Goal: Task Accomplishment & Management: Complete application form

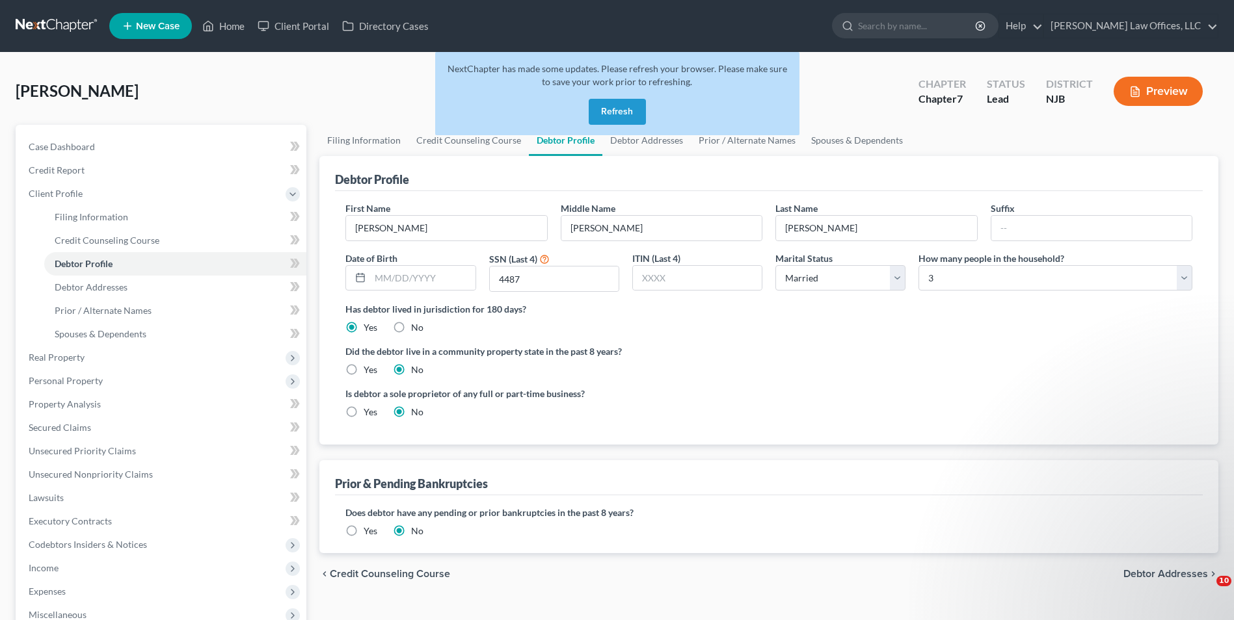
select select "1"
select select "2"
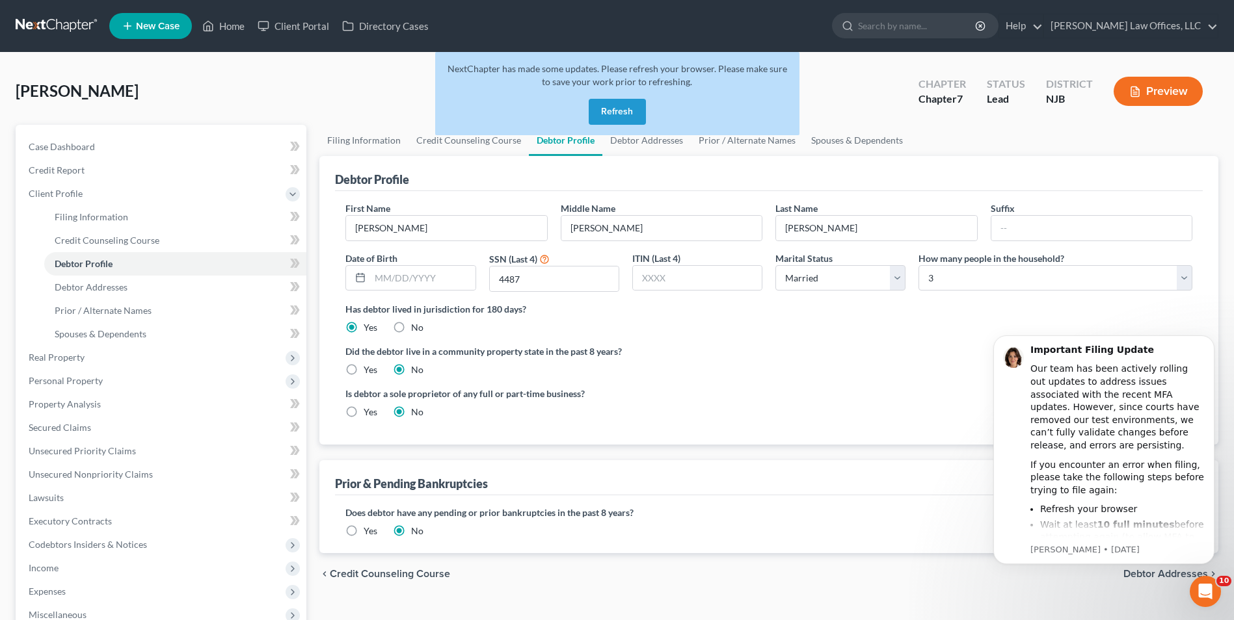
click at [628, 114] on button "Refresh" at bounding box center [617, 112] width 57 height 26
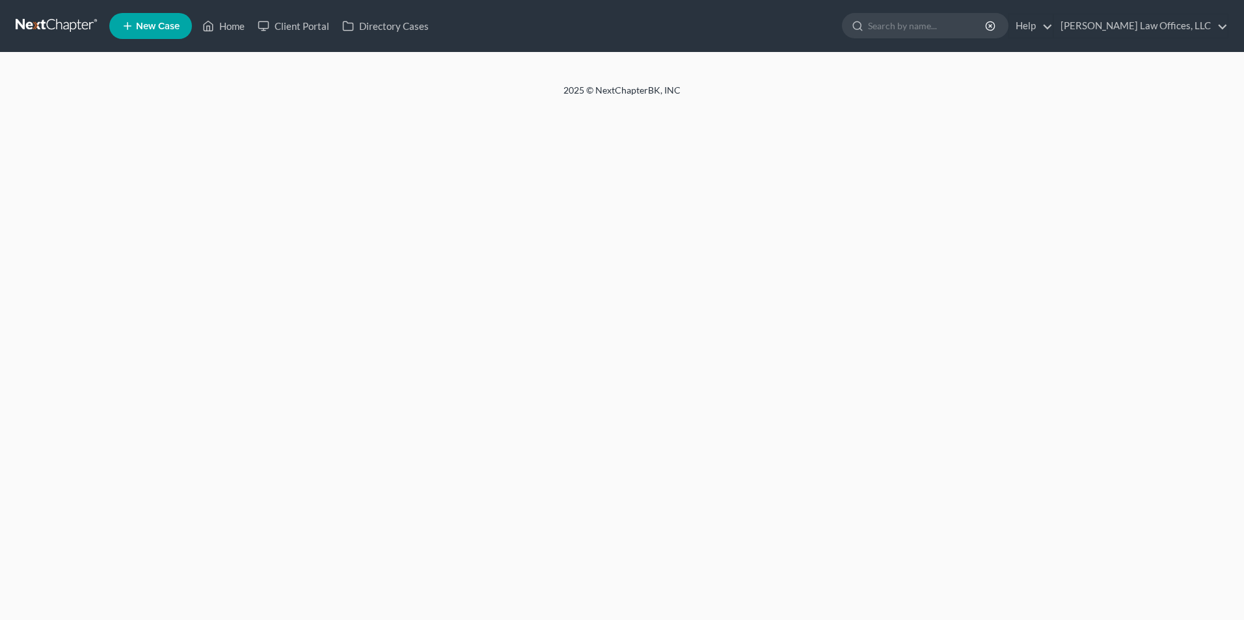
select select "1"
select select "2"
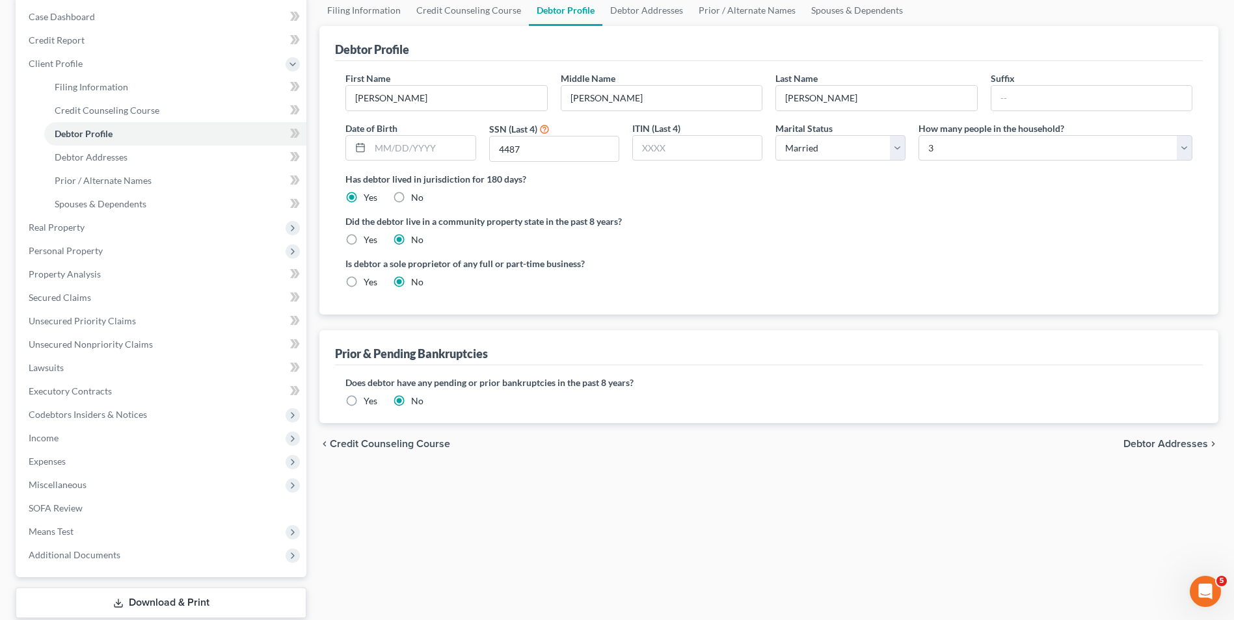
scroll to position [65, 0]
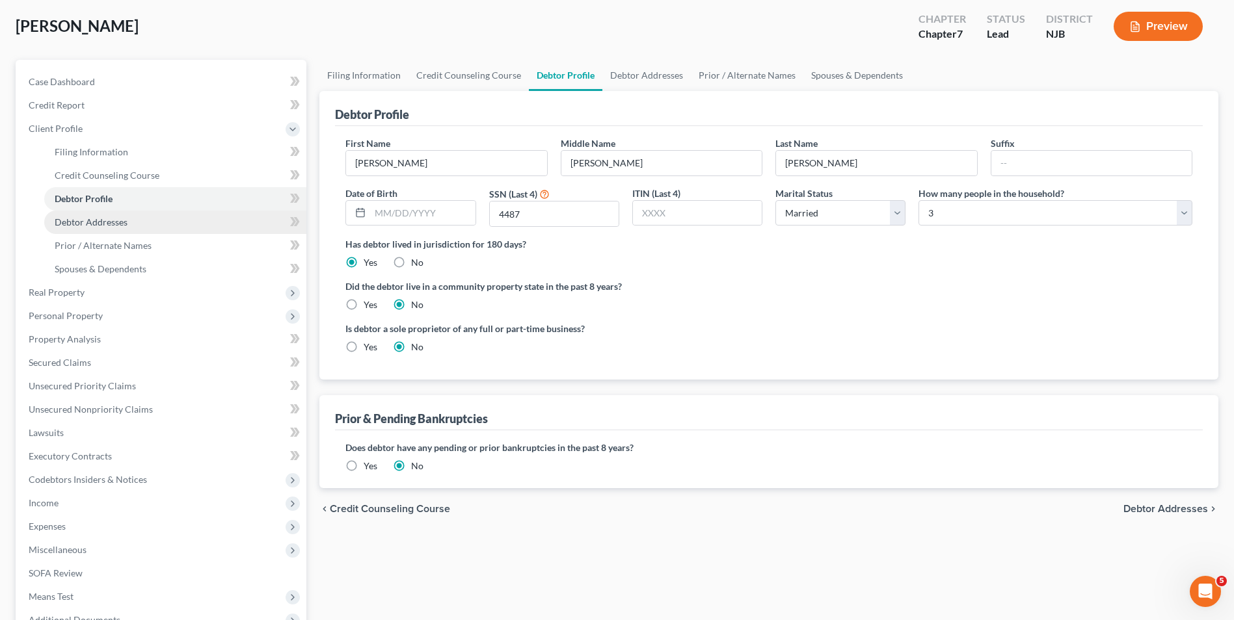
click at [126, 219] on span "Debtor Addresses" at bounding box center [91, 222] width 73 height 11
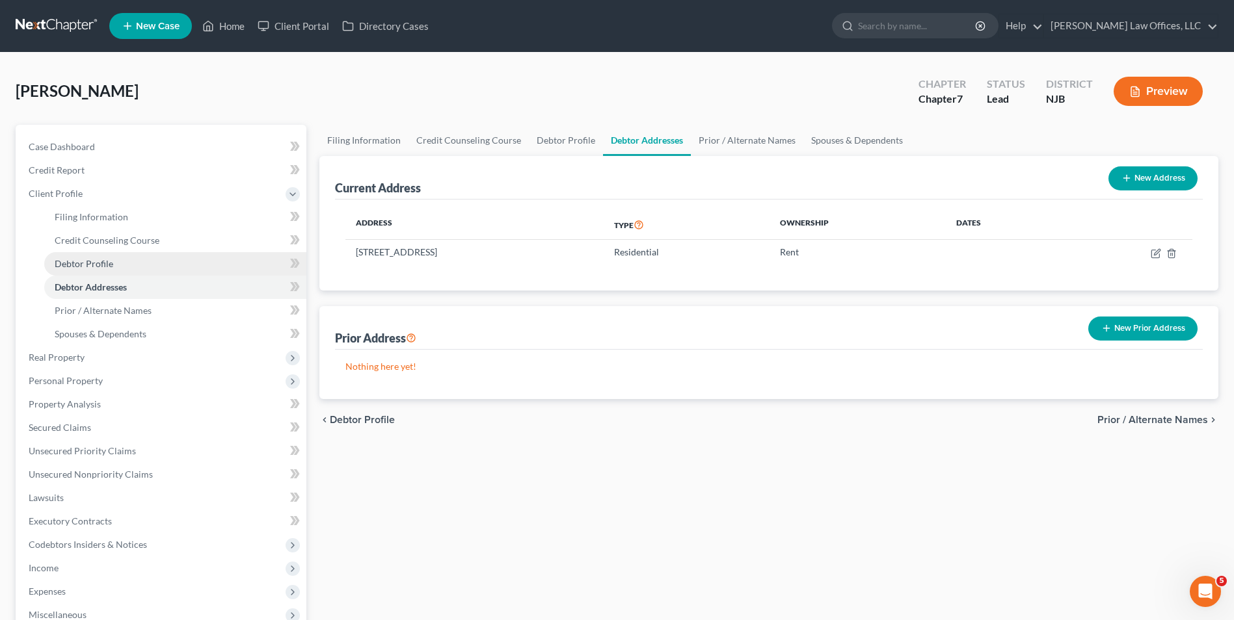
click at [121, 254] on link "Debtor Profile" at bounding box center [175, 263] width 262 height 23
select select "1"
select select "2"
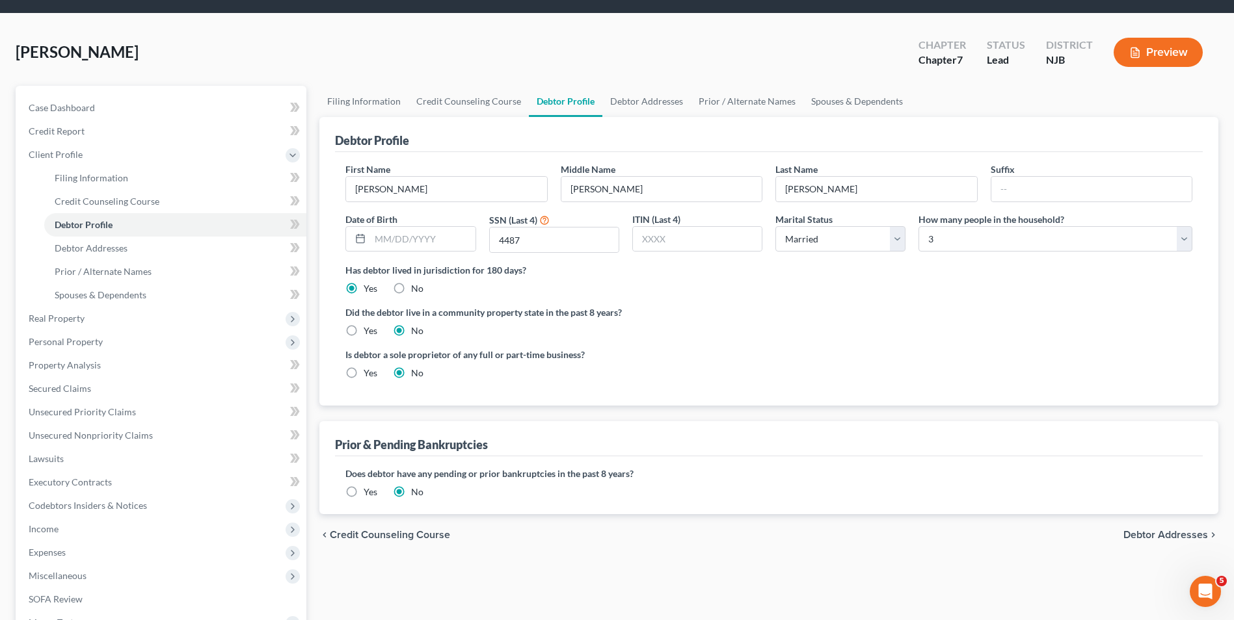
scroll to position [16, 0]
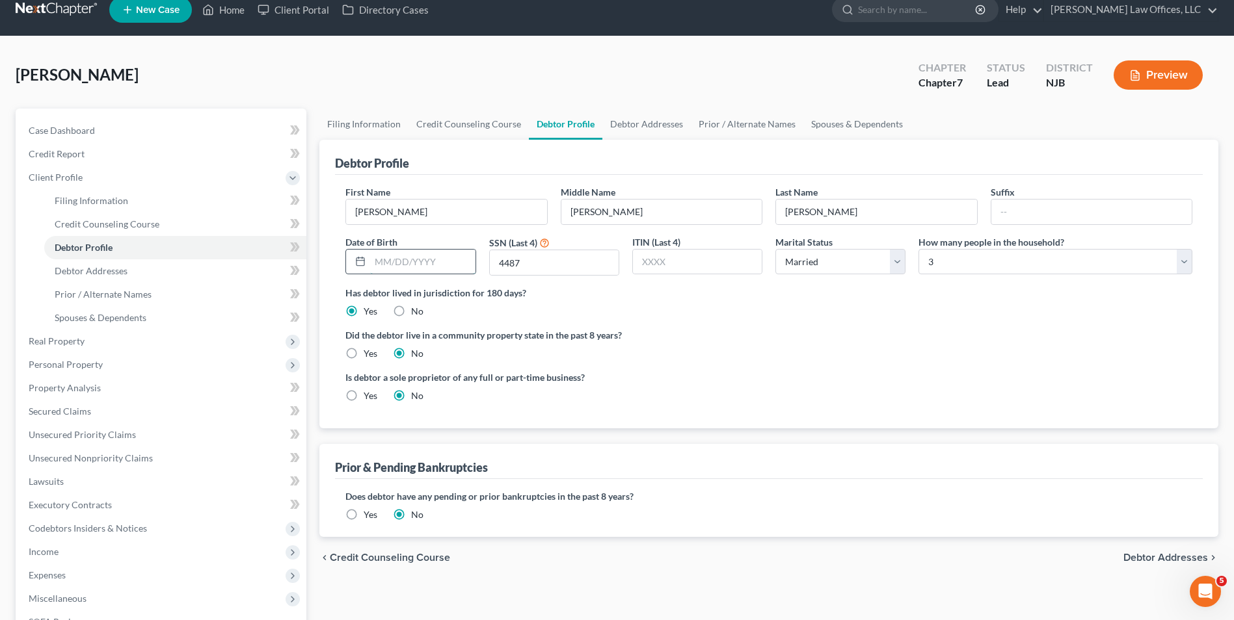
click at [445, 263] on input "text" at bounding box center [422, 262] width 105 height 25
click at [436, 260] on input "text" at bounding box center [422, 262] width 105 height 25
type input "[DATE]"
click at [623, 304] on div "Has debtor lived in jurisdiction for 180 days? Yes No Debtor must reside in jur…" at bounding box center [768, 302] width 847 height 32
click at [994, 261] on select "Select 1 2 3 4 5 6 7 8 9 10 11 12 13 14 15 16 17 18 19 20" at bounding box center [1055, 262] width 274 height 26
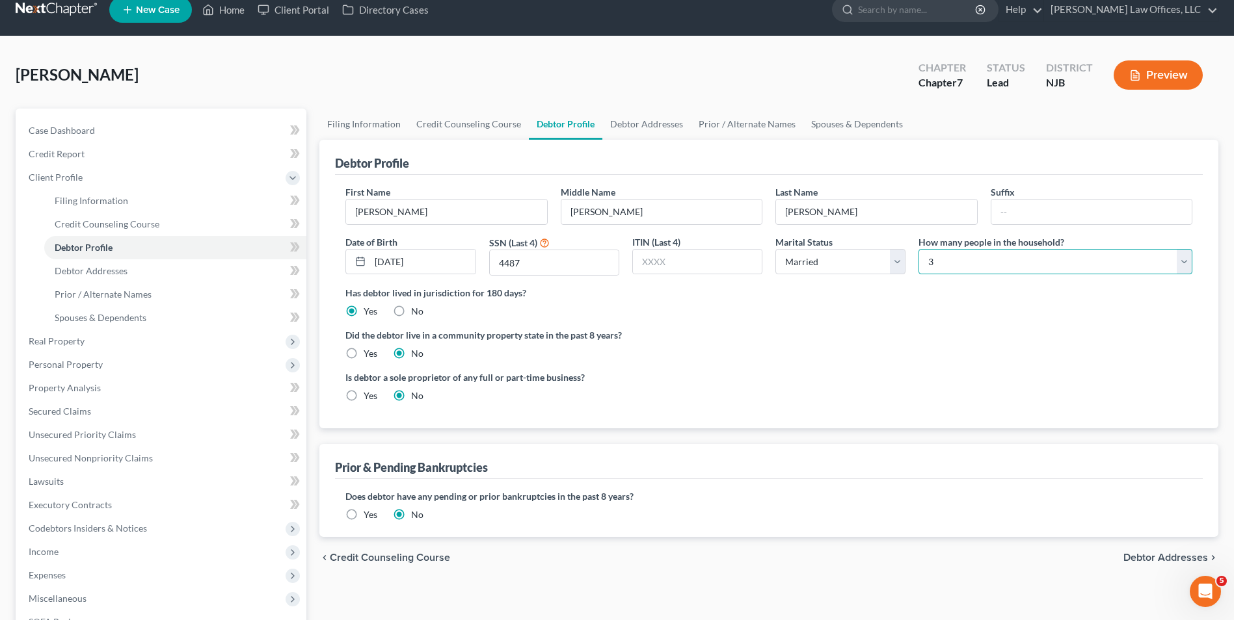
click at [918, 249] on select "Select 1 2 3 4 5 6 7 8 9 10 11 12 13 14 15 16 17 18 19 20" at bounding box center [1055, 262] width 274 height 26
click at [641, 112] on link "Debtor Addresses" at bounding box center [646, 124] width 88 height 31
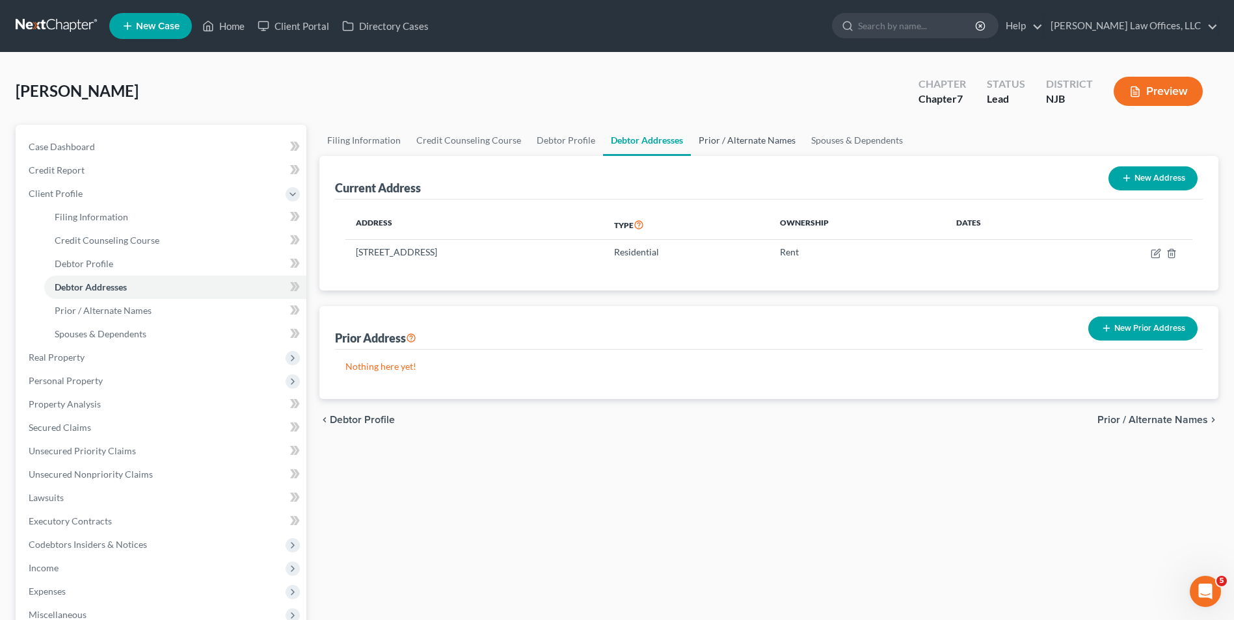
click at [728, 135] on link "Prior / Alternate Names" at bounding box center [747, 140] width 113 height 31
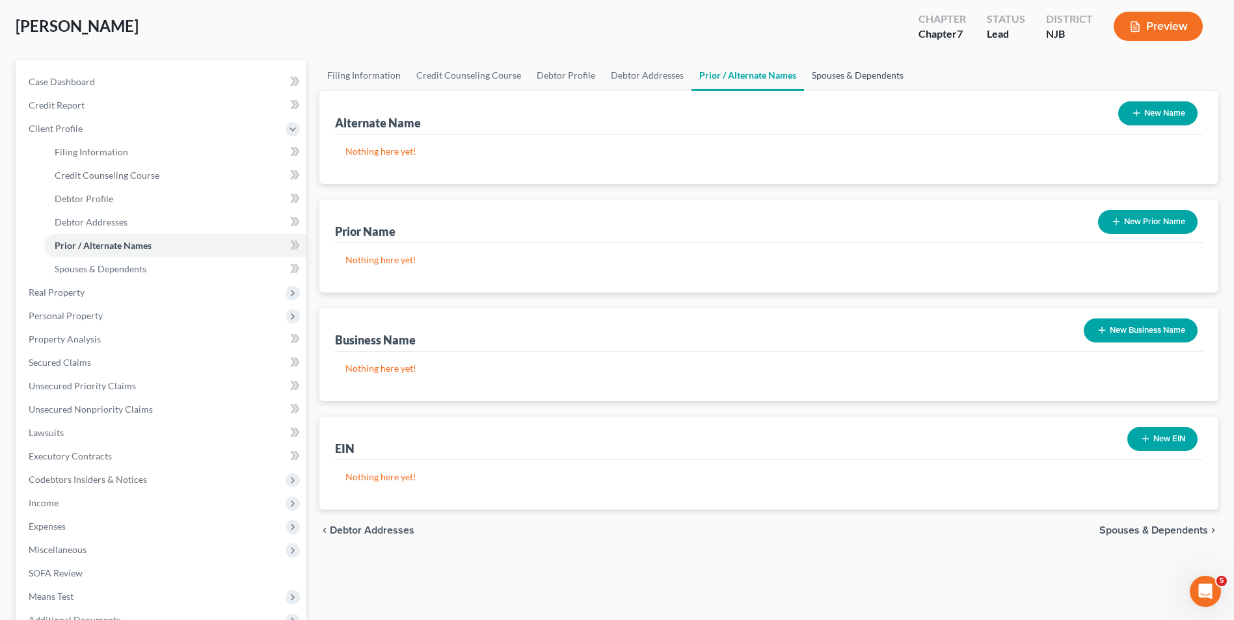
click at [855, 75] on link "Spouses & Dependents" at bounding box center [857, 75] width 107 height 31
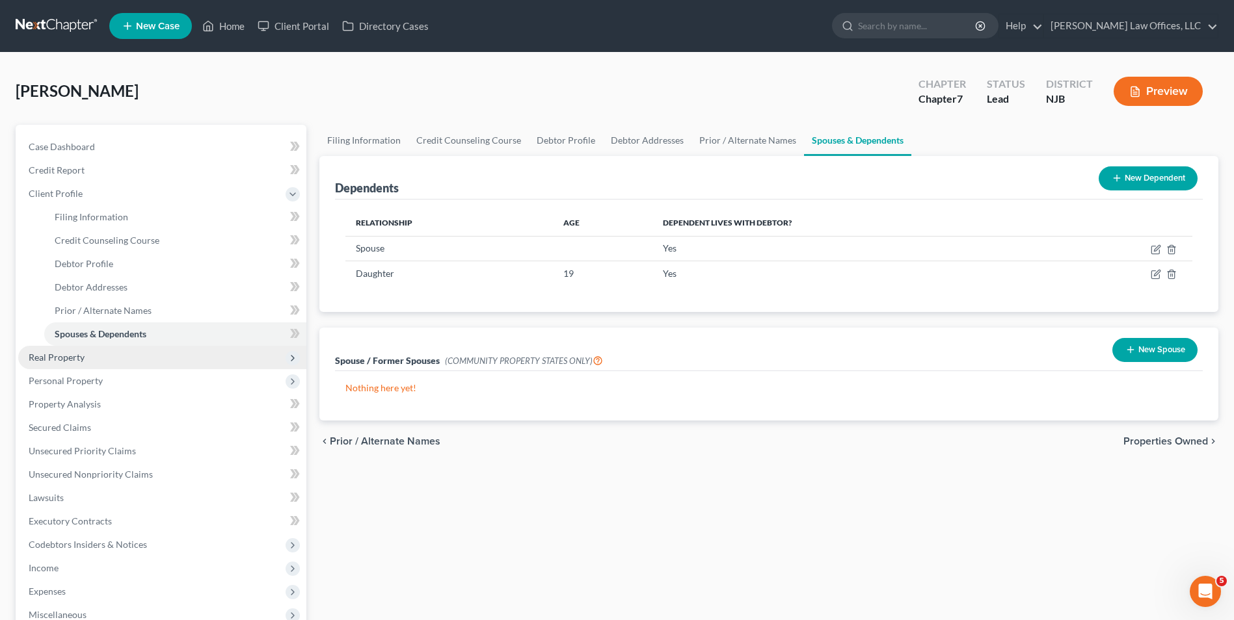
click at [92, 356] on span "Real Property" at bounding box center [162, 357] width 288 height 23
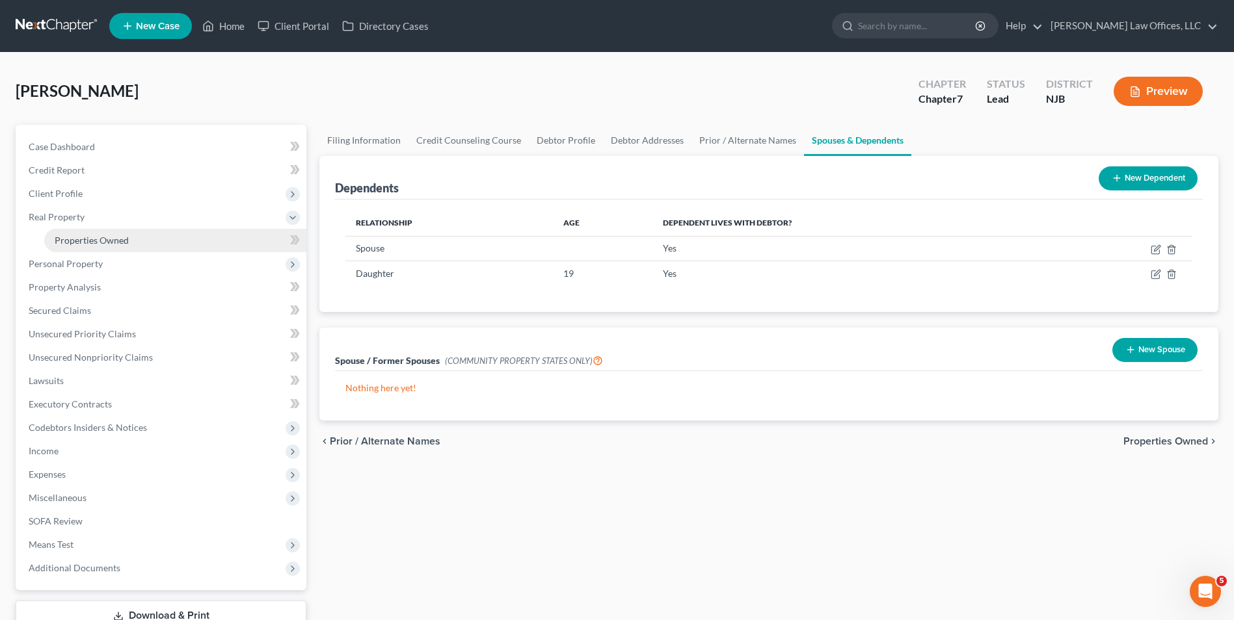
click at [94, 250] on link "Properties Owned" at bounding box center [175, 240] width 262 height 23
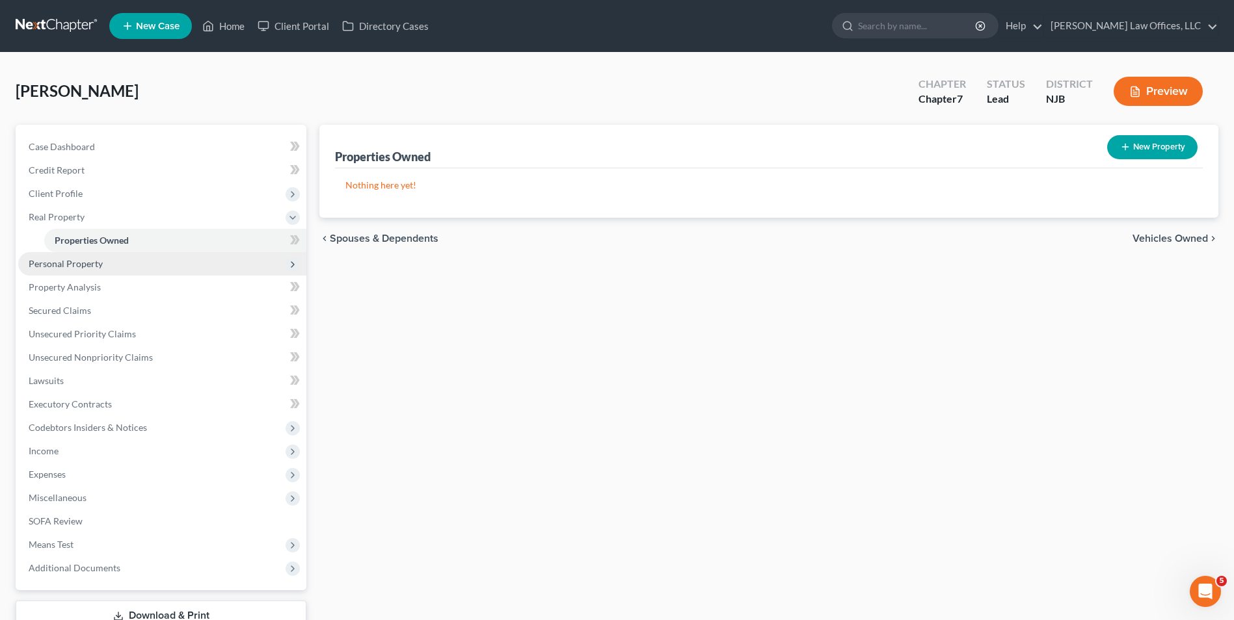
click at [100, 263] on span "Personal Property" at bounding box center [66, 263] width 74 height 11
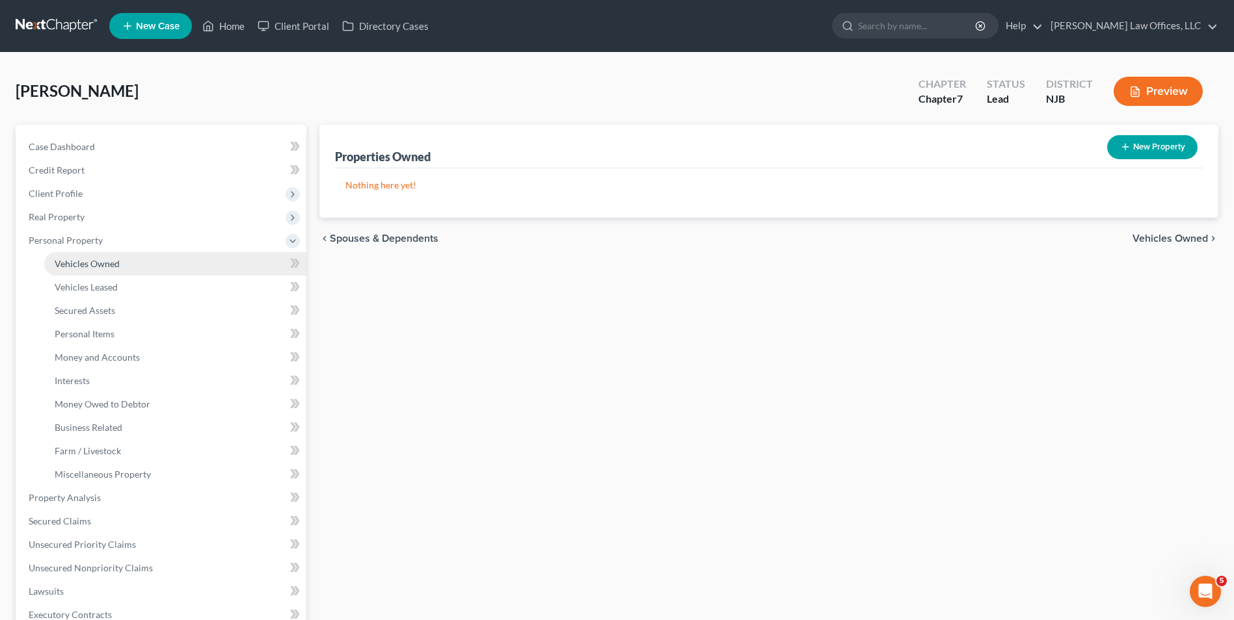
click at [105, 266] on span "Vehicles Owned" at bounding box center [87, 263] width 65 height 11
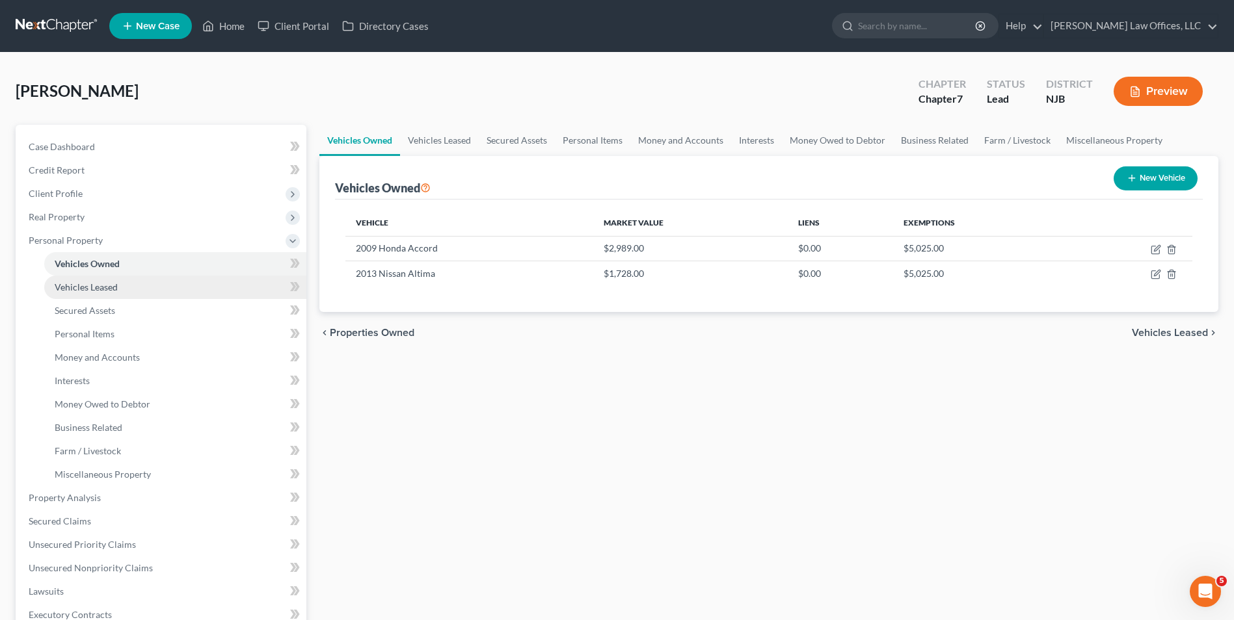
click at [114, 288] on span "Vehicles Leased" at bounding box center [86, 287] width 63 height 11
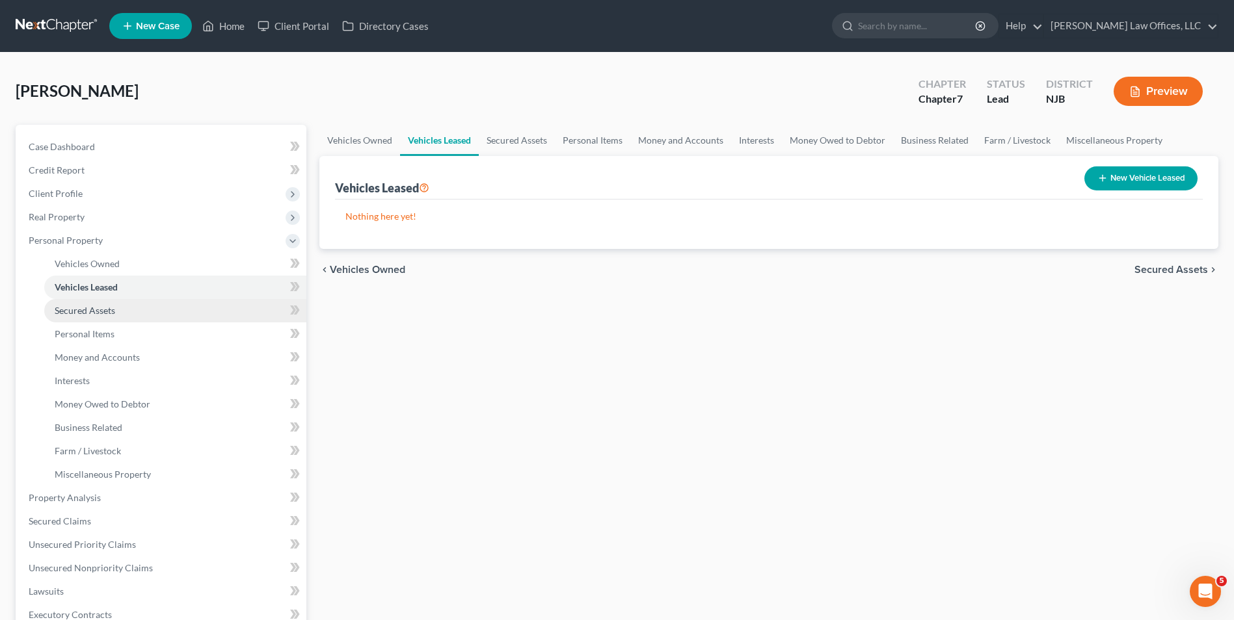
click at [119, 306] on link "Secured Assets" at bounding box center [175, 310] width 262 height 23
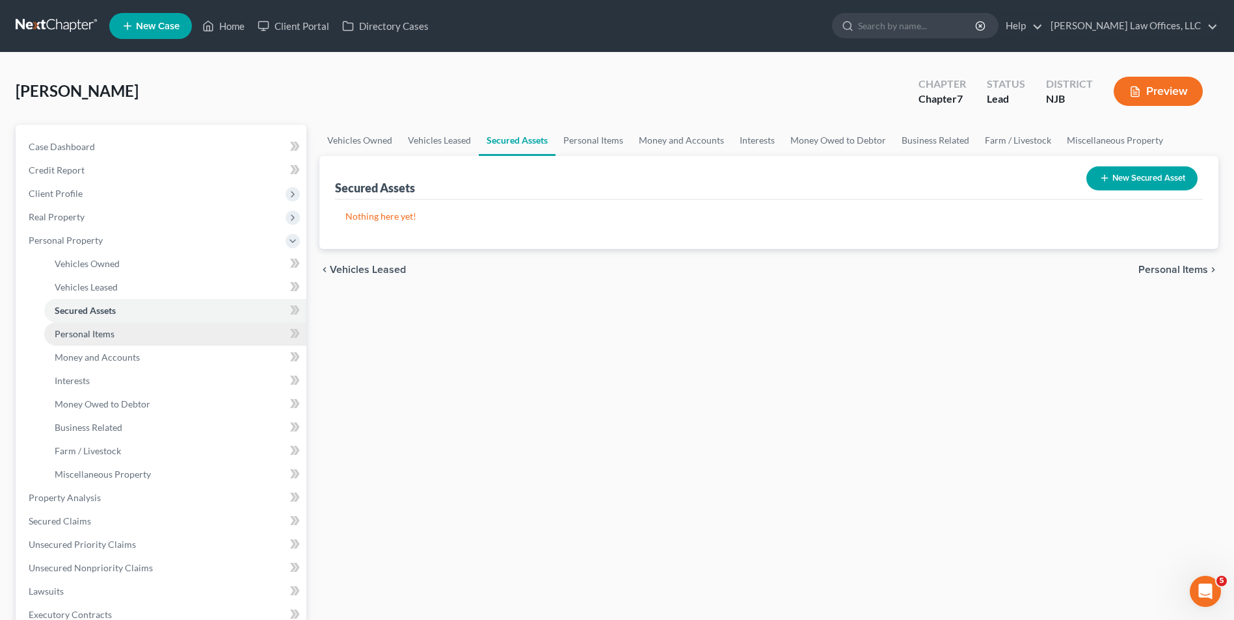
click at [121, 330] on link "Personal Items" at bounding box center [175, 334] width 262 height 23
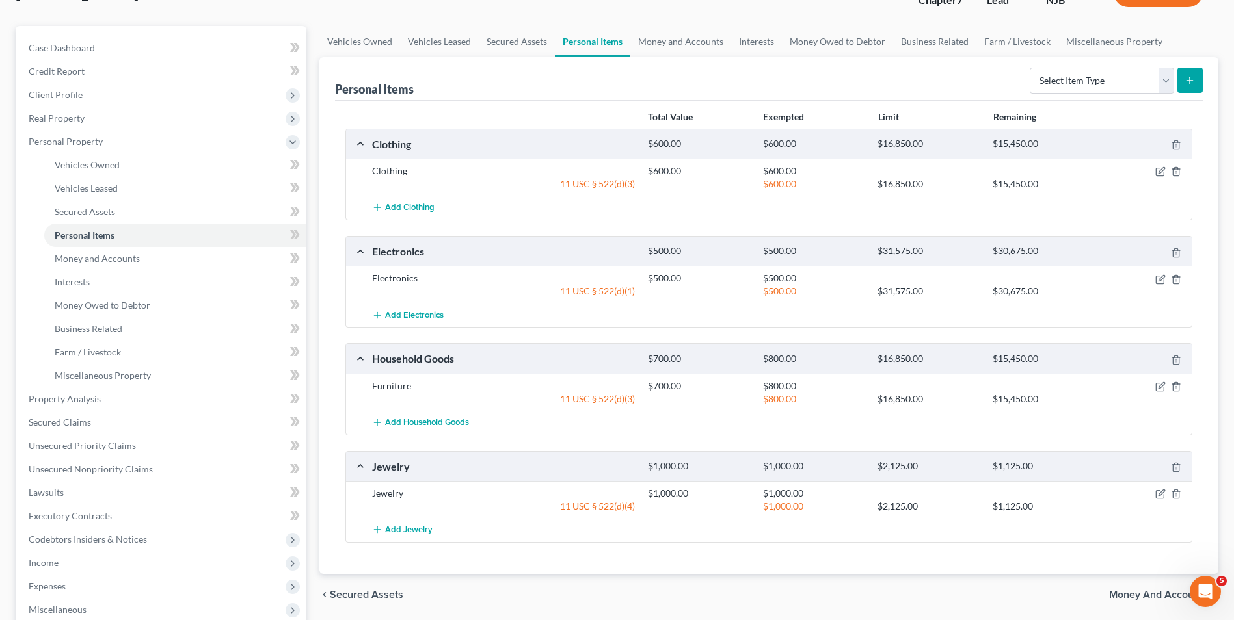
scroll to position [130, 0]
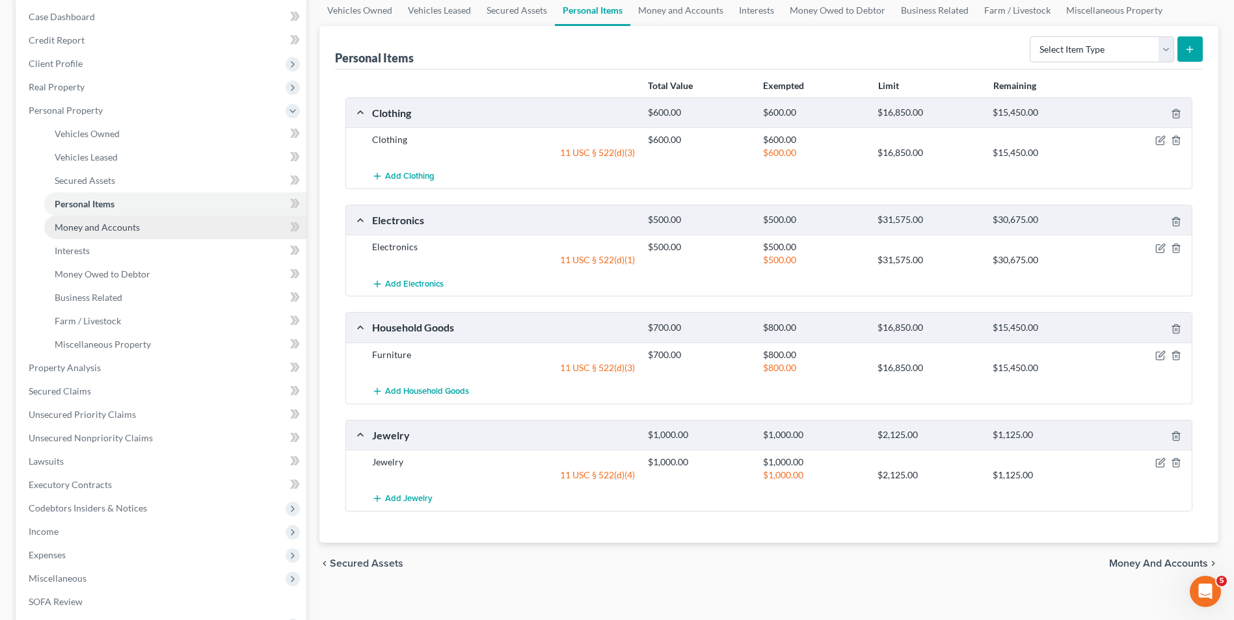
click at [149, 226] on link "Money and Accounts" at bounding box center [175, 227] width 262 height 23
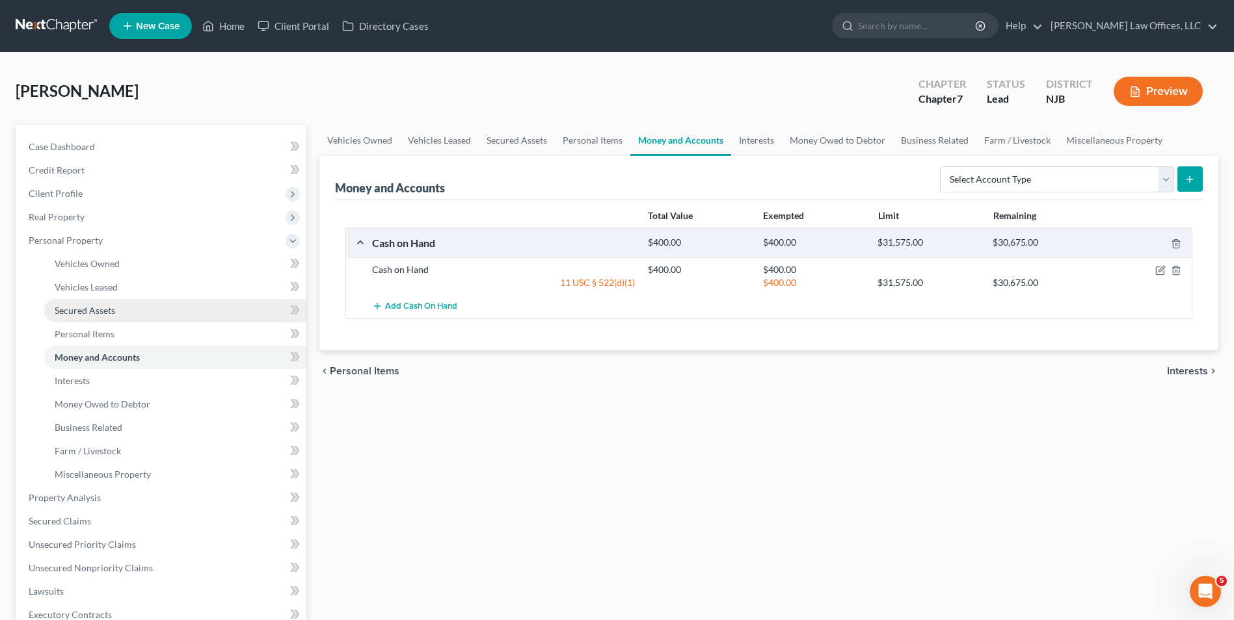
scroll to position [65, 0]
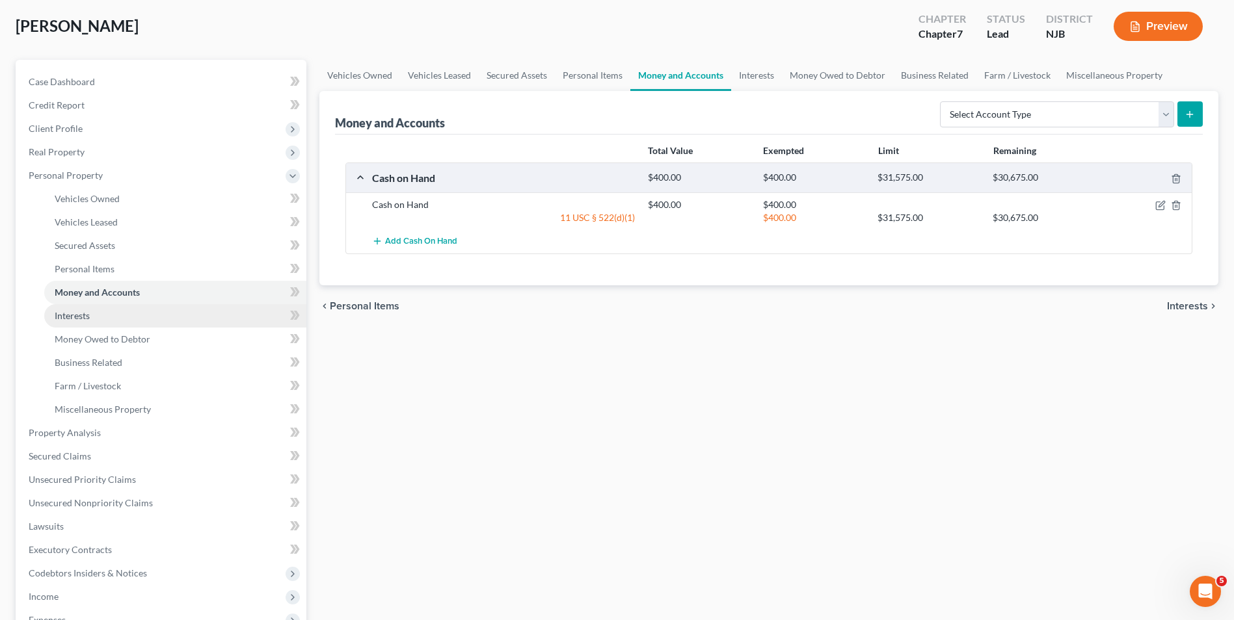
click at [116, 319] on link "Interests" at bounding box center [175, 315] width 262 height 23
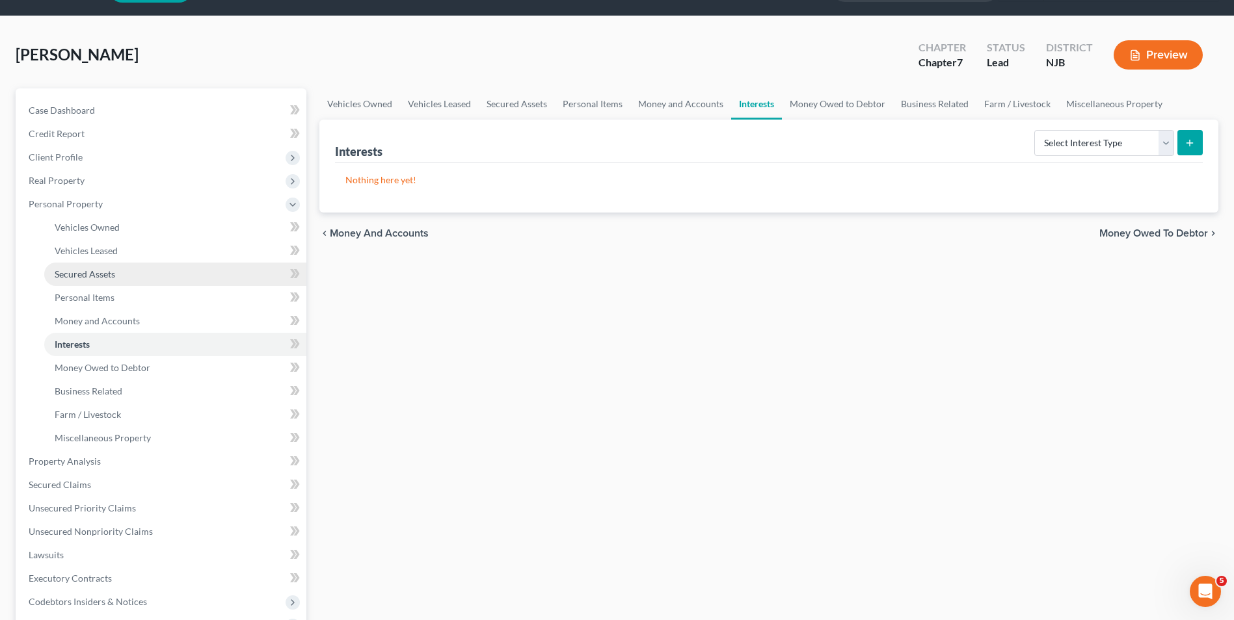
scroll to position [65, 0]
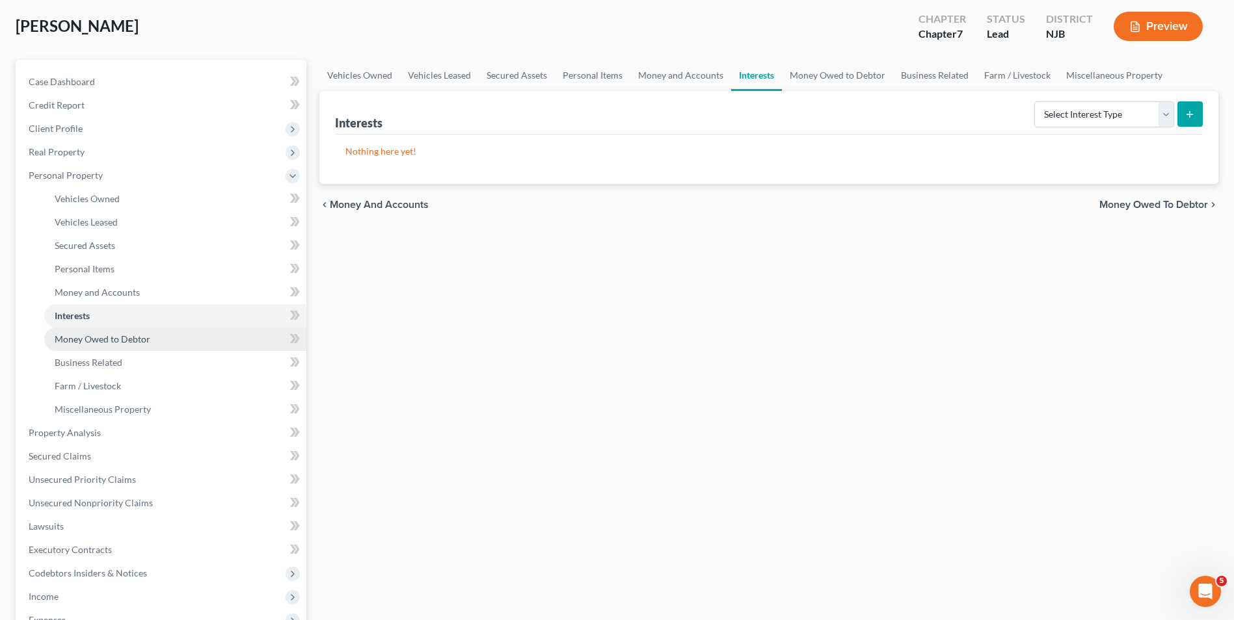
click at [129, 339] on span "Money Owed to Debtor" at bounding box center [103, 339] width 96 height 11
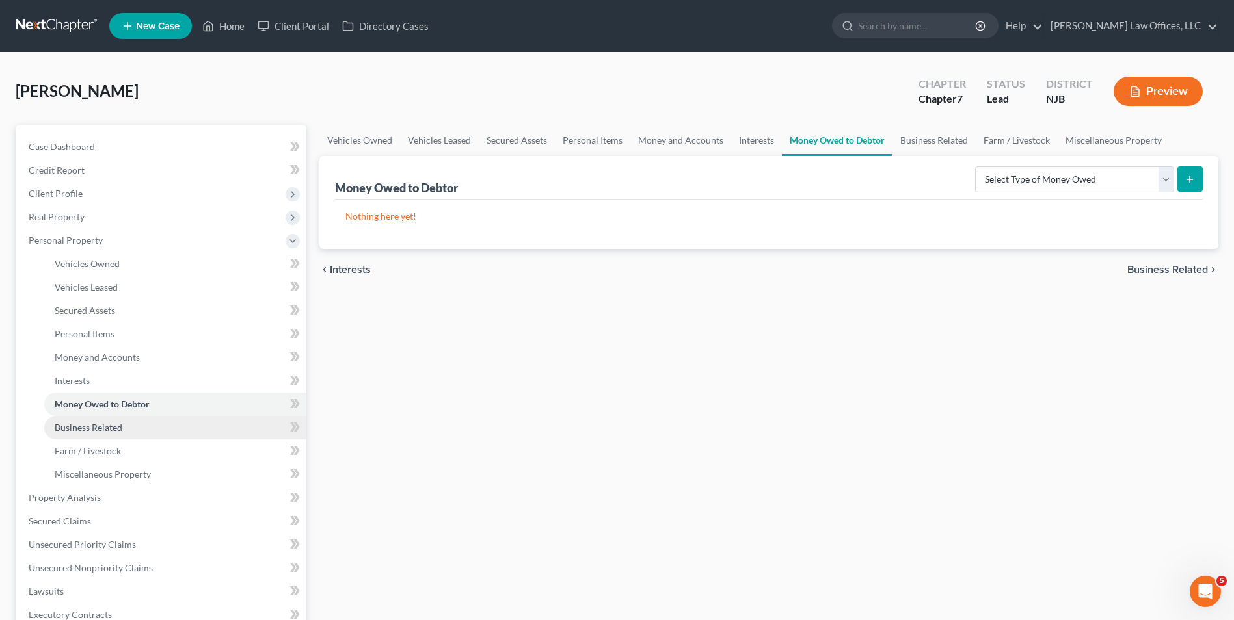
click at [134, 426] on link "Business Related" at bounding box center [175, 427] width 262 height 23
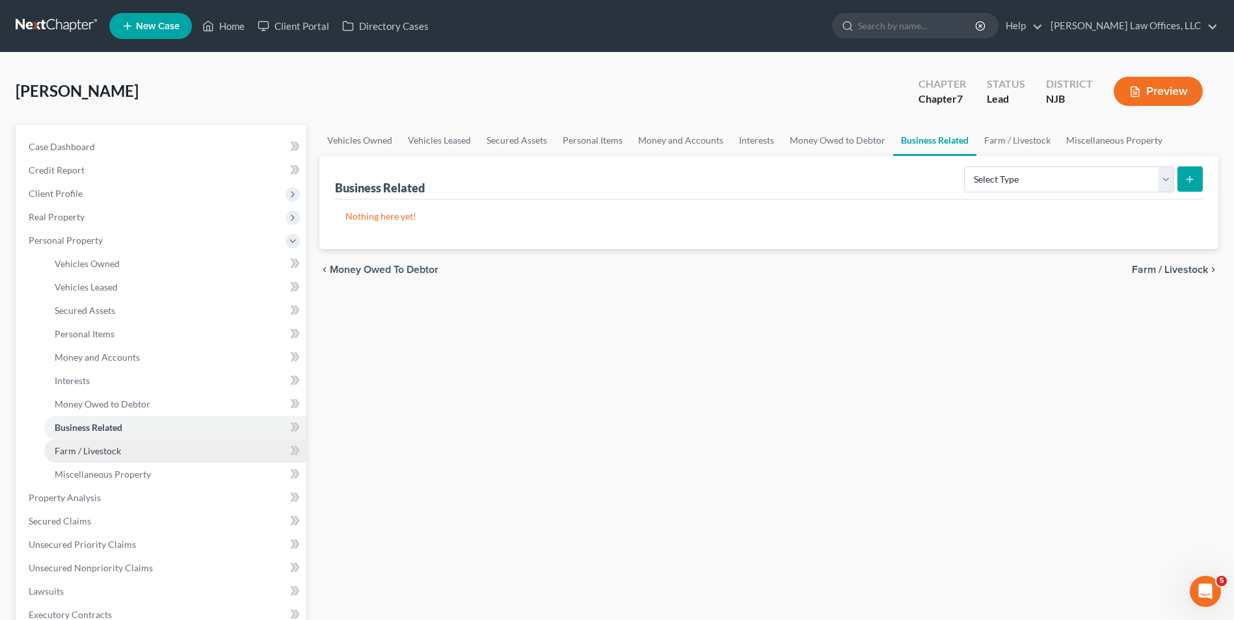
drag, startPoint x: 129, startPoint y: 444, endPoint x: 121, endPoint y: 461, distance: 18.9
click at [129, 444] on link "Farm / Livestock" at bounding box center [175, 451] width 262 height 23
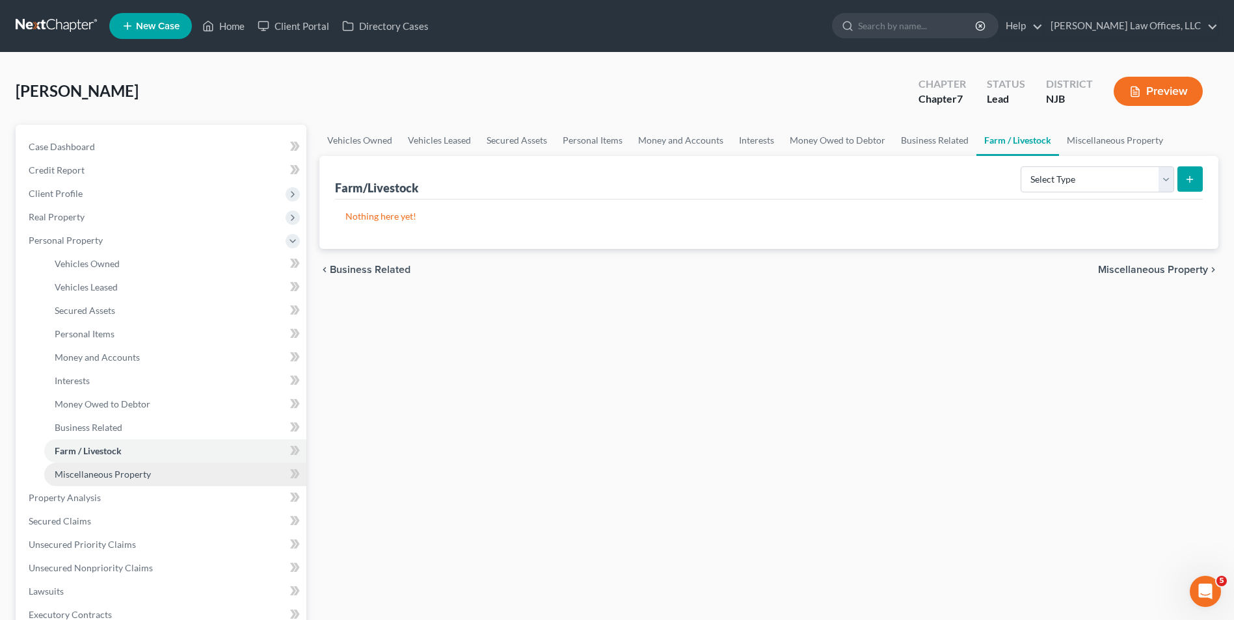
click at [114, 475] on span "Miscellaneous Property" at bounding box center [103, 474] width 96 height 11
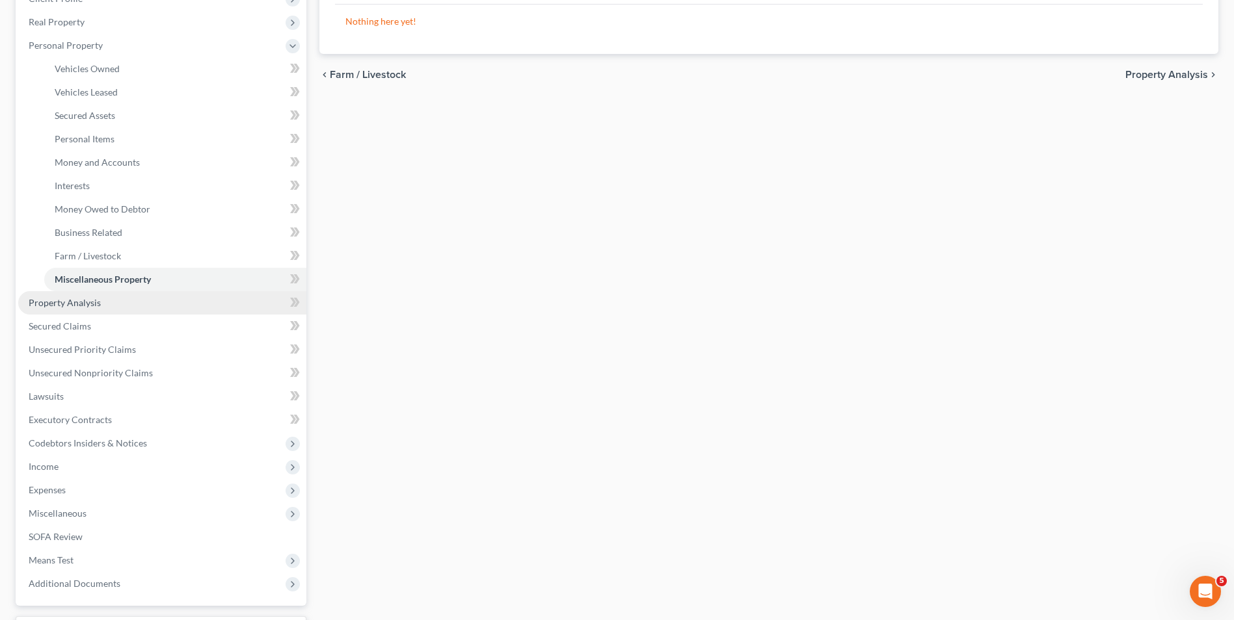
click at [119, 300] on link "Property Analysis" at bounding box center [162, 302] width 288 height 23
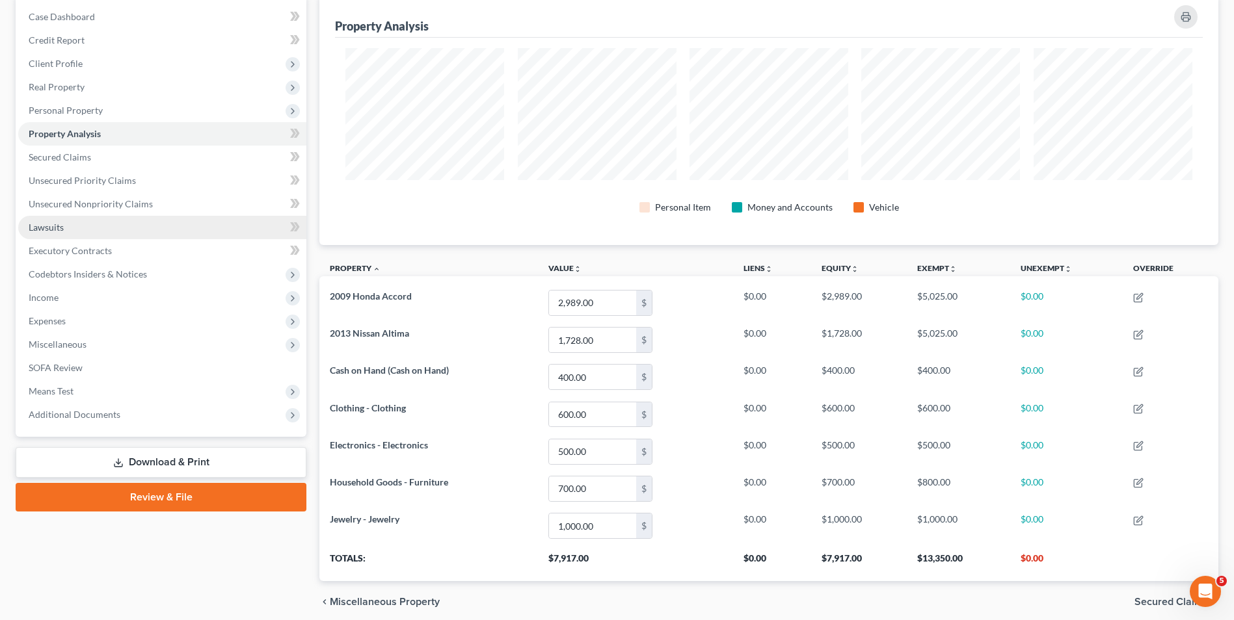
scroll to position [182, 0]
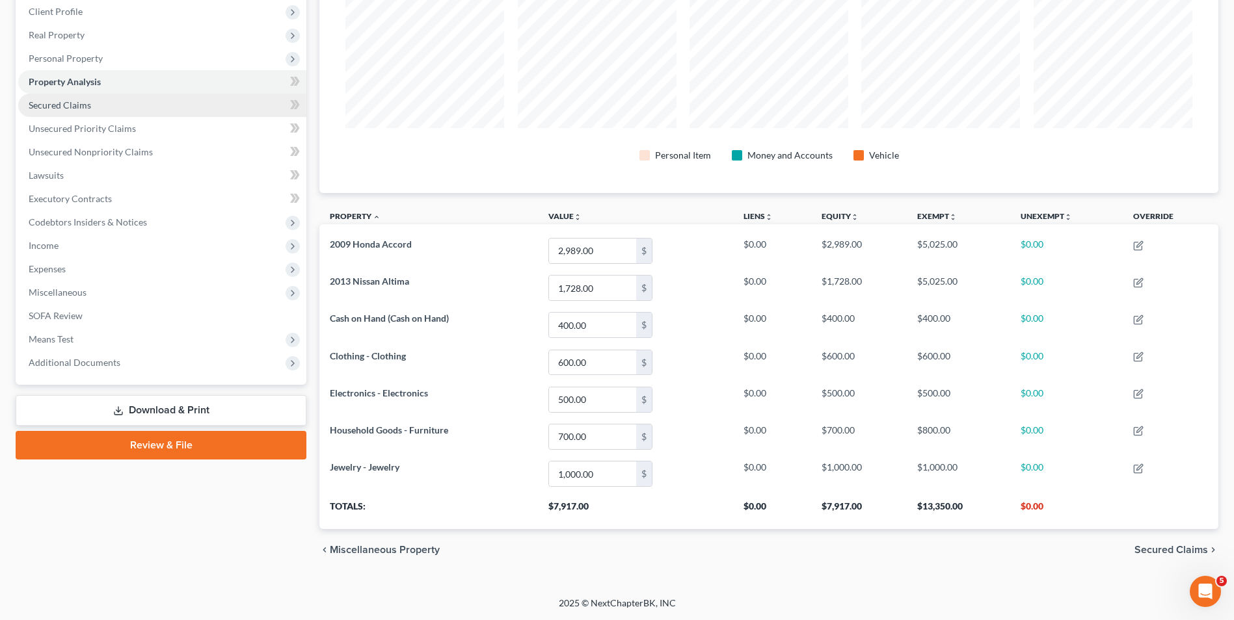
click at [90, 111] on link "Secured Claims" at bounding box center [162, 105] width 288 height 23
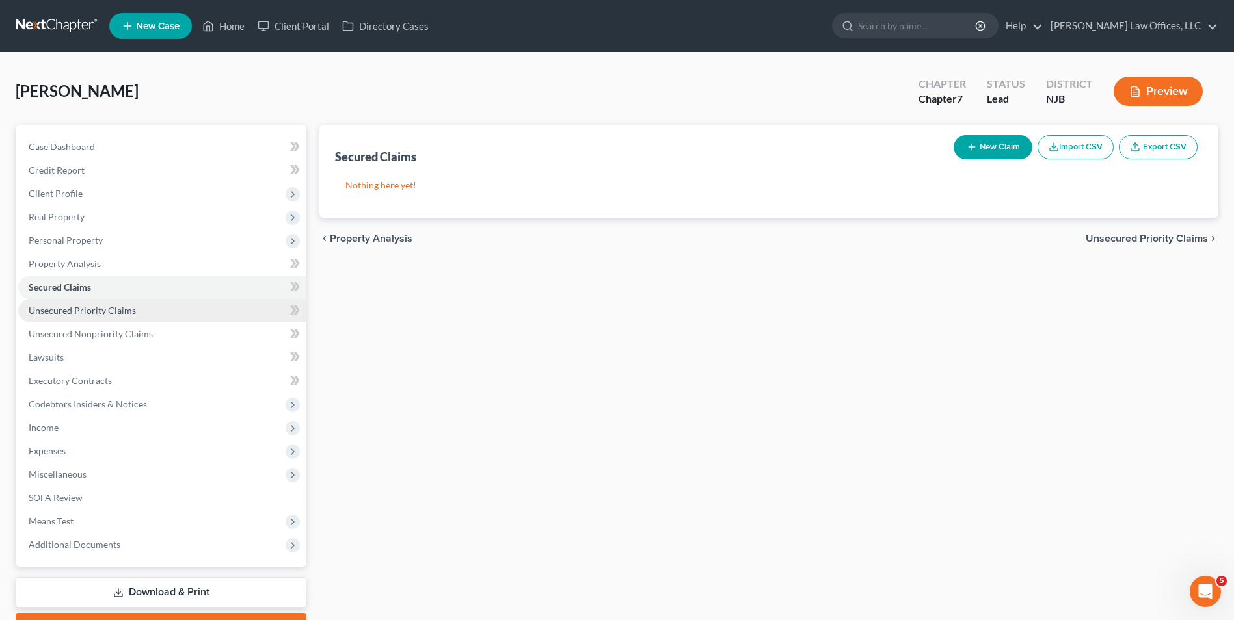
click at [78, 316] on link "Unsecured Priority Claims" at bounding box center [162, 310] width 288 height 23
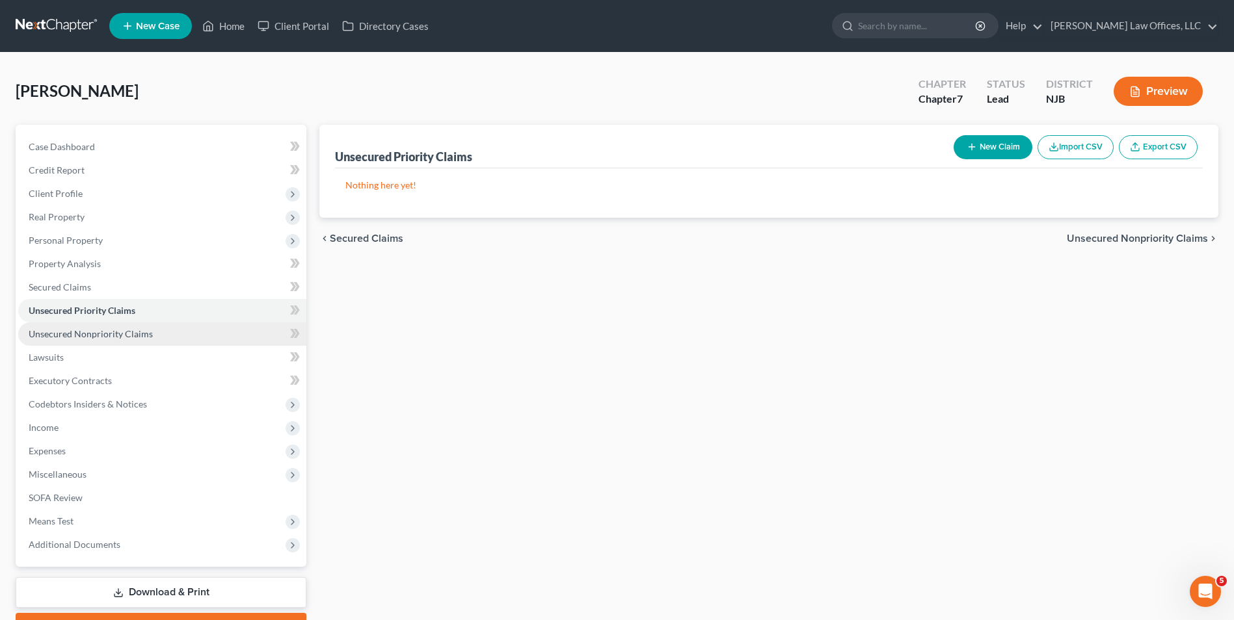
click at [80, 330] on span "Unsecured Nonpriority Claims" at bounding box center [91, 333] width 124 height 11
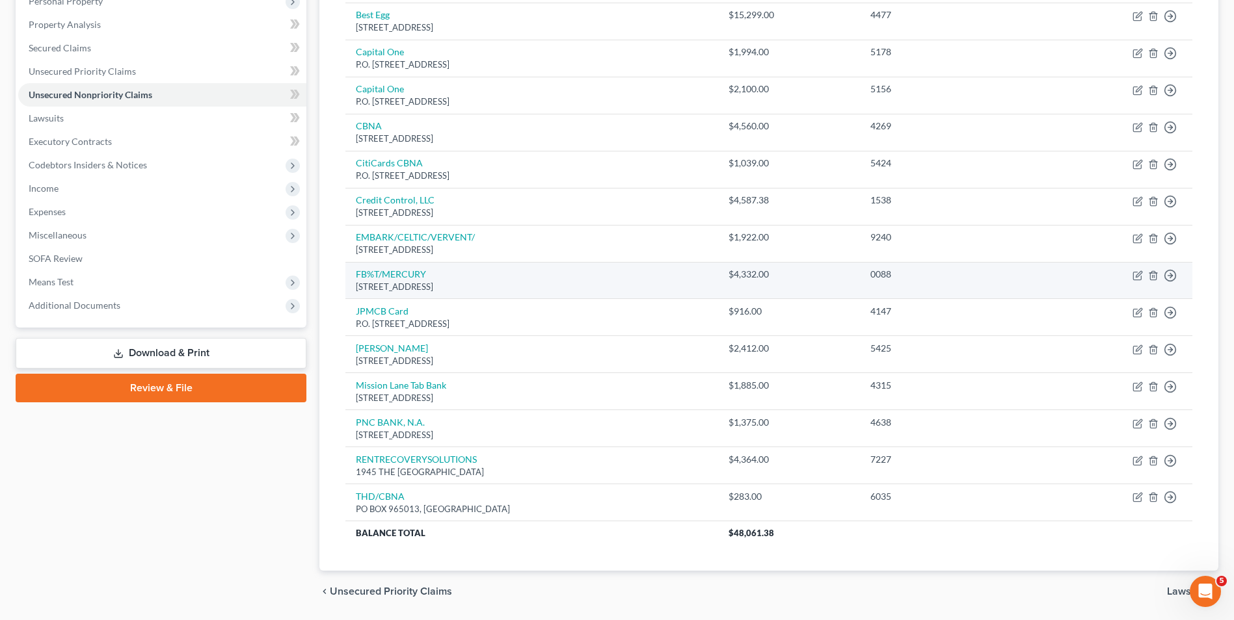
scroll to position [216, 0]
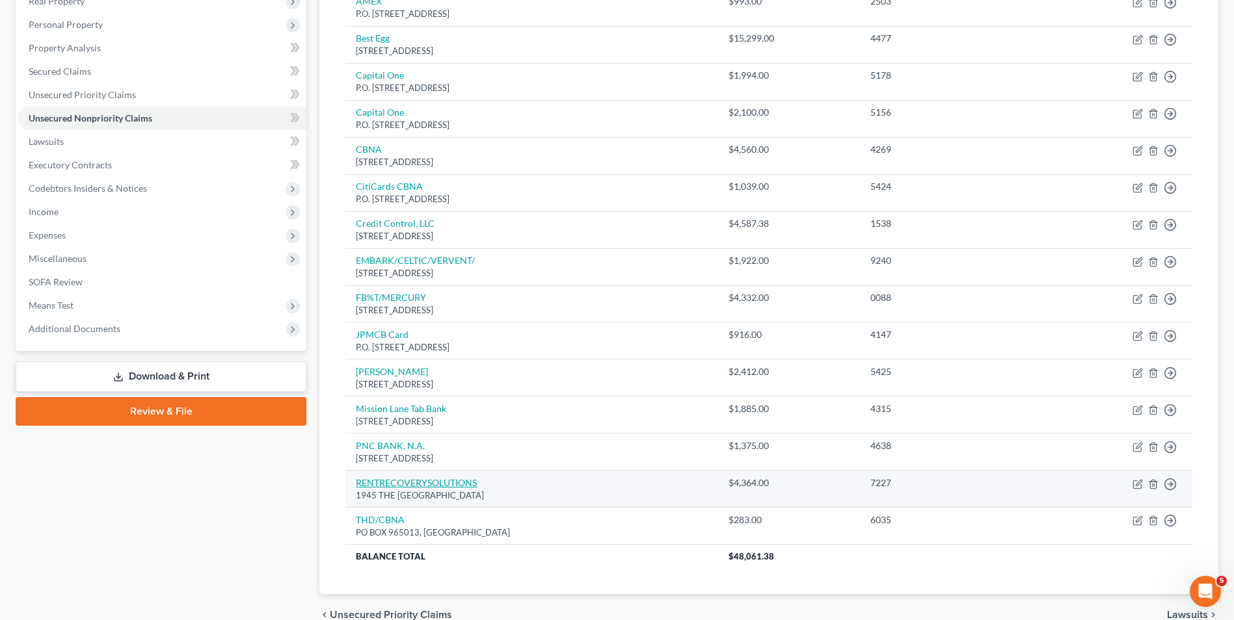
click at [416, 479] on link "RENTRECOVERYSOLUTIONS" at bounding box center [416, 482] width 121 height 11
select select "10"
select select "1"
select select "0"
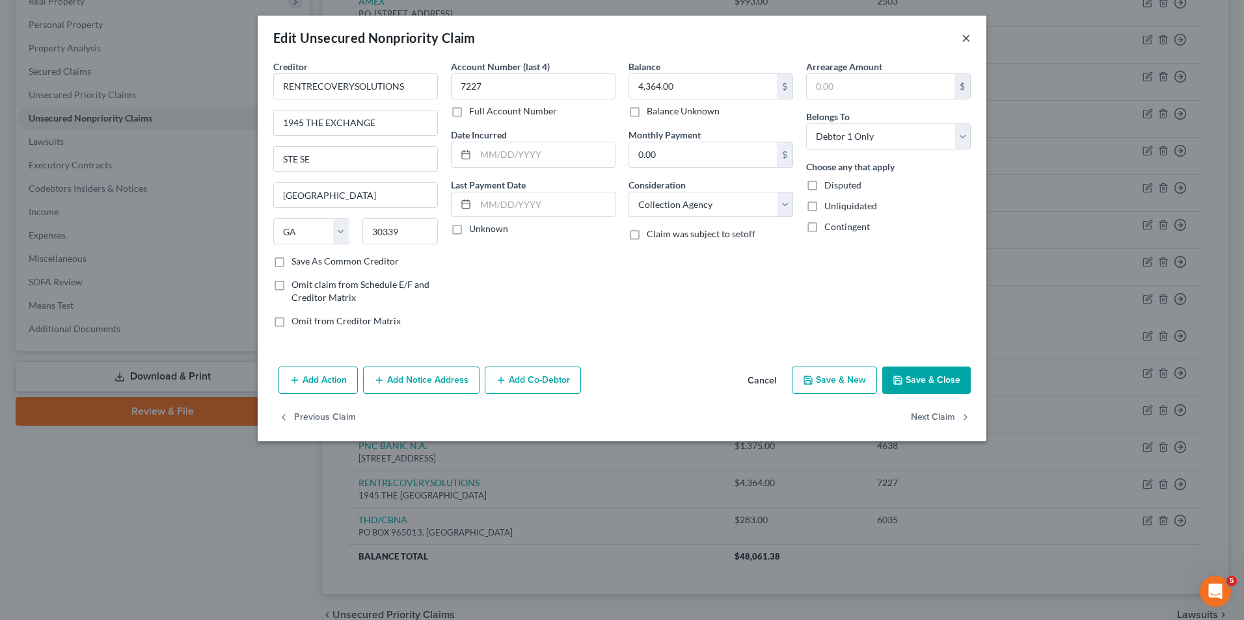
click at [963, 37] on button "×" at bounding box center [965, 38] width 9 height 16
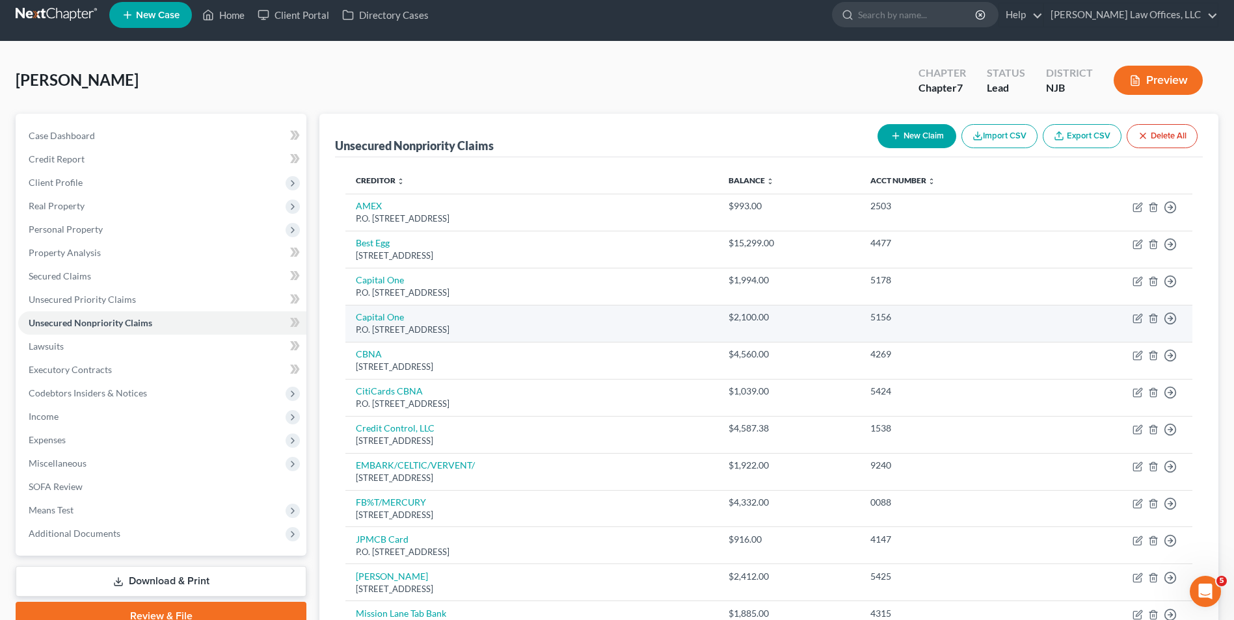
scroll to position [0, 0]
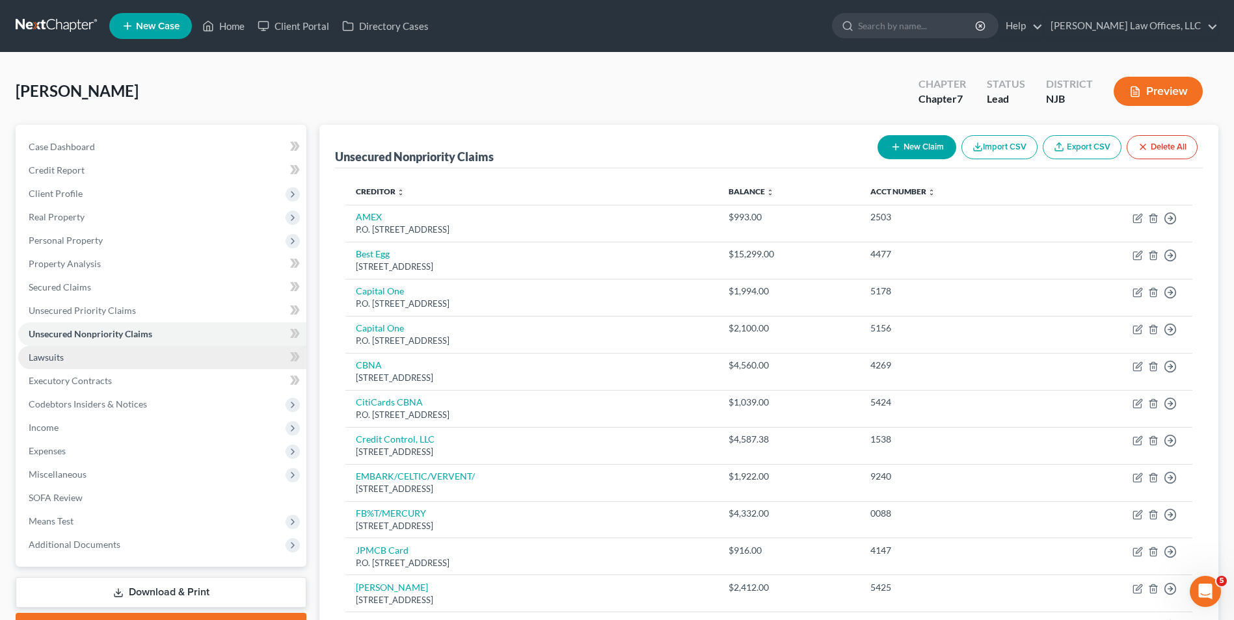
click at [87, 354] on link "Lawsuits" at bounding box center [162, 357] width 288 height 23
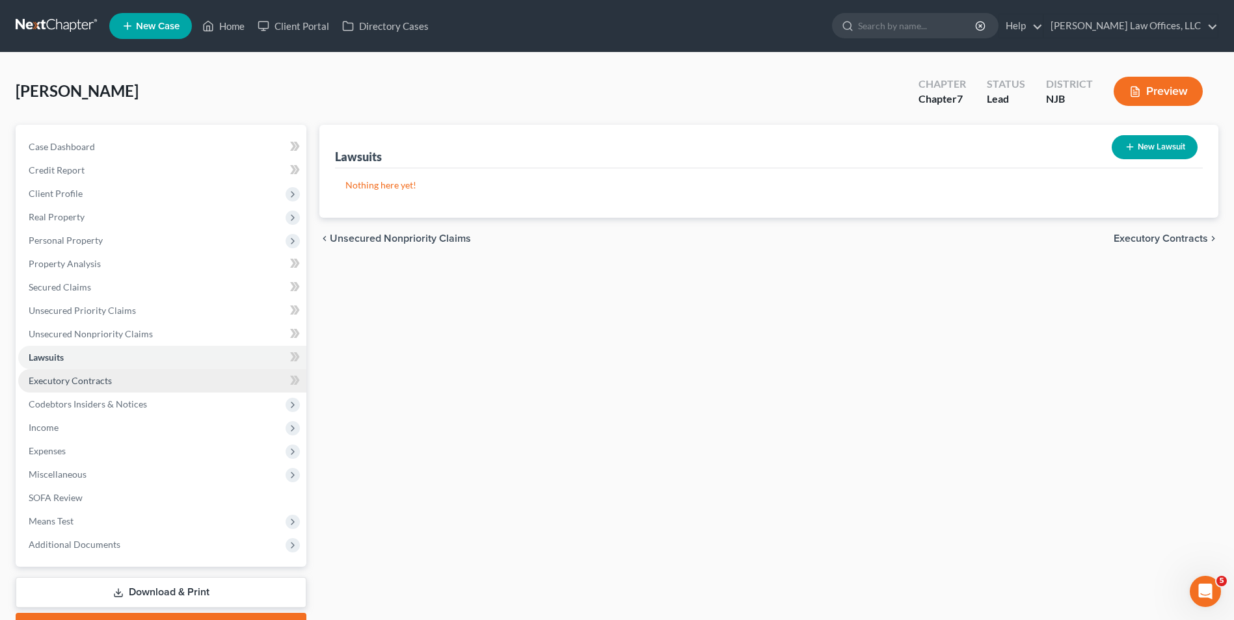
click at [76, 380] on span "Executory Contracts" at bounding box center [70, 380] width 83 height 11
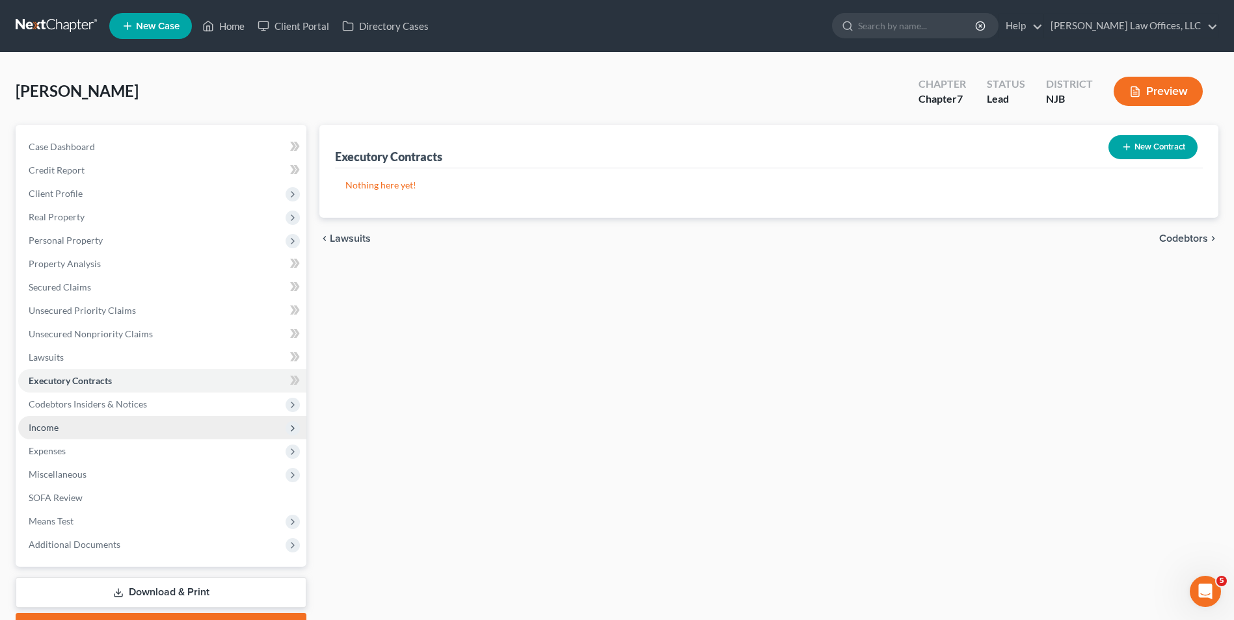
click at [85, 416] on span "Income" at bounding box center [162, 427] width 288 height 23
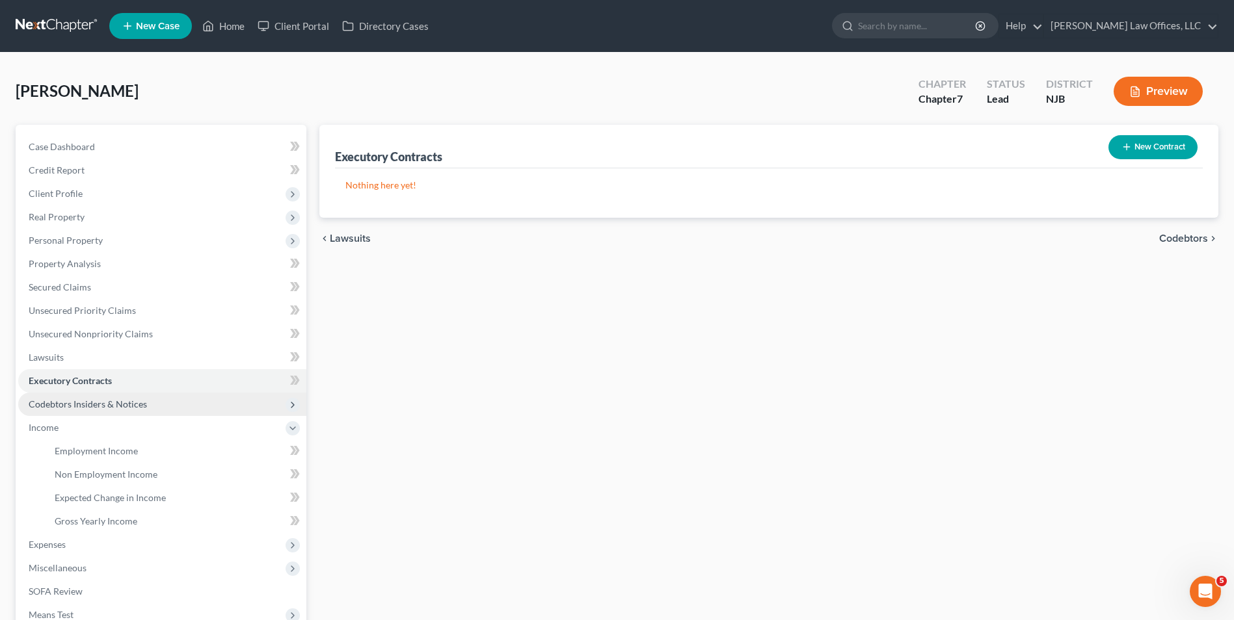
click at [92, 404] on span "Codebtors Insiders & Notices" at bounding box center [88, 404] width 118 height 11
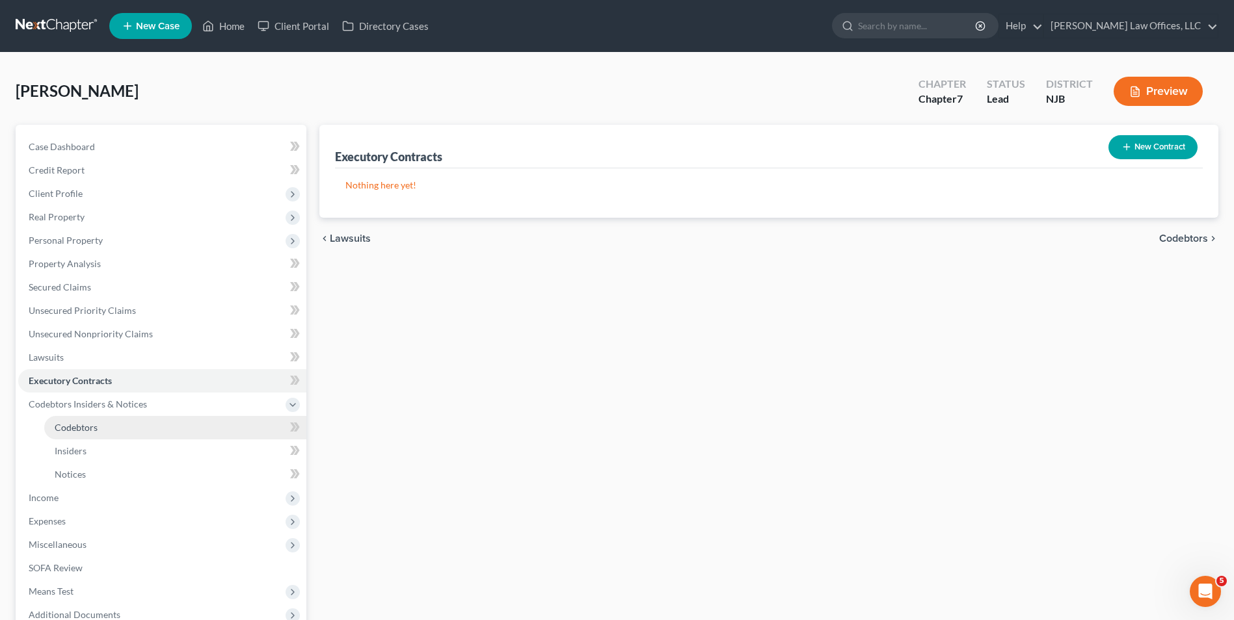
click at [95, 416] on link "Codebtors" at bounding box center [175, 427] width 262 height 23
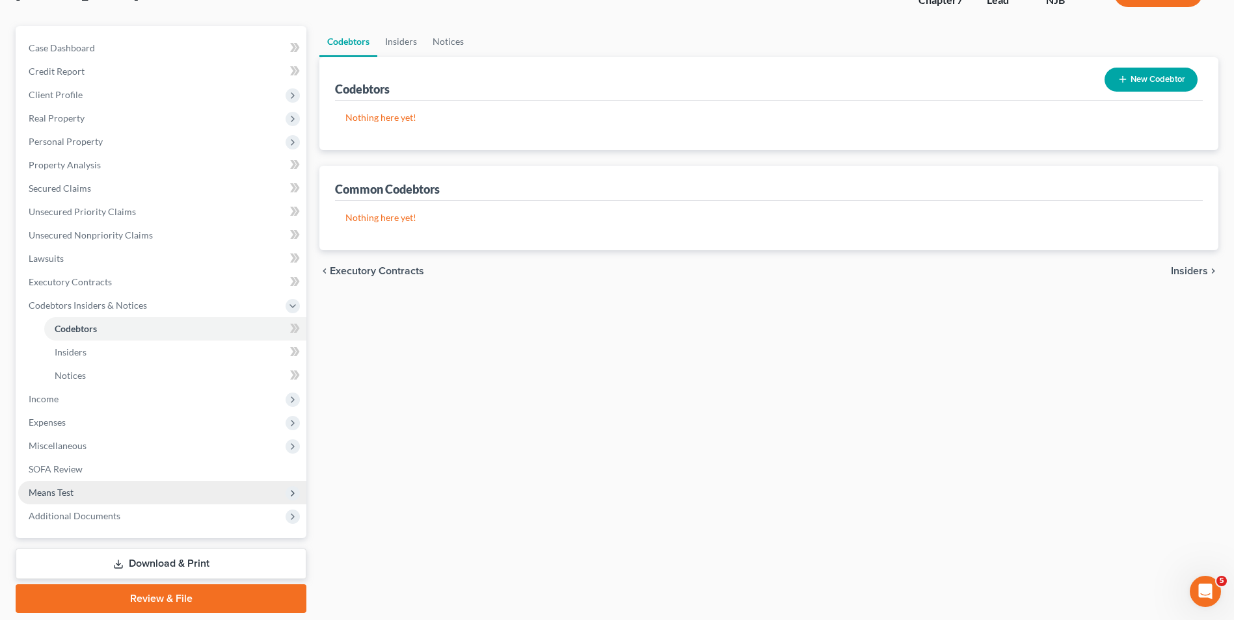
scroll to position [130, 0]
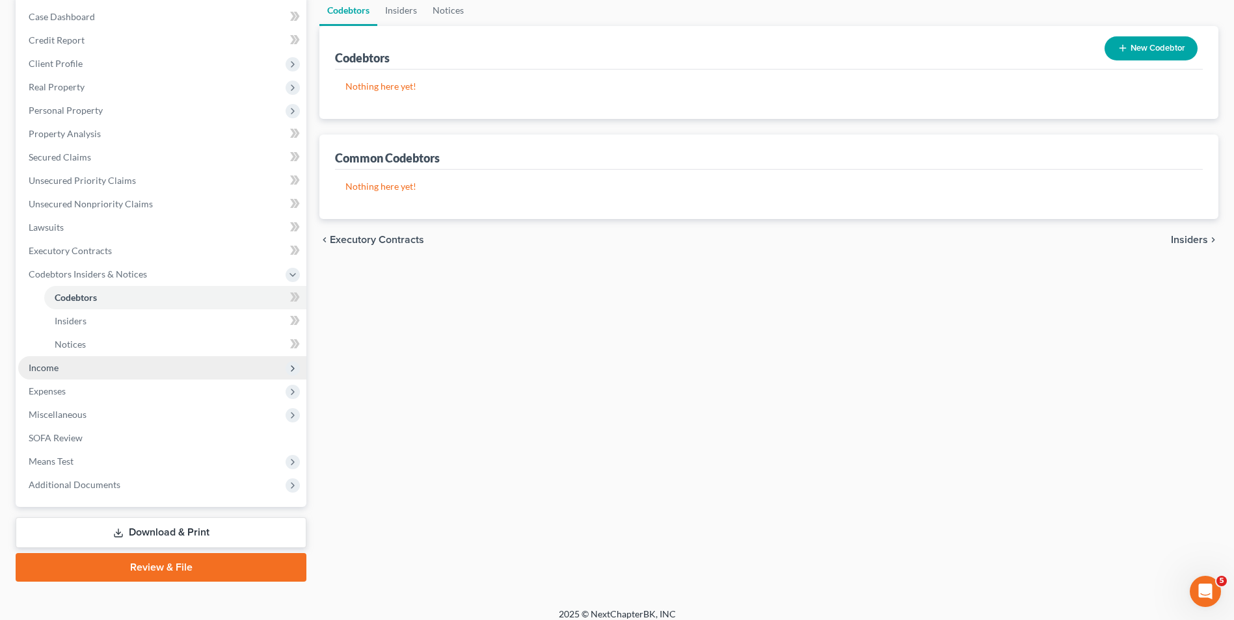
click at [67, 364] on span "Income" at bounding box center [162, 367] width 288 height 23
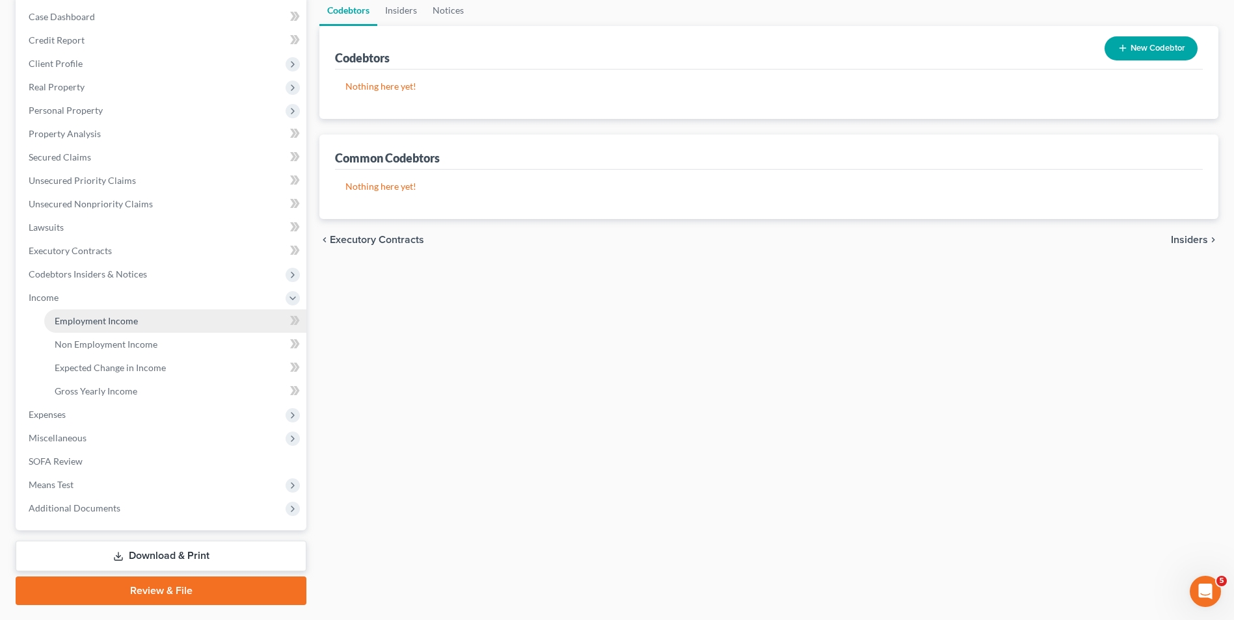
click at [102, 317] on span "Employment Income" at bounding box center [96, 320] width 83 height 11
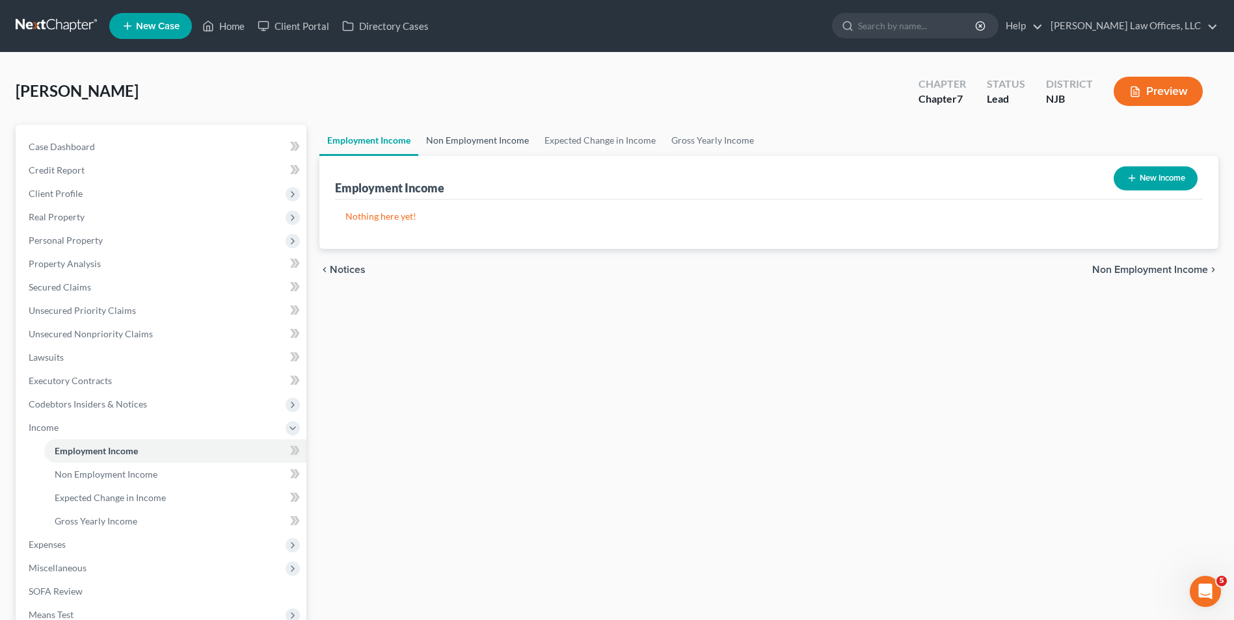
click at [494, 137] on link "Non Employment Income" at bounding box center [477, 140] width 118 height 31
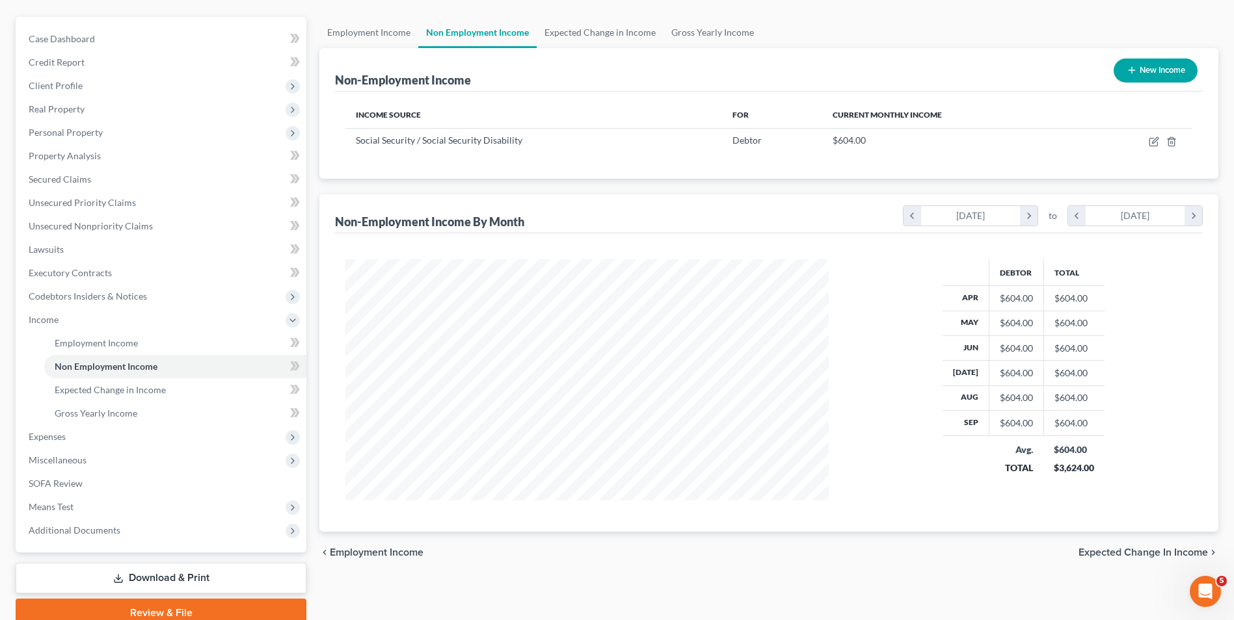
scroll to position [130, 0]
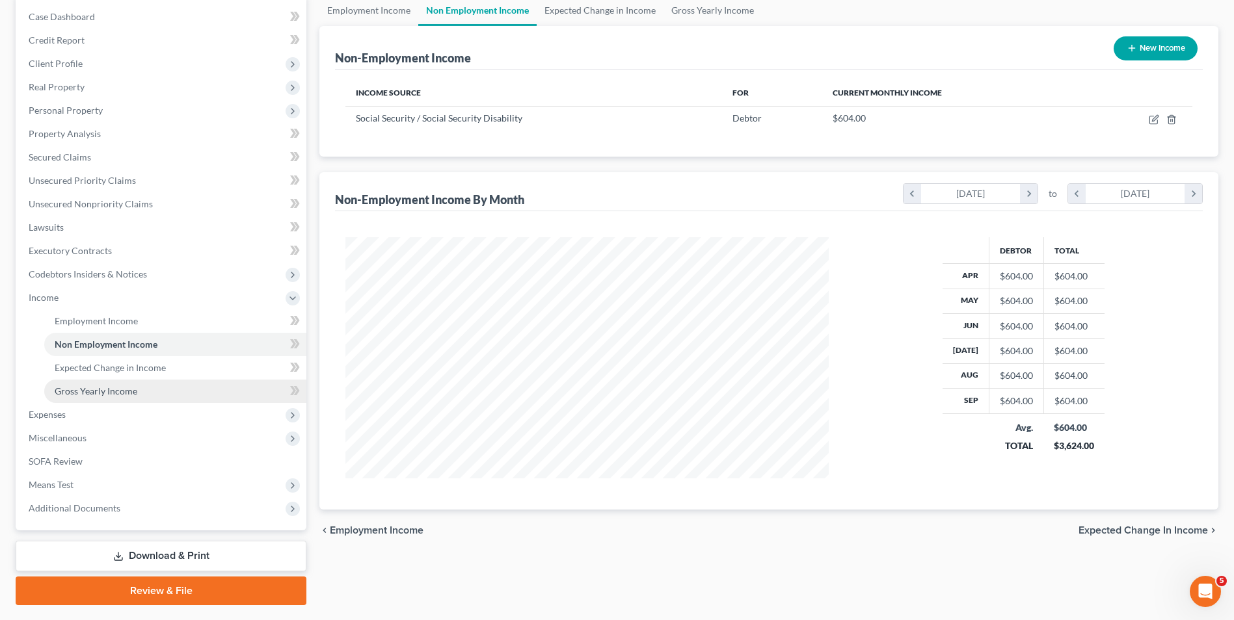
click at [114, 388] on span "Gross Yearly Income" at bounding box center [96, 391] width 83 height 11
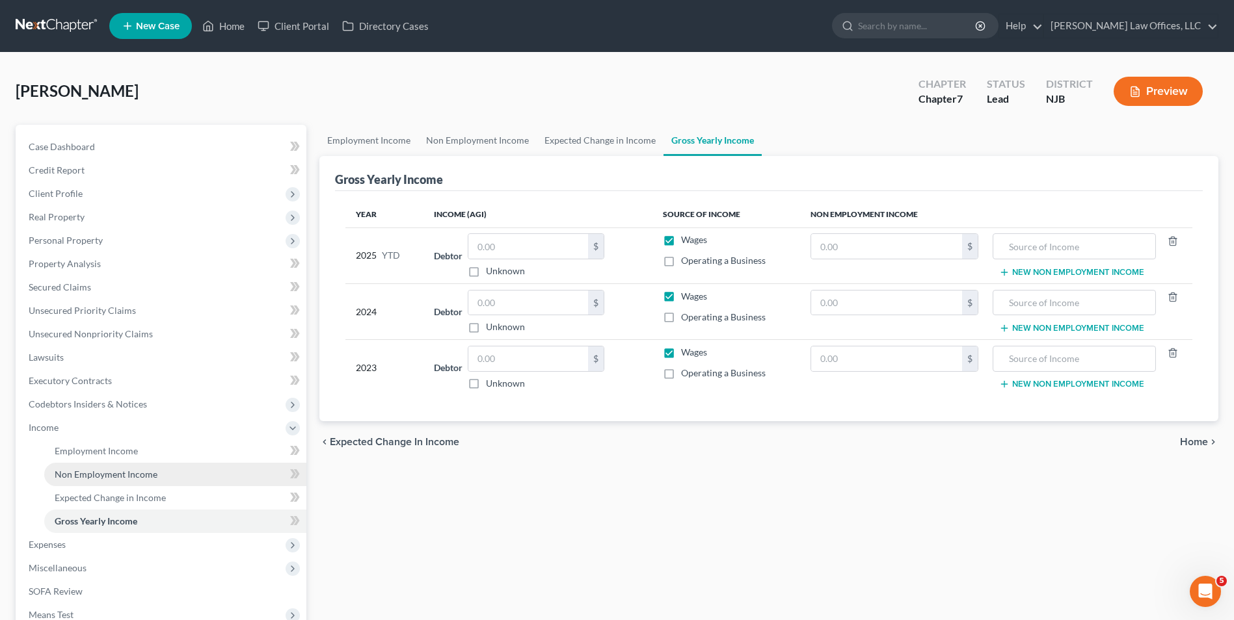
click at [104, 473] on span "Non Employment Income" at bounding box center [106, 474] width 103 height 11
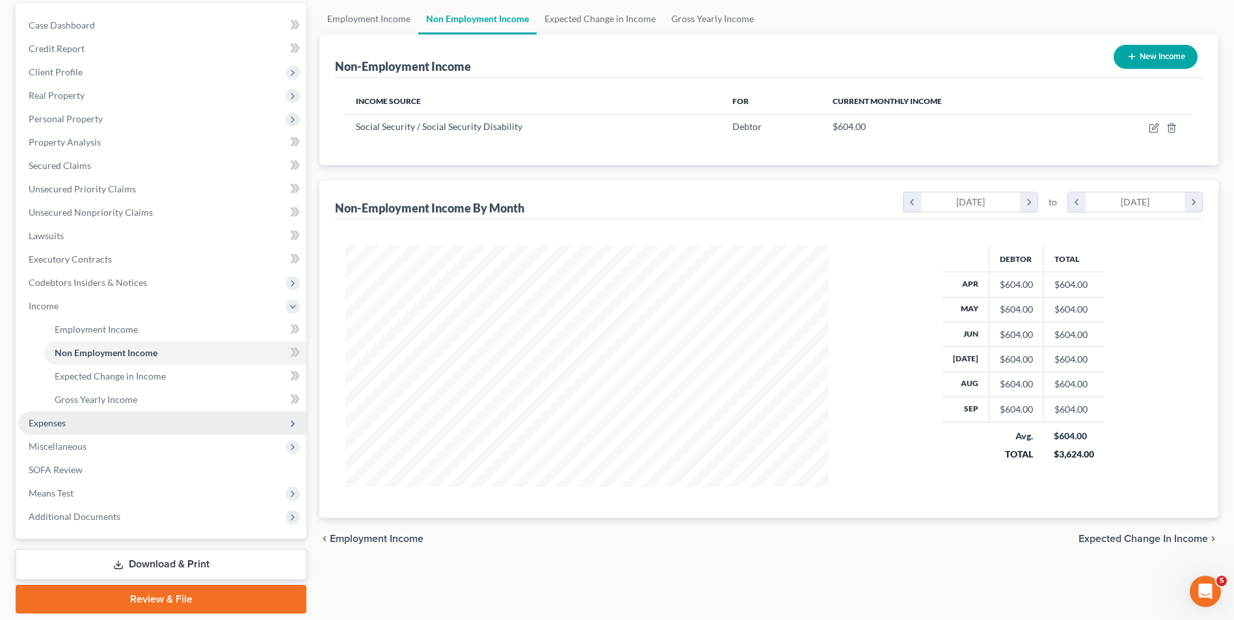
scroll to position [165, 0]
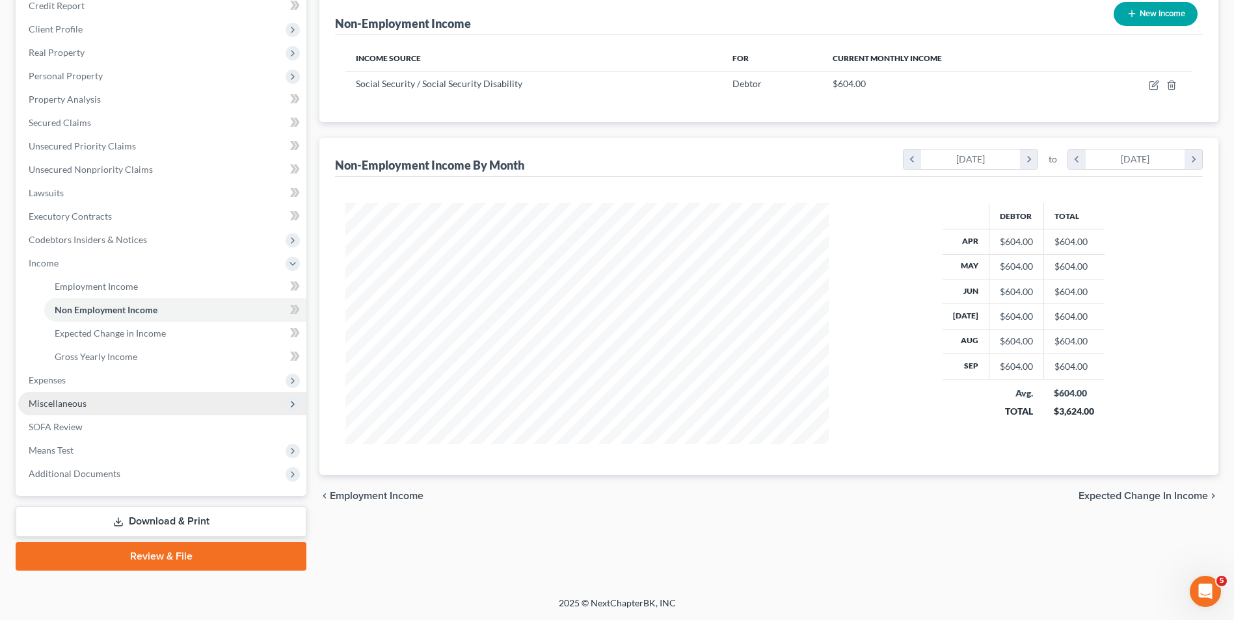
click at [140, 394] on span "Miscellaneous" at bounding box center [162, 403] width 288 height 23
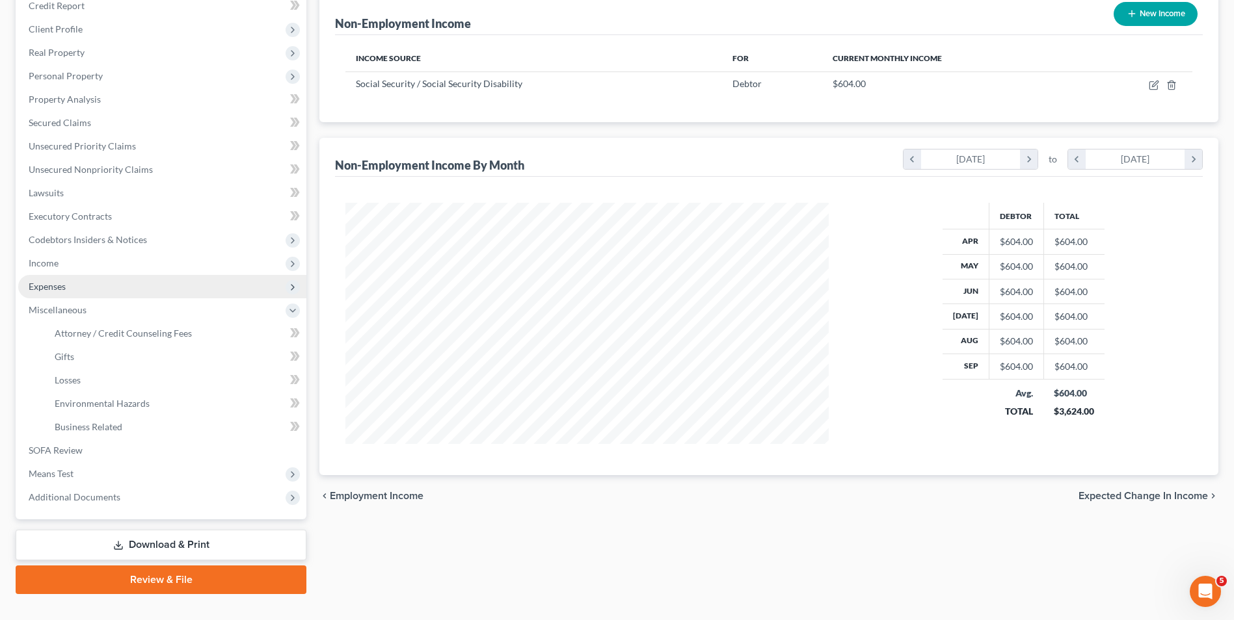
click at [124, 289] on span "Expenses" at bounding box center [162, 286] width 288 height 23
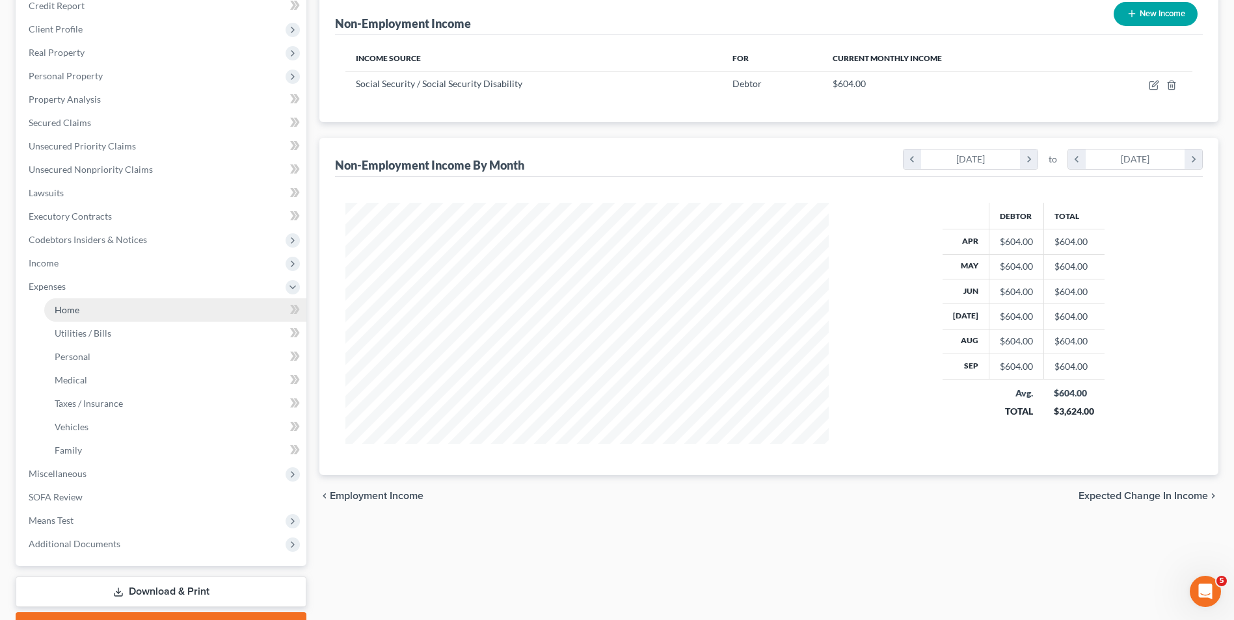
click at [150, 308] on link "Home" at bounding box center [175, 310] width 262 height 23
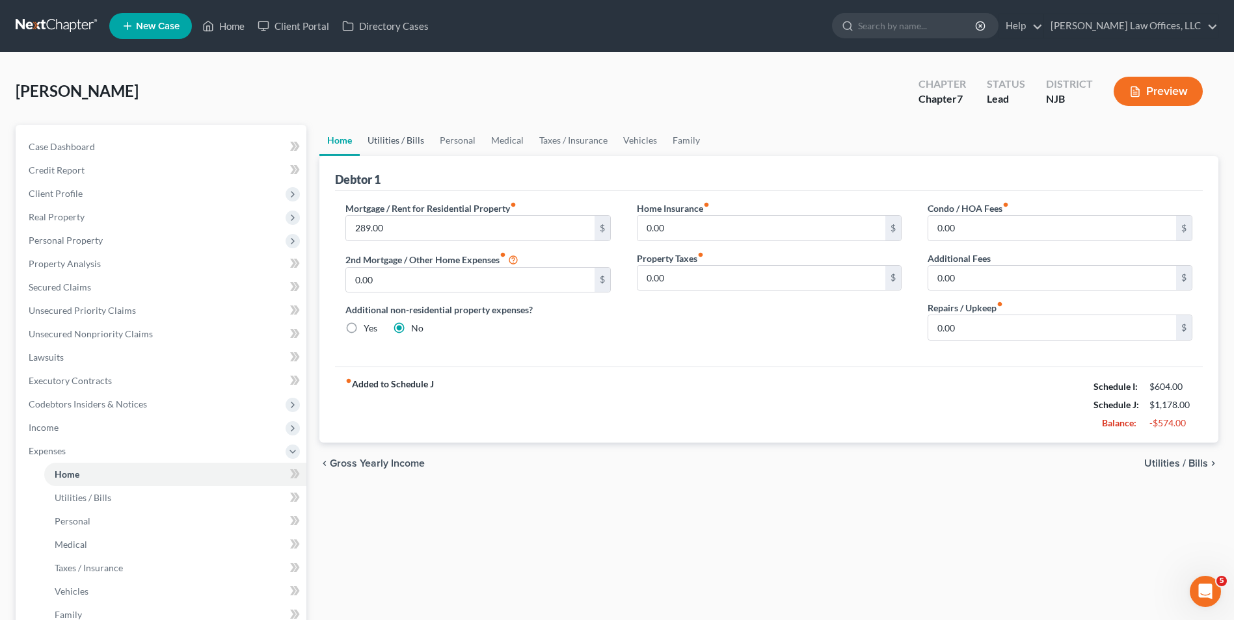
click at [385, 144] on link "Utilities / Bills" at bounding box center [396, 140] width 72 height 31
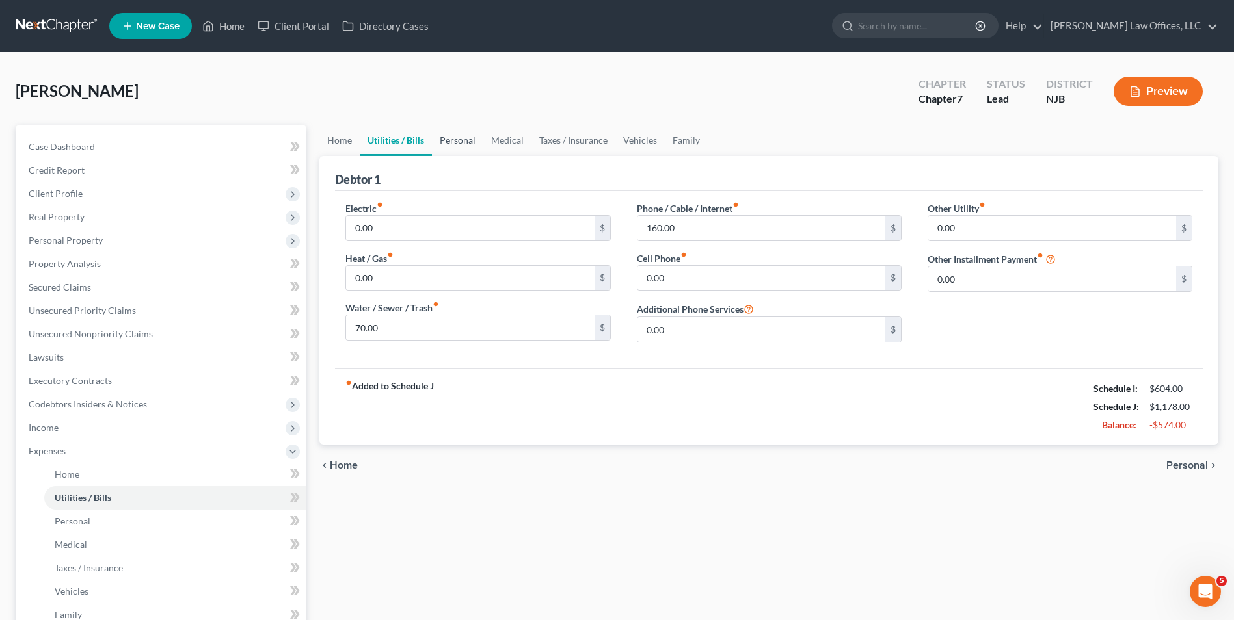
click at [455, 137] on link "Personal" at bounding box center [457, 140] width 51 height 31
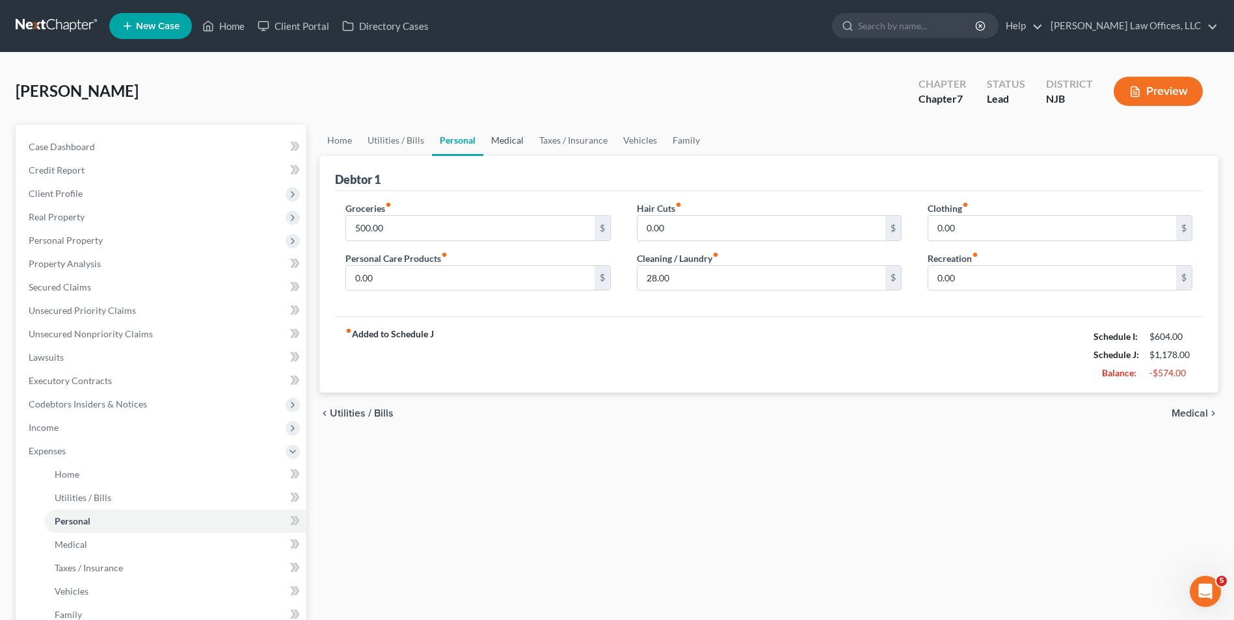
click at [522, 138] on link "Medical" at bounding box center [507, 140] width 48 height 31
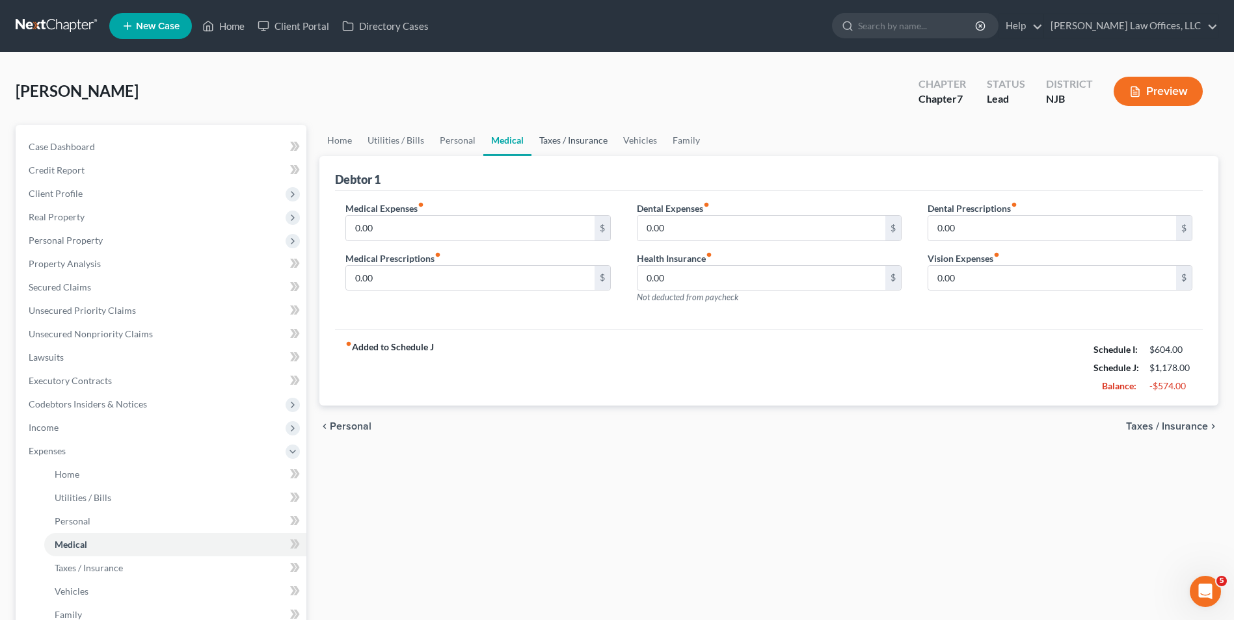
click at [579, 145] on link "Taxes / Insurance" at bounding box center [573, 140] width 84 height 31
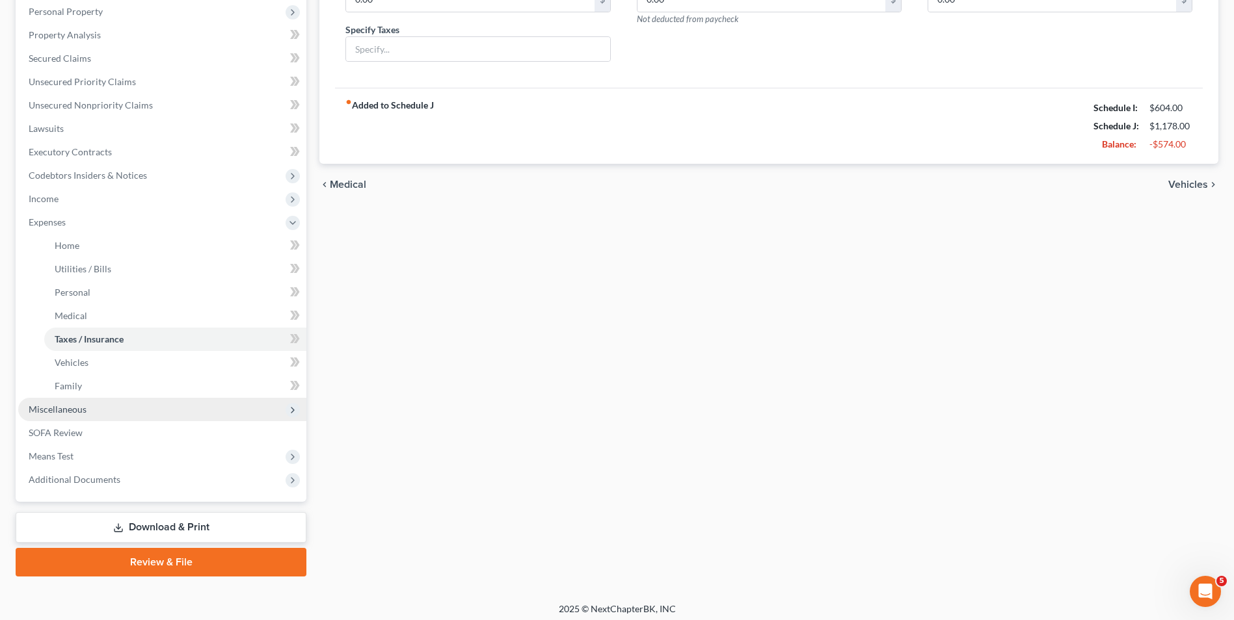
scroll to position [235, 0]
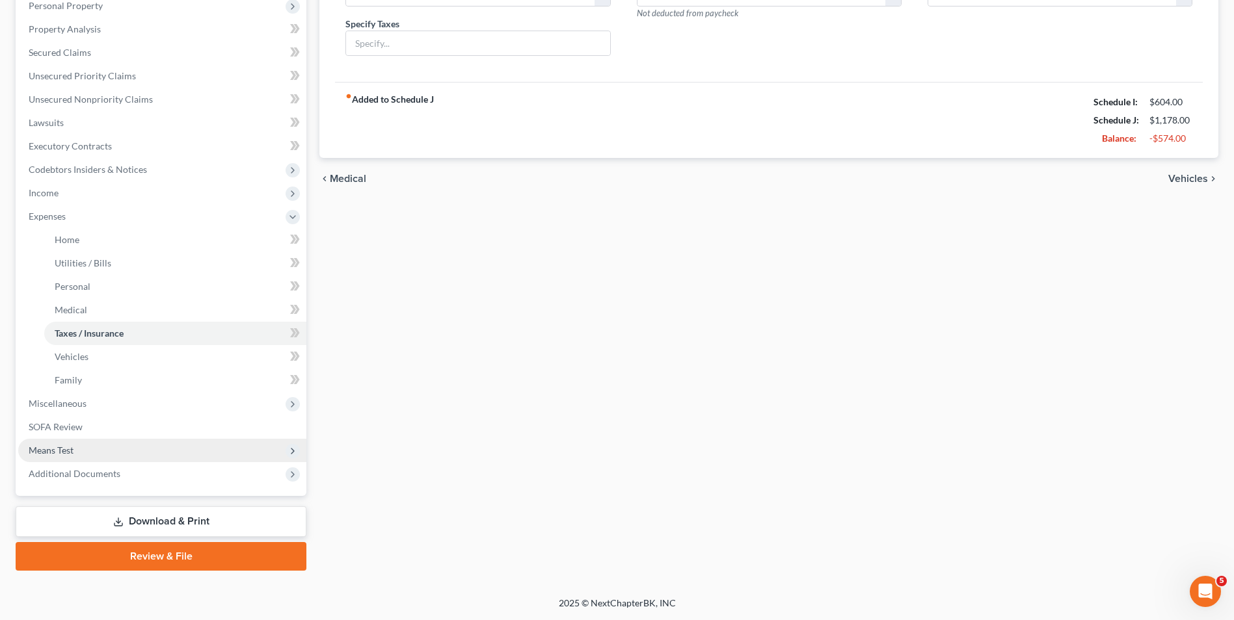
click at [94, 449] on span "Means Test" at bounding box center [162, 450] width 288 height 23
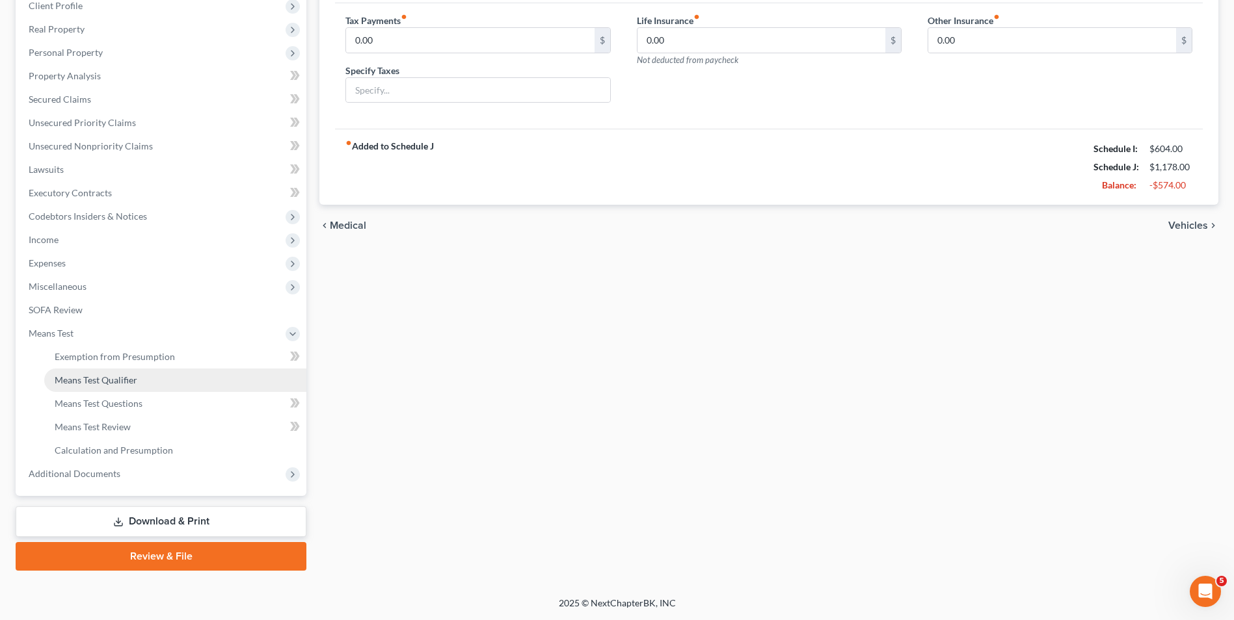
scroll to position [188, 0]
click at [111, 355] on span "Exemption from Presumption" at bounding box center [115, 356] width 120 height 11
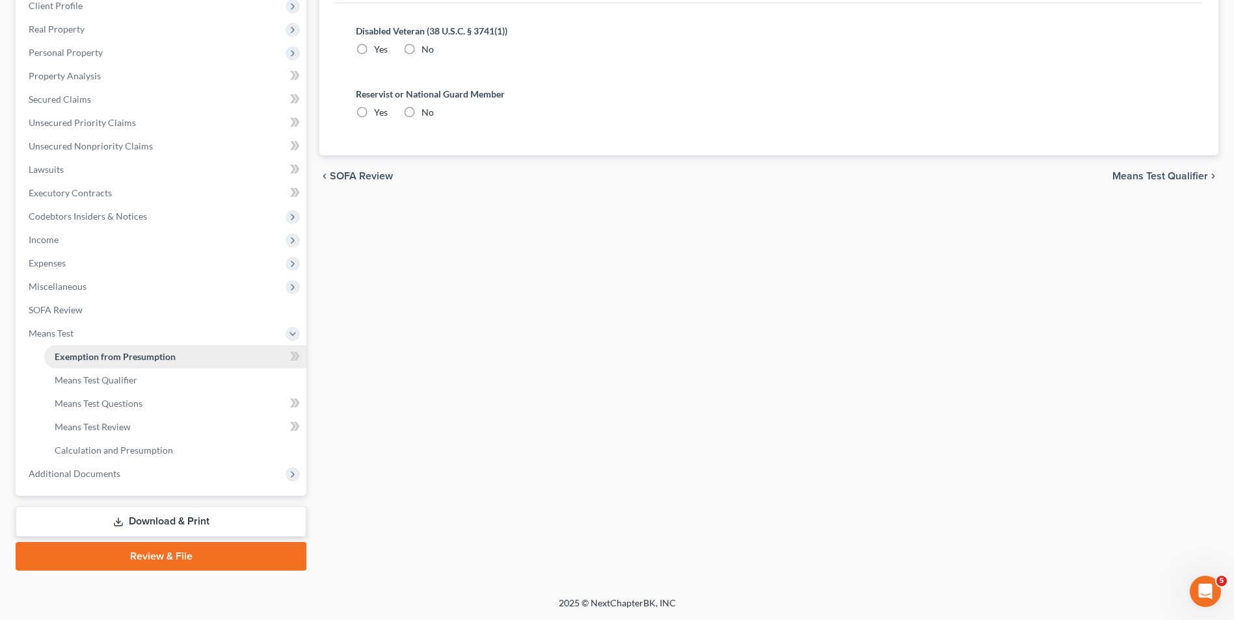
radio input "true"
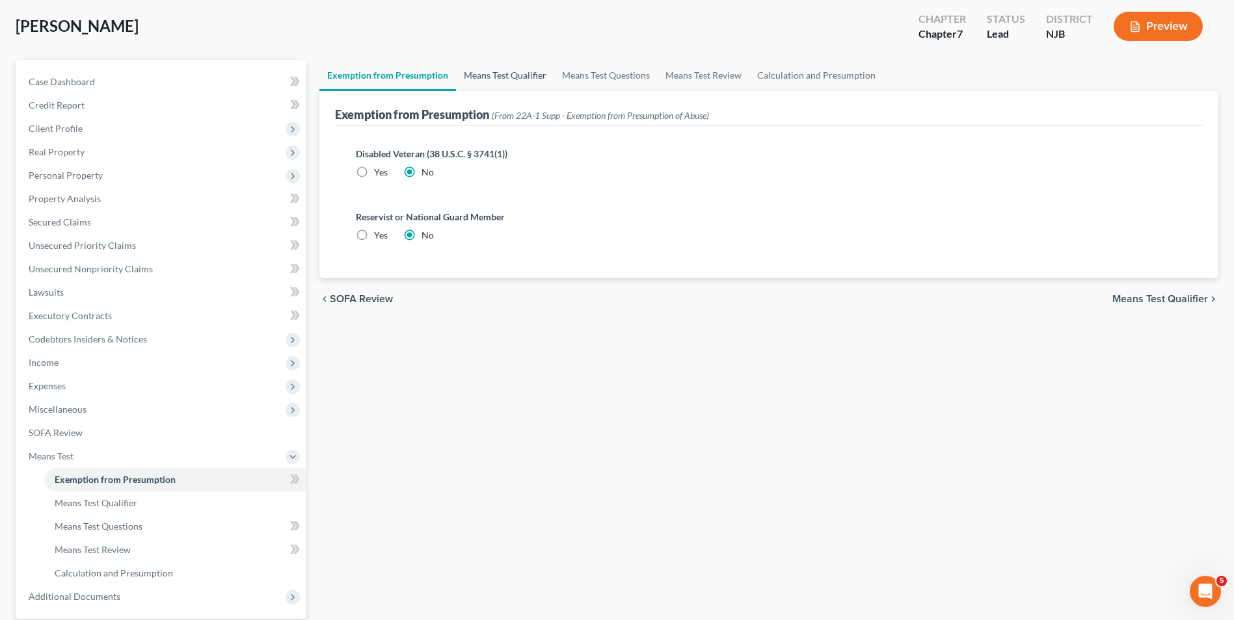
click at [487, 75] on link "Means Test Qualifier" at bounding box center [505, 75] width 98 height 31
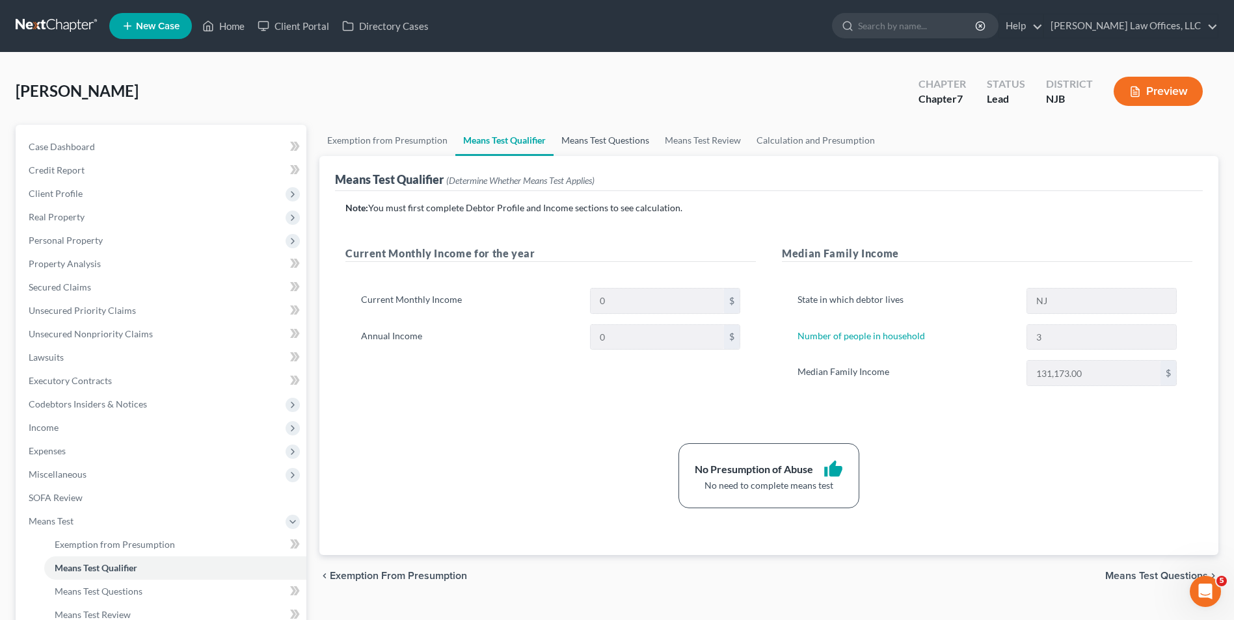
click at [614, 145] on link "Means Test Questions" at bounding box center [604, 140] width 103 height 31
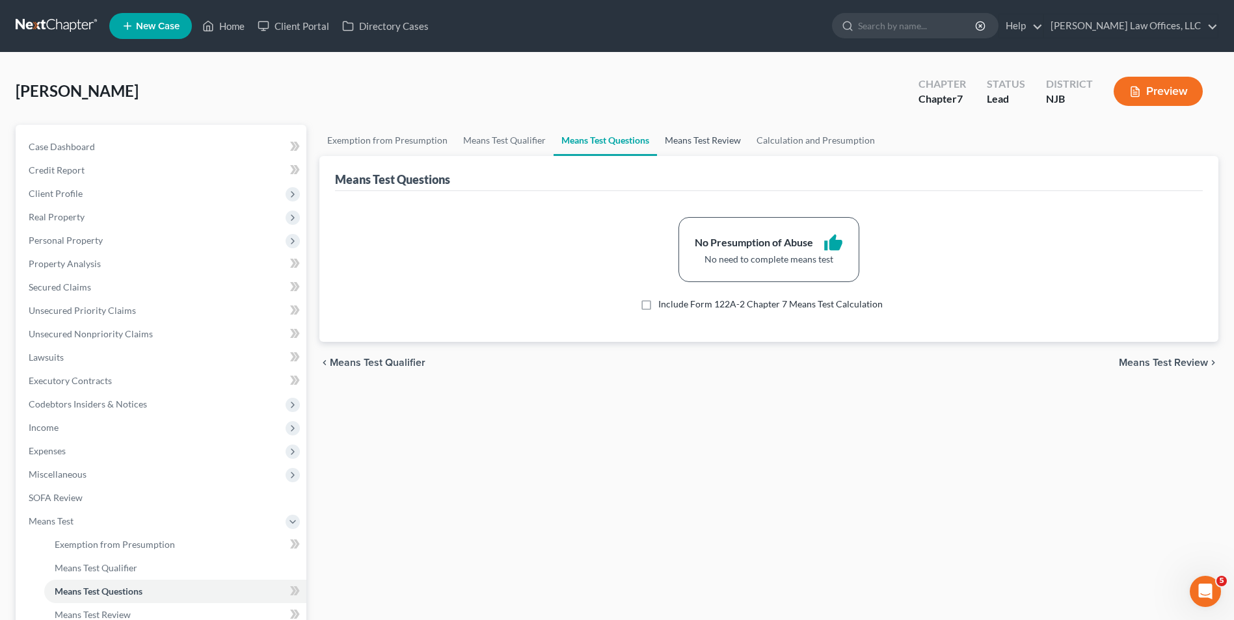
click at [719, 150] on link "Means Test Review" at bounding box center [703, 140] width 92 height 31
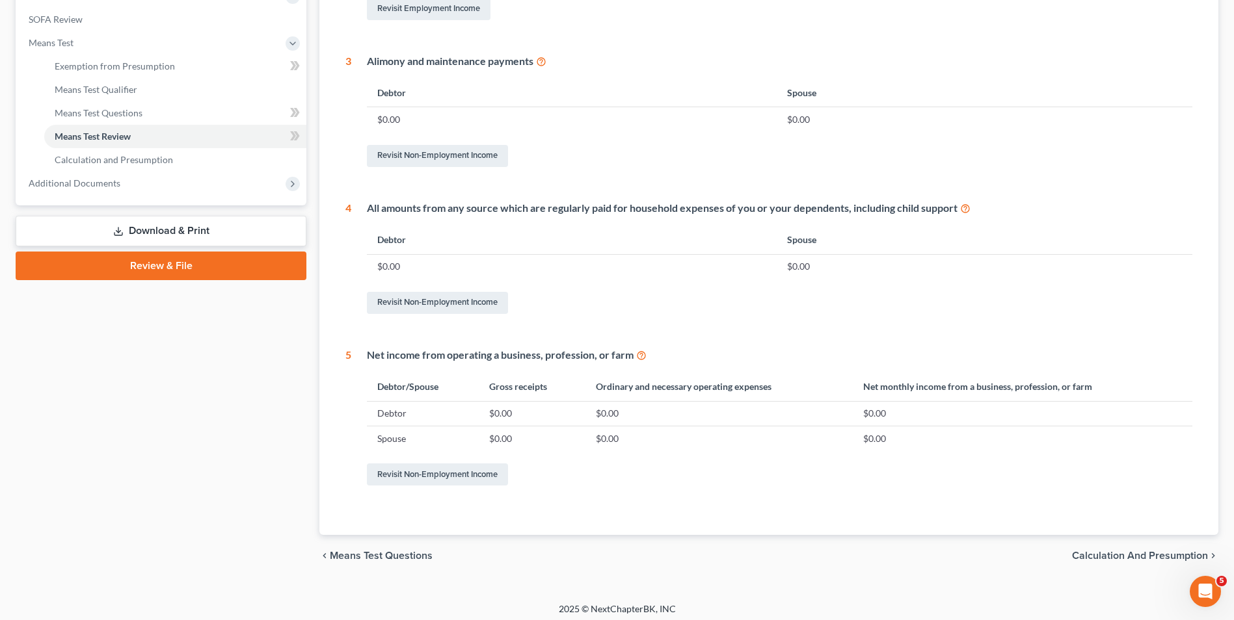
scroll to position [485, 0]
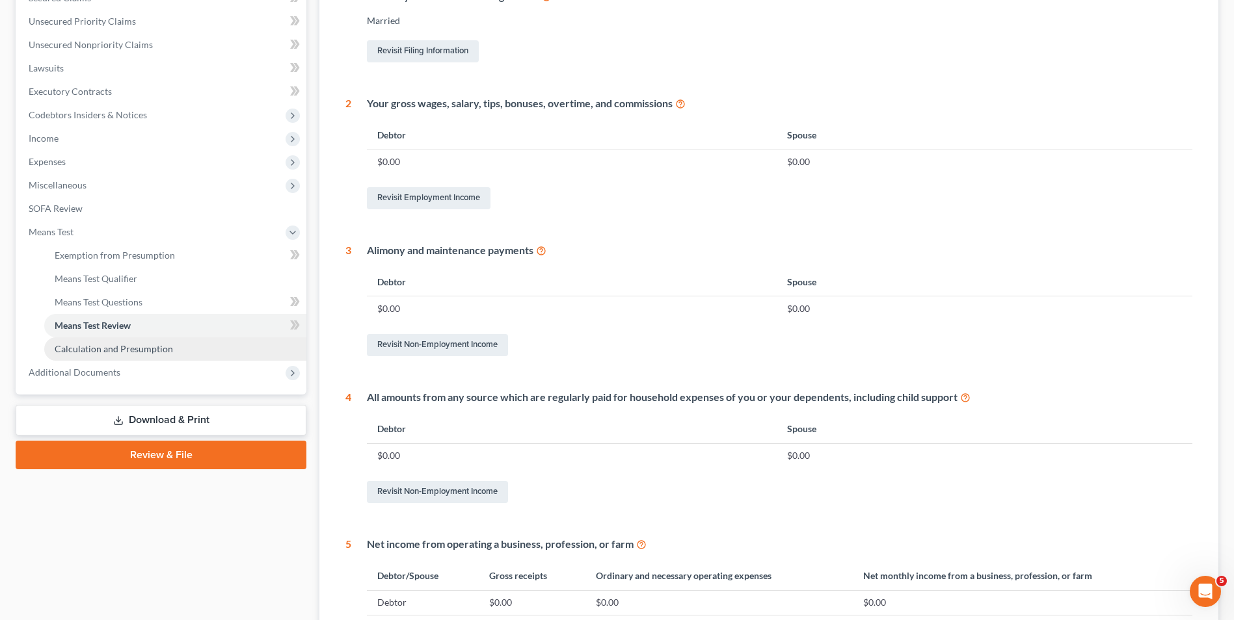
click at [137, 343] on span "Calculation and Presumption" at bounding box center [114, 348] width 118 height 11
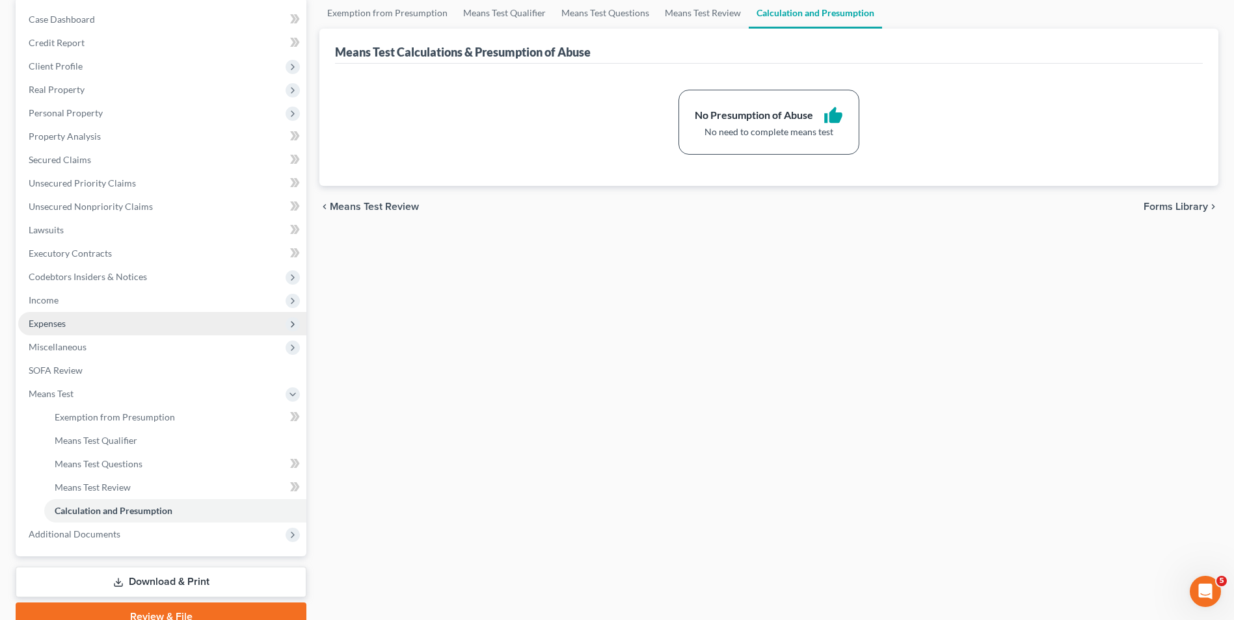
scroll to position [130, 0]
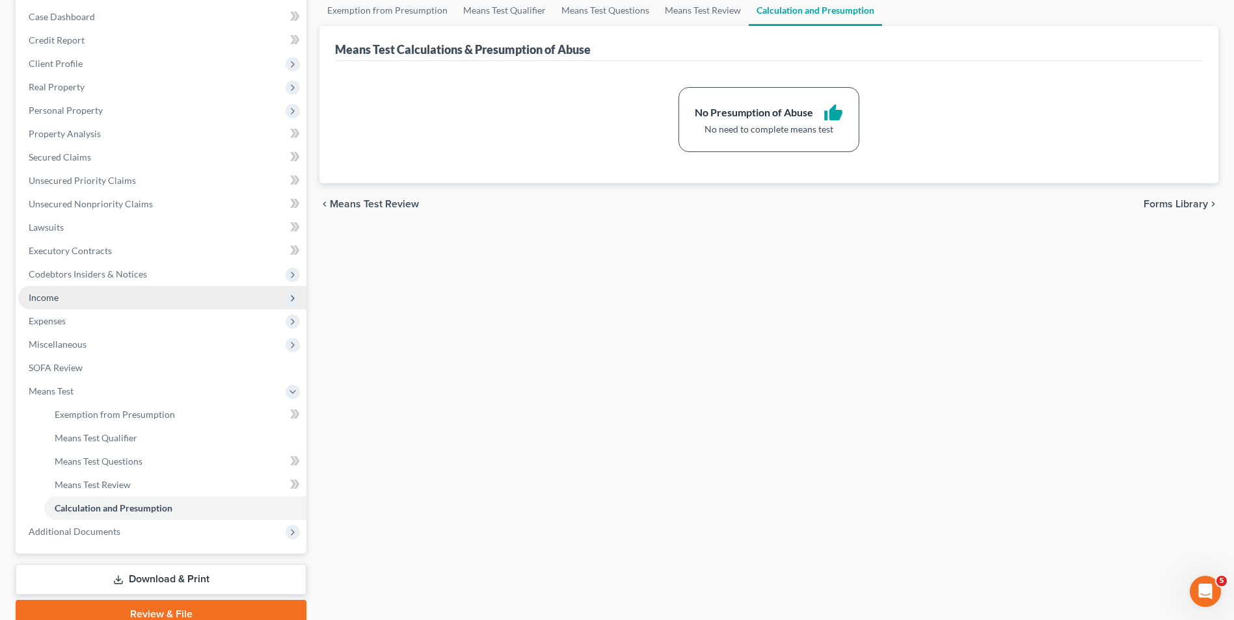
click at [60, 296] on span "Income" at bounding box center [162, 297] width 288 height 23
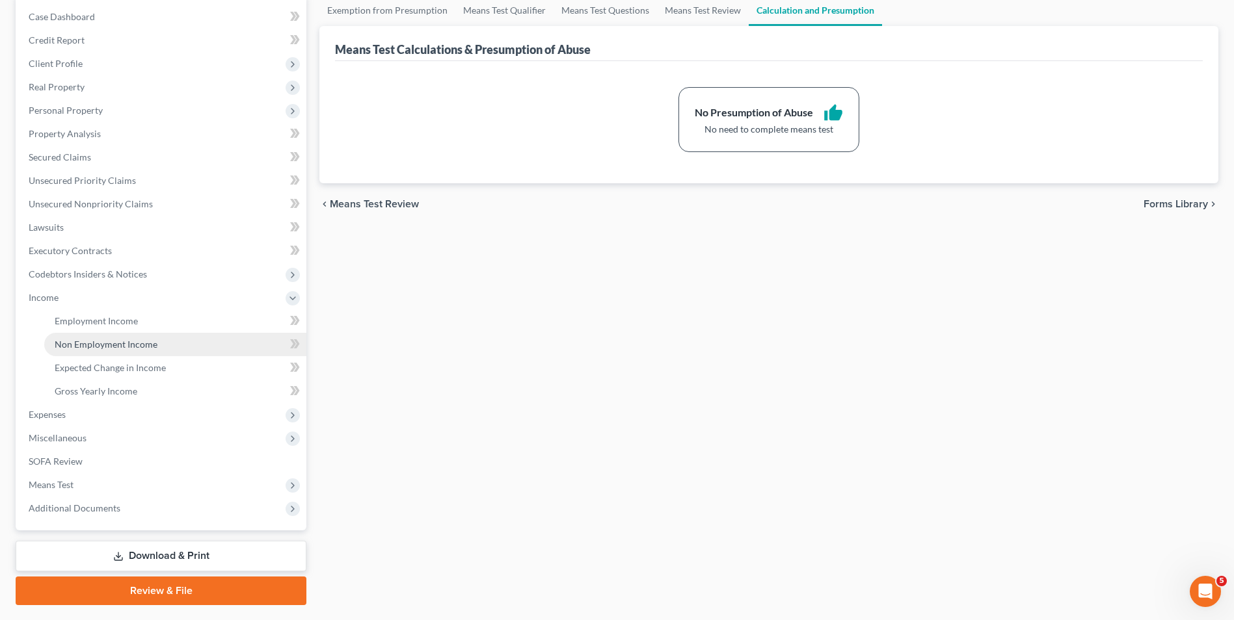
click at [94, 349] on span "Non Employment Income" at bounding box center [106, 344] width 103 height 11
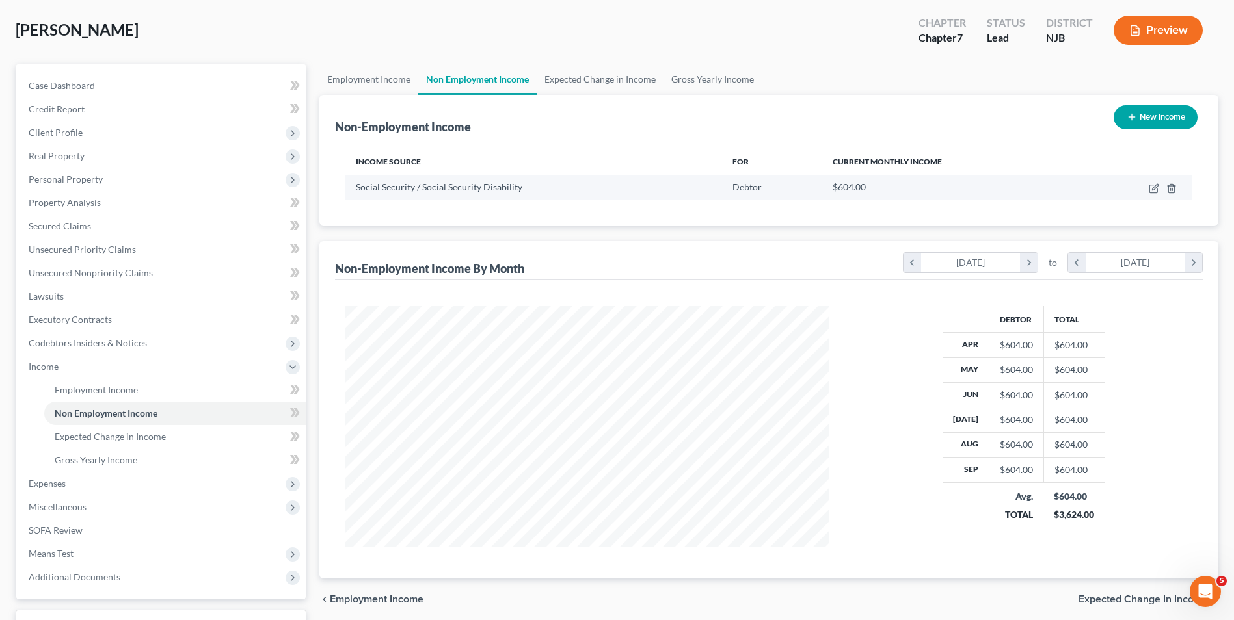
scroll to position [130, 0]
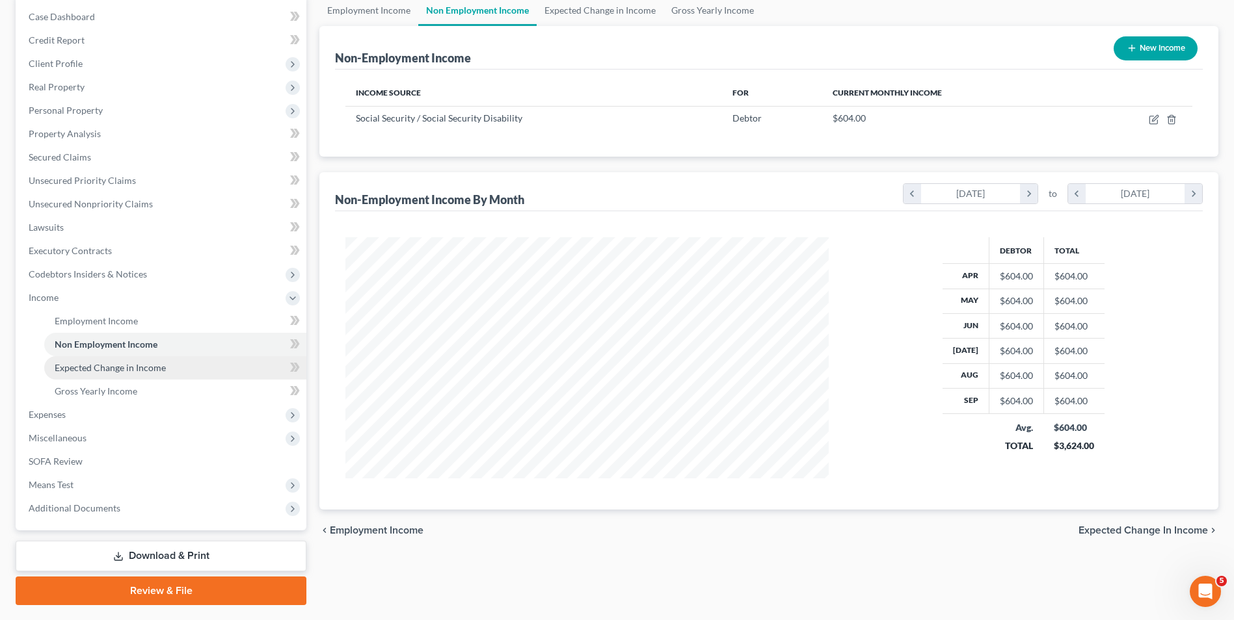
drag, startPoint x: 176, startPoint y: 366, endPoint x: 167, endPoint y: 385, distance: 20.9
click at [176, 367] on link "Expected Change in Income" at bounding box center [175, 367] width 262 height 23
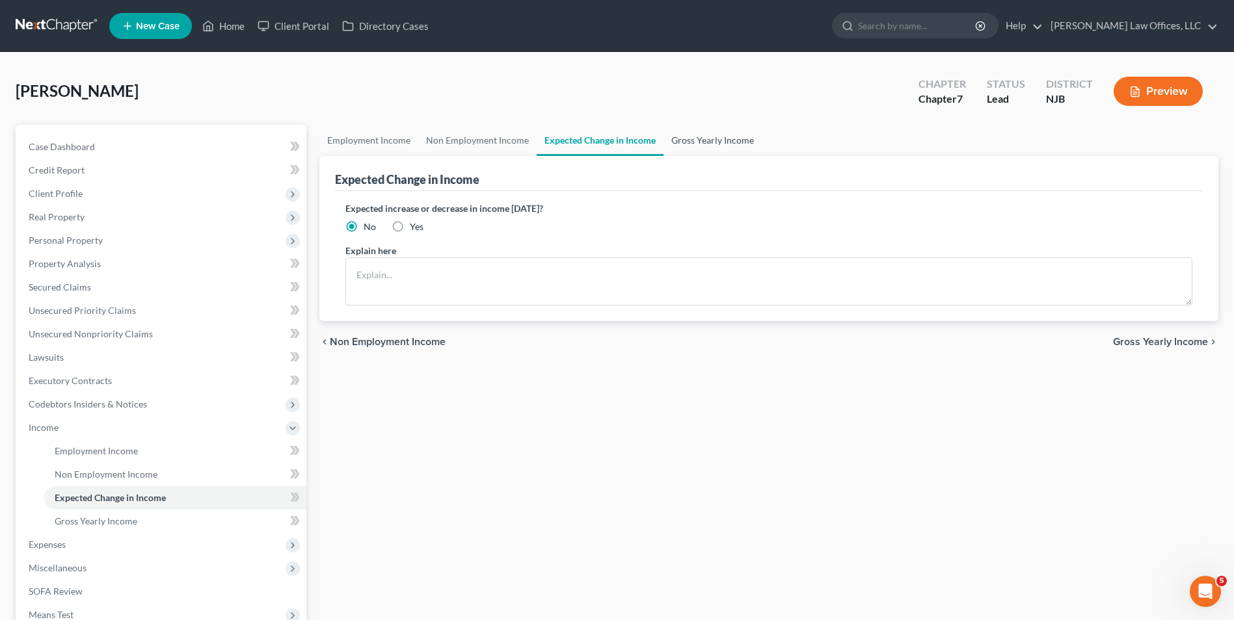
click at [680, 147] on link "Gross Yearly Income" at bounding box center [712, 140] width 98 height 31
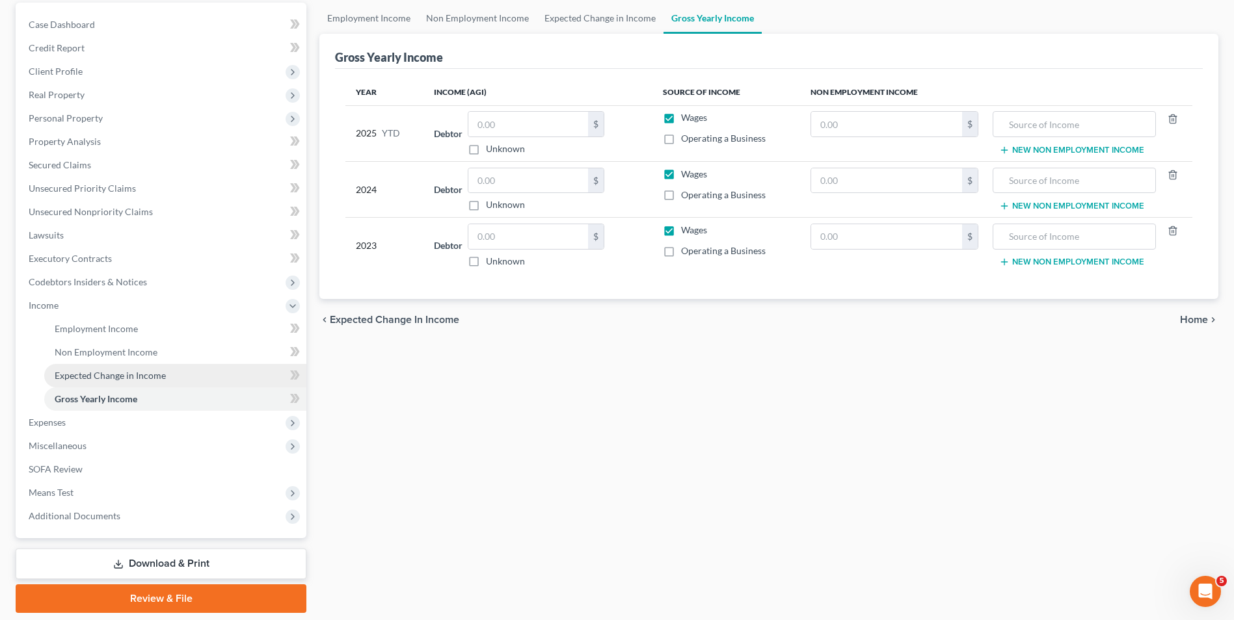
scroll to position [100, 0]
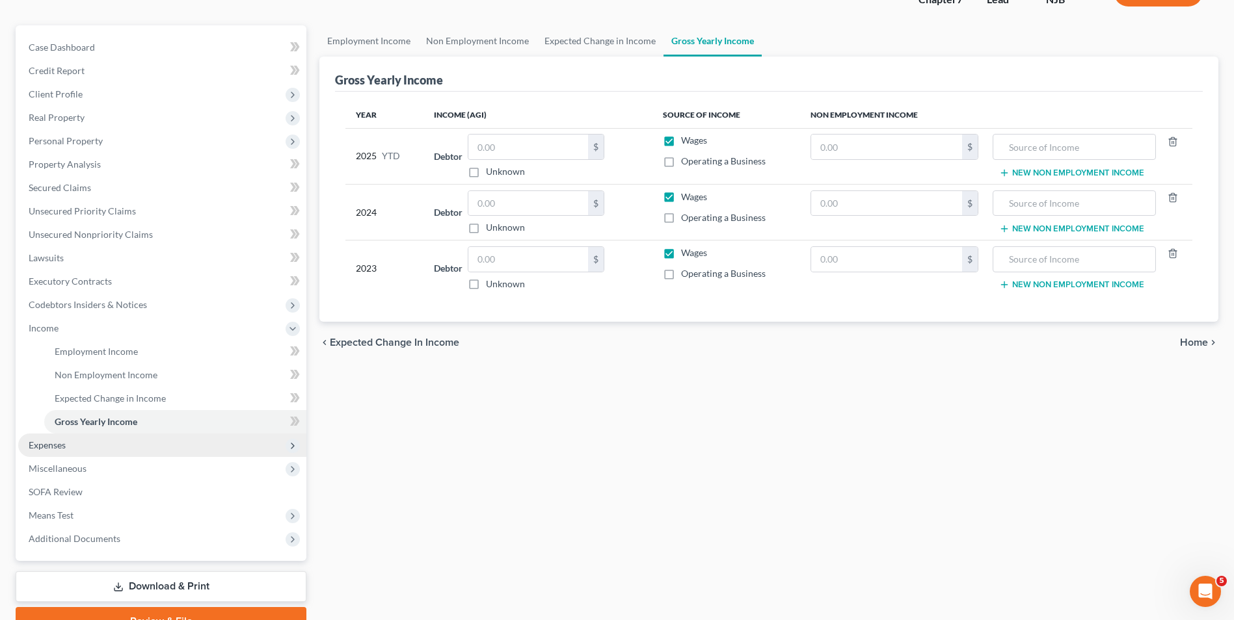
click at [90, 455] on span "Expenses" at bounding box center [162, 445] width 288 height 23
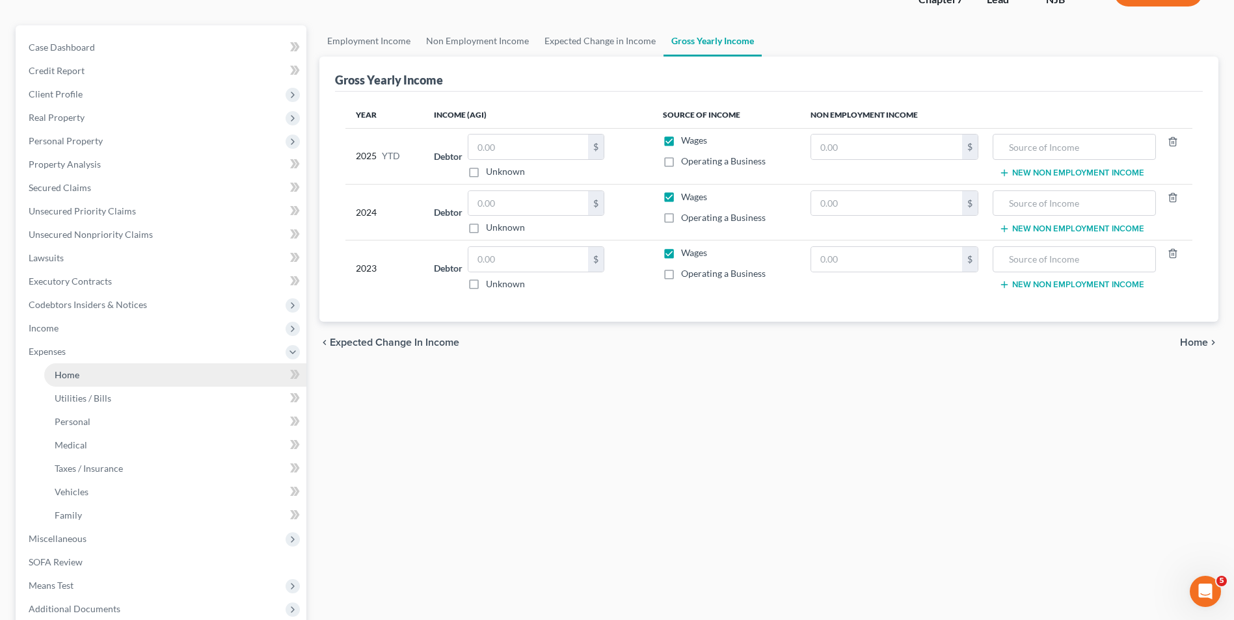
click at [80, 379] on link "Home" at bounding box center [175, 375] width 262 height 23
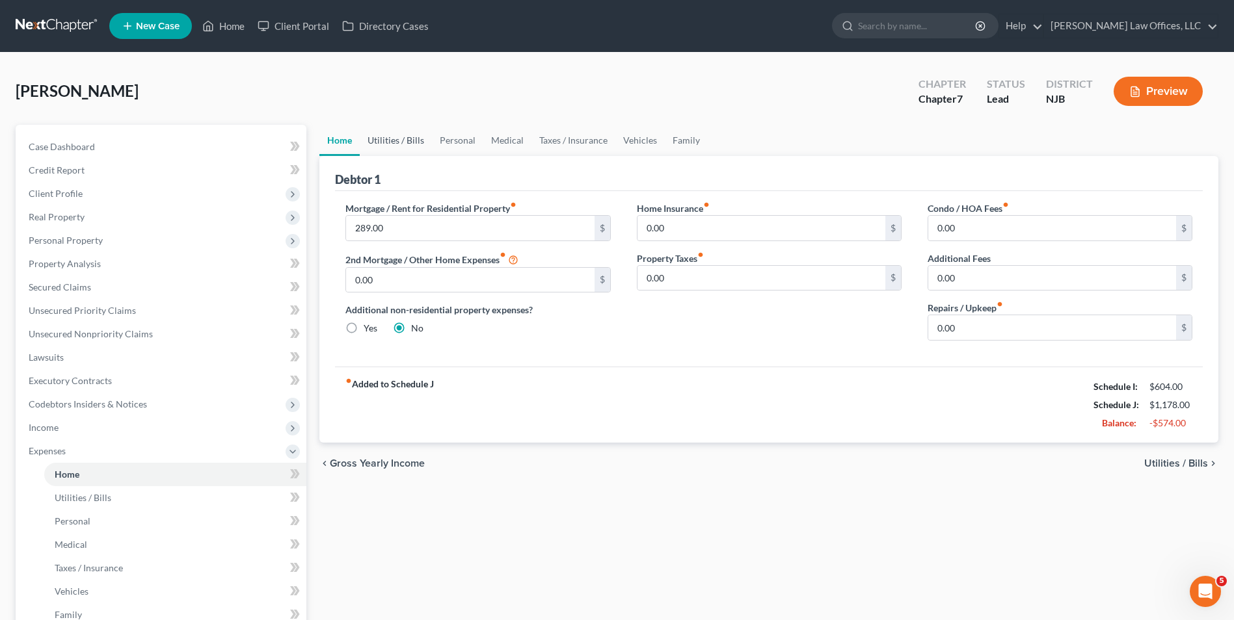
click at [403, 139] on link "Utilities / Bills" at bounding box center [396, 140] width 72 height 31
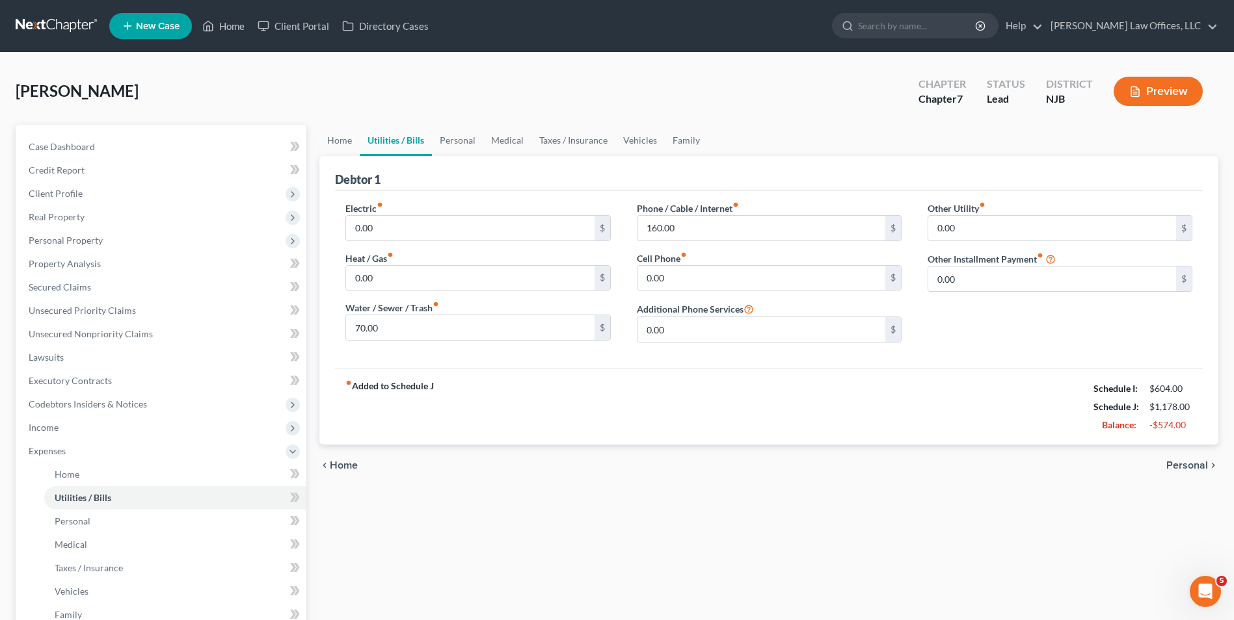
drag, startPoint x: 785, startPoint y: 3, endPoint x: 784, endPoint y: -24, distance: 27.3
click at [784, 0] on html "Home New Case Client Portal Directory Cases [PERSON_NAME] Law Offices, LLC [EMA…" at bounding box center [617, 427] width 1234 height 855
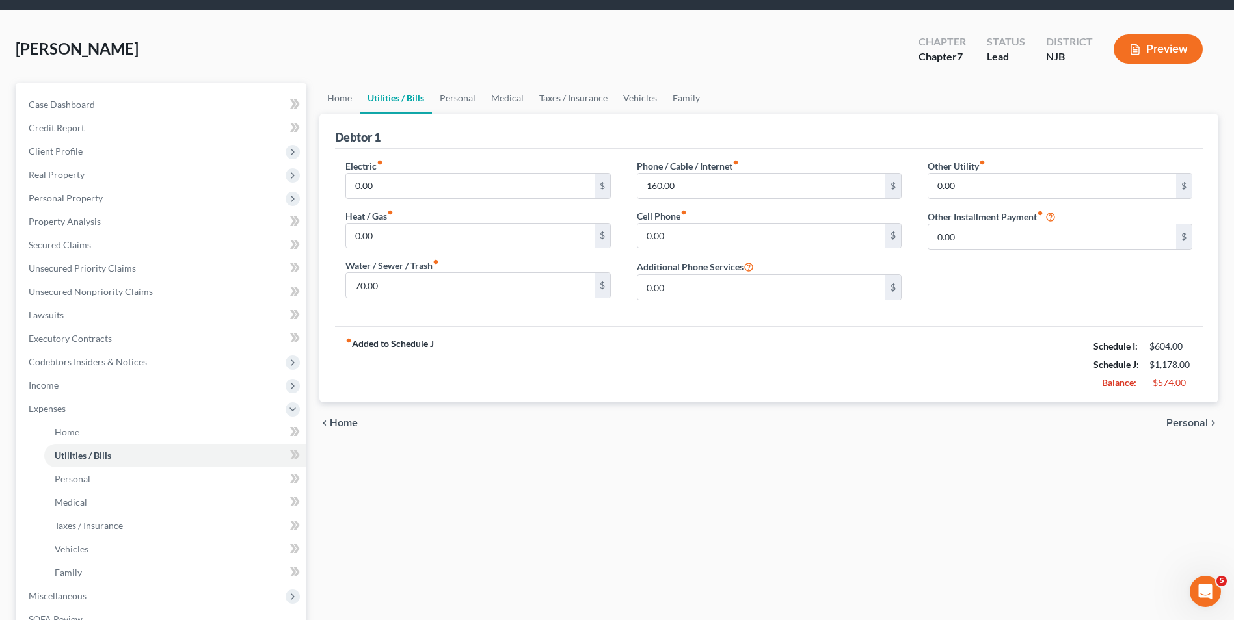
scroll to position [65, 0]
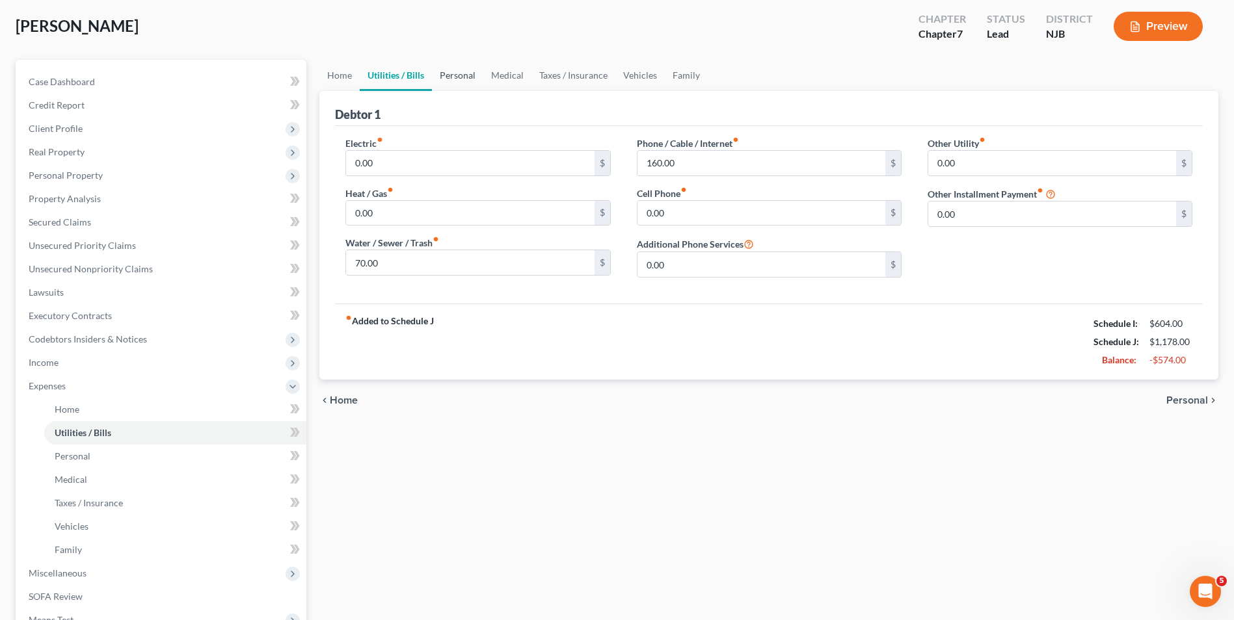
click at [443, 73] on link "Personal" at bounding box center [457, 75] width 51 height 31
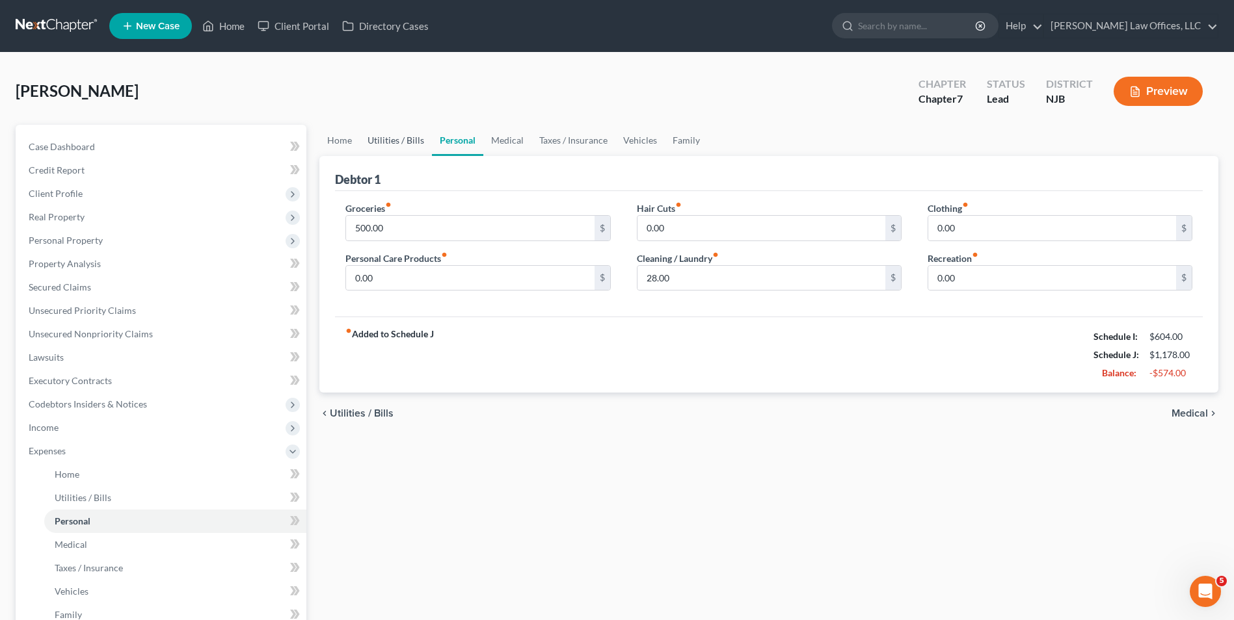
click at [405, 140] on link "Utilities / Bills" at bounding box center [396, 140] width 72 height 31
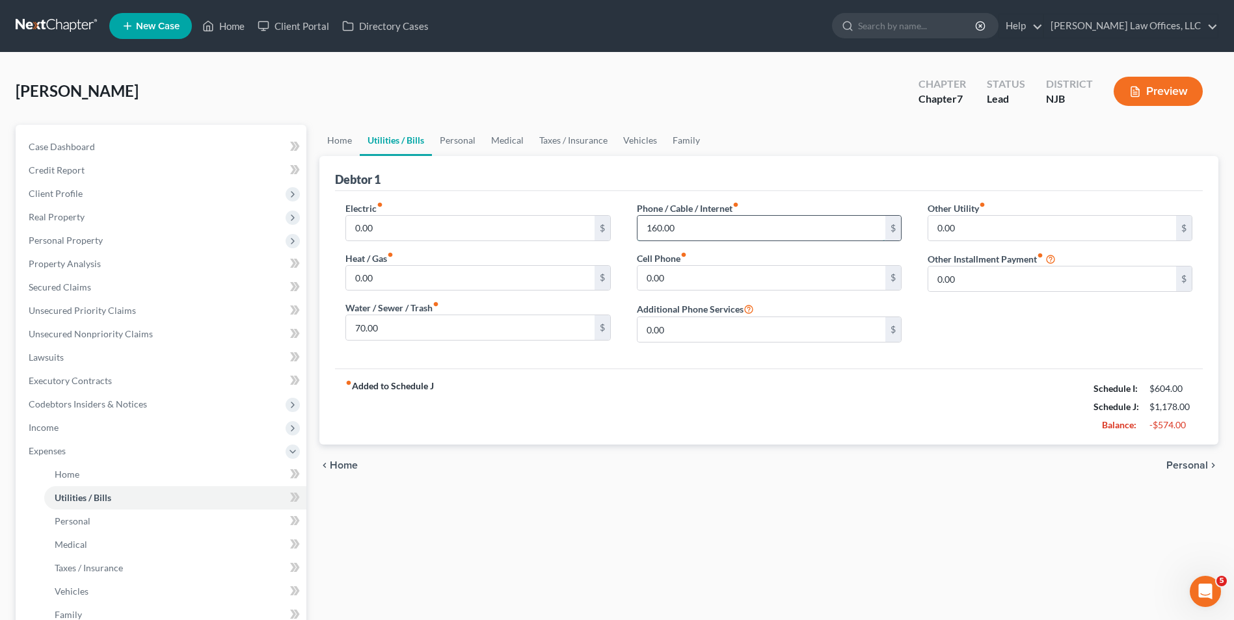
click at [700, 236] on input "160.00" at bounding box center [761, 228] width 248 height 25
click at [699, 275] on input "0.00" at bounding box center [761, 278] width 248 height 25
type input "70"
click at [701, 325] on input "0.00" at bounding box center [761, 329] width 248 height 25
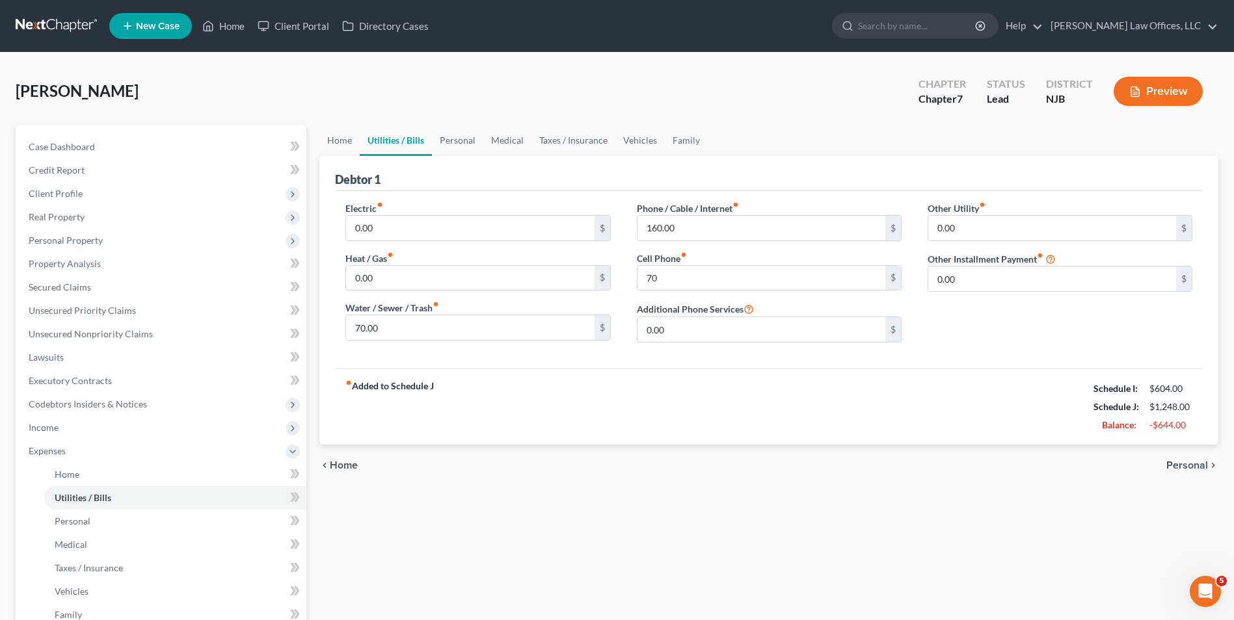
drag, startPoint x: 689, startPoint y: 372, endPoint x: 709, endPoint y: 307, distance: 68.1
click at [691, 368] on div "Debtor 1 Electric fiber_manual_record 0.00 $ Heat / Gas fiber_manual_record 0.0…" at bounding box center [768, 300] width 899 height 289
drag, startPoint x: 709, startPoint y: 307, endPoint x: 819, endPoint y: 285, distance: 112.1
click at [819, 285] on input "70" at bounding box center [761, 278] width 248 height 25
click at [819, 286] on input "70" at bounding box center [761, 278] width 248 height 25
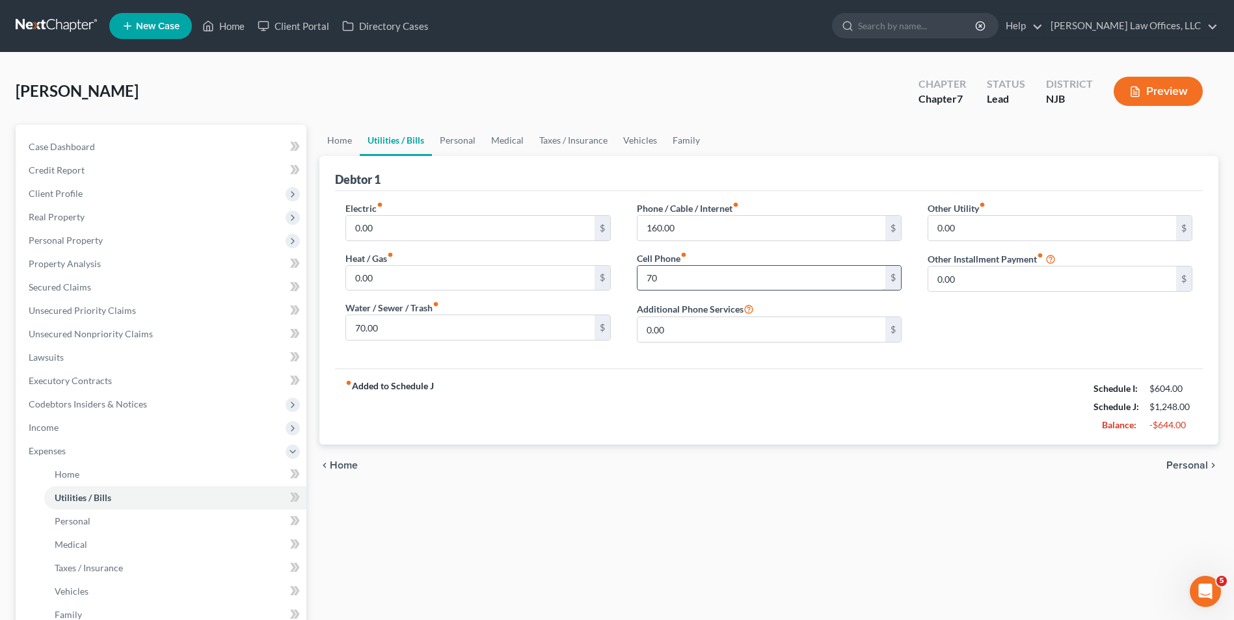
click at [819, 286] on input "70" at bounding box center [761, 278] width 248 height 25
click at [811, 287] on input "70" at bounding box center [761, 278] width 248 height 25
click at [462, 143] on link "Personal" at bounding box center [457, 140] width 51 height 31
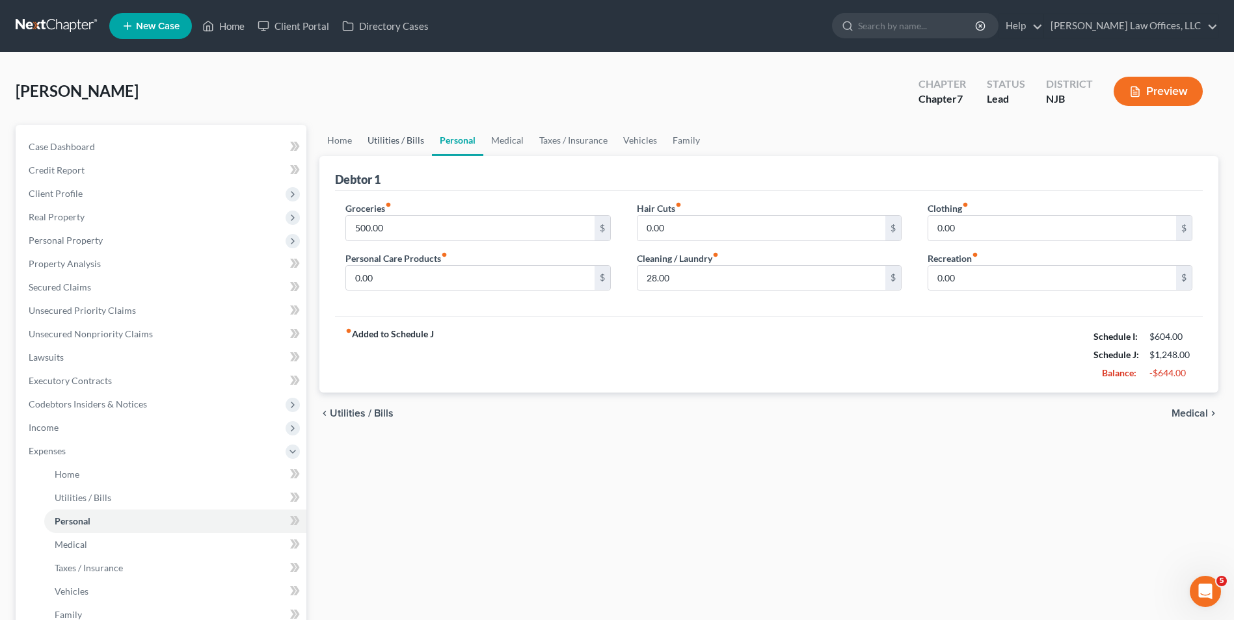
click at [393, 144] on link "Utilities / Bills" at bounding box center [396, 140] width 72 height 31
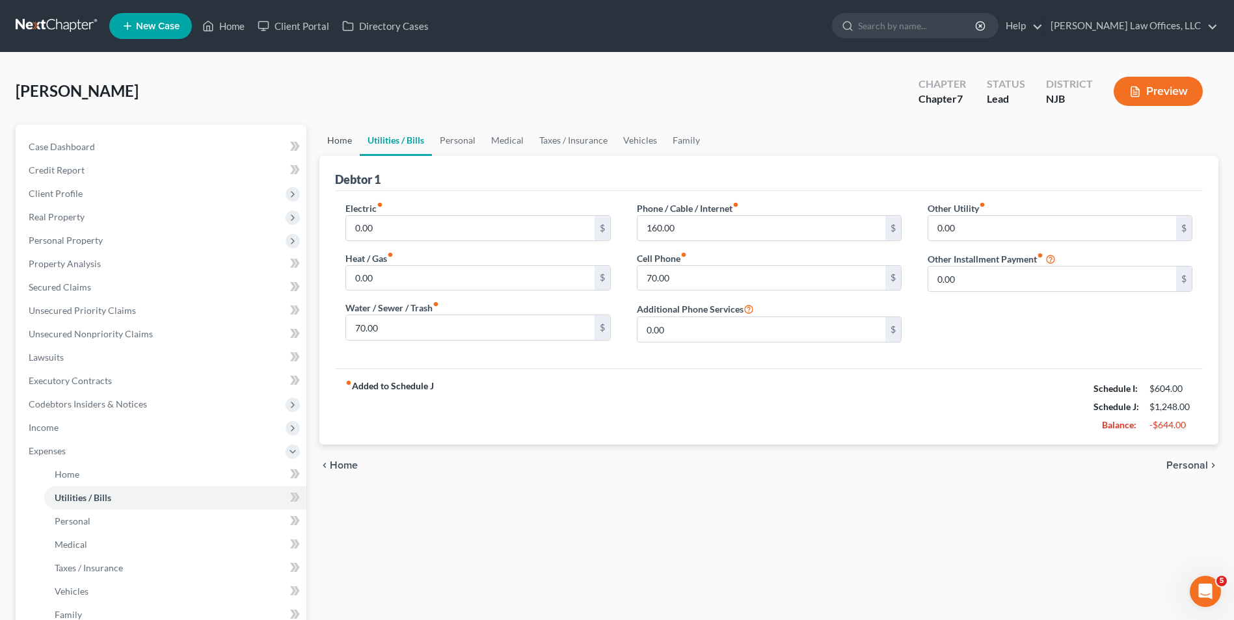
click at [337, 152] on link "Home" at bounding box center [339, 140] width 40 height 31
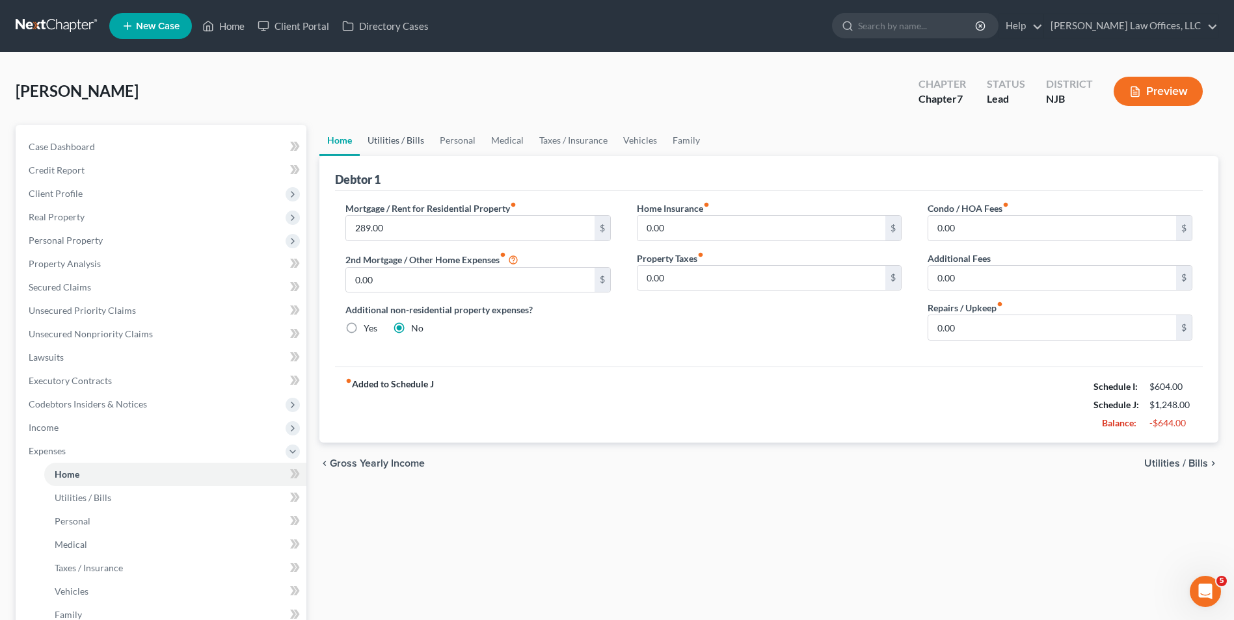
click at [387, 142] on link "Utilities / Bills" at bounding box center [396, 140] width 72 height 31
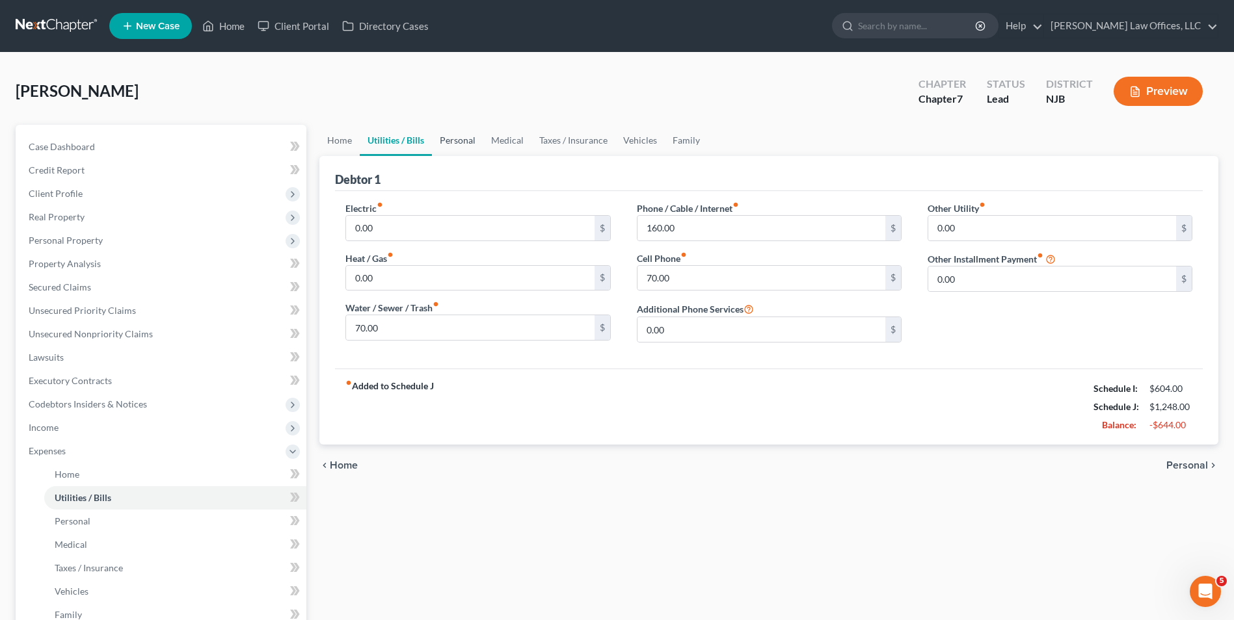
click at [455, 140] on link "Personal" at bounding box center [457, 140] width 51 height 31
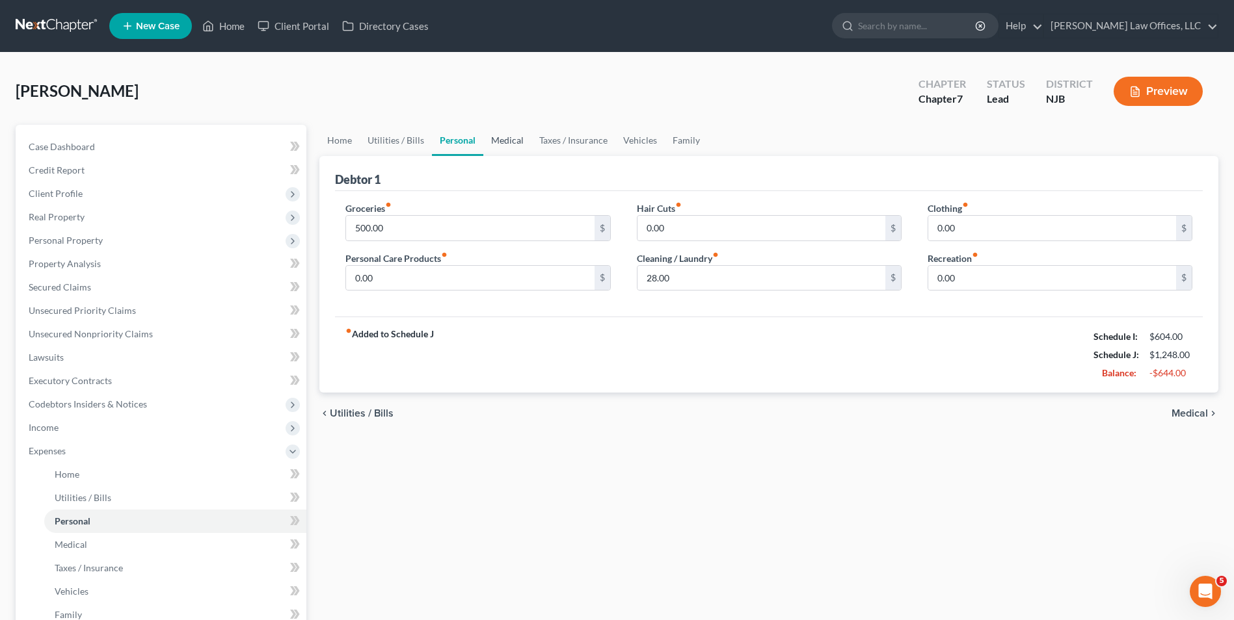
click at [507, 137] on link "Medical" at bounding box center [507, 140] width 48 height 31
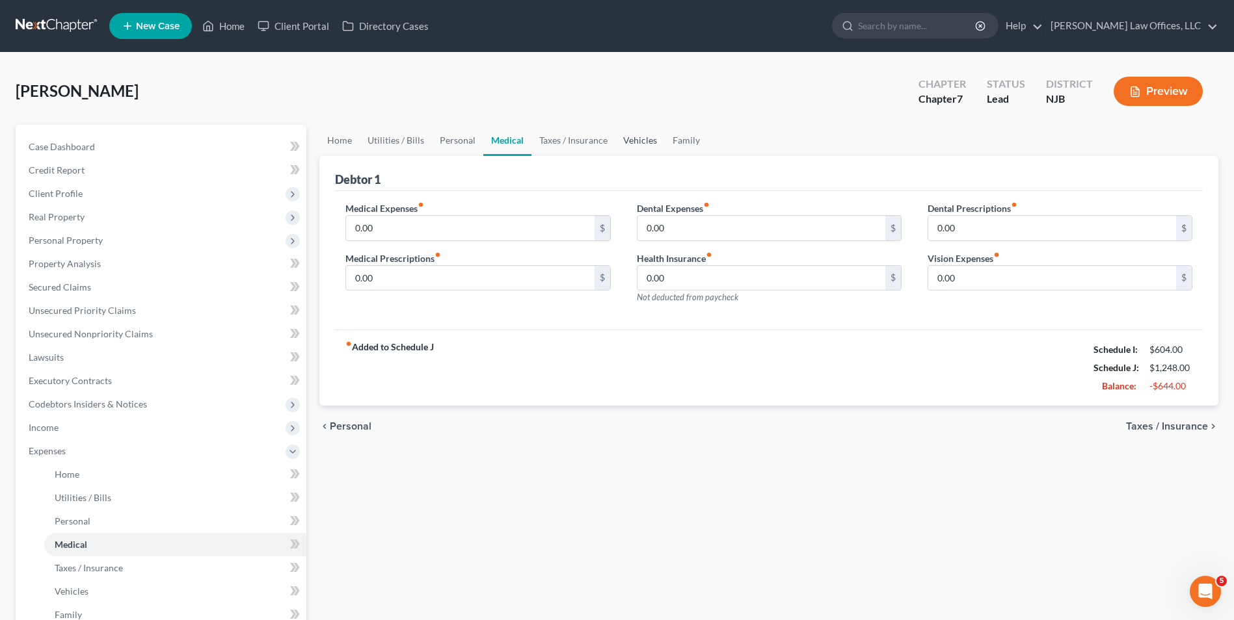
click at [660, 137] on link "Vehicles" at bounding box center [639, 140] width 49 height 31
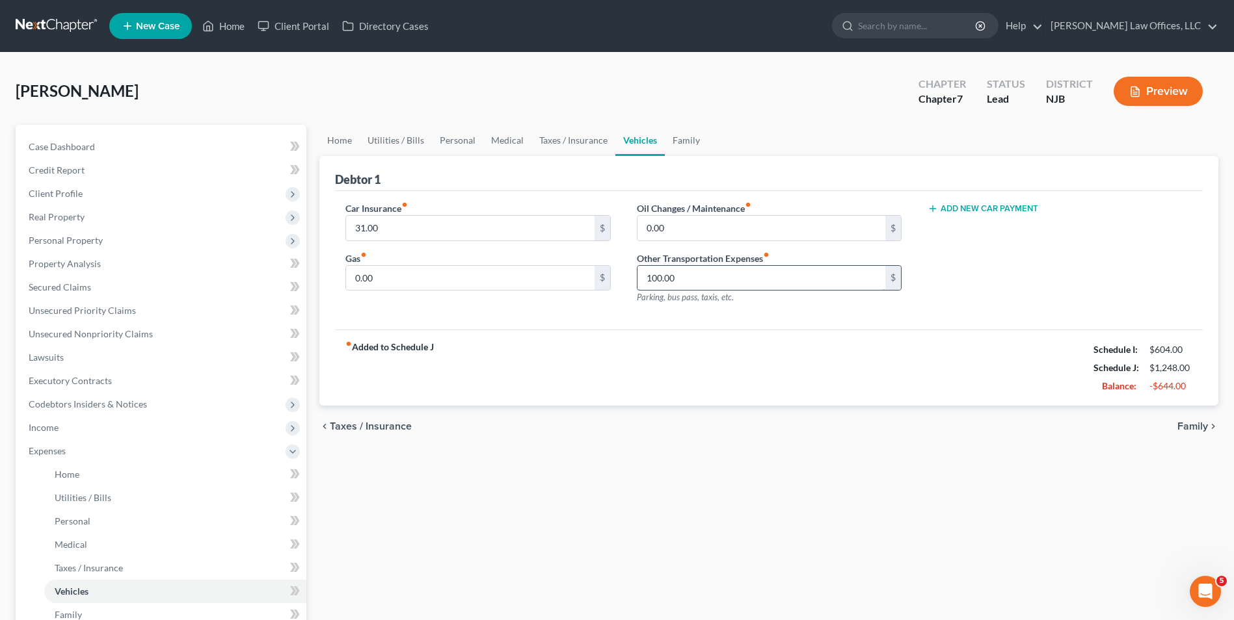
click at [699, 283] on input "100.00" at bounding box center [761, 278] width 248 height 25
click at [683, 142] on link "Family" at bounding box center [686, 140] width 43 height 31
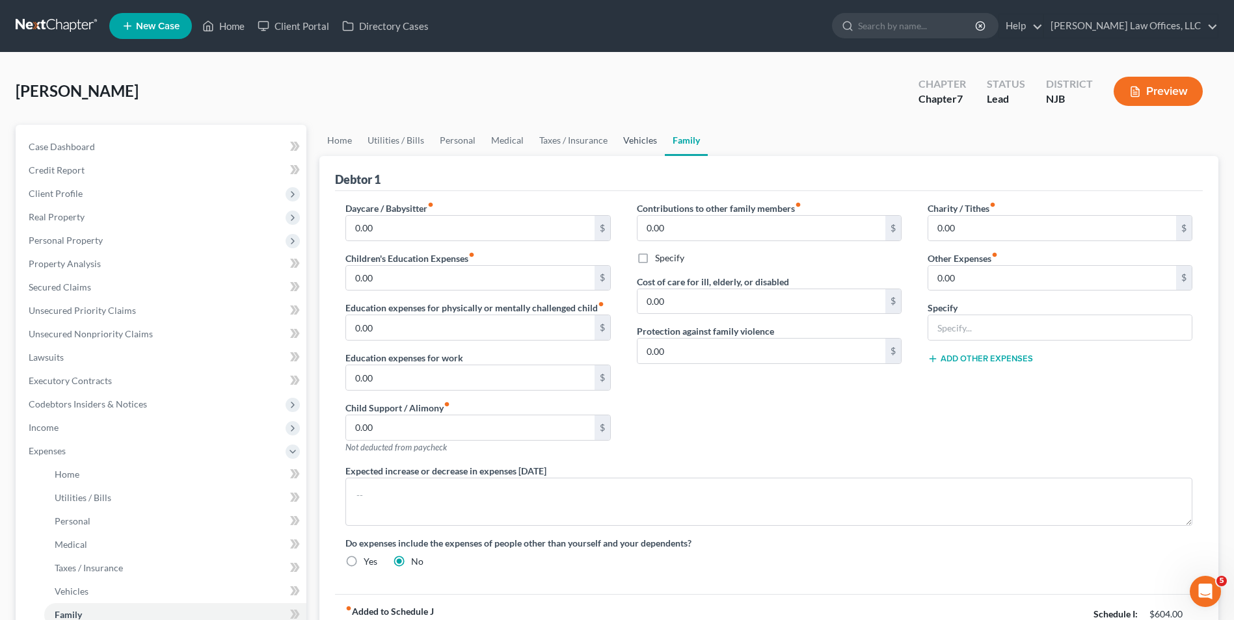
click at [627, 139] on link "Vehicles" at bounding box center [639, 140] width 49 height 31
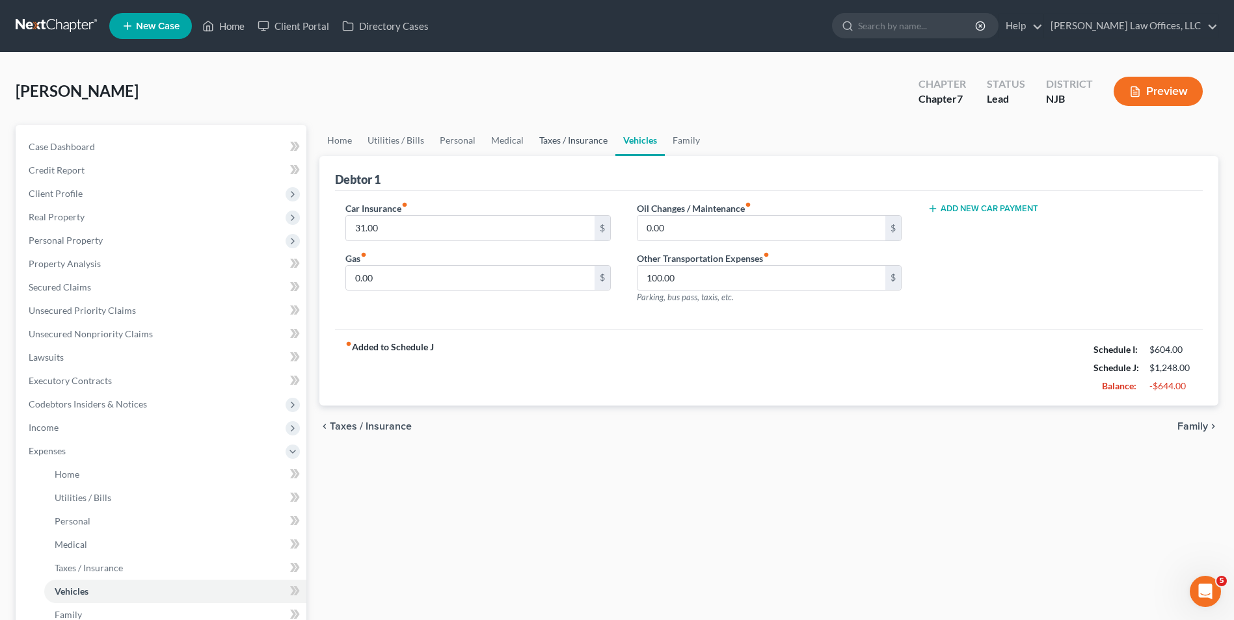
click at [548, 139] on link "Taxes / Insurance" at bounding box center [573, 140] width 84 height 31
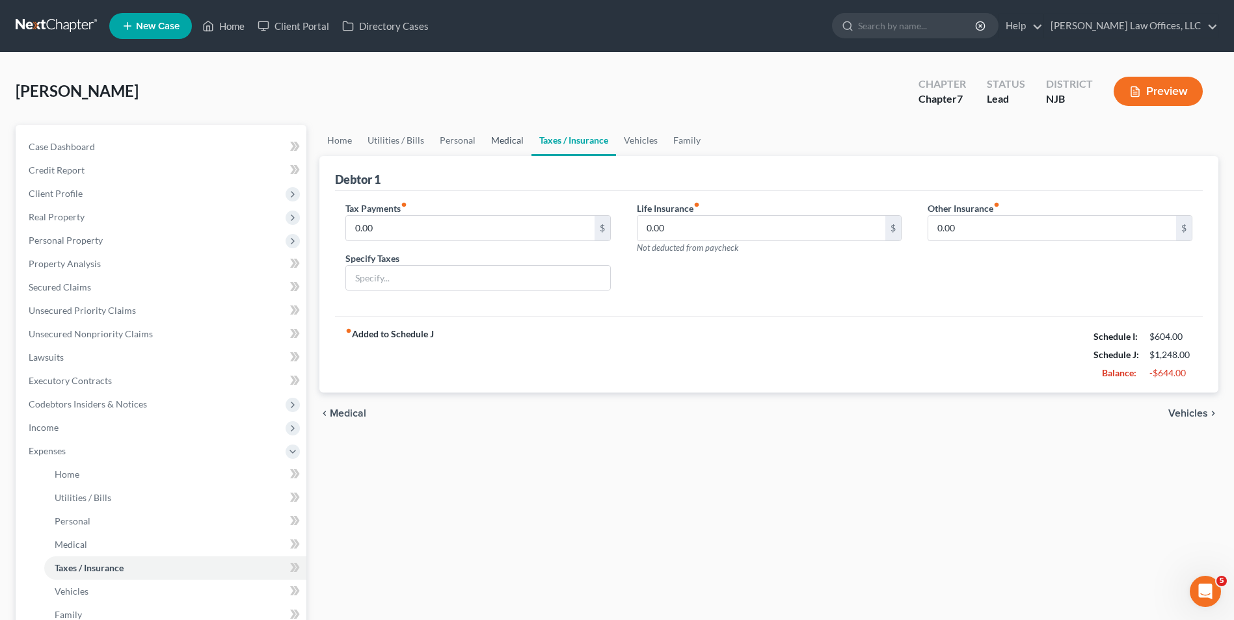
click at [493, 139] on link "Medical" at bounding box center [507, 140] width 48 height 31
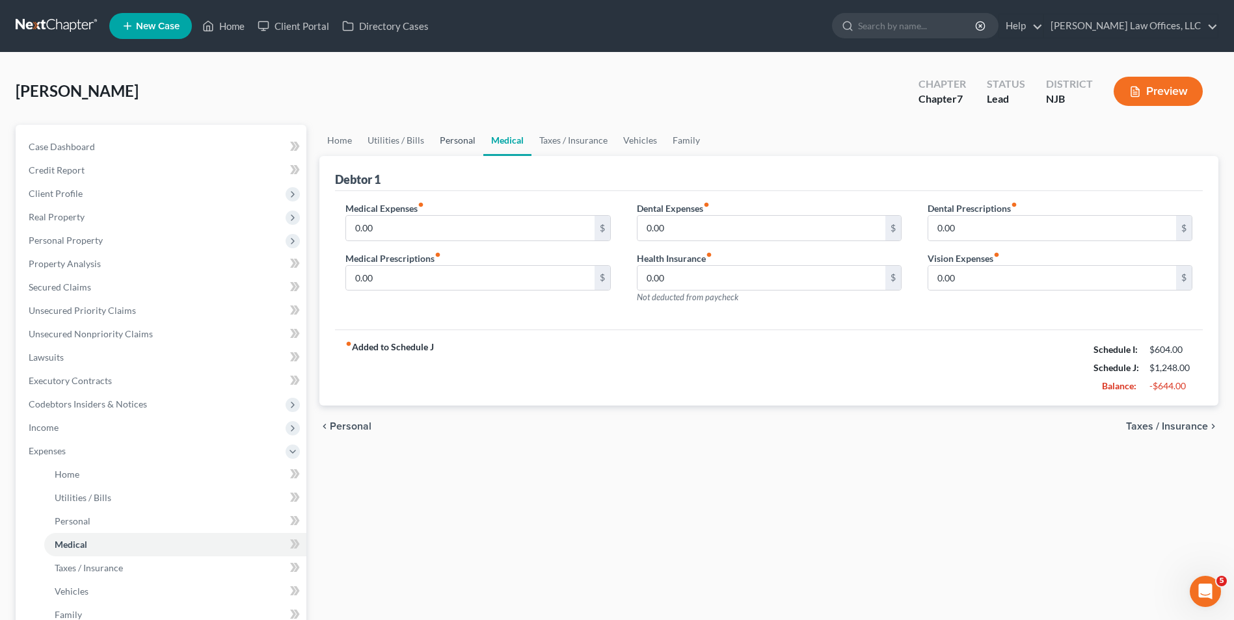
click at [468, 130] on link "Personal" at bounding box center [457, 140] width 51 height 31
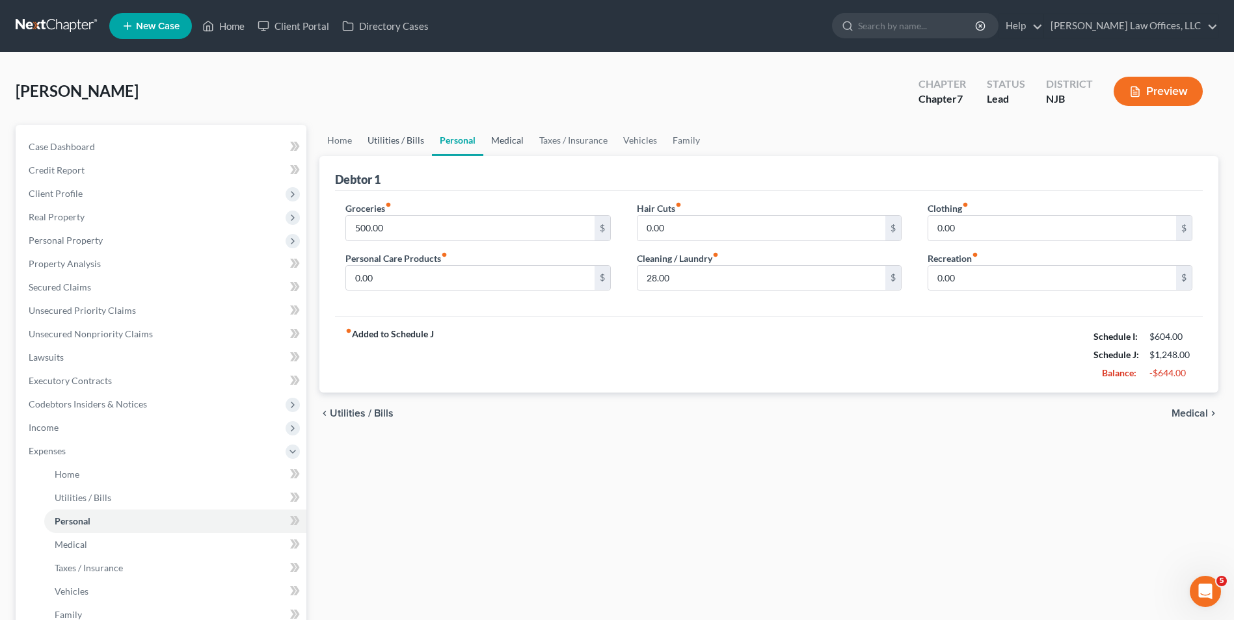
click at [399, 135] on link "Utilities / Bills" at bounding box center [396, 140] width 72 height 31
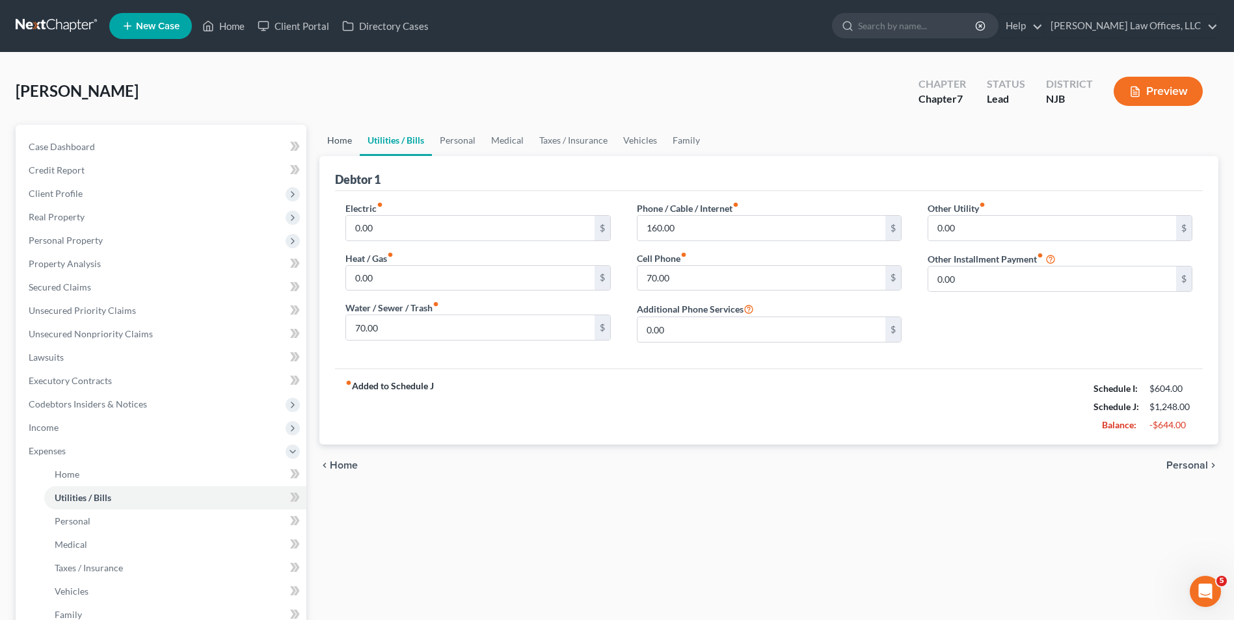
click at [340, 133] on link "Home" at bounding box center [339, 140] width 40 height 31
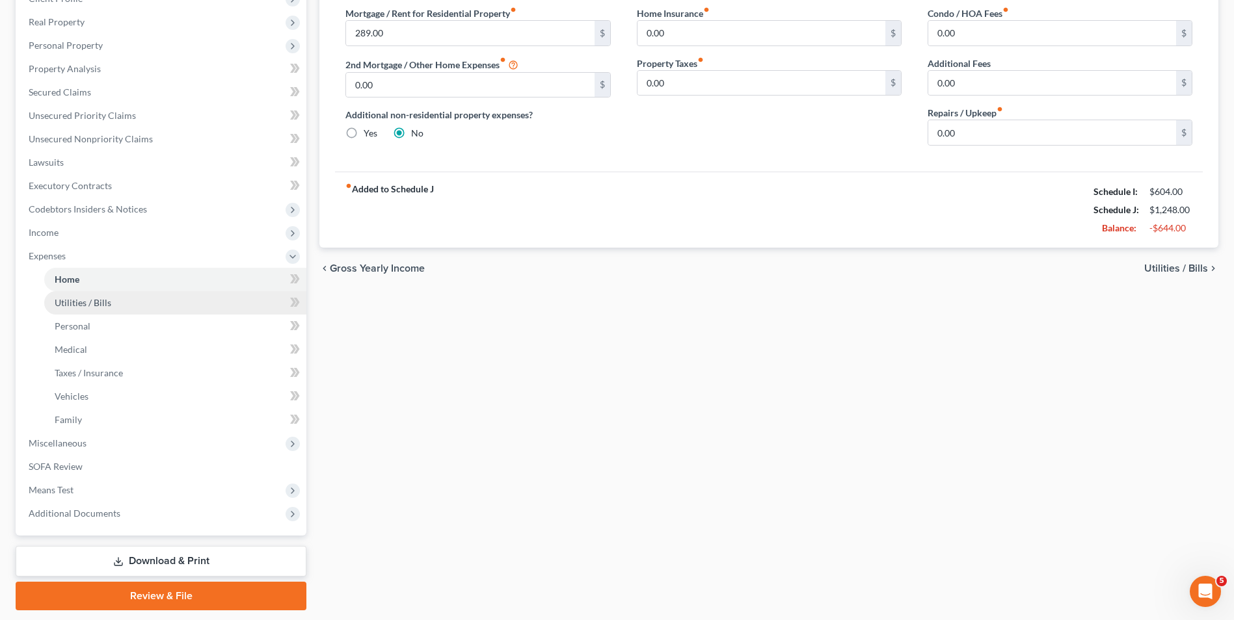
click at [110, 296] on link "Utilities / Bills" at bounding box center [175, 302] width 262 height 23
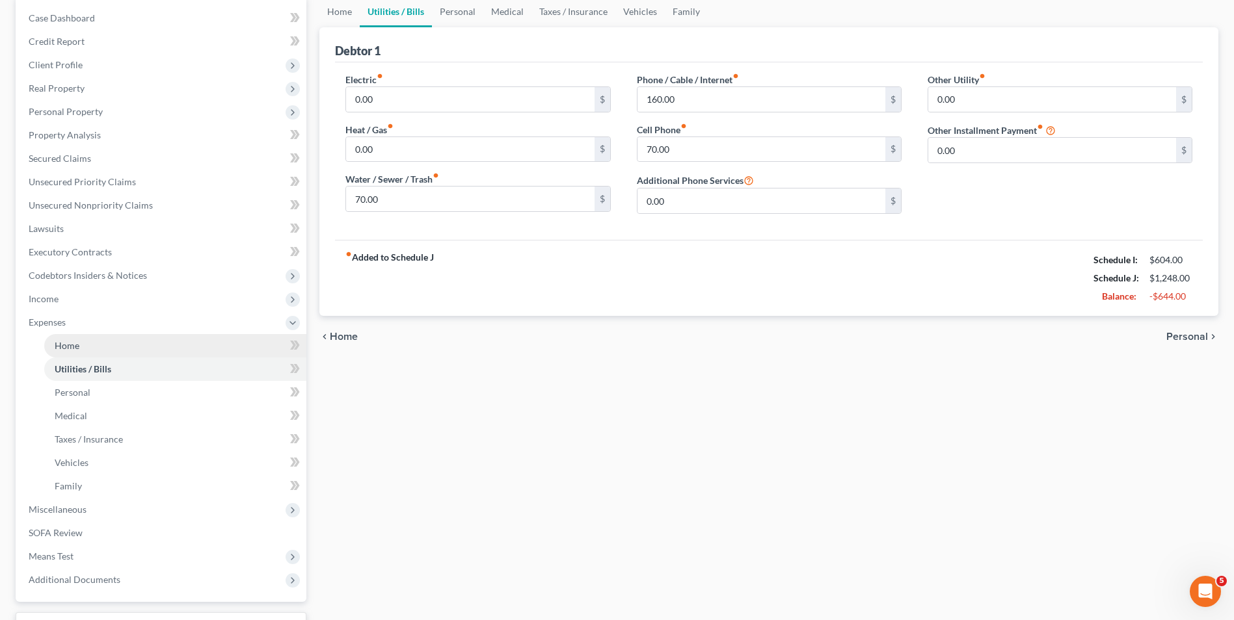
scroll to position [130, 0]
click at [96, 338] on link "Home" at bounding box center [175, 344] width 262 height 23
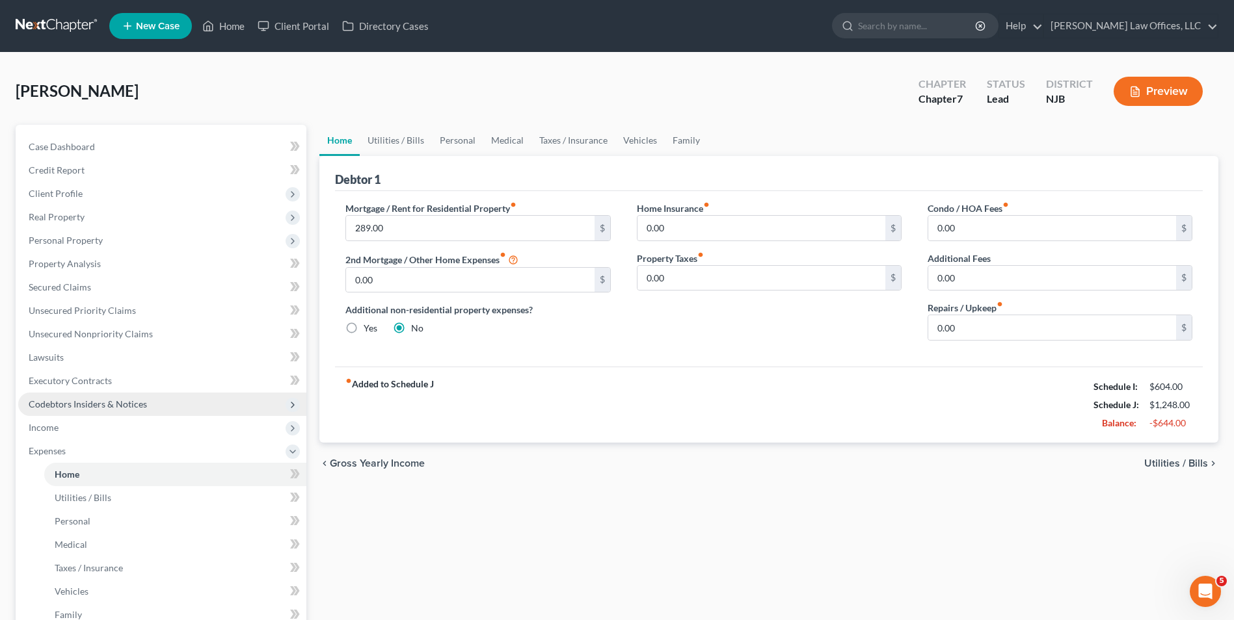
click at [65, 414] on span "Codebtors Insiders & Notices" at bounding box center [162, 404] width 288 height 23
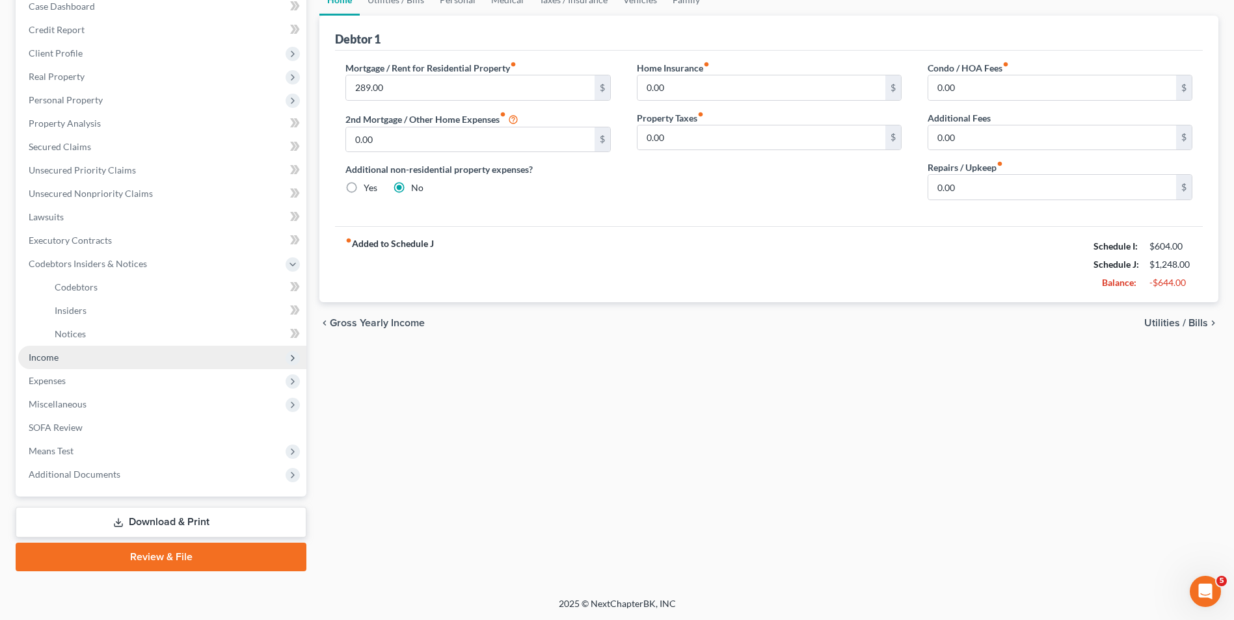
scroll to position [141, 0]
click at [59, 377] on span "Expenses" at bounding box center [47, 380] width 37 height 11
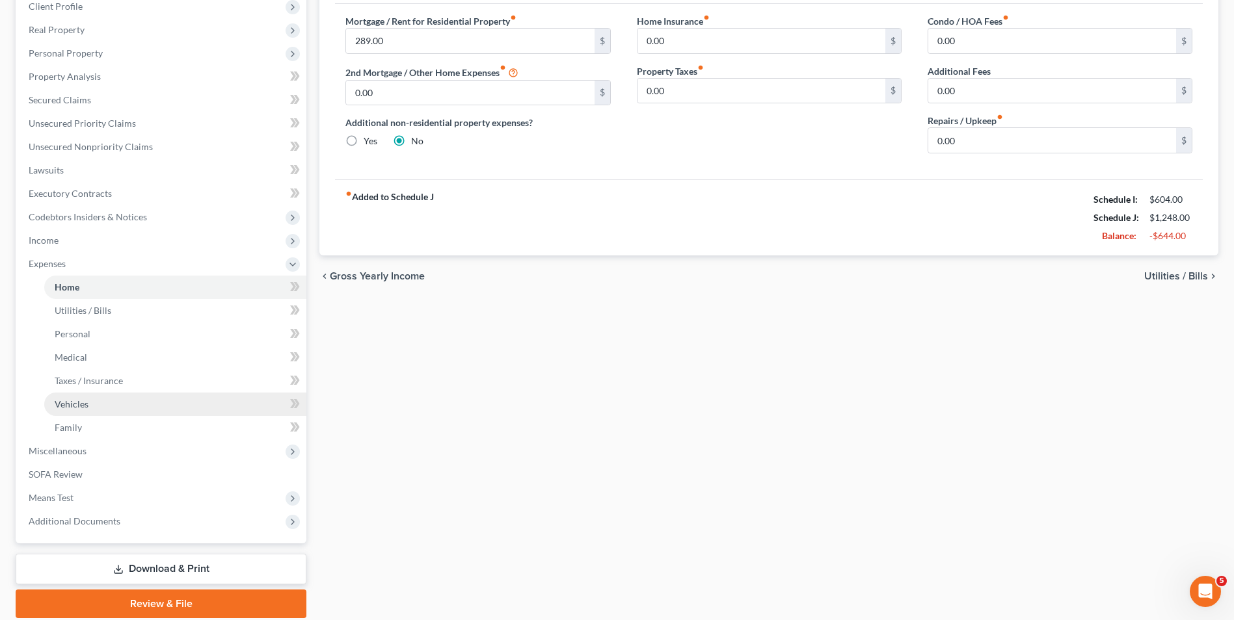
scroll to position [235, 0]
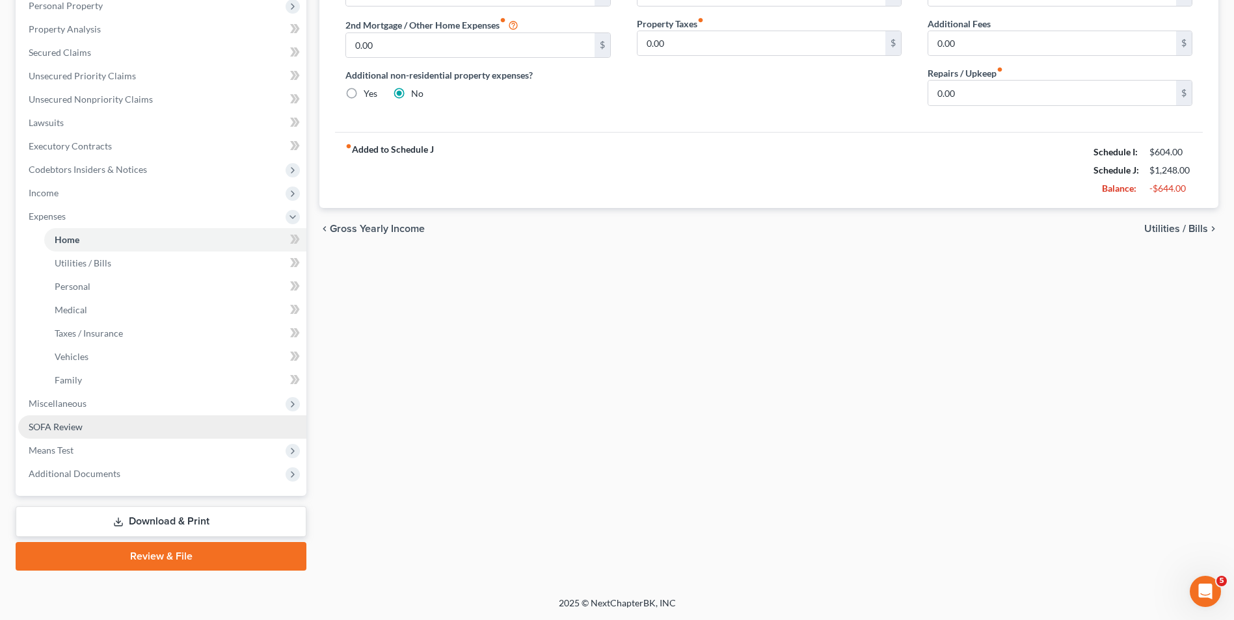
click at [92, 426] on link "SOFA Review" at bounding box center [162, 427] width 288 height 23
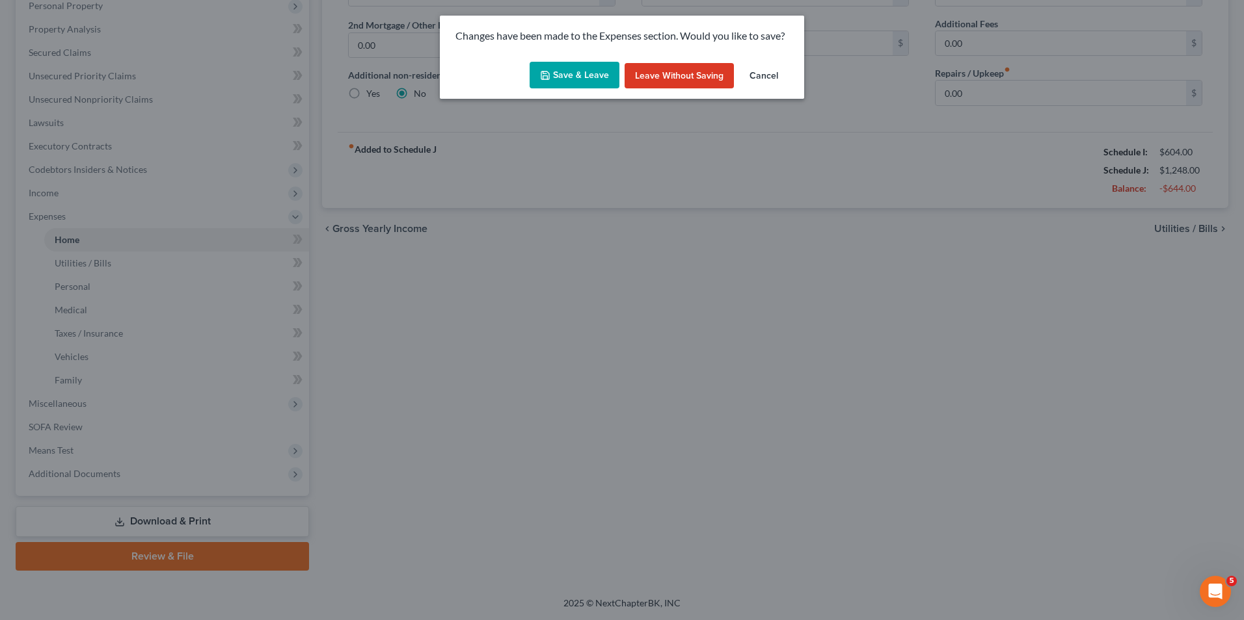
click at [758, 72] on button "Cancel" at bounding box center [763, 76] width 49 height 26
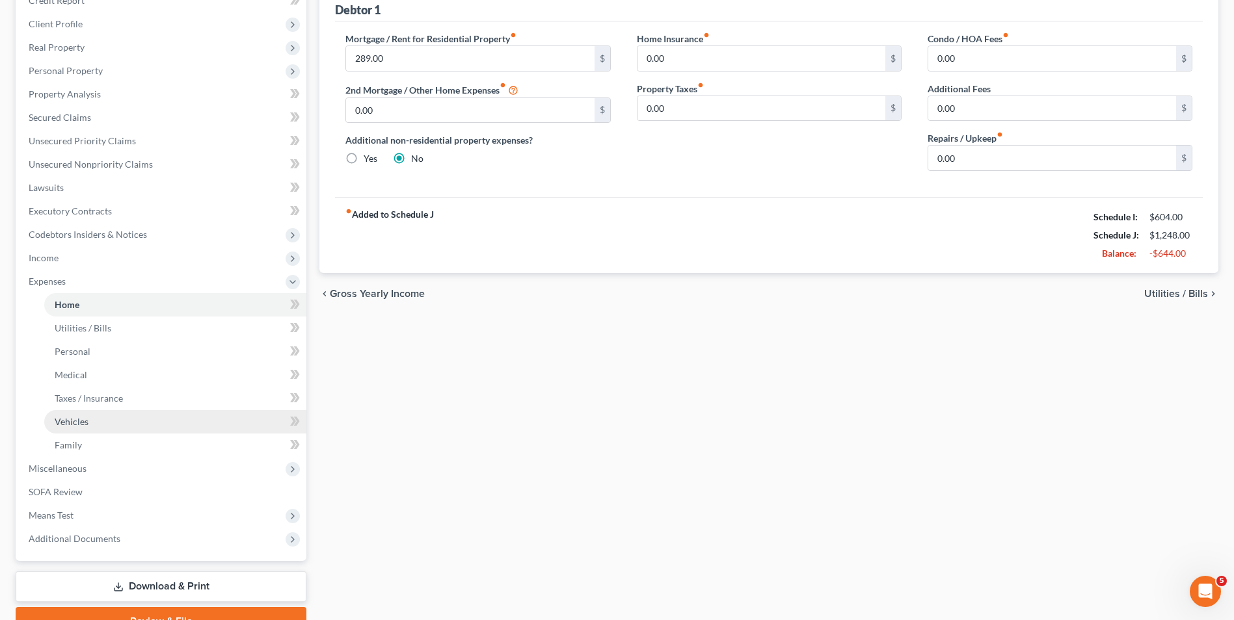
click at [135, 431] on link "Vehicles" at bounding box center [175, 421] width 262 height 23
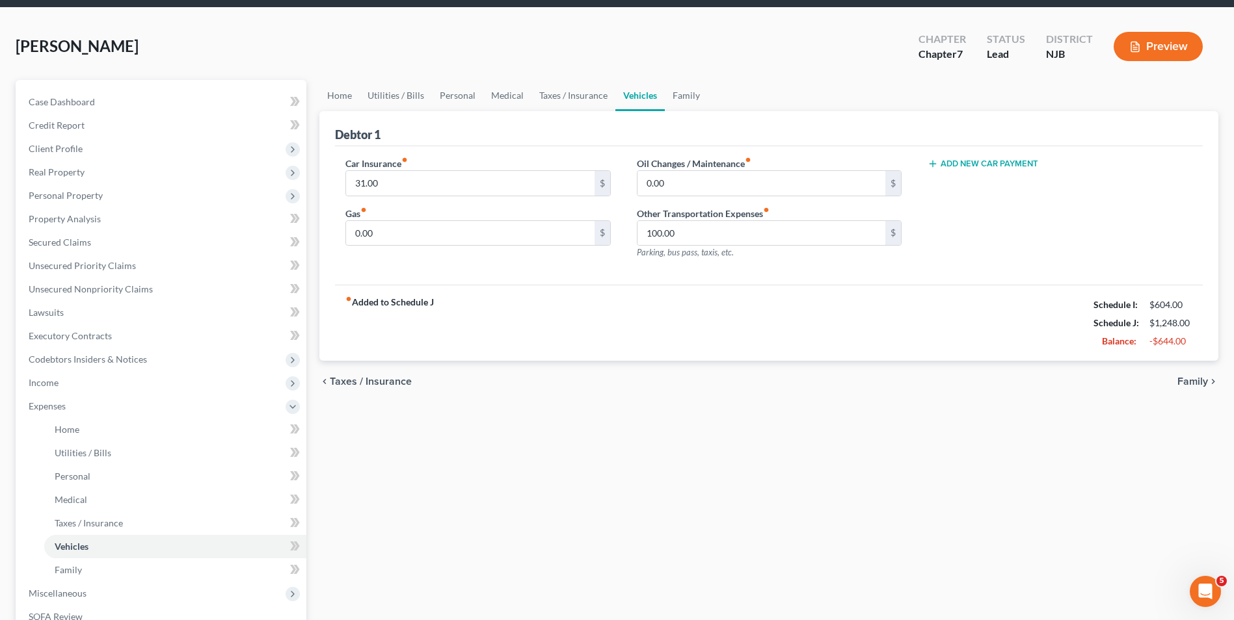
scroll to position [65, 0]
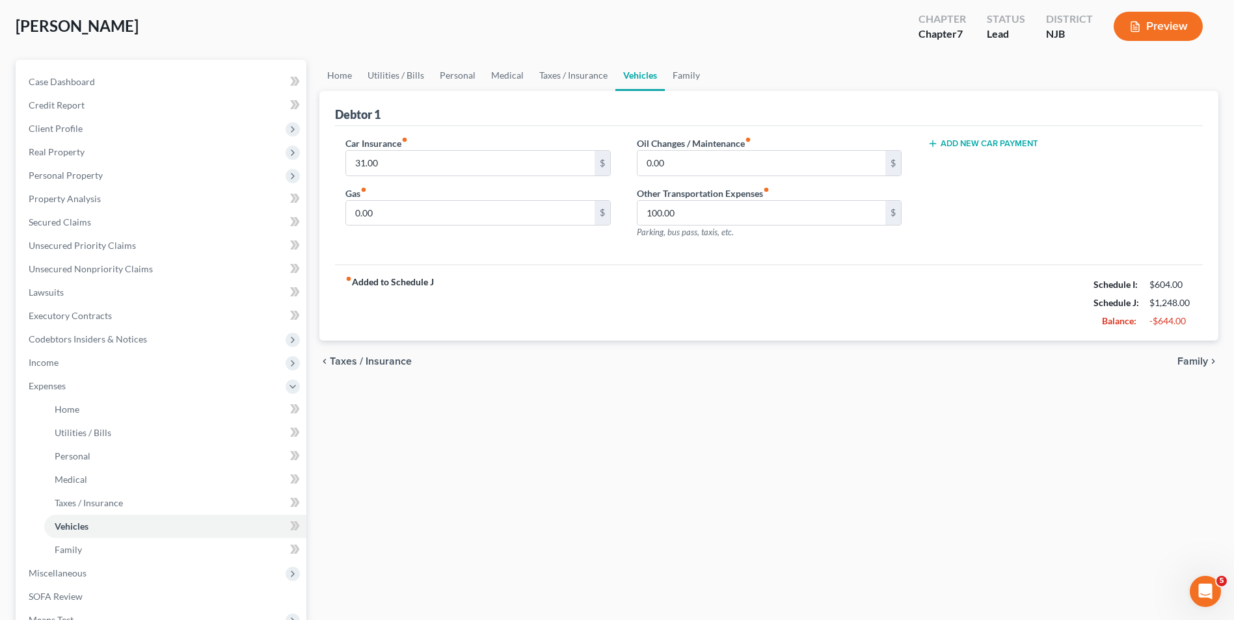
click at [1189, 370] on div "chevron_left Taxes / Insurance Family chevron_right" at bounding box center [768, 362] width 899 height 42
click at [1195, 364] on span "Family" at bounding box center [1192, 361] width 31 height 10
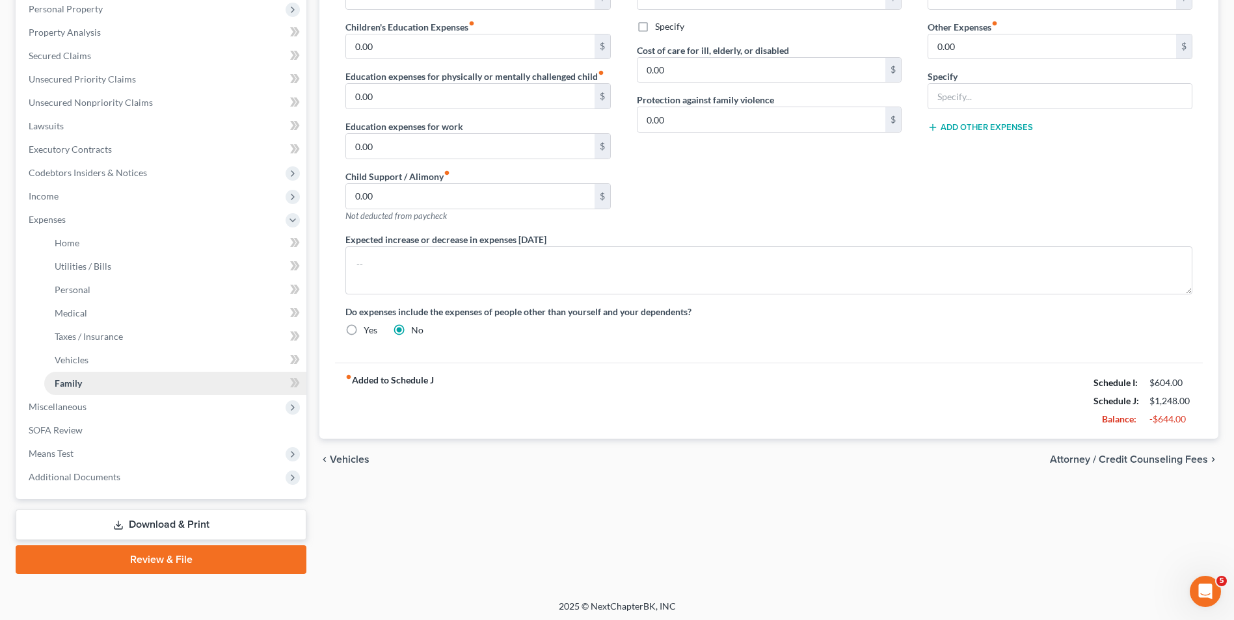
scroll to position [235, 0]
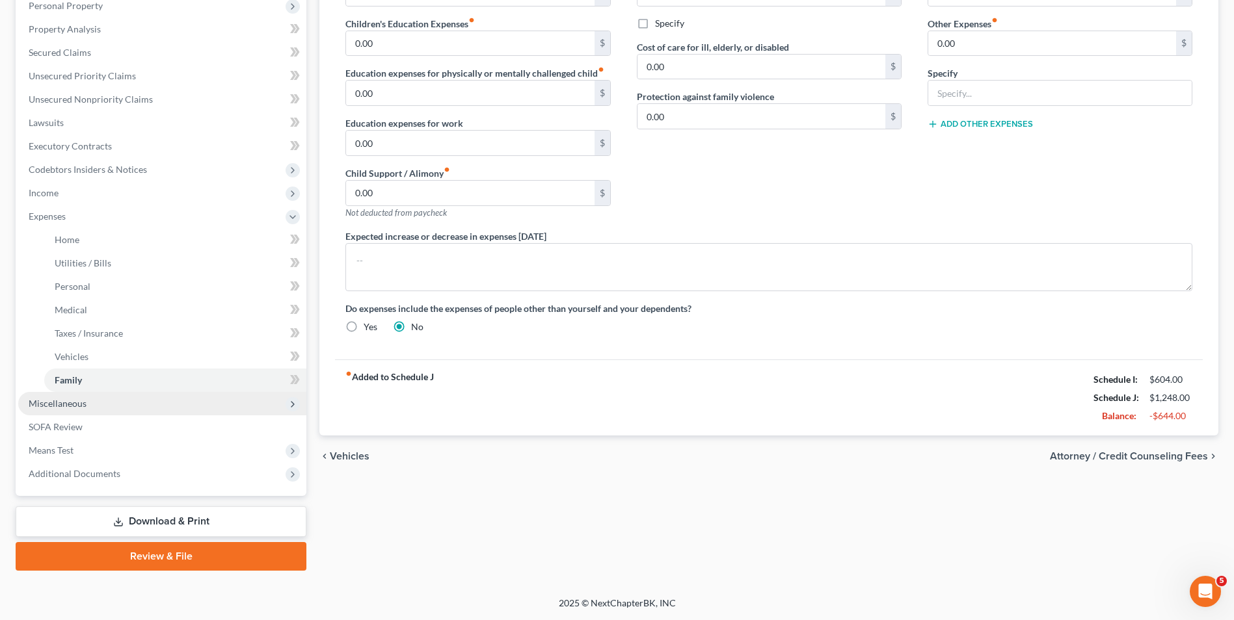
click at [133, 397] on span "Miscellaneous" at bounding box center [162, 403] width 288 height 23
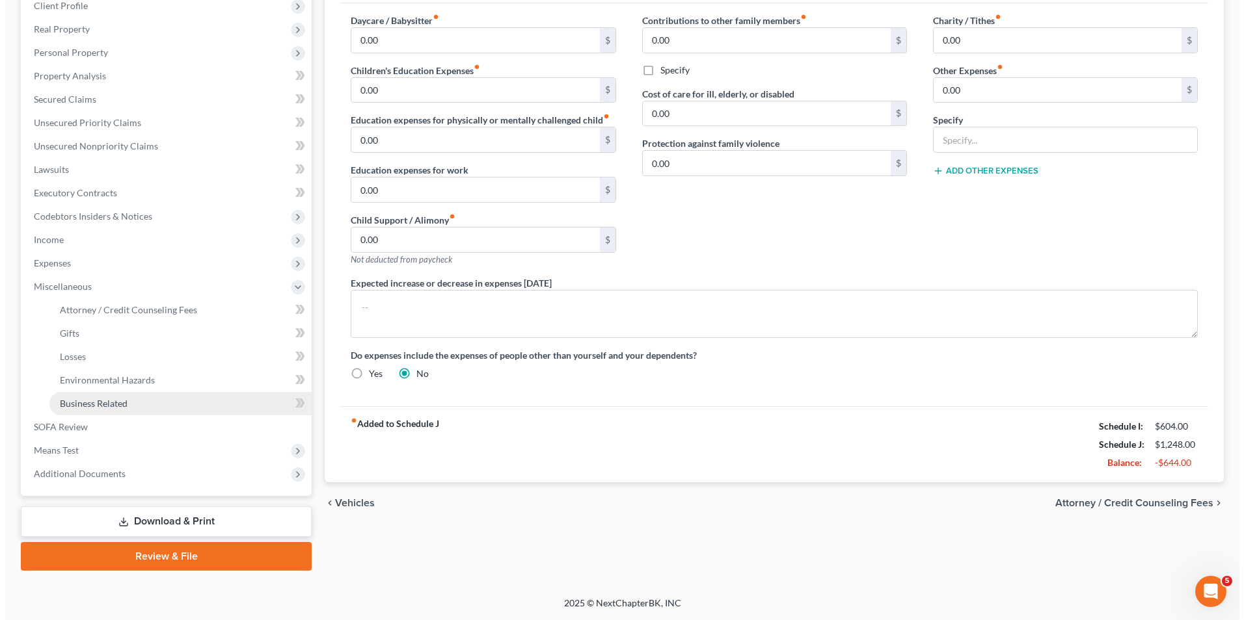
scroll to position [188, 0]
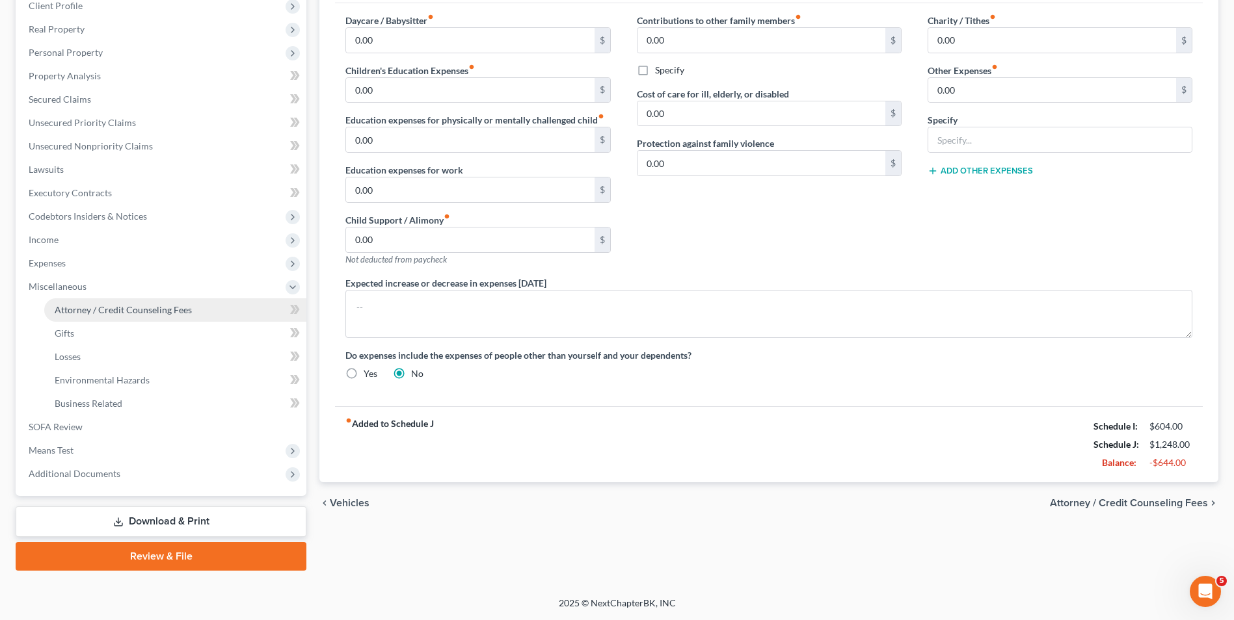
click at [143, 313] on span "Attorney / Credit Counseling Fees" at bounding box center [123, 309] width 137 height 11
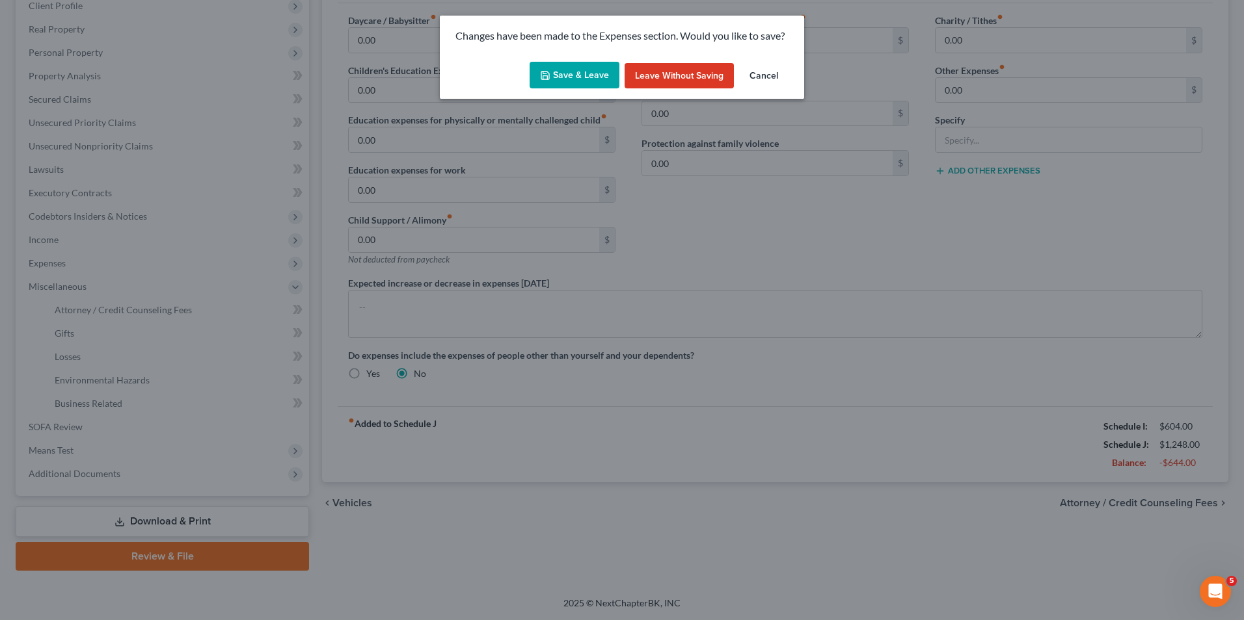
click at [587, 72] on button "Save & Leave" at bounding box center [574, 75] width 90 height 27
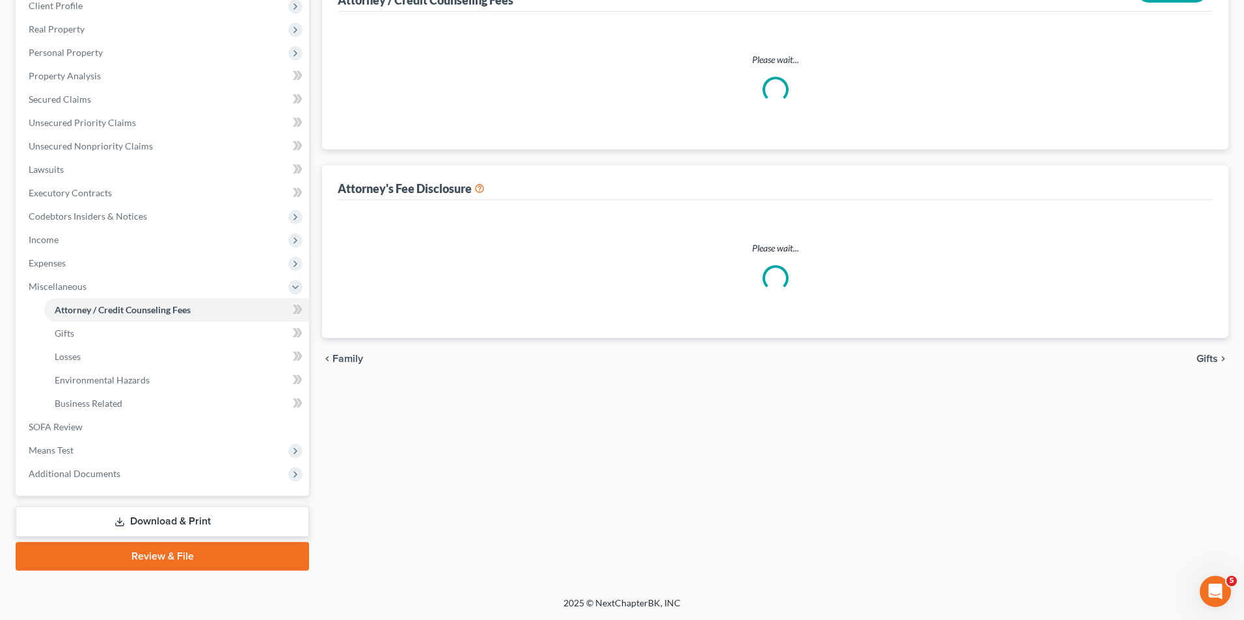
select select "0"
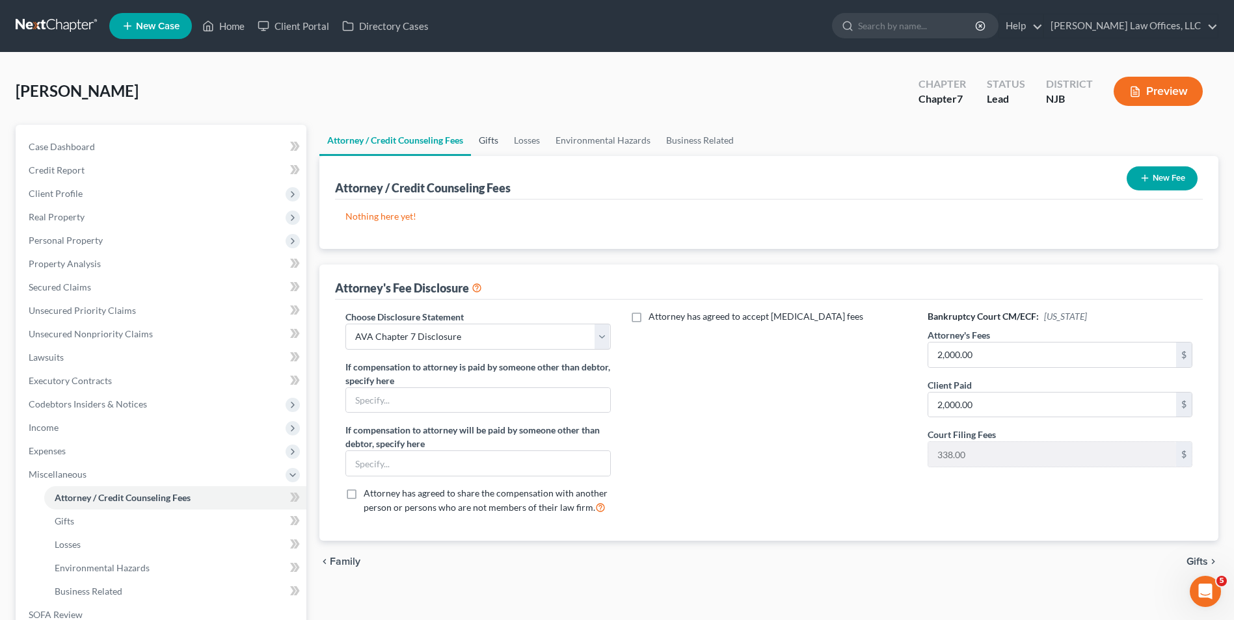
click at [486, 139] on link "Gifts" at bounding box center [488, 140] width 35 height 31
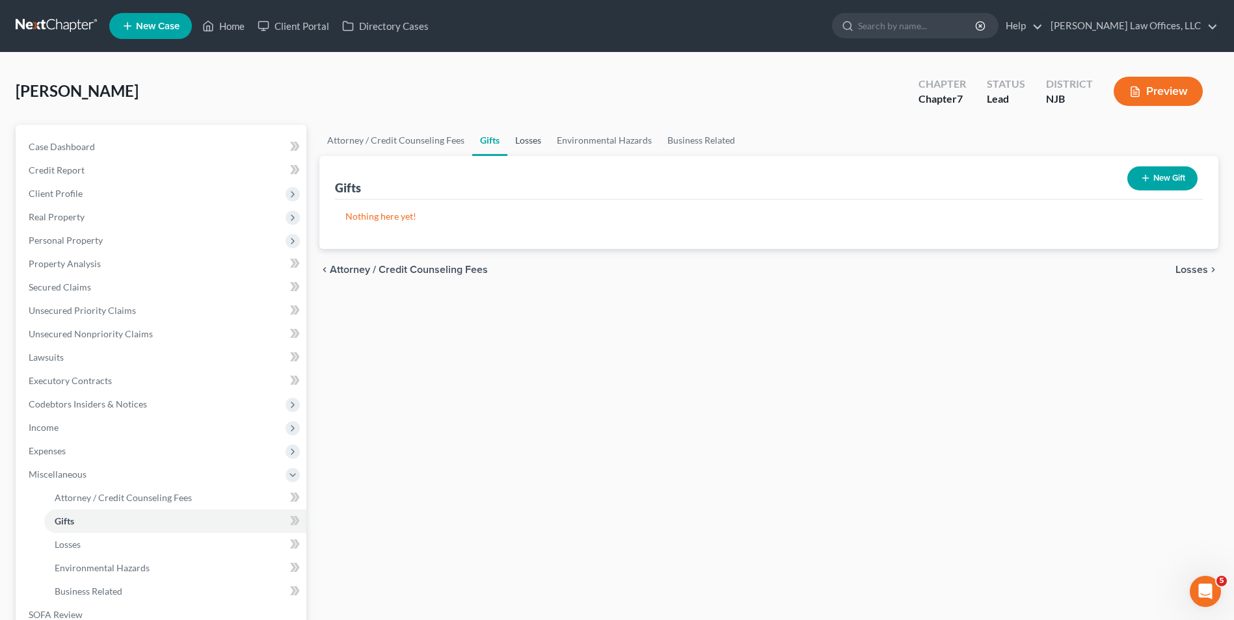
click at [522, 141] on link "Losses" at bounding box center [528, 140] width 42 height 31
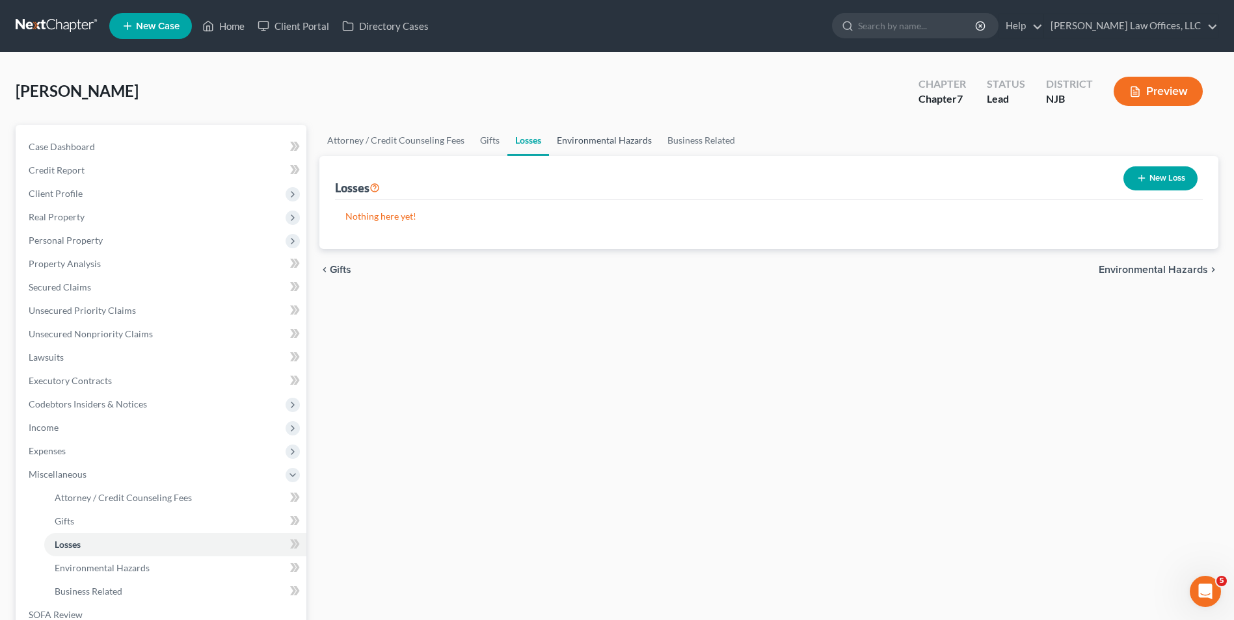
click at [598, 153] on link "Environmental Hazards" at bounding box center [604, 140] width 111 height 31
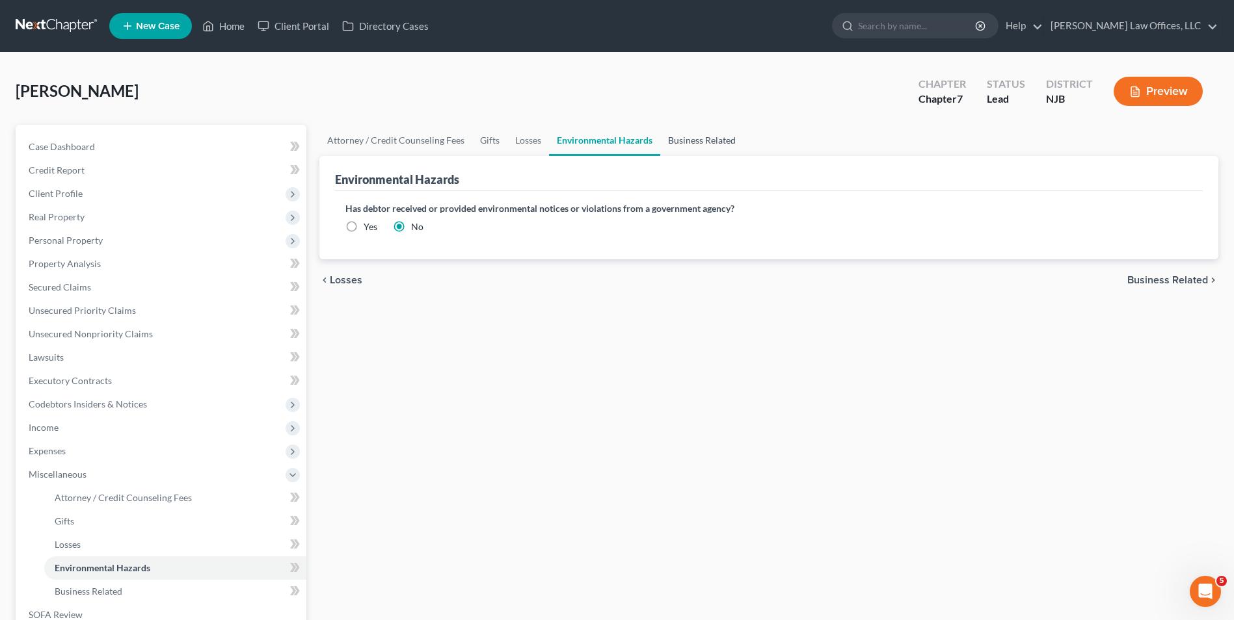
click at [694, 136] on link "Business Related" at bounding box center [701, 140] width 83 height 31
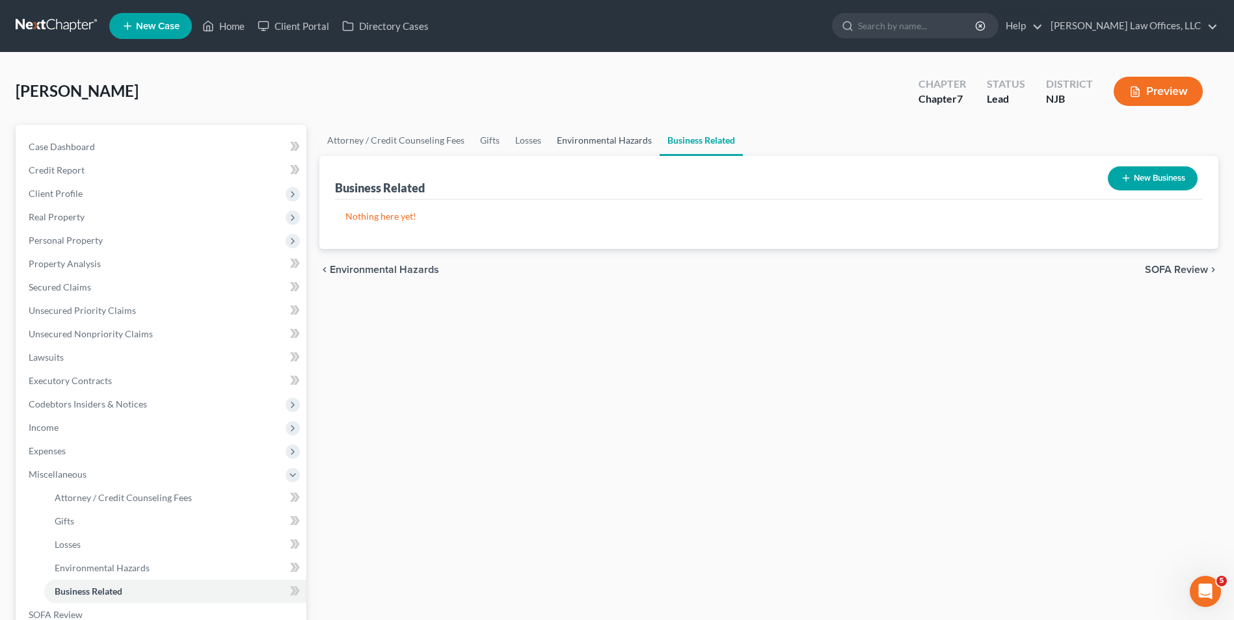
click at [619, 135] on link "Environmental Hazards" at bounding box center [604, 140] width 111 height 31
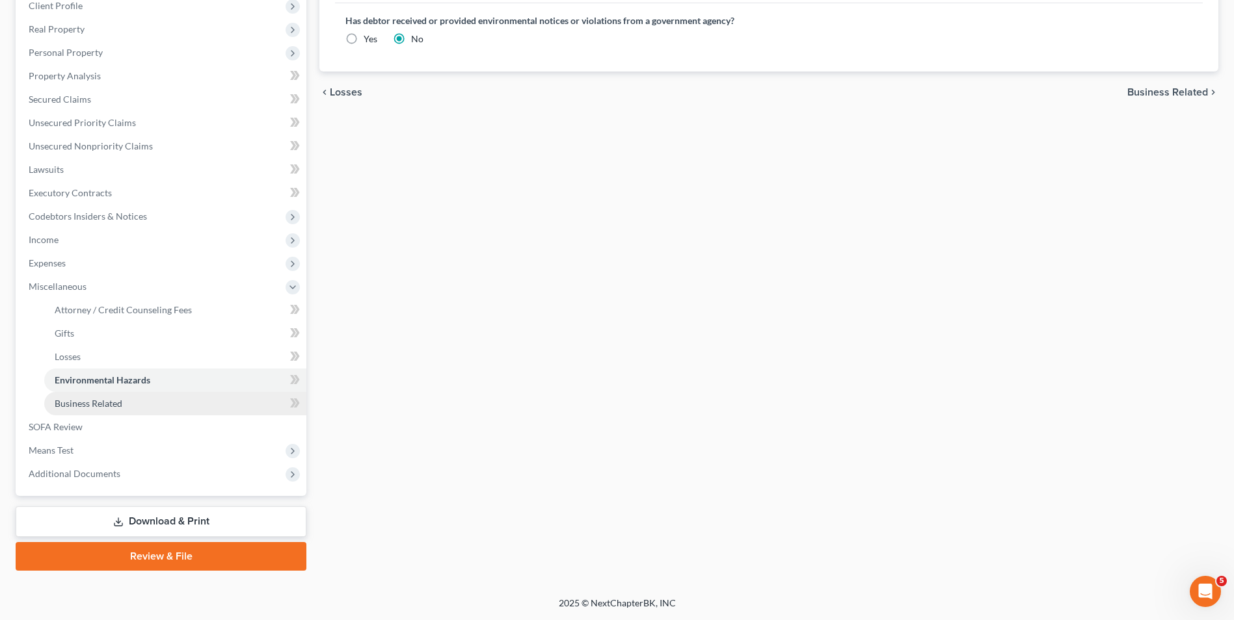
click at [148, 407] on link "Business Related" at bounding box center [175, 403] width 262 height 23
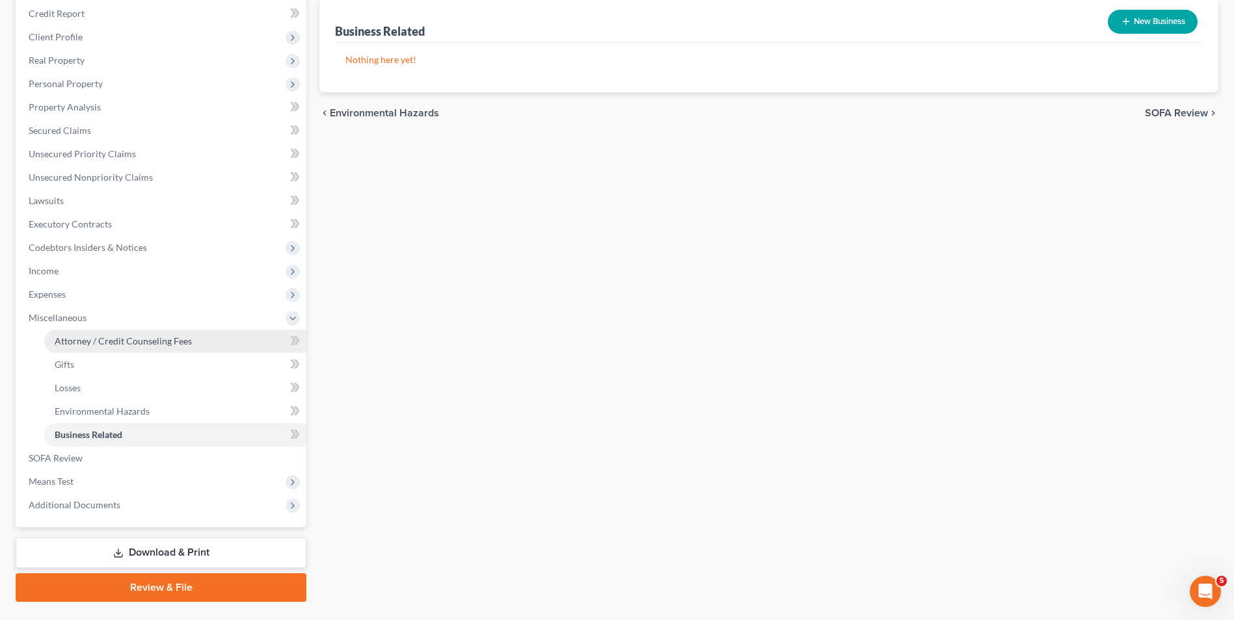
scroll to position [188, 0]
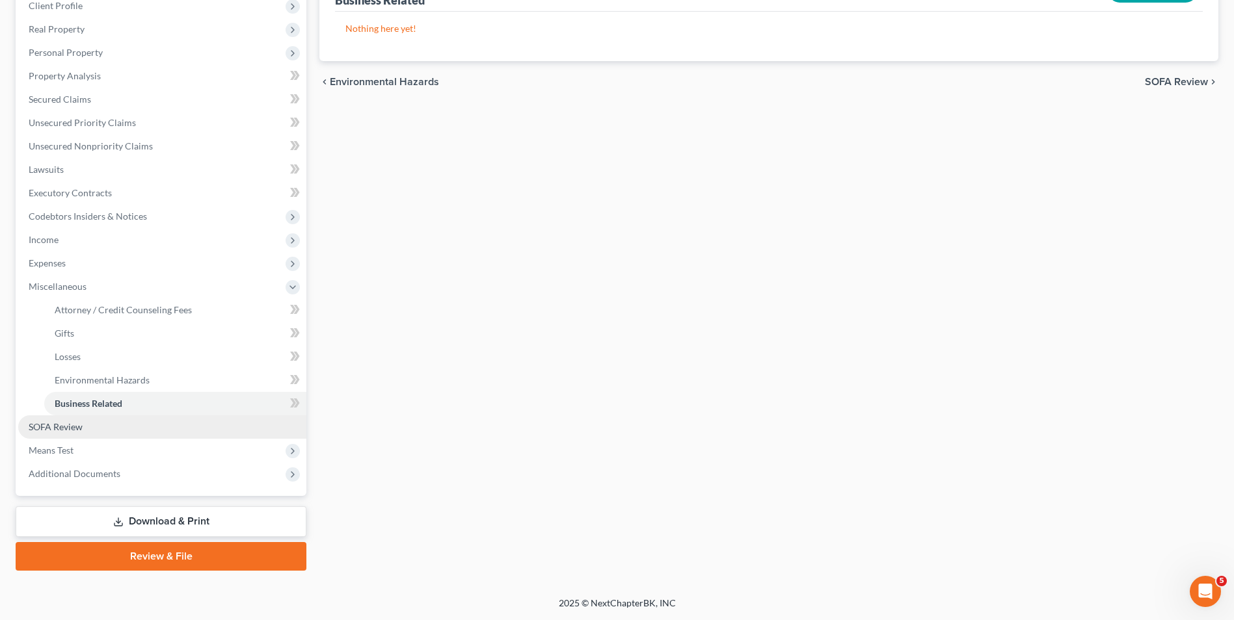
click at [98, 422] on link "SOFA Review" at bounding box center [162, 427] width 288 height 23
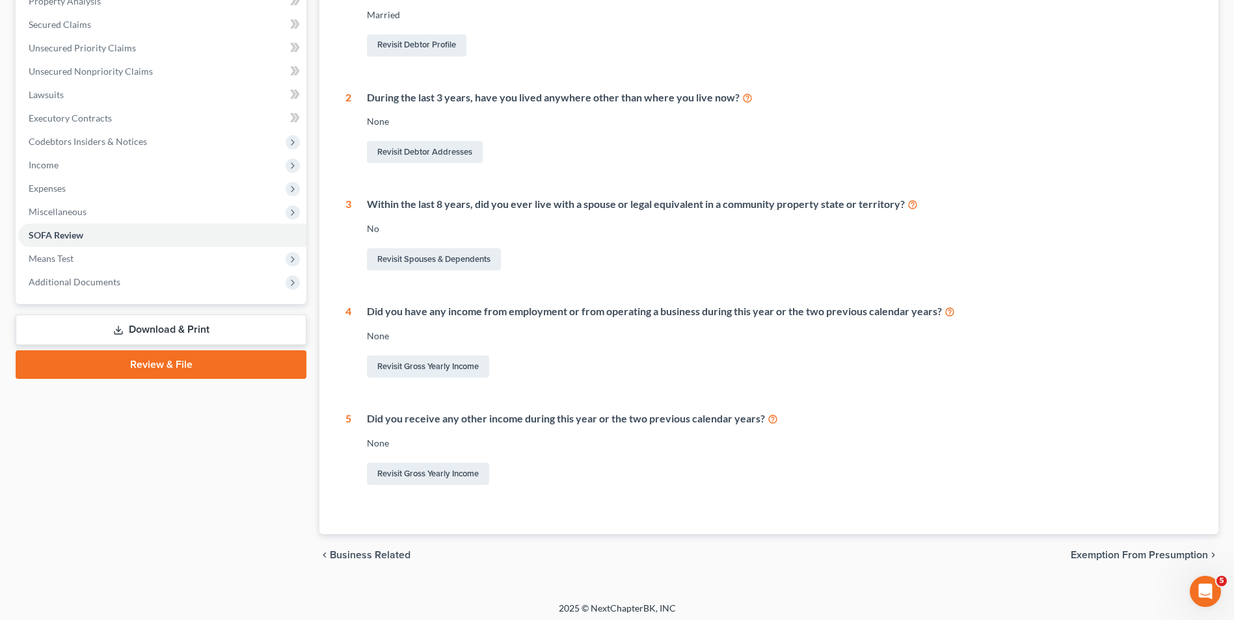
scroll to position [268, 0]
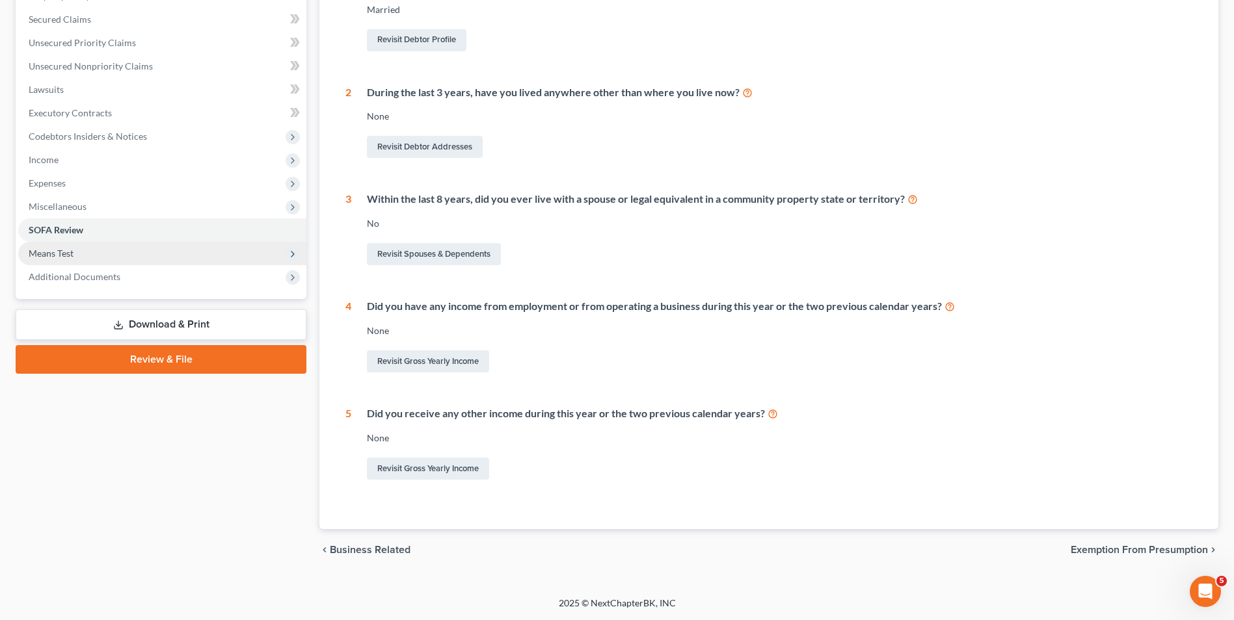
click at [121, 249] on span "Means Test" at bounding box center [162, 253] width 288 height 23
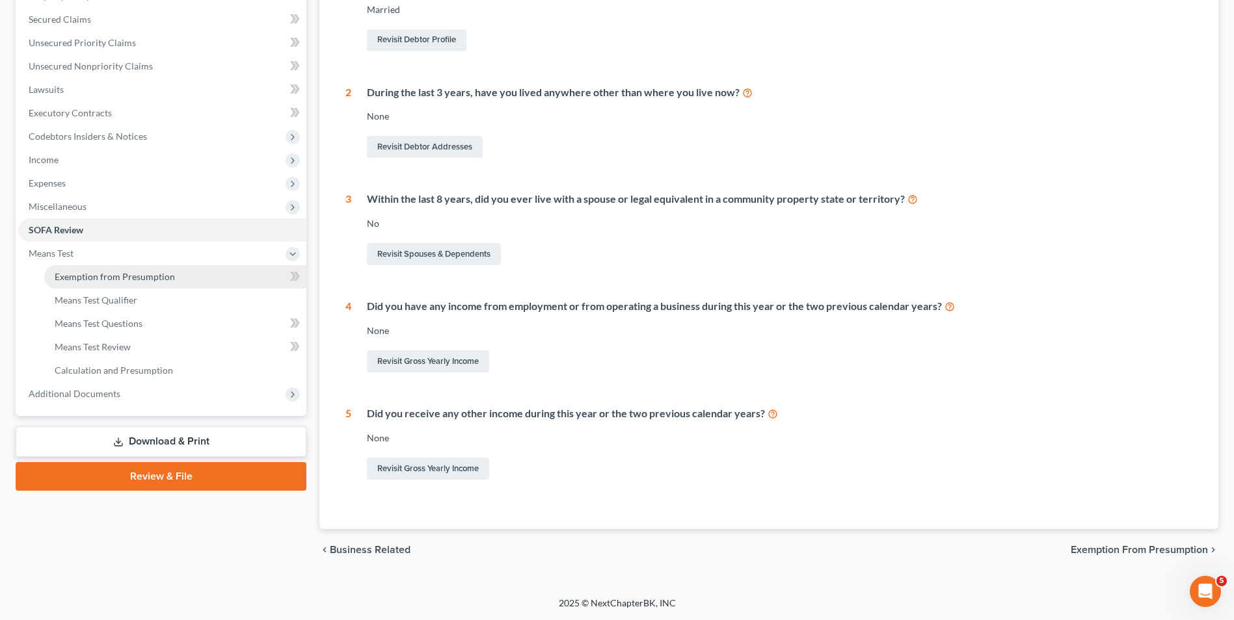
click at [115, 277] on span "Exemption from Presumption" at bounding box center [115, 276] width 120 height 11
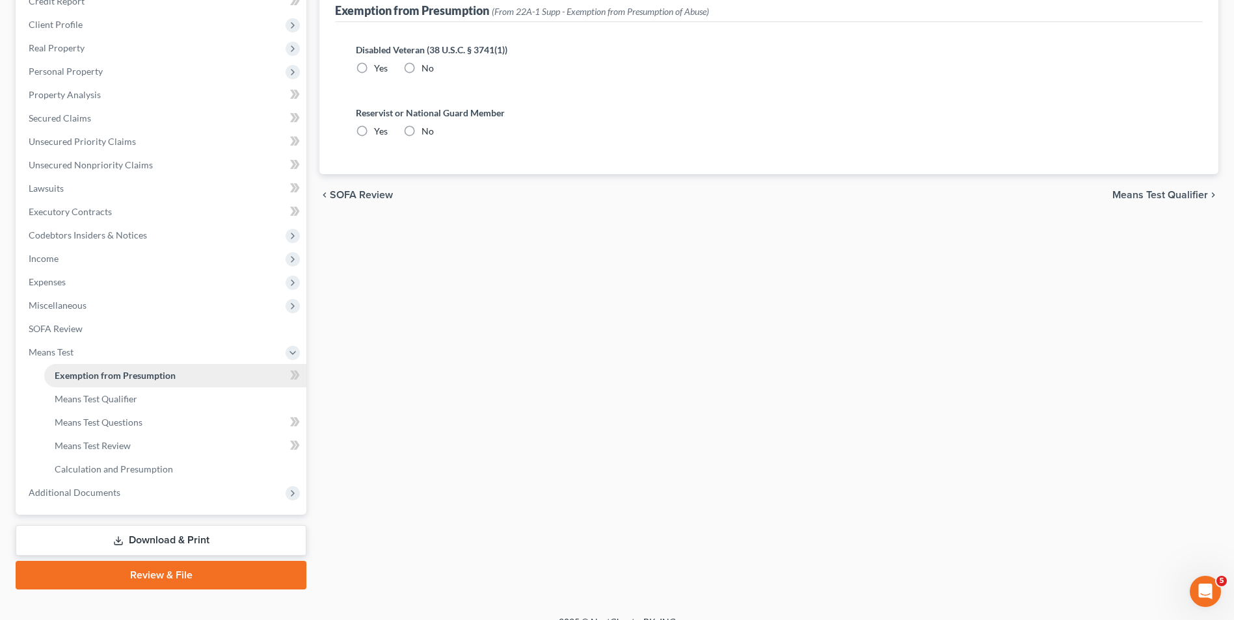
radio input "true"
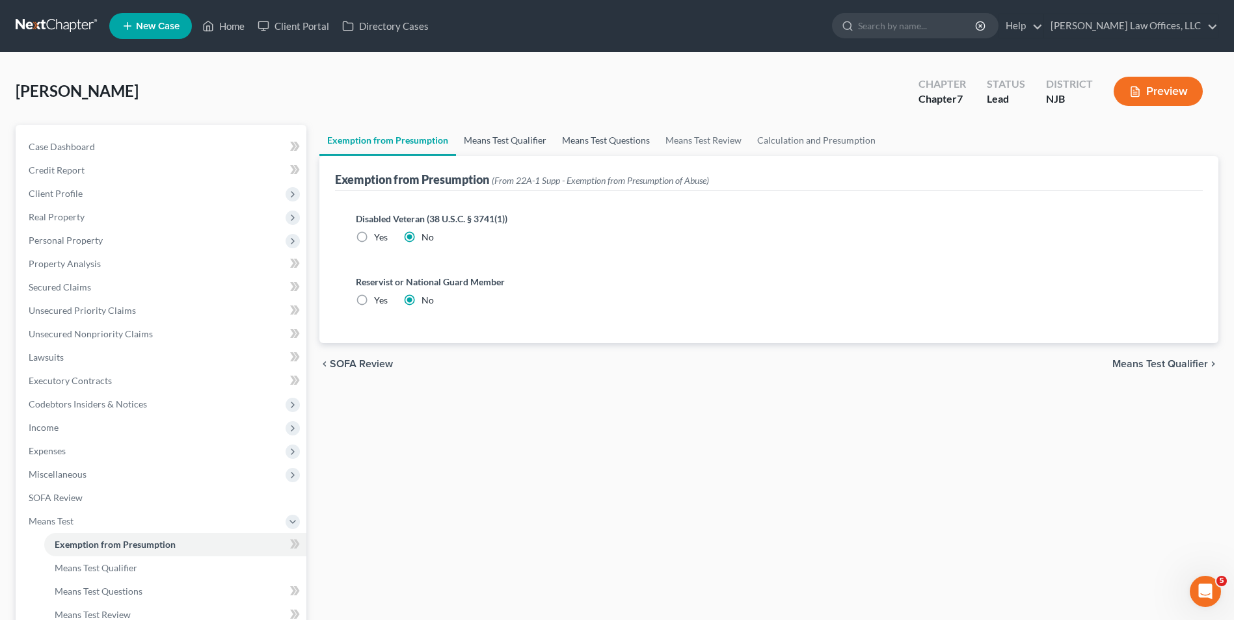
drag, startPoint x: 528, startPoint y: 149, endPoint x: 570, endPoint y: 133, distance: 44.7
click at [529, 149] on link "Means Test Qualifier" at bounding box center [505, 140] width 98 height 31
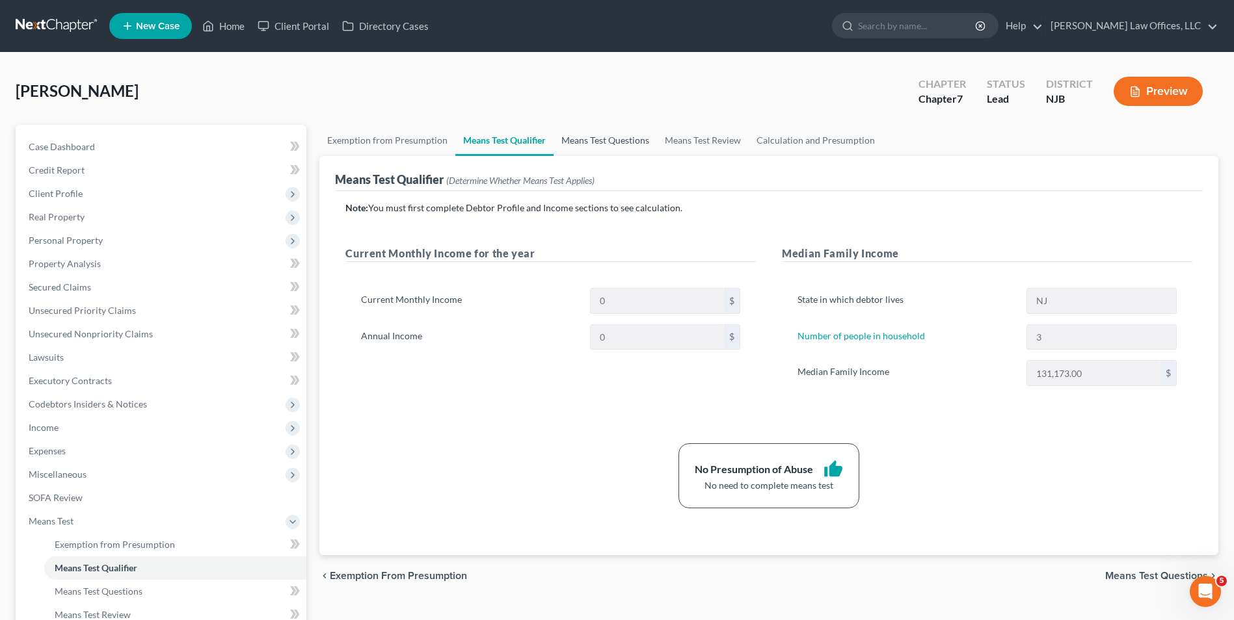
click at [589, 133] on link "Means Test Questions" at bounding box center [604, 140] width 103 height 31
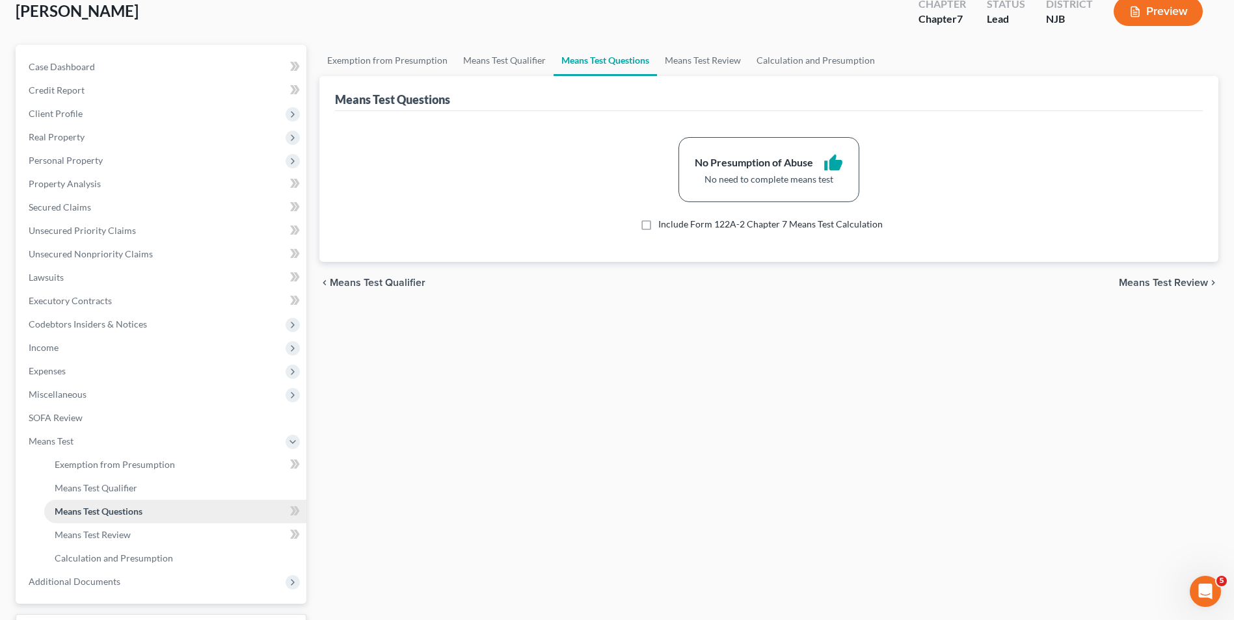
scroll to position [188, 0]
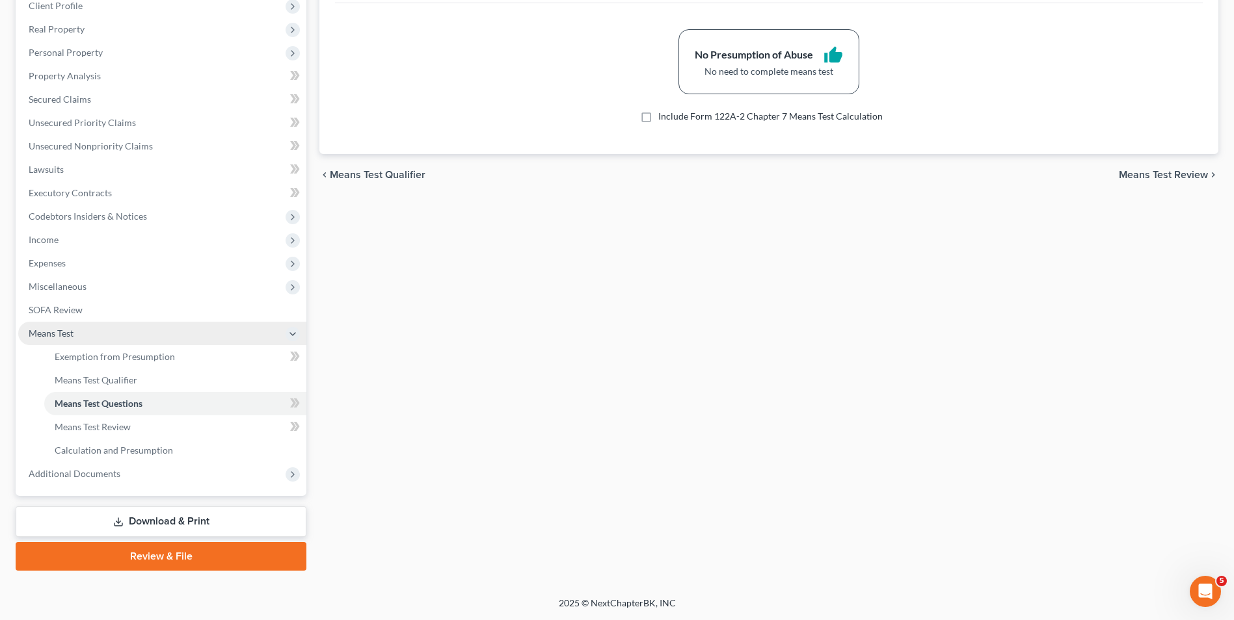
click at [78, 332] on span "Means Test" at bounding box center [162, 333] width 288 height 23
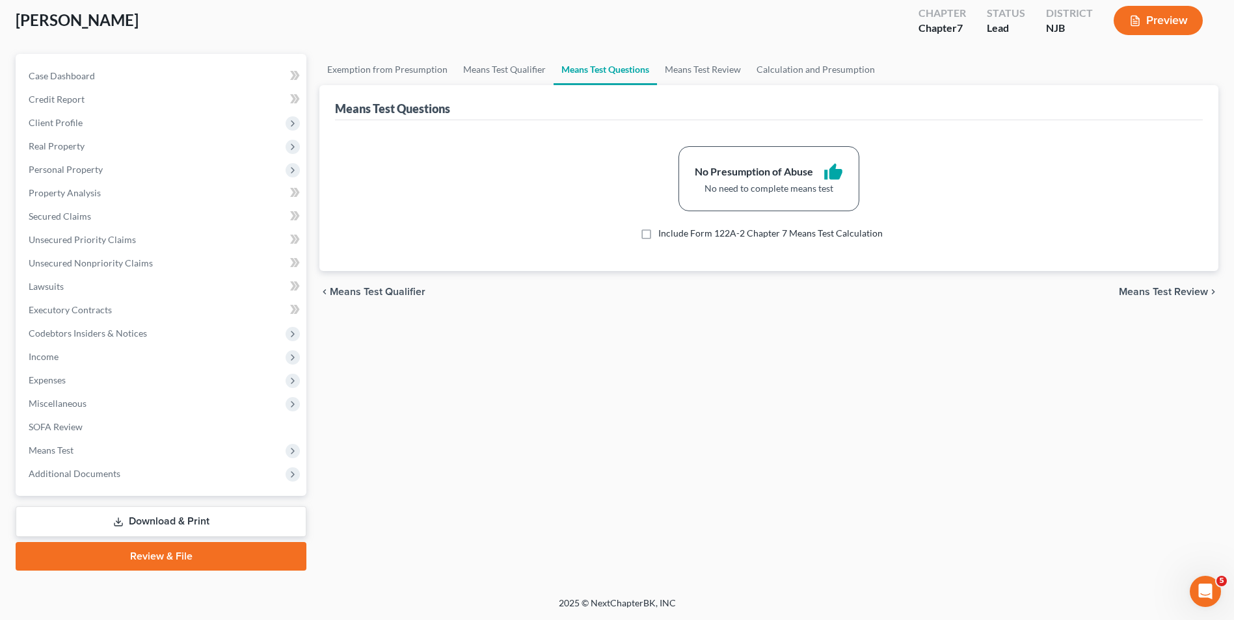
scroll to position [71, 0]
click at [72, 373] on span "Expenses" at bounding box center [162, 380] width 288 height 23
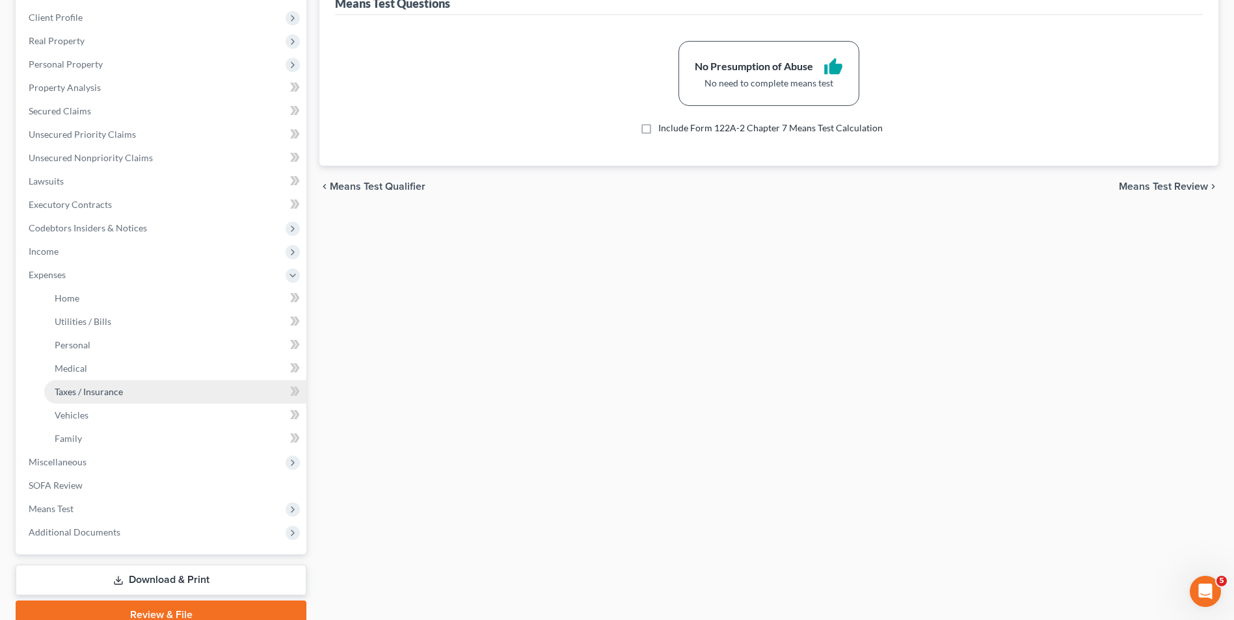
scroll to position [188, 0]
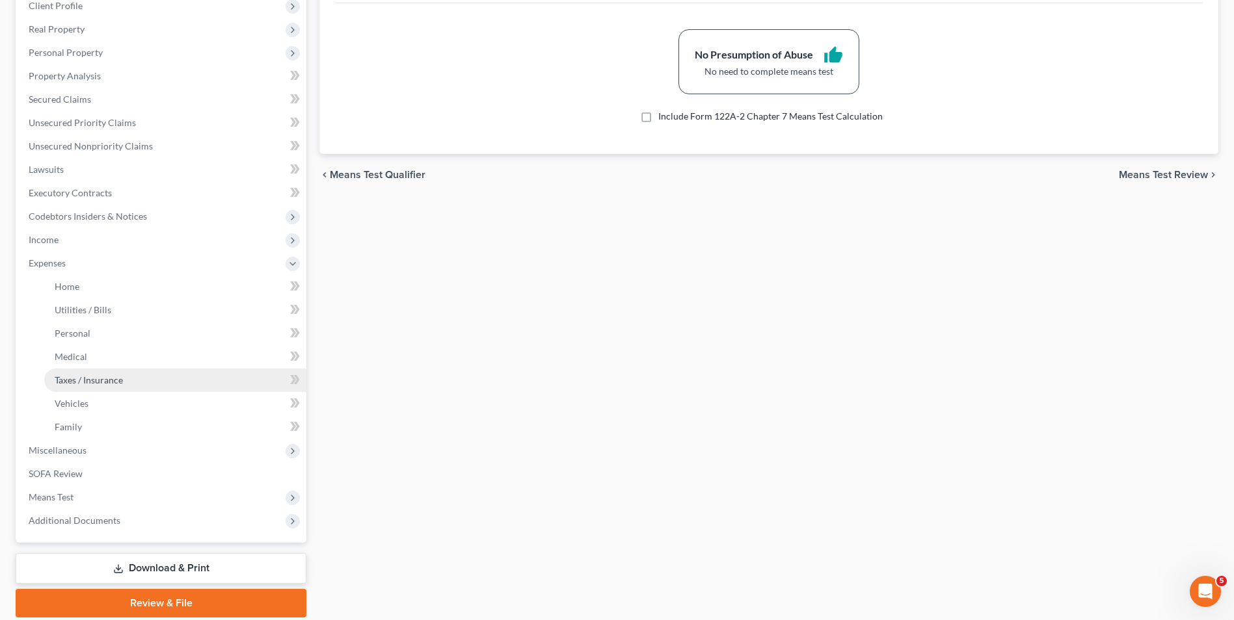
click at [134, 388] on link "Taxes / Insurance" at bounding box center [175, 380] width 262 height 23
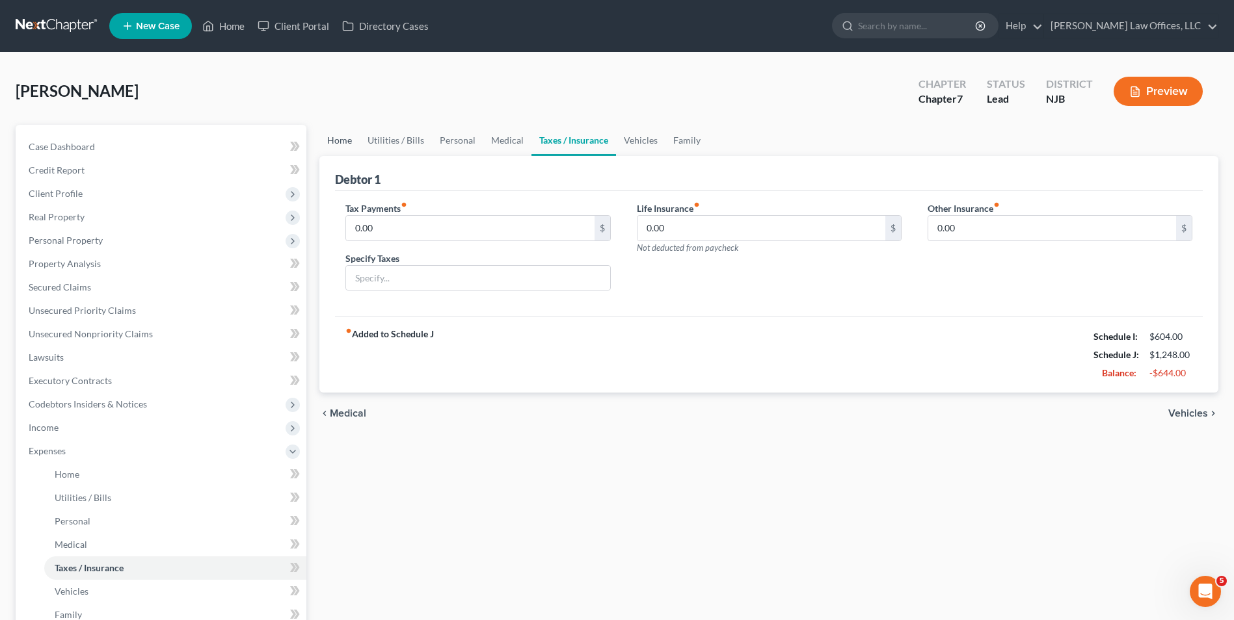
click at [340, 136] on link "Home" at bounding box center [339, 140] width 40 height 31
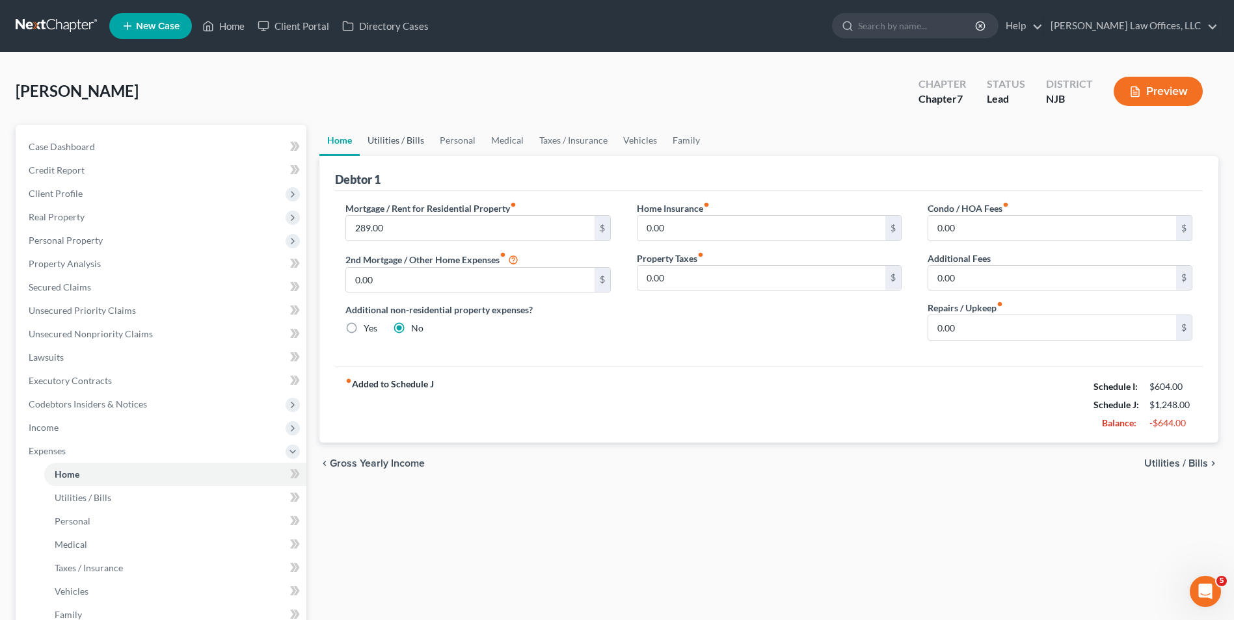
click at [397, 145] on link "Utilities / Bills" at bounding box center [396, 140] width 72 height 31
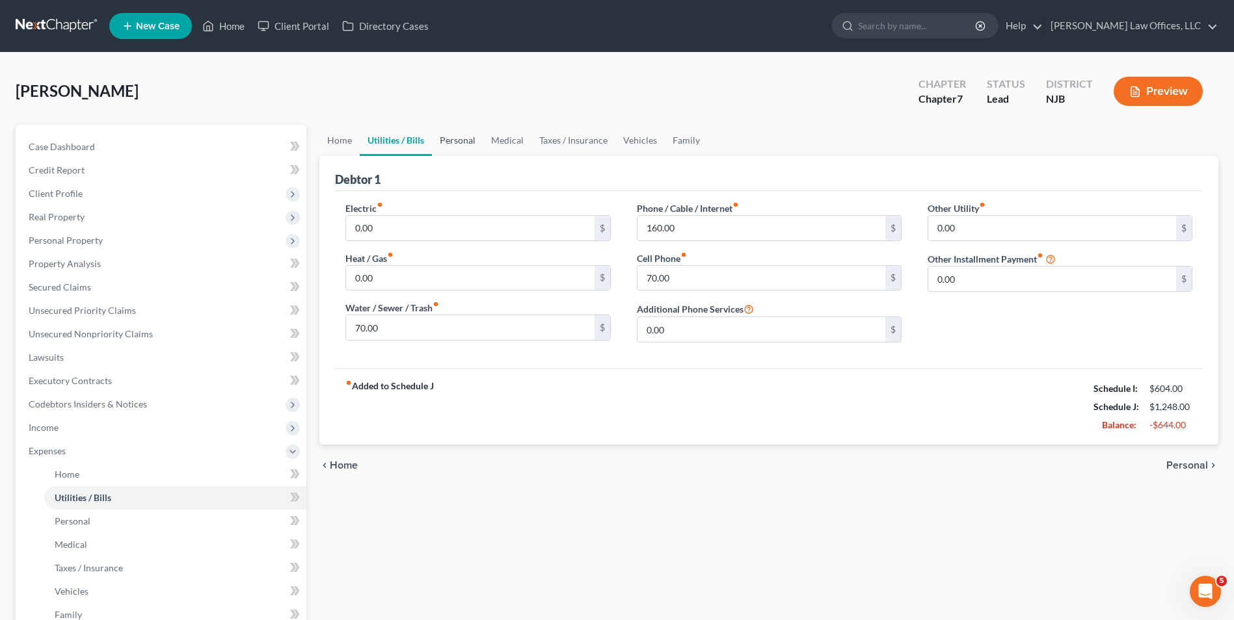
click at [462, 143] on link "Personal" at bounding box center [457, 140] width 51 height 31
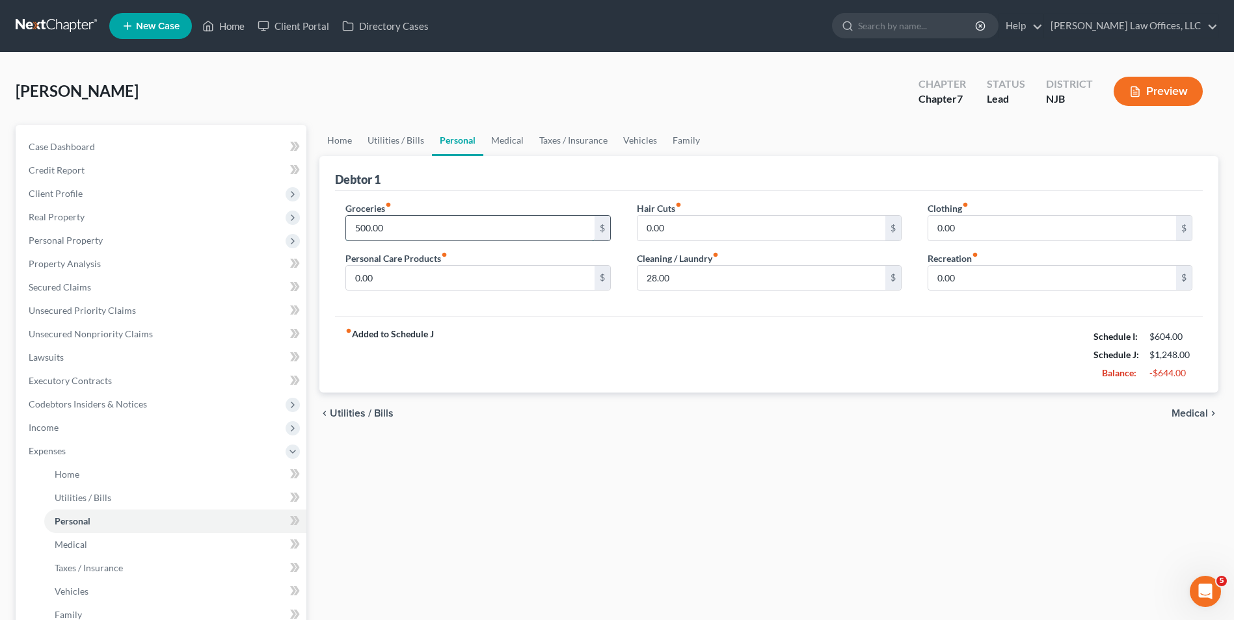
click at [416, 228] on input "500.00" at bounding box center [470, 228] width 248 height 25
type input "200"
click at [872, 126] on ul "Home Utilities / Bills Personal Medical Taxes / Insurance Vehicles Family" at bounding box center [768, 140] width 899 height 31
click at [507, 144] on link "Medical" at bounding box center [507, 140] width 48 height 31
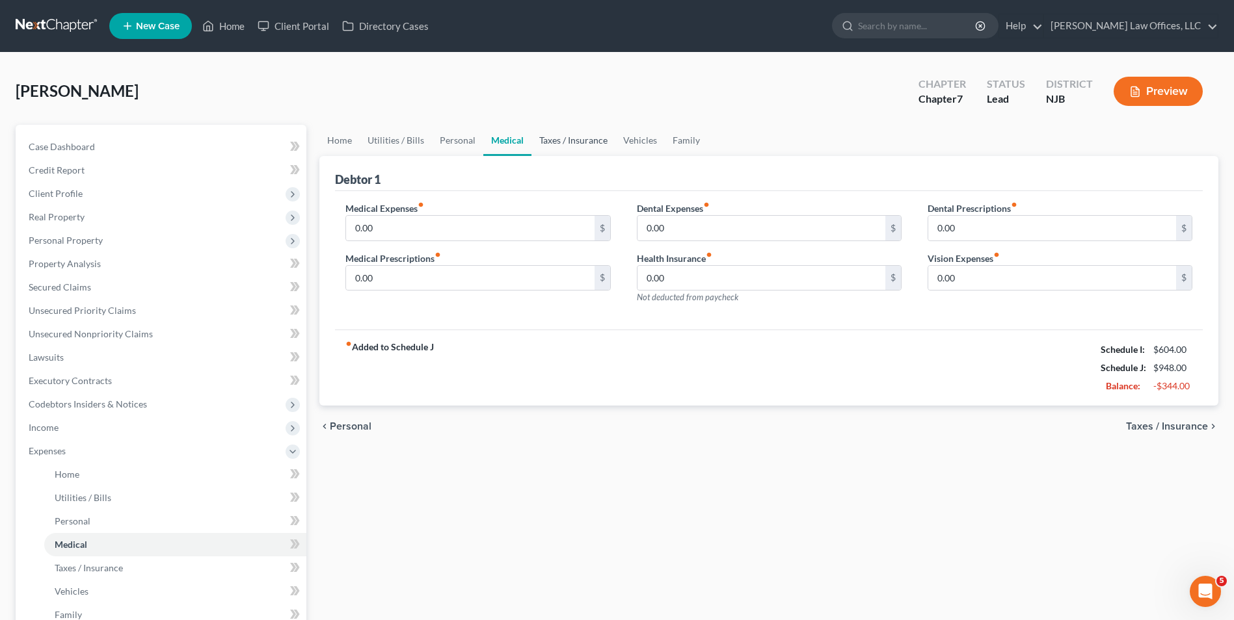
click at [559, 138] on link "Taxes / Insurance" at bounding box center [573, 140] width 84 height 31
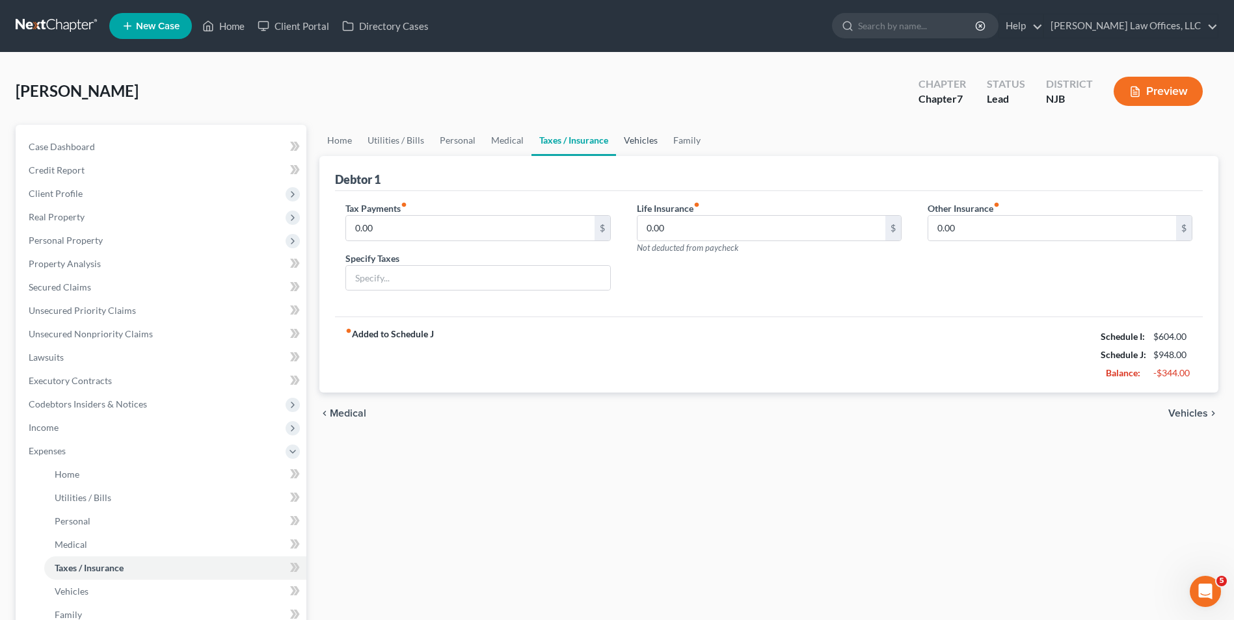
click at [650, 145] on link "Vehicles" at bounding box center [640, 140] width 49 height 31
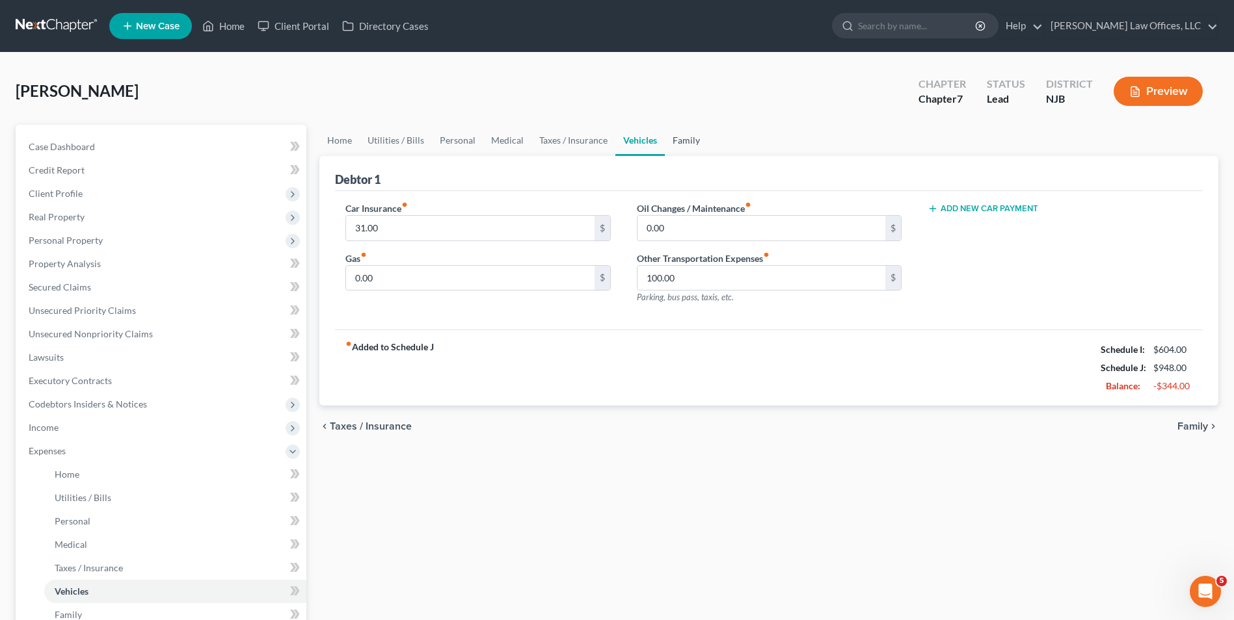
click at [683, 146] on link "Family" at bounding box center [686, 140] width 43 height 31
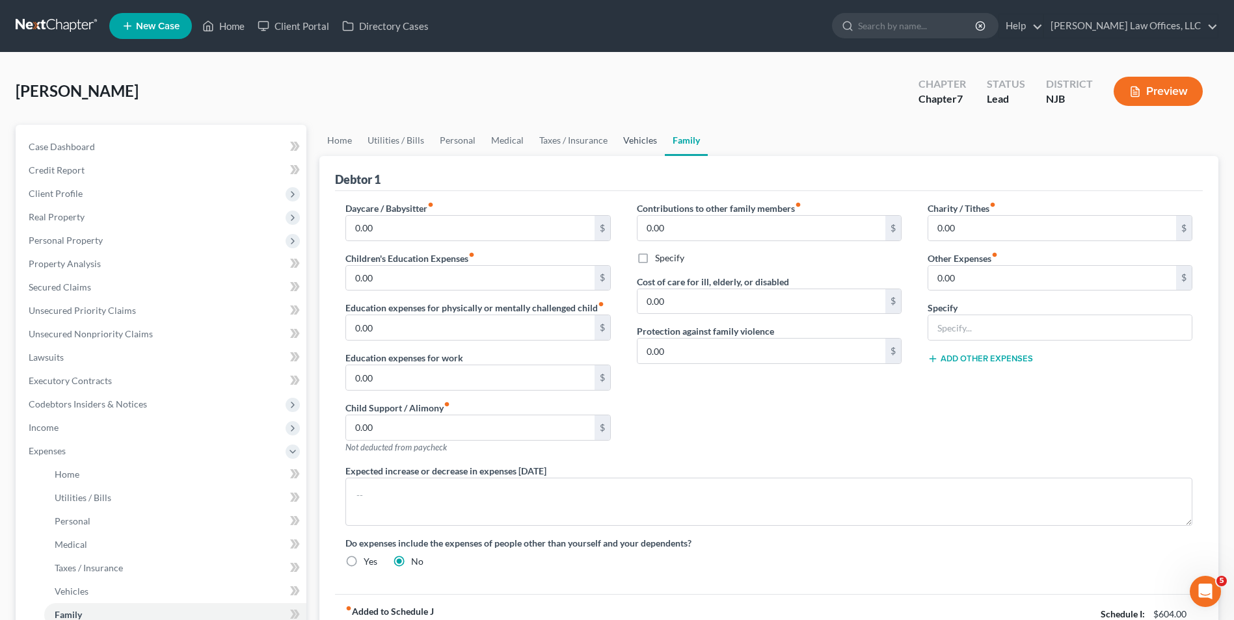
click at [636, 140] on link "Vehicles" at bounding box center [639, 140] width 49 height 31
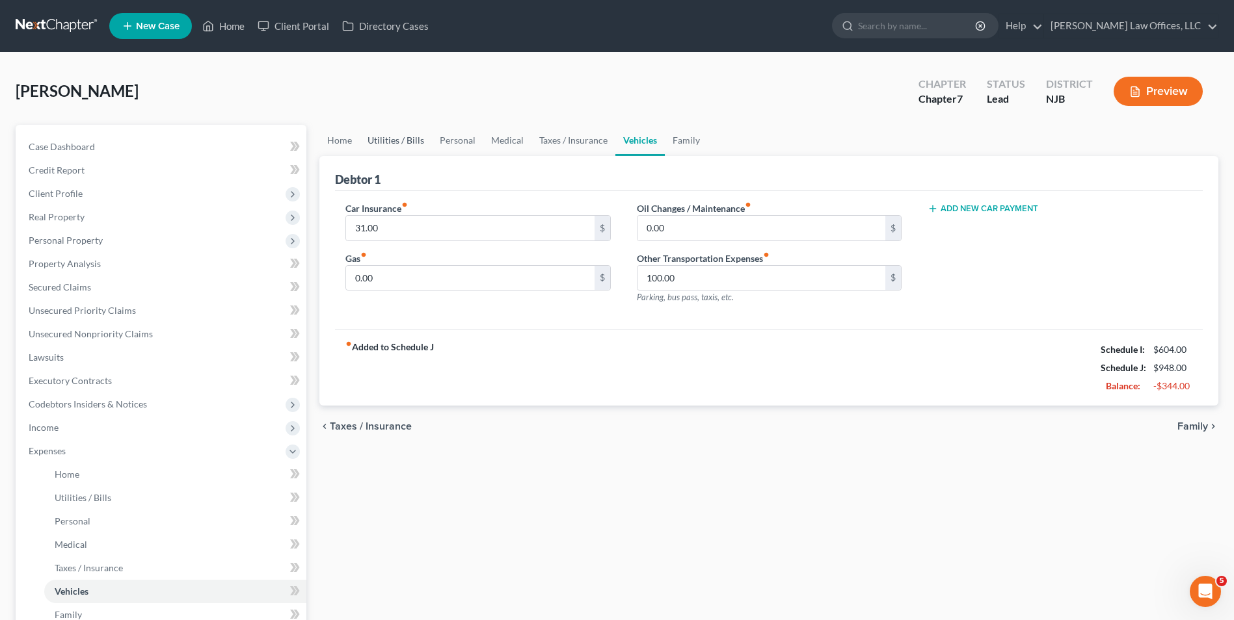
click at [379, 140] on link "Utilities / Bills" at bounding box center [396, 140] width 72 height 31
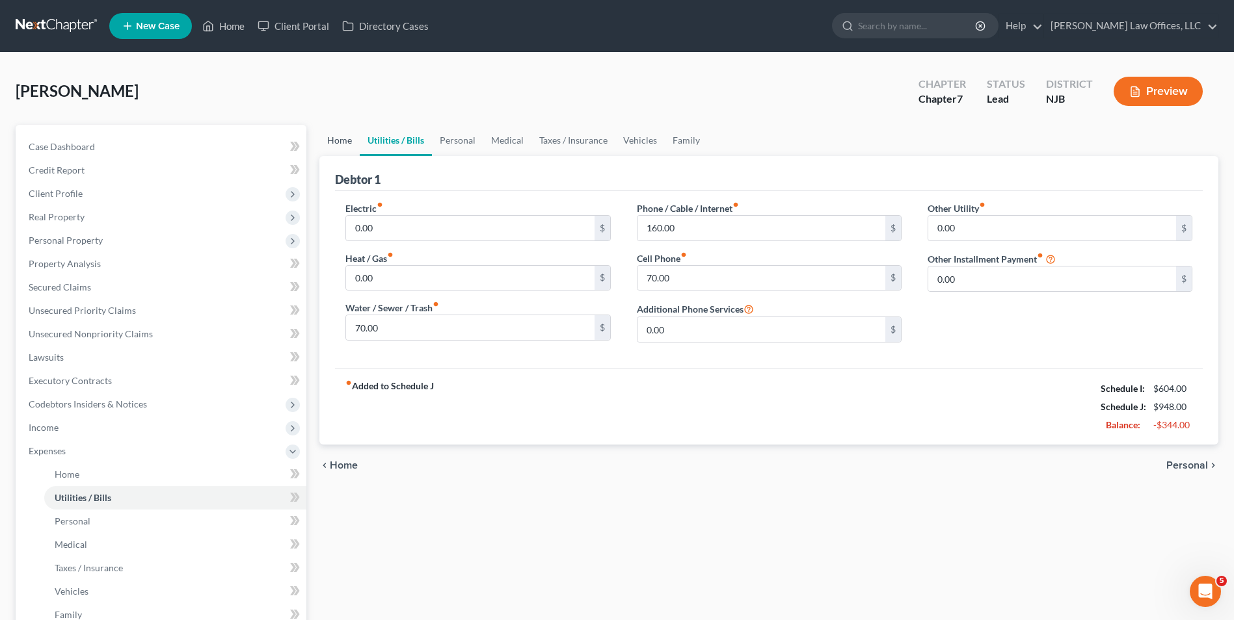
click at [346, 145] on link "Home" at bounding box center [339, 140] width 40 height 31
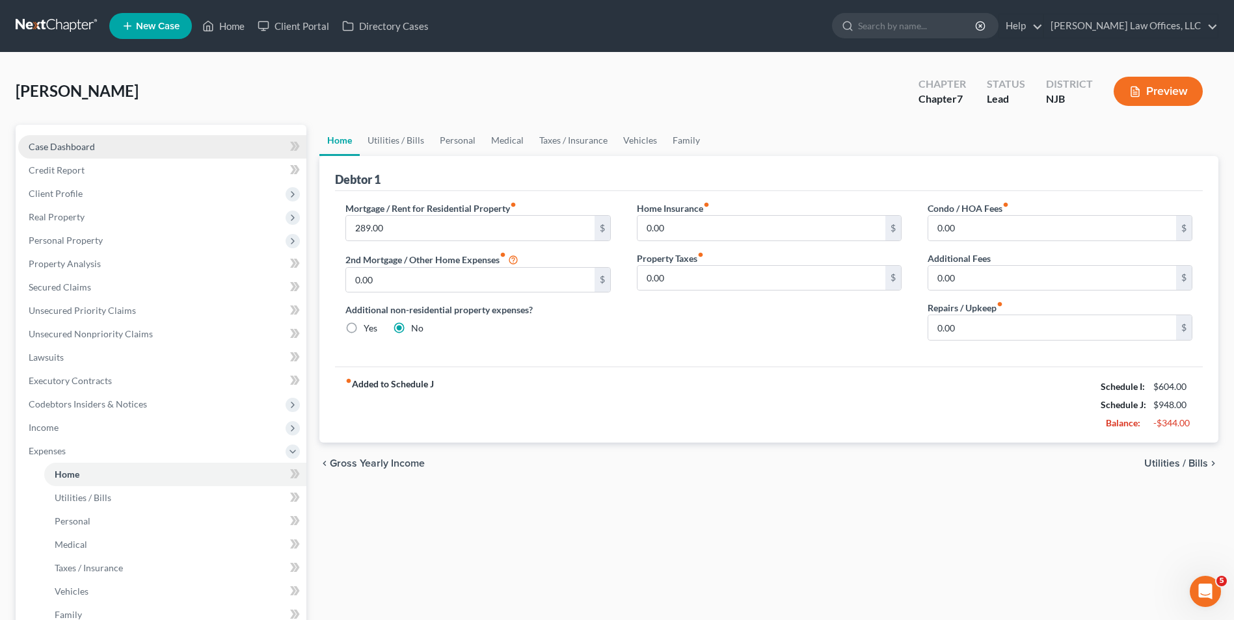
click at [83, 151] on span "Case Dashboard" at bounding box center [62, 146] width 66 height 11
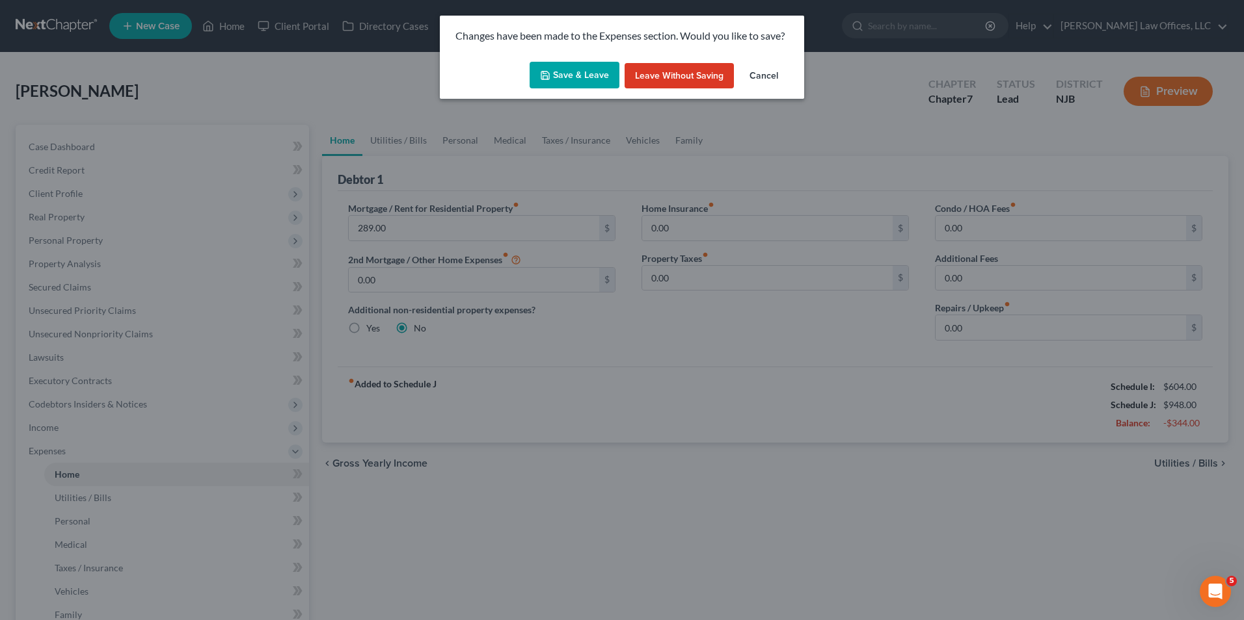
click at [601, 73] on button "Save & Leave" at bounding box center [574, 75] width 90 height 27
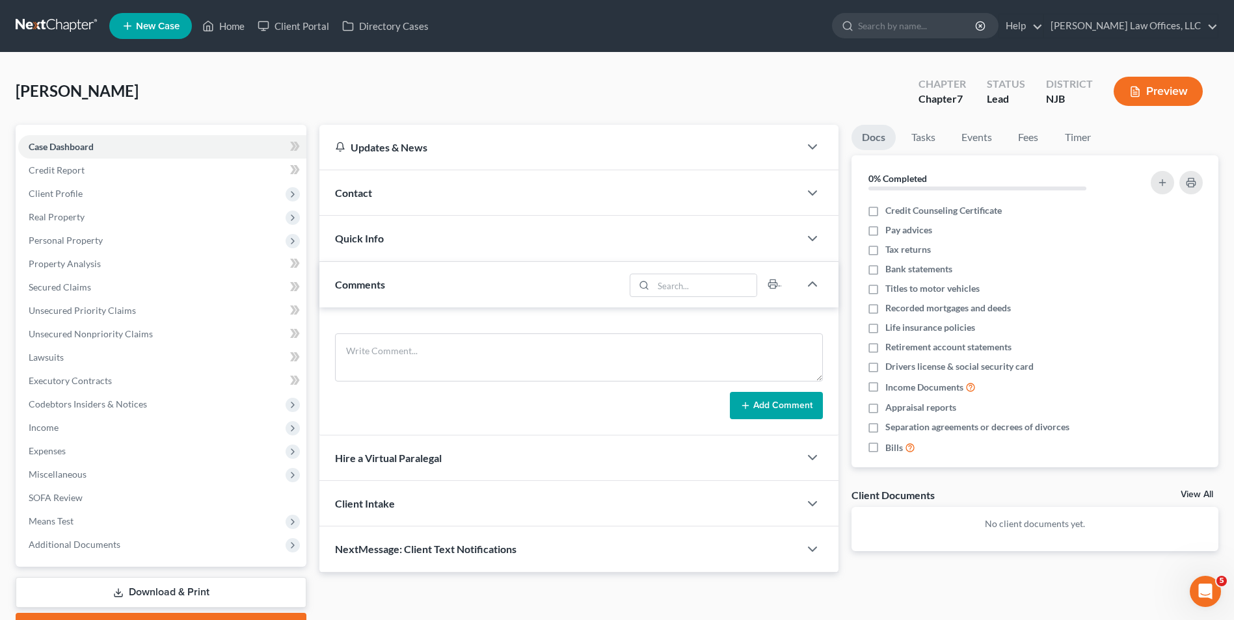
click at [790, 89] on div "[PERSON_NAME] Upgraded Chapter Chapter 7 Status [GEOGRAPHIC_DATA] NJB Preview" at bounding box center [617, 96] width 1203 height 57
click at [715, 76] on div "[PERSON_NAME] Upgraded Chapter Chapter 7 Status [GEOGRAPHIC_DATA] NJB Preview" at bounding box center [617, 96] width 1203 height 57
click at [479, 102] on div "[PERSON_NAME] Upgraded Chapter Chapter 7 Status [GEOGRAPHIC_DATA] NJB Preview" at bounding box center [617, 96] width 1203 height 57
click at [111, 173] on link "Credit Report" at bounding box center [162, 170] width 288 height 23
click at [120, 197] on span "Client Profile" at bounding box center [162, 193] width 288 height 23
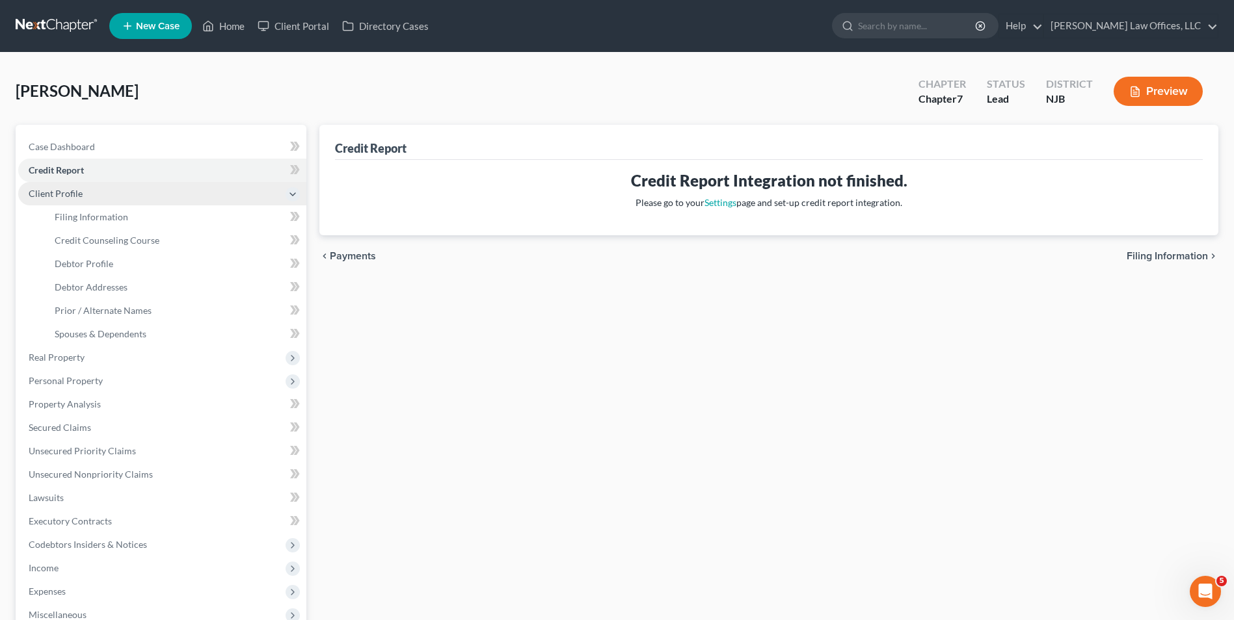
click at [120, 197] on span "Client Profile" at bounding box center [162, 193] width 288 height 23
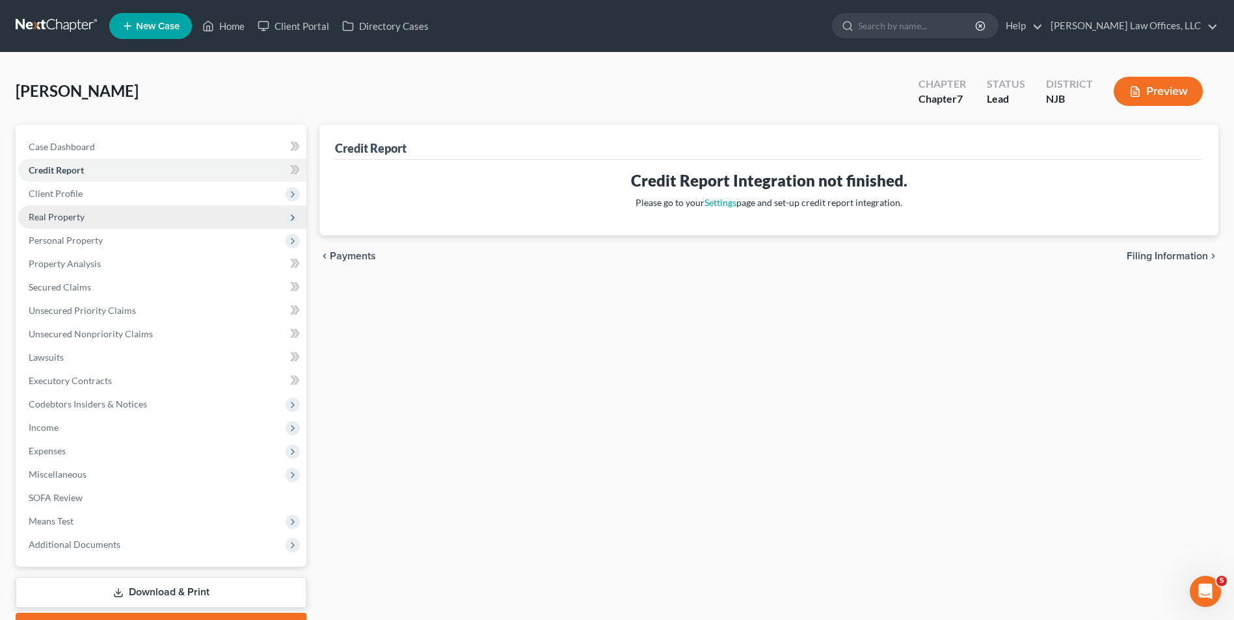
click at [117, 187] on span "Client Profile" at bounding box center [162, 193] width 288 height 23
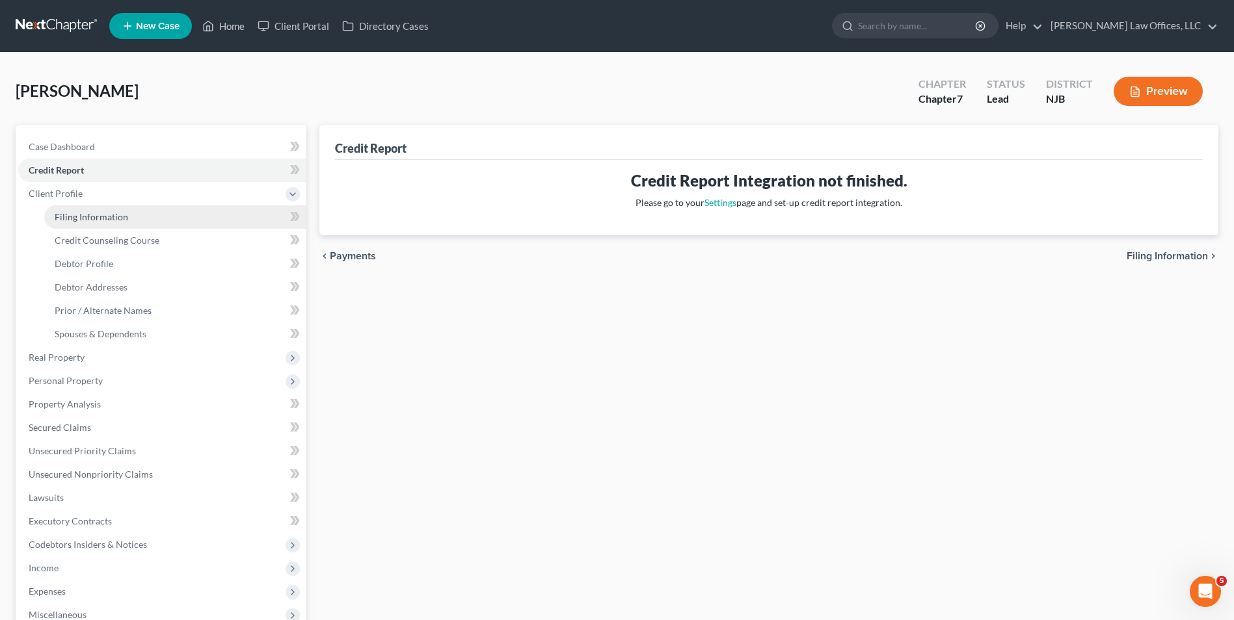
click at [133, 217] on link "Filing Information" at bounding box center [175, 217] width 262 height 23
select select "1"
select select "0"
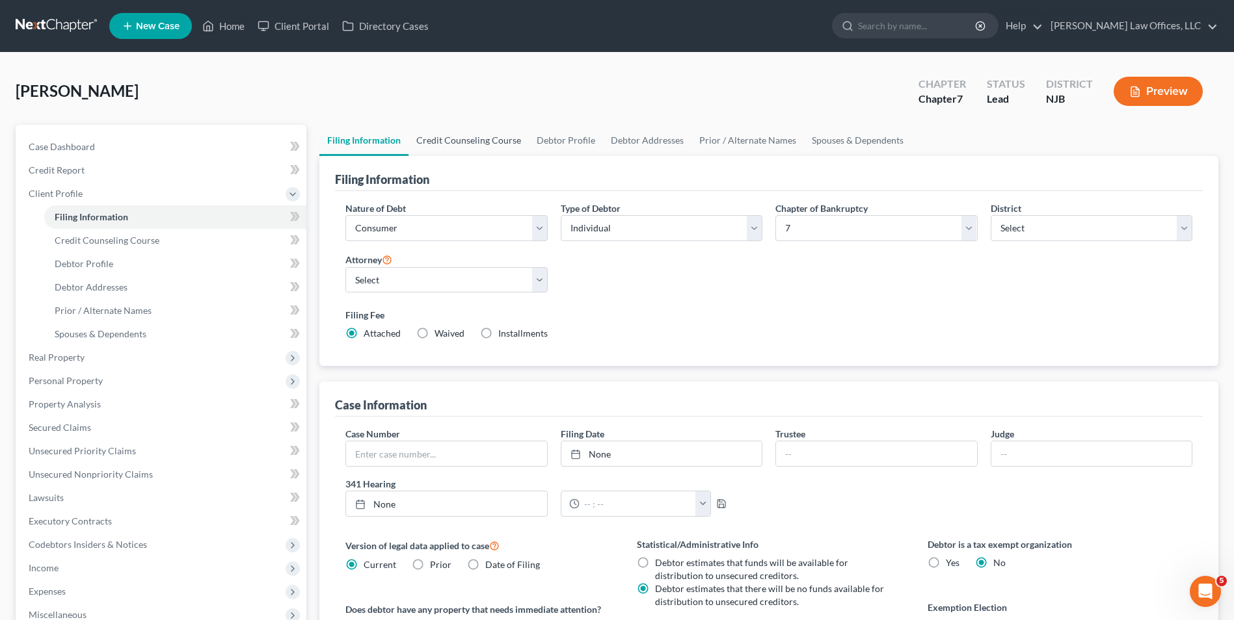
click at [463, 135] on link "Credit Counseling Course" at bounding box center [468, 140] width 120 height 31
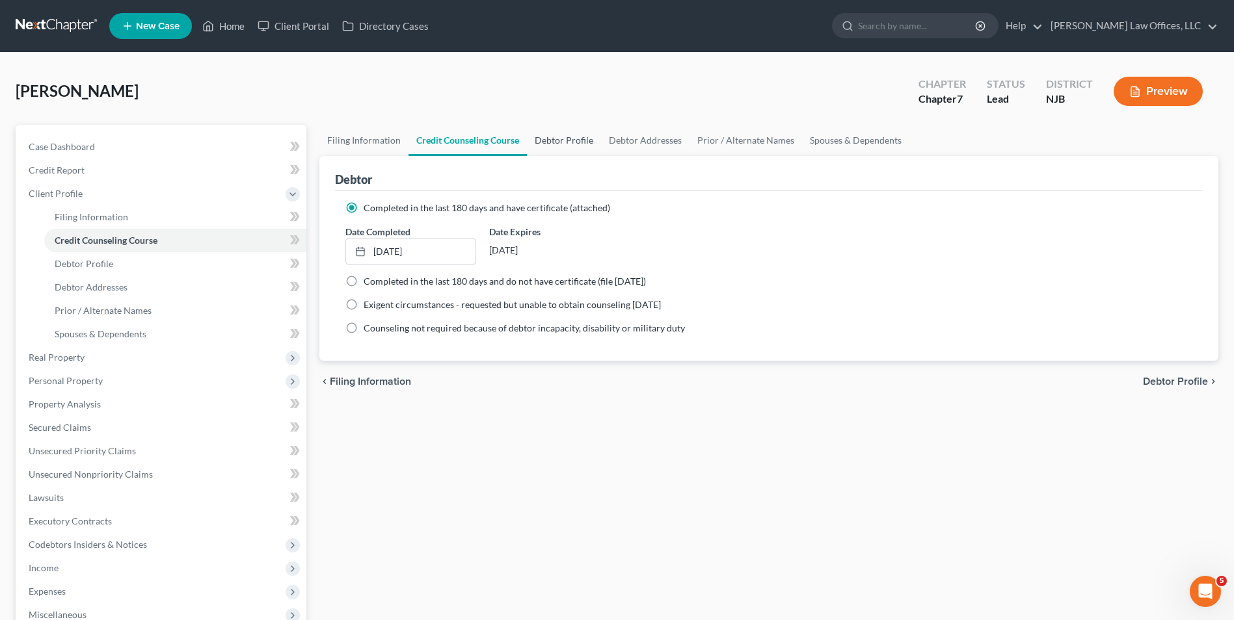
click at [553, 140] on link "Debtor Profile" at bounding box center [564, 140] width 74 height 31
select select "1"
select select "2"
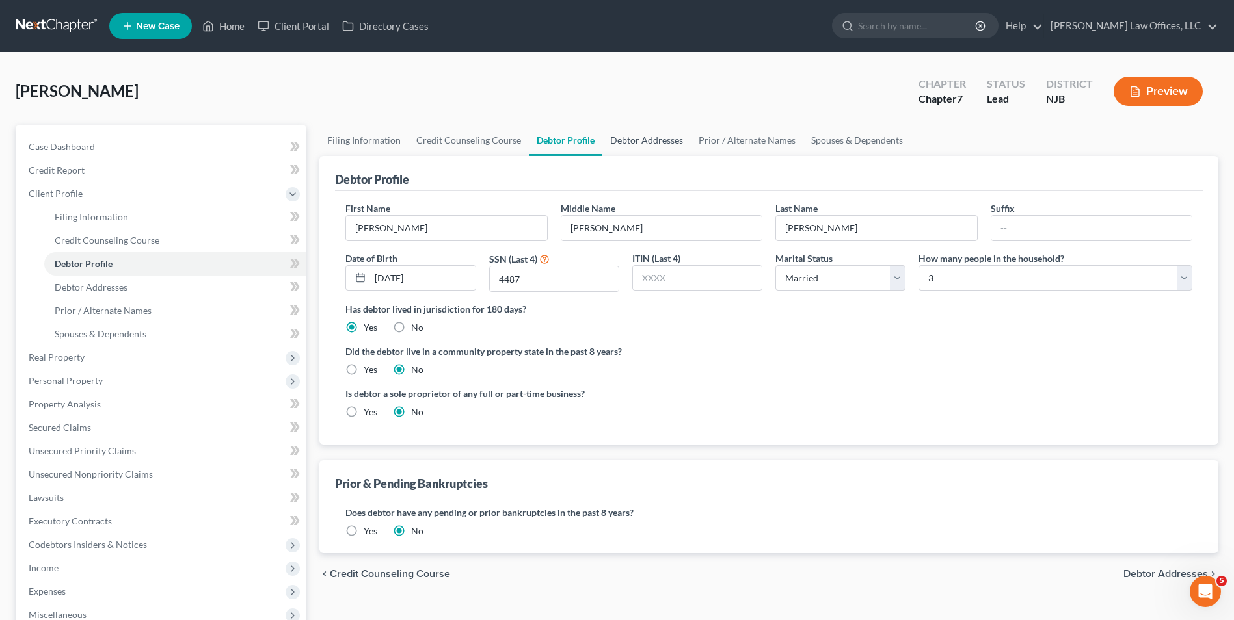
click at [646, 135] on link "Debtor Addresses" at bounding box center [646, 140] width 88 height 31
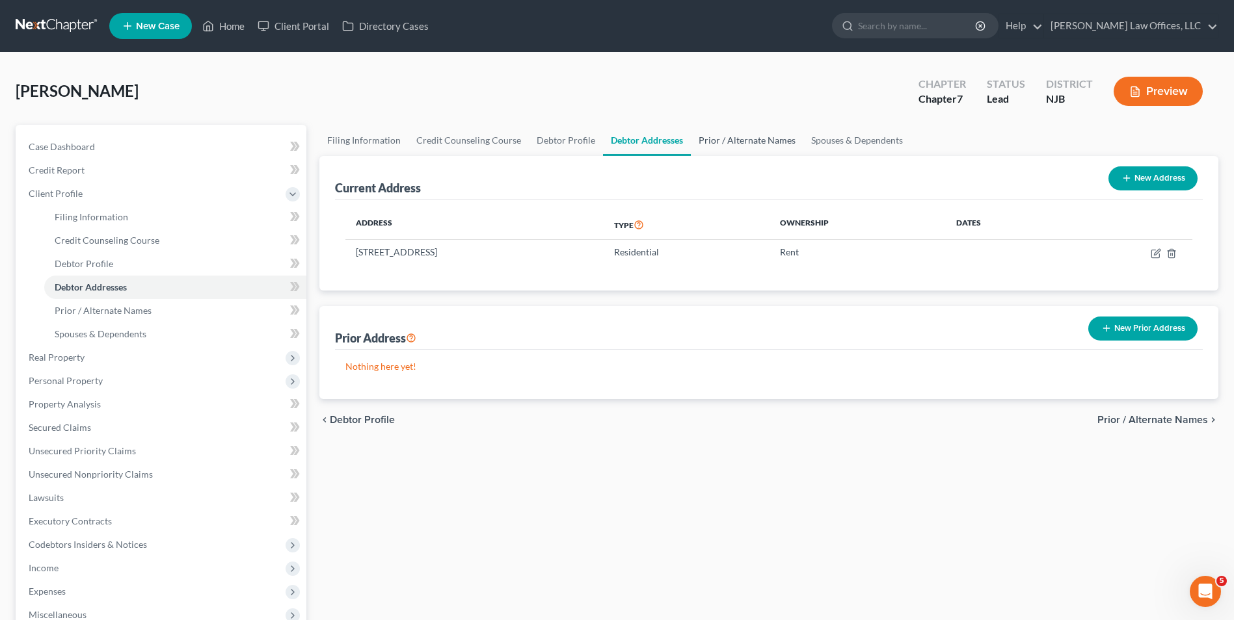
click at [710, 139] on link "Prior / Alternate Names" at bounding box center [747, 140] width 113 height 31
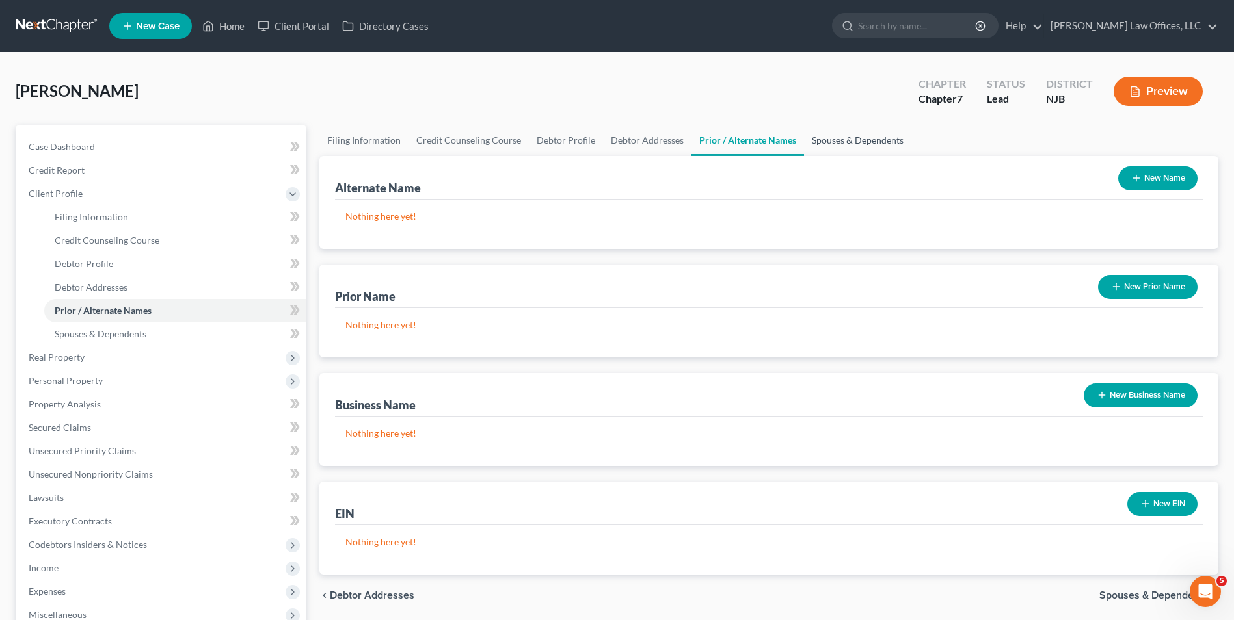
click at [836, 140] on link "Spouses & Dependents" at bounding box center [857, 140] width 107 height 31
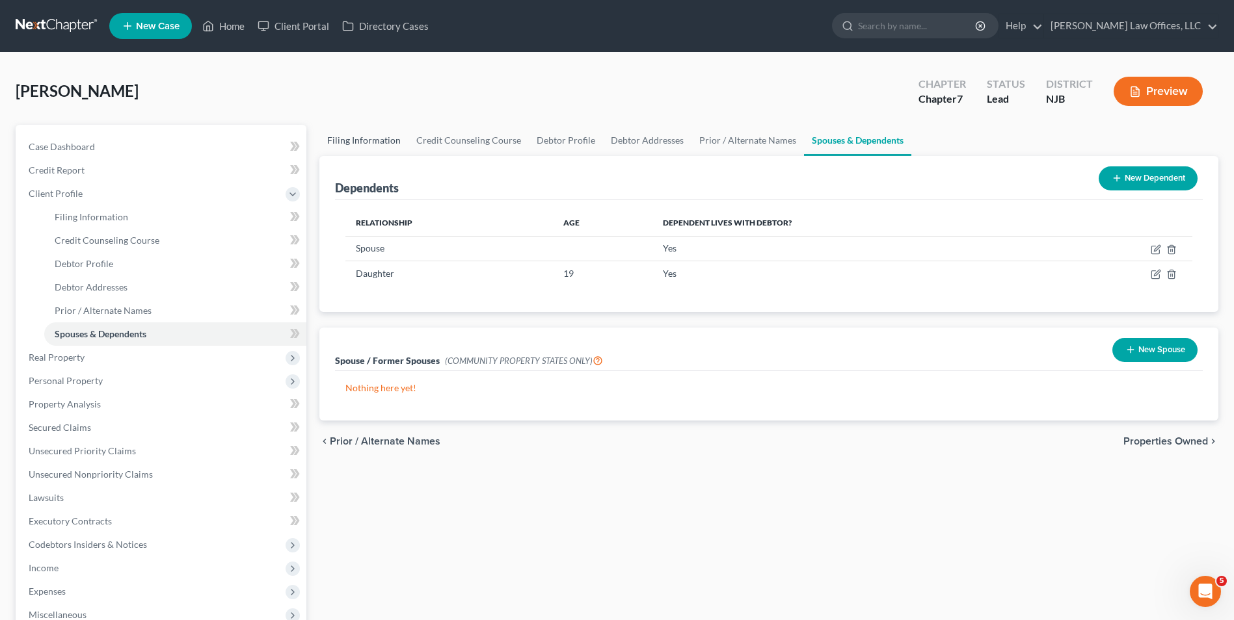
click at [363, 137] on link "Filing Information" at bounding box center [363, 140] width 89 height 31
select select "1"
select select "0"
select select "51"
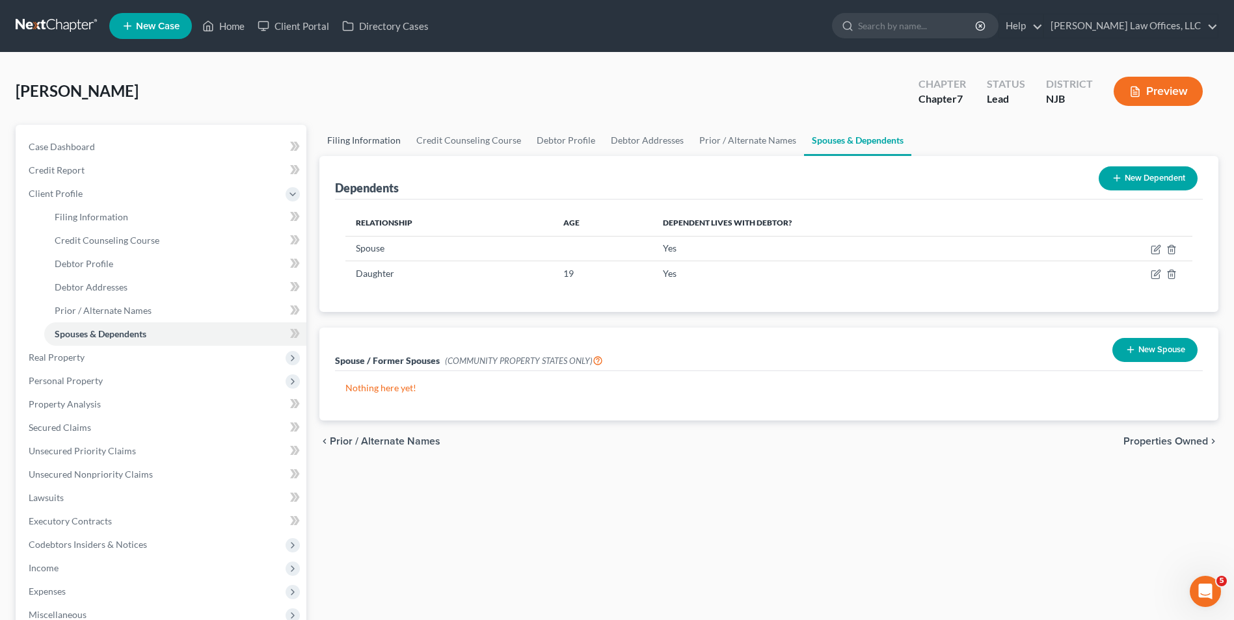
select select "2"
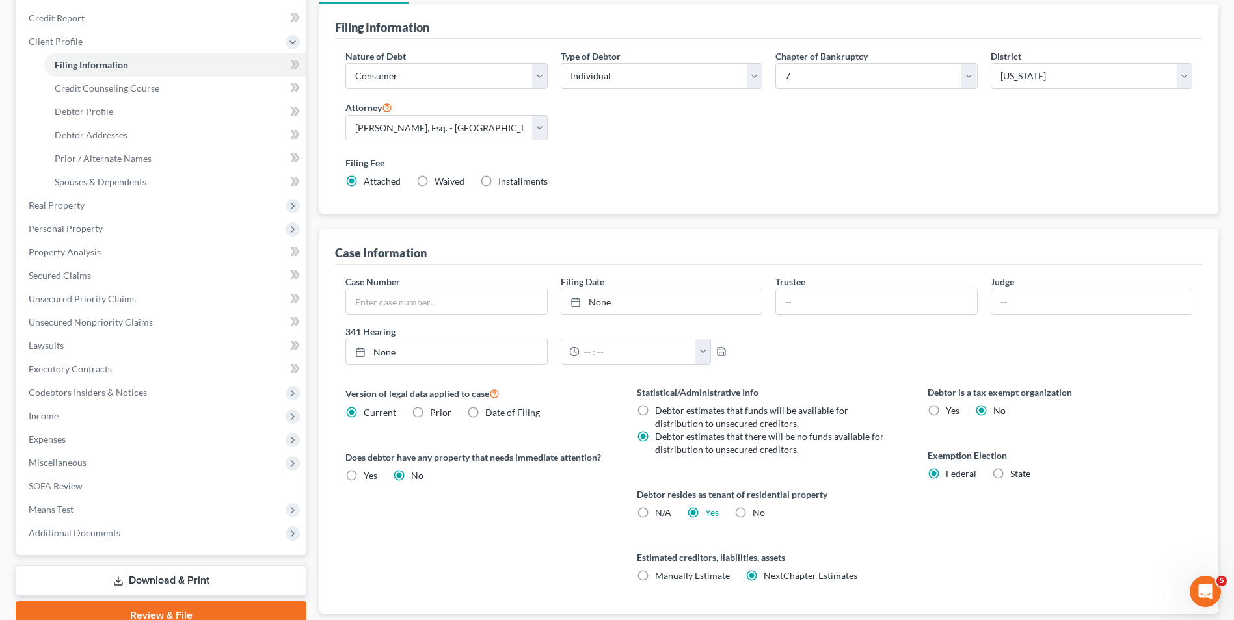
scroll to position [130, 0]
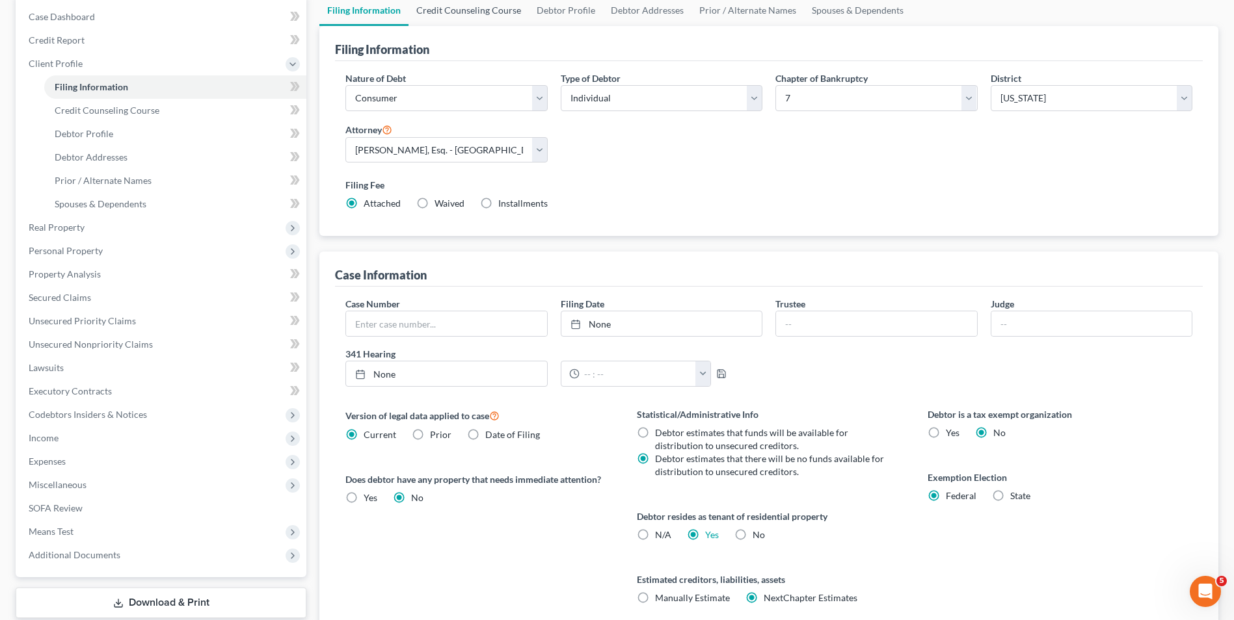
click at [479, 14] on link "Credit Counseling Course" at bounding box center [468, 10] width 120 height 31
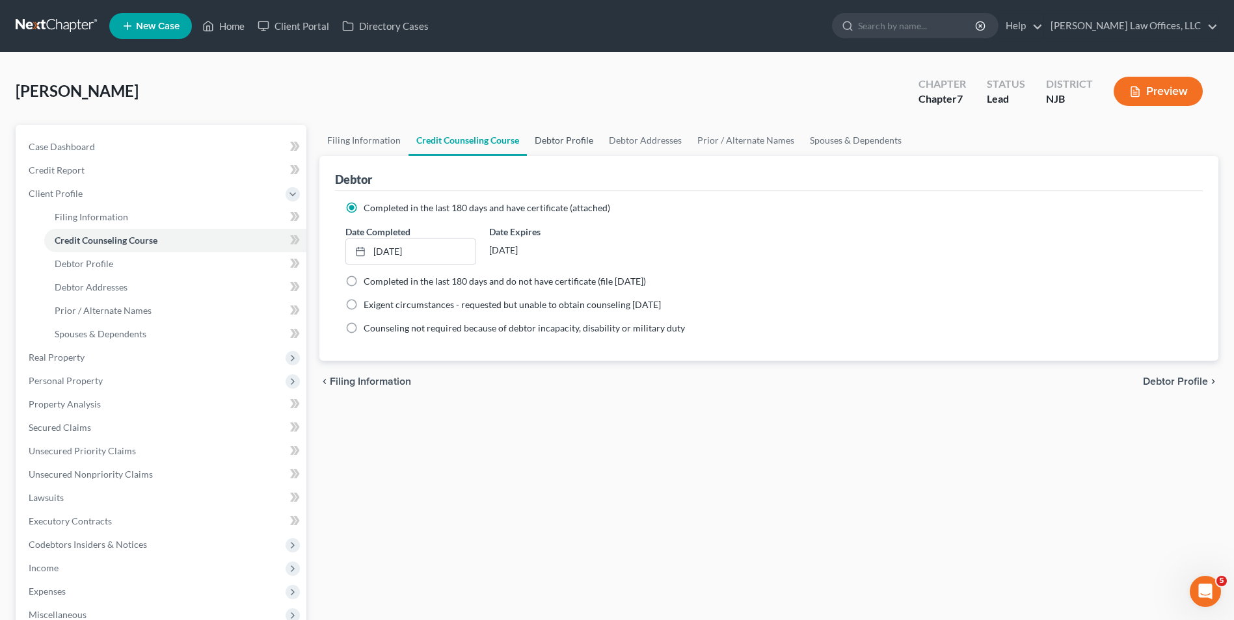
click at [584, 138] on link "Debtor Profile" at bounding box center [564, 140] width 74 height 31
select select "1"
select select "2"
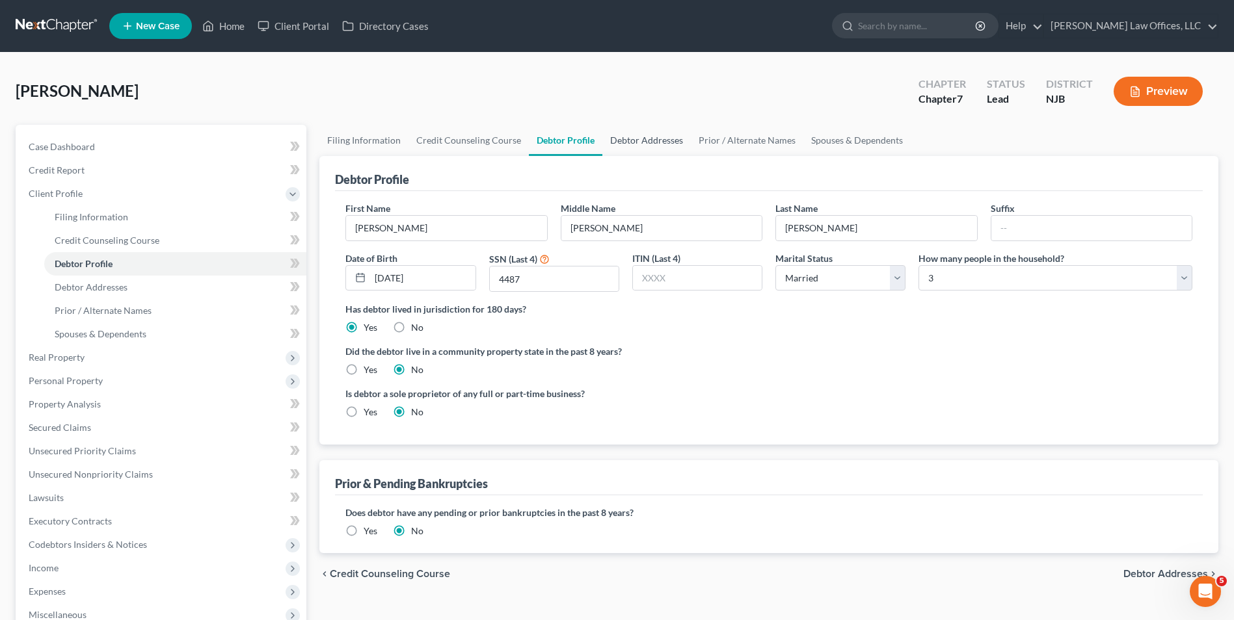
click at [654, 148] on link "Debtor Addresses" at bounding box center [646, 140] width 88 height 31
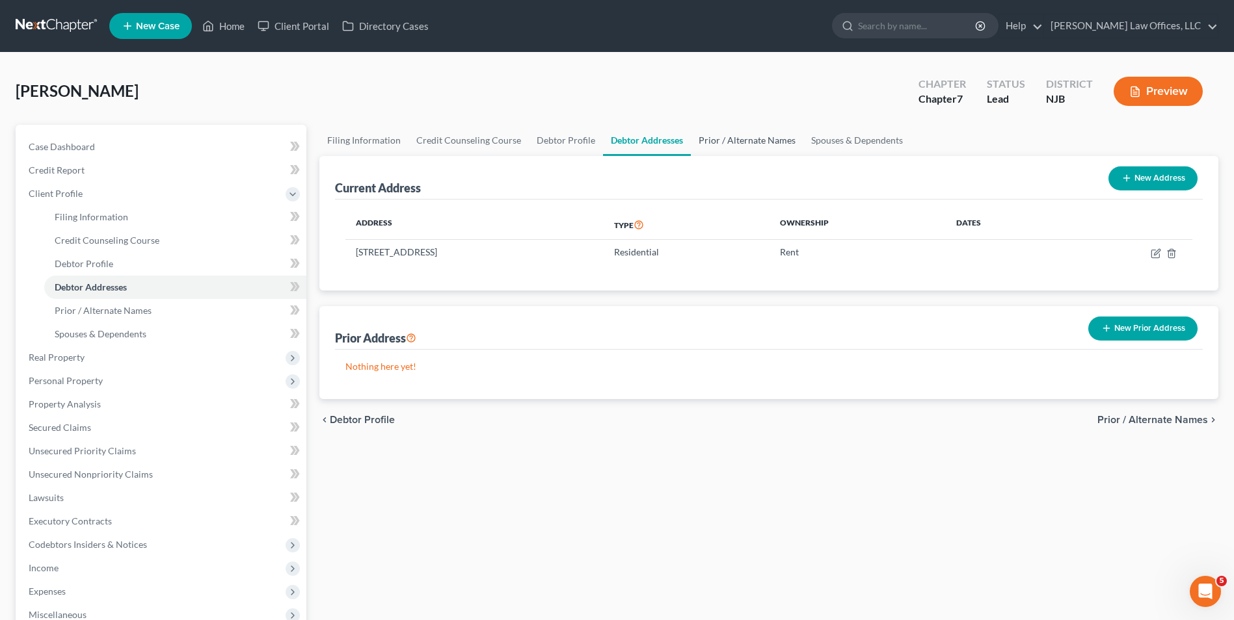
click at [702, 137] on link "Prior / Alternate Names" at bounding box center [747, 140] width 113 height 31
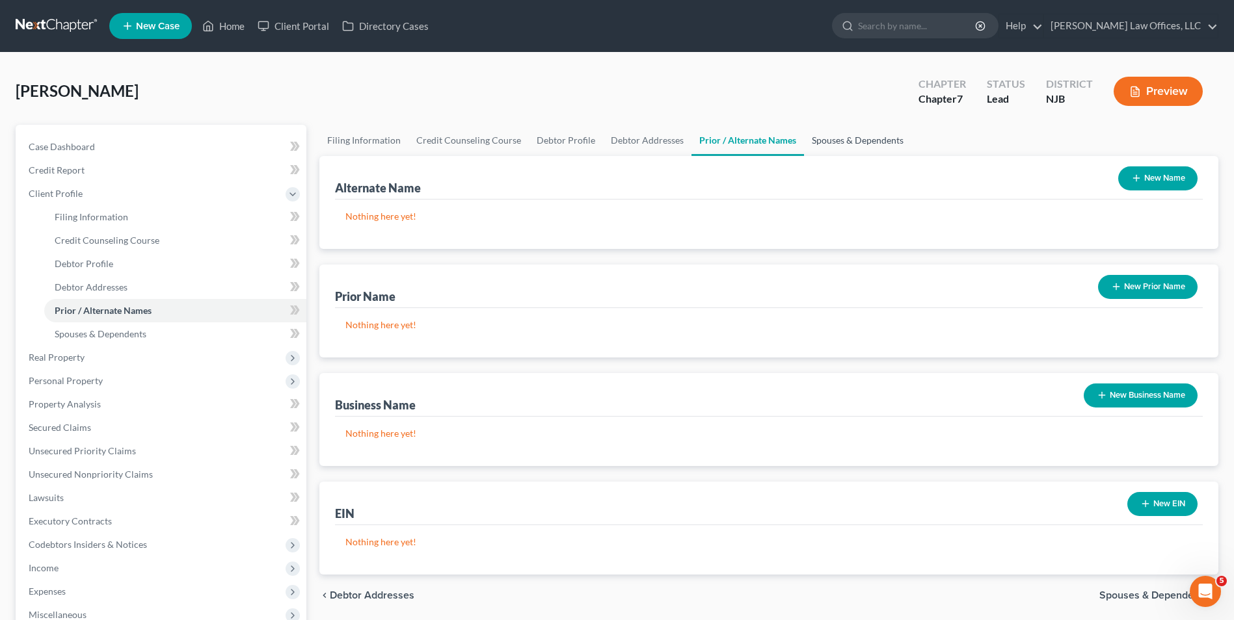
click at [833, 142] on link "Spouses & Dependents" at bounding box center [857, 140] width 107 height 31
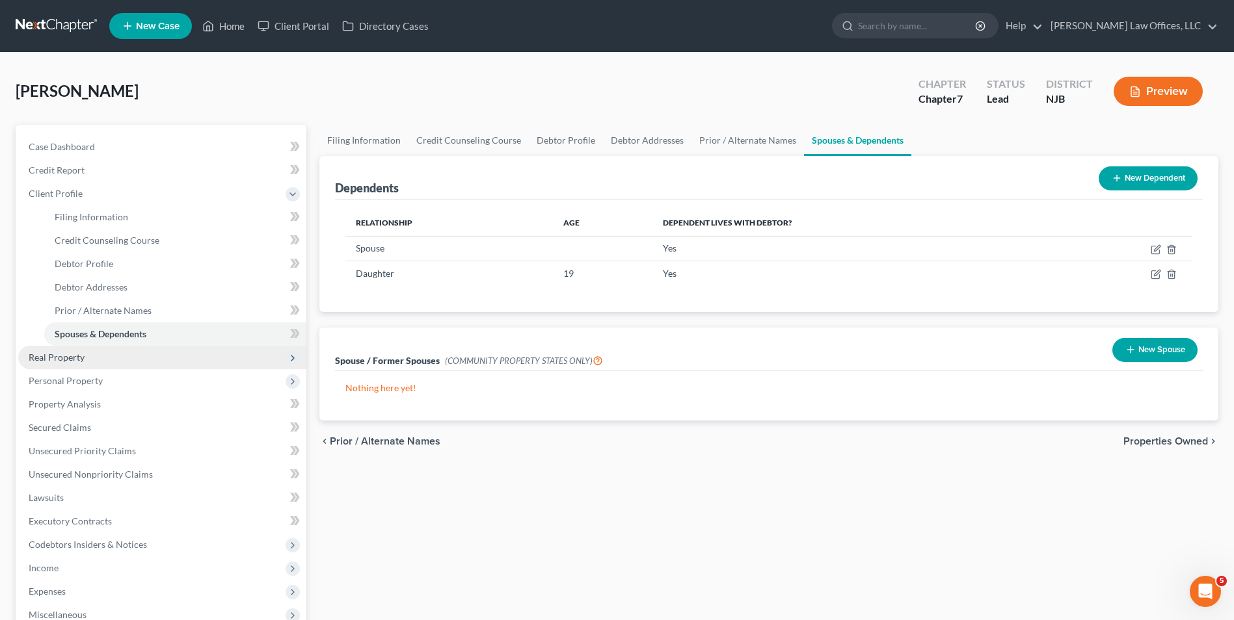
click at [77, 356] on span "Real Property" at bounding box center [57, 357] width 56 height 11
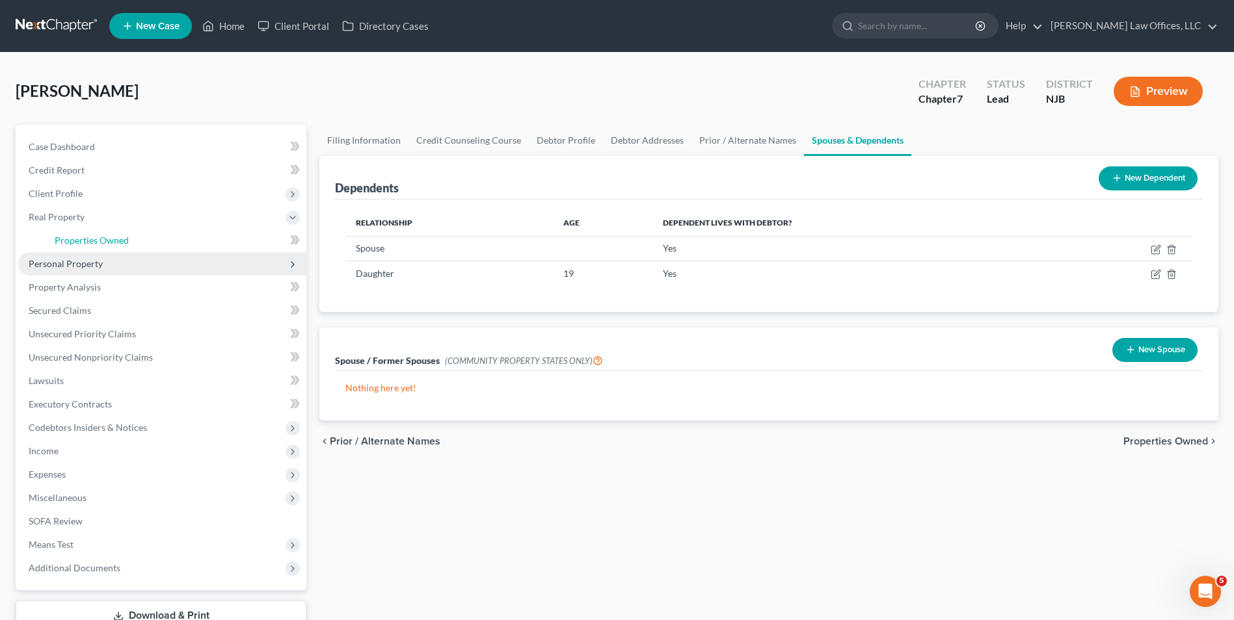
drag, startPoint x: 113, startPoint y: 241, endPoint x: 102, endPoint y: 269, distance: 30.1
click at [114, 241] on span "Properties Owned" at bounding box center [92, 240] width 74 height 11
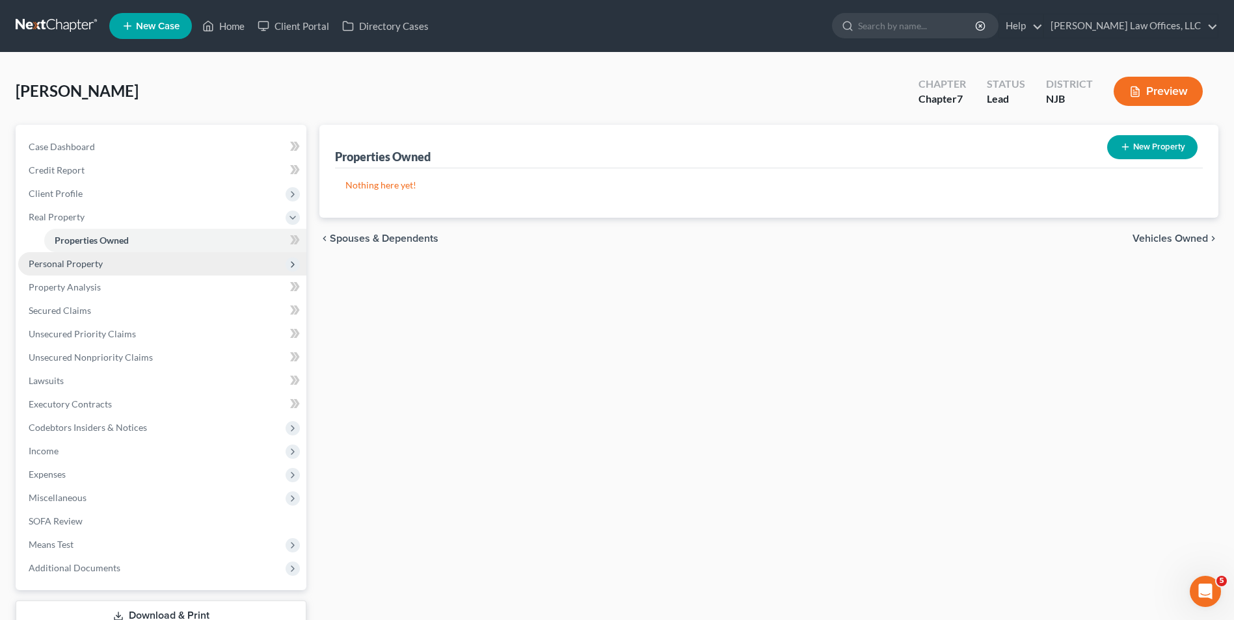
click at [103, 264] on span "Personal Property" at bounding box center [162, 263] width 288 height 23
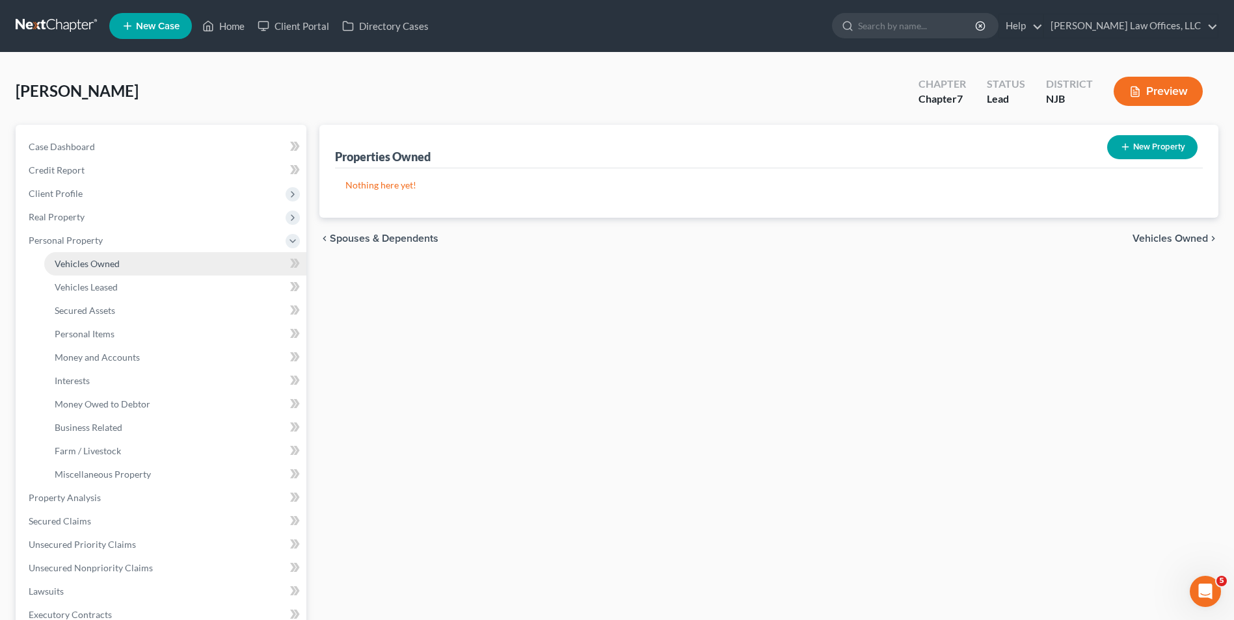
click at [117, 271] on link "Vehicles Owned" at bounding box center [175, 263] width 262 height 23
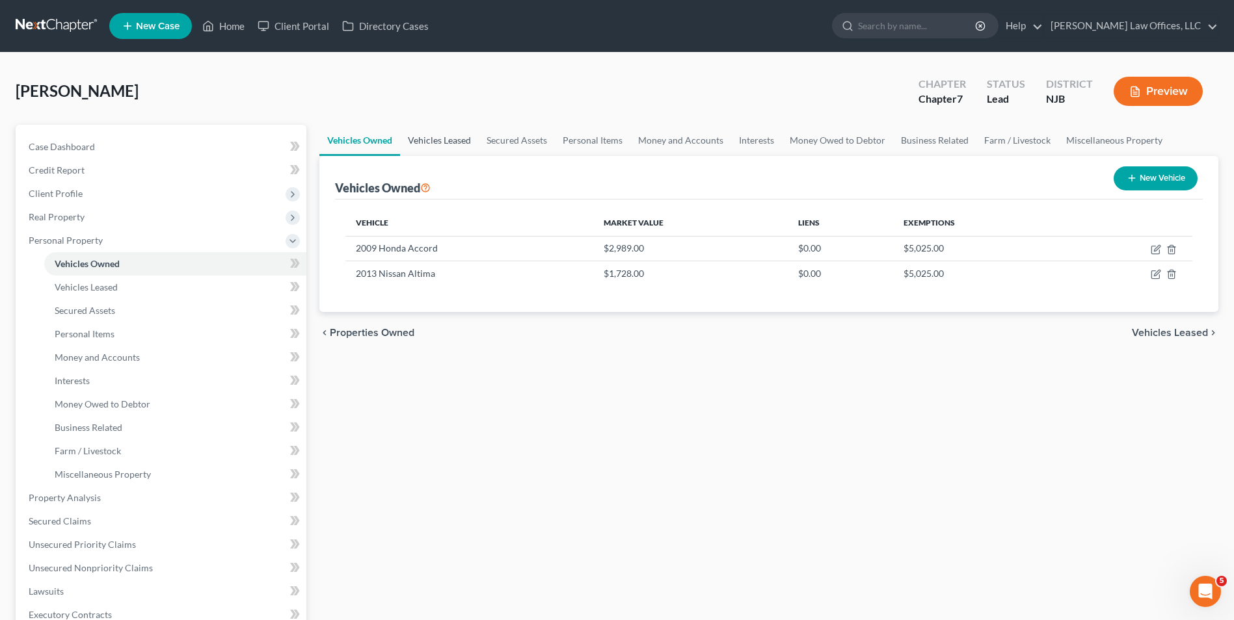
click at [442, 138] on link "Vehicles Leased" at bounding box center [439, 140] width 79 height 31
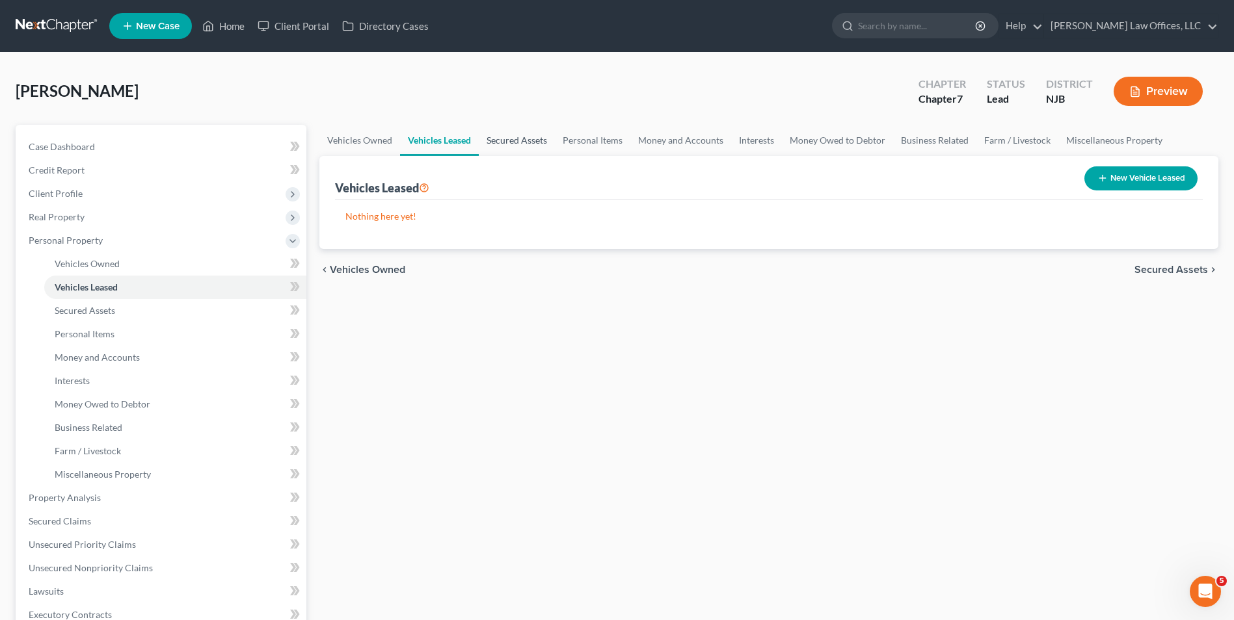
click at [509, 137] on link "Secured Assets" at bounding box center [517, 140] width 76 height 31
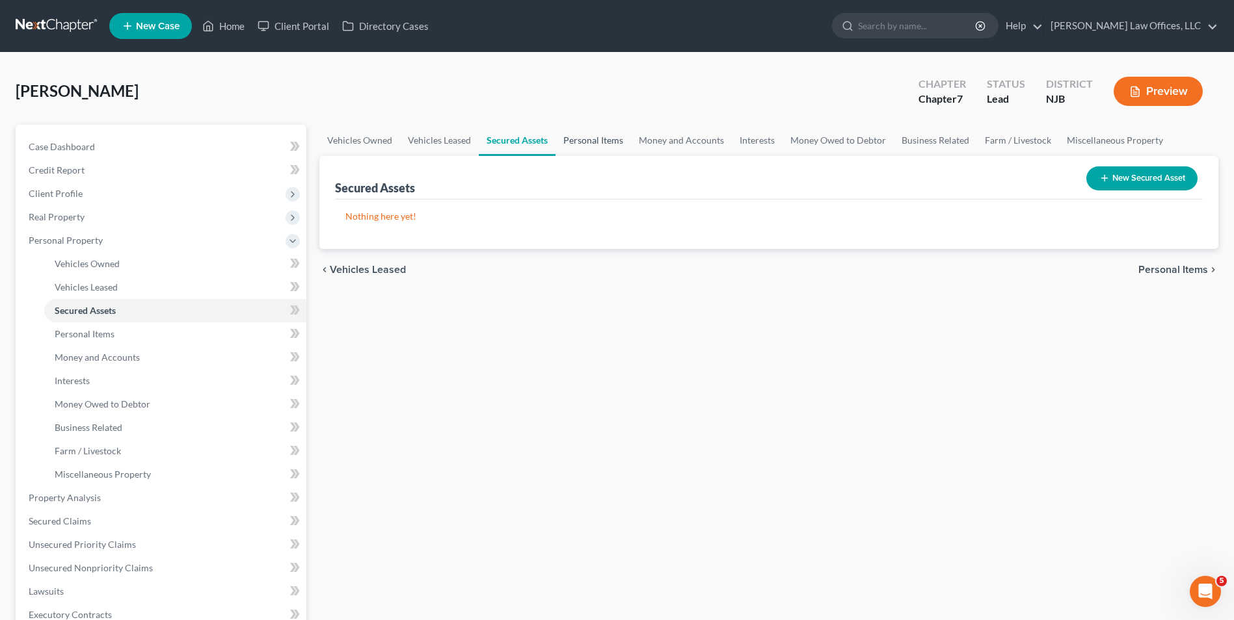
click at [598, 142] on link "Personal Items" at bounding box center [592, 140] width 75 height 31
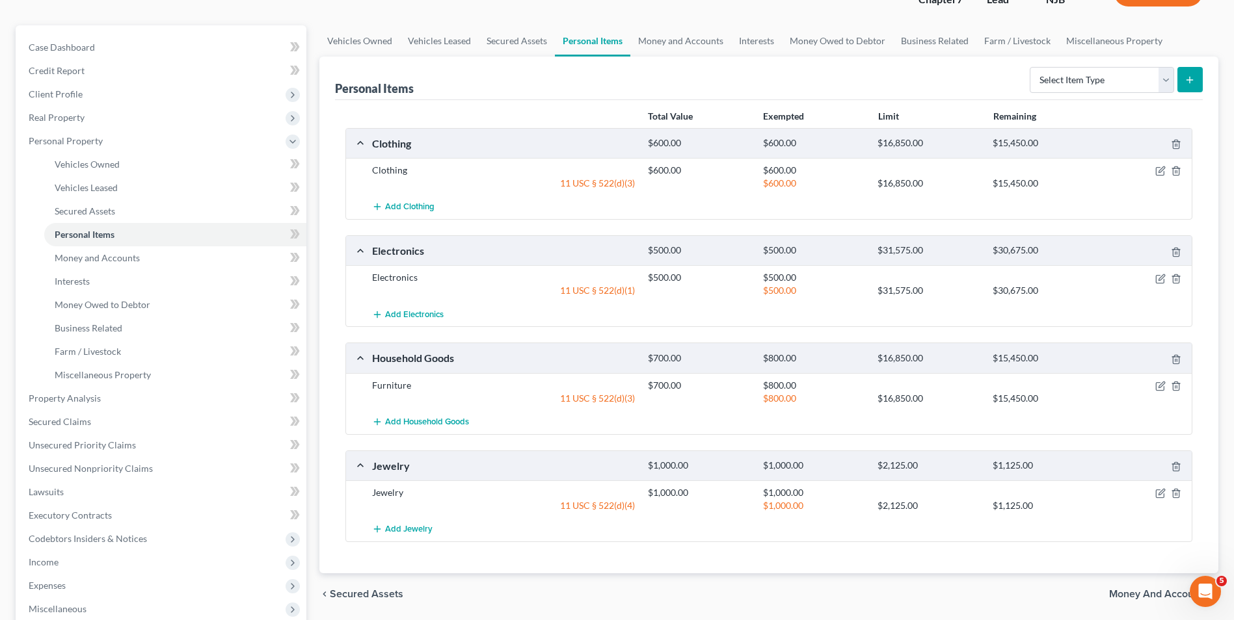
scroll to position [130, 0]
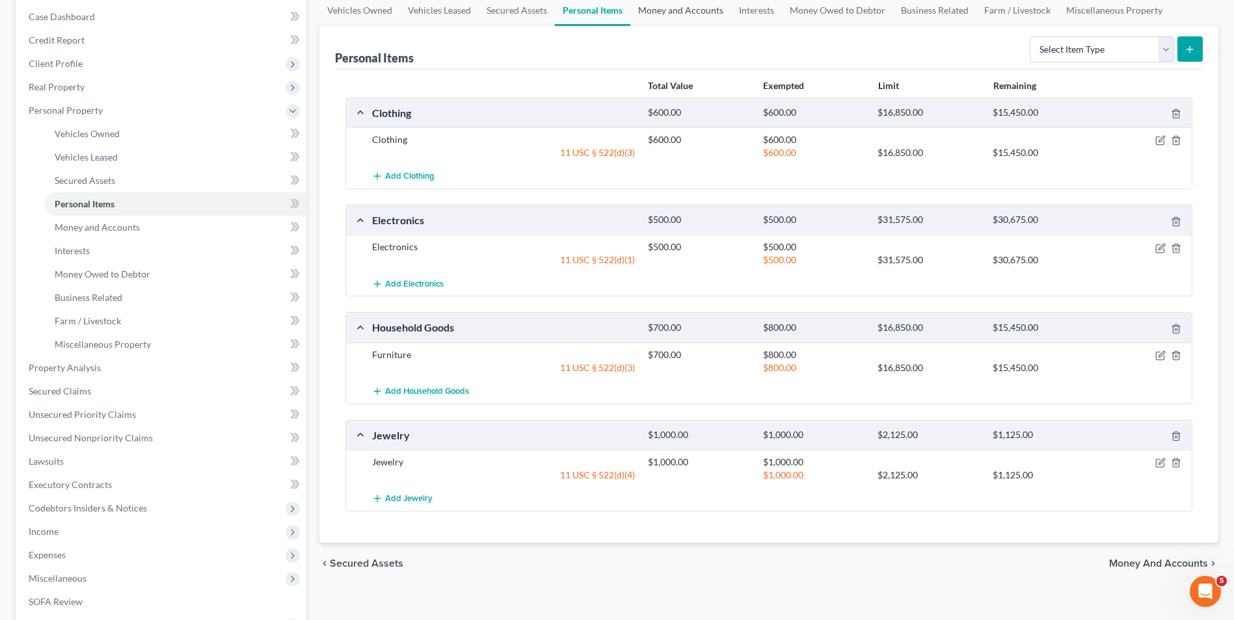
click at [687, 14] on link "Money and Accounts" at bounding box center [680, 10] width 101 height 31
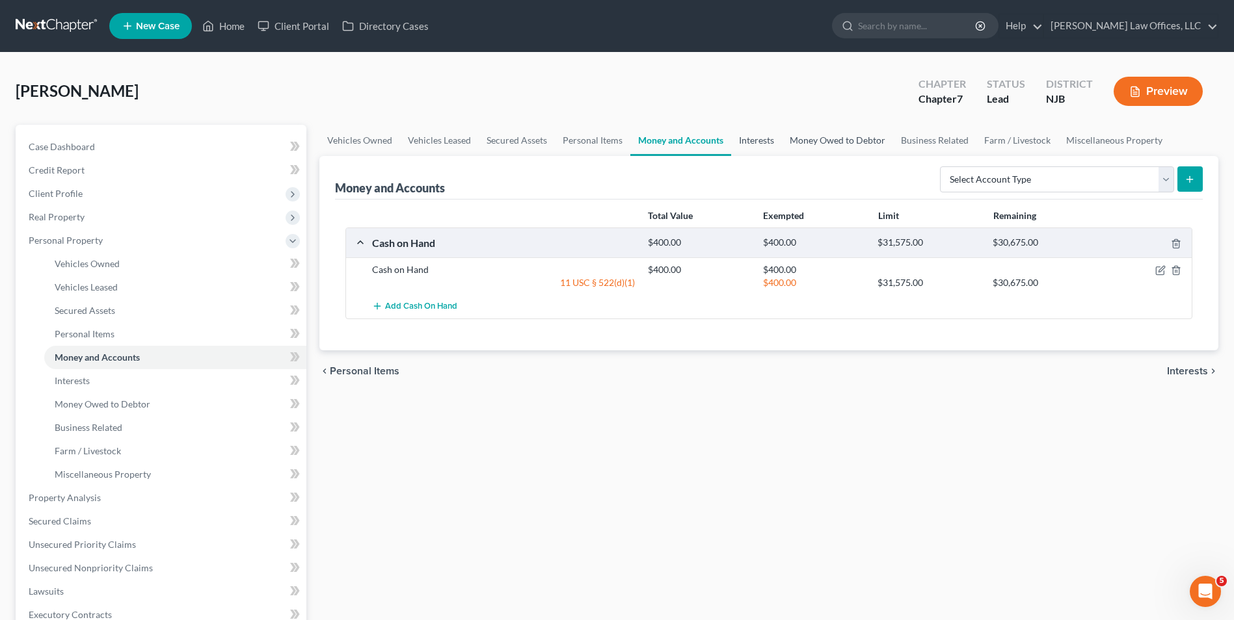
click at [757, 147] on link "Interests" at bounding box center [756, 140] width 51 height 31
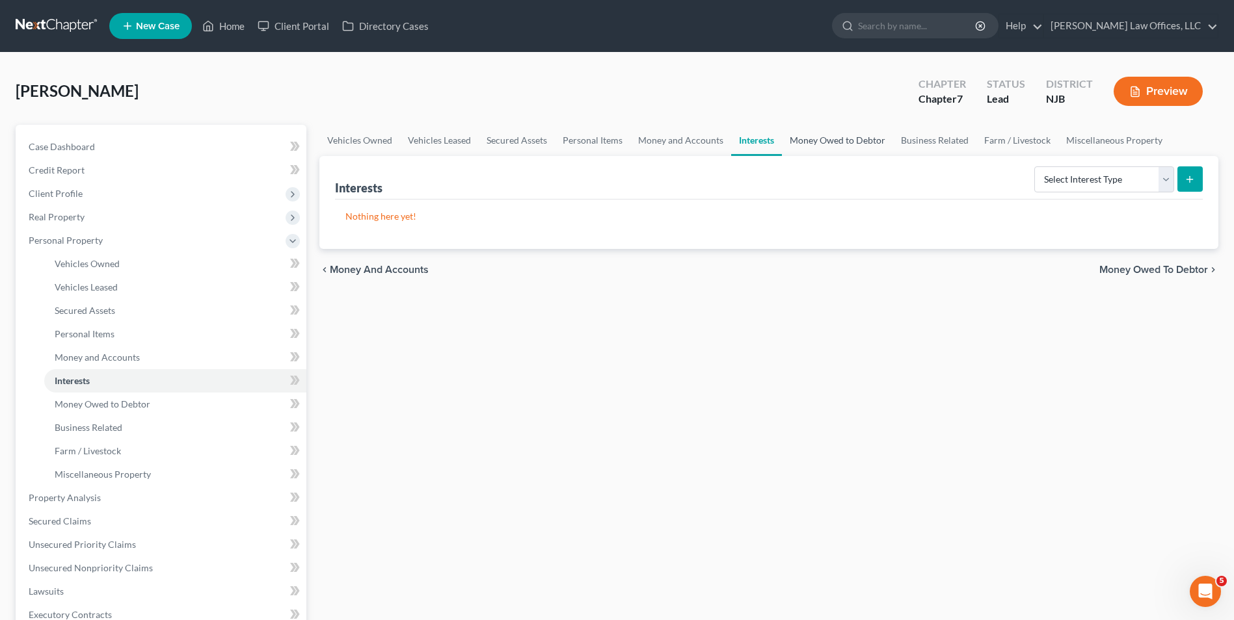
click at [808, 139] on link "Money Owed to Debtor" at bounding box center [837, 140] width 111 height 31
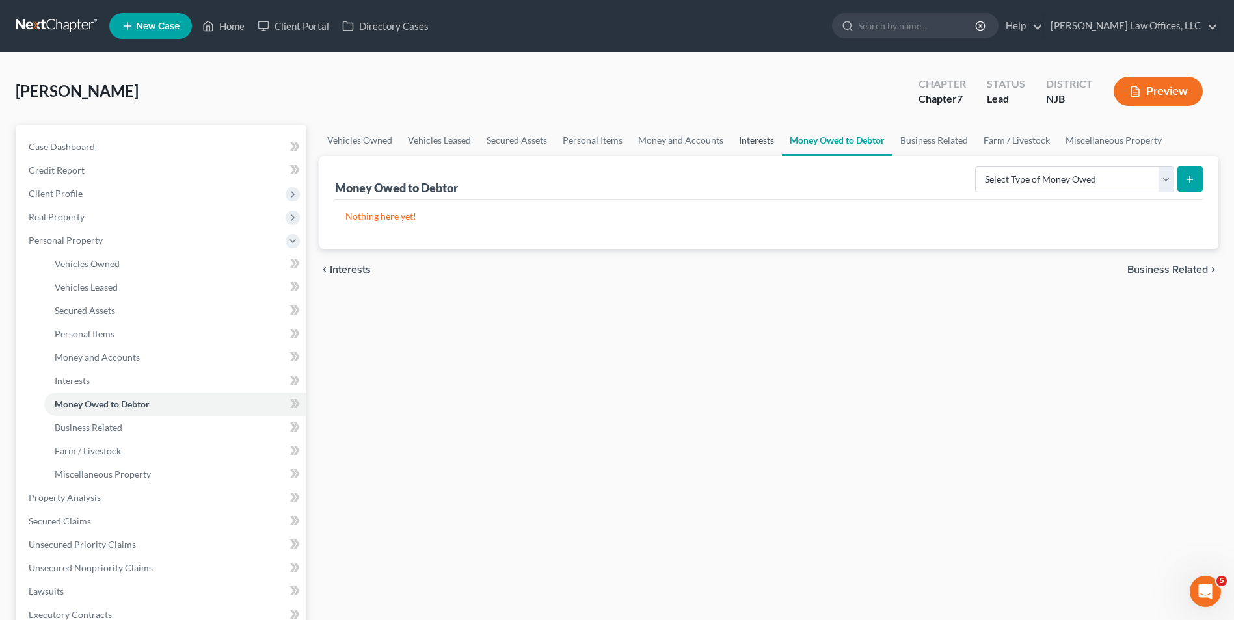
click at [749, 141] on link "Interests" at bounding box center [756, 140] width 51 height 31
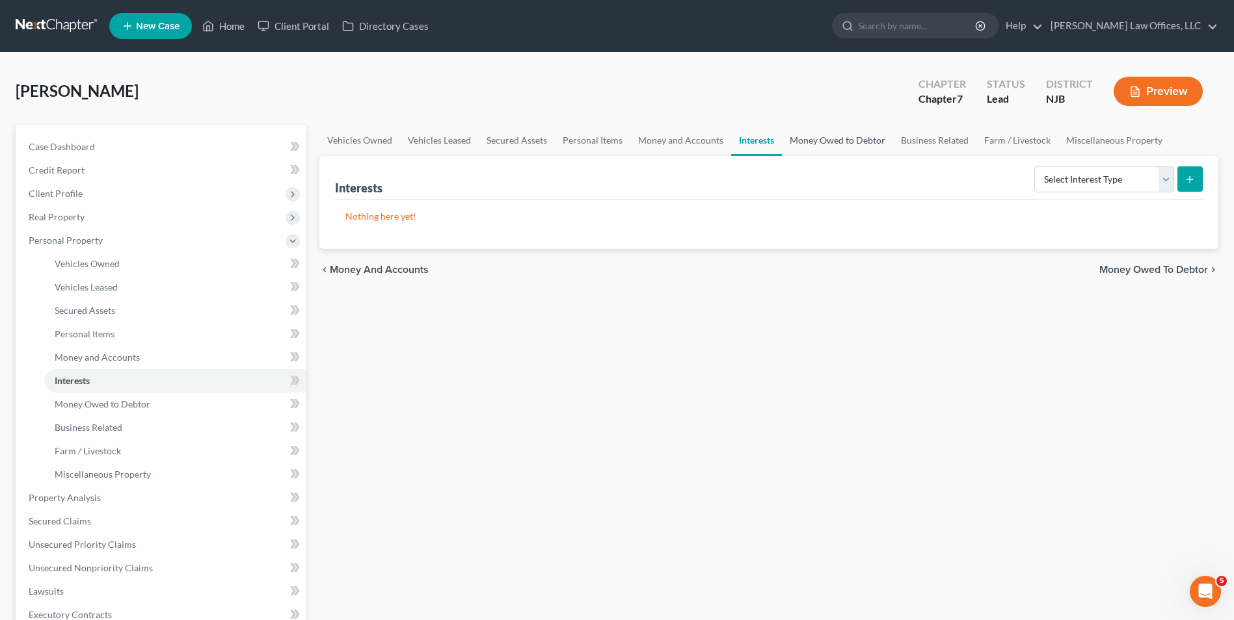
click at [805, 147] on link "Money Owed to Debtor" at bounding box center [837, 140] width 111 height 31
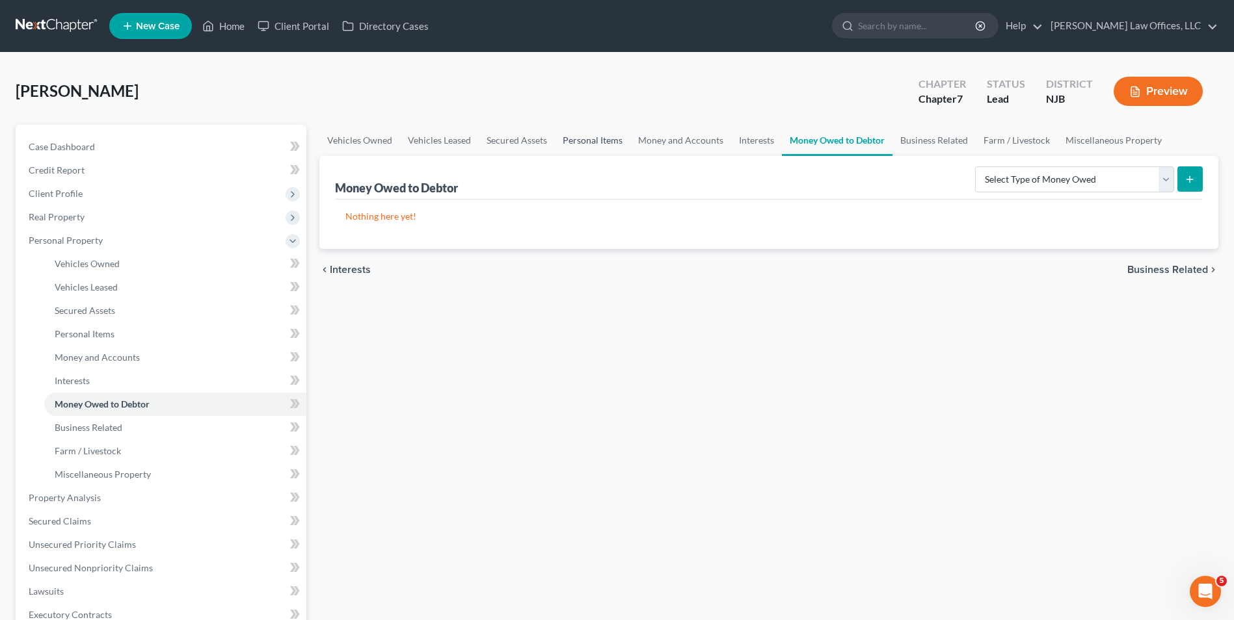
click at [583, 136] on link "Personal Items" at bounding box center [592, 140] width 75 height 31
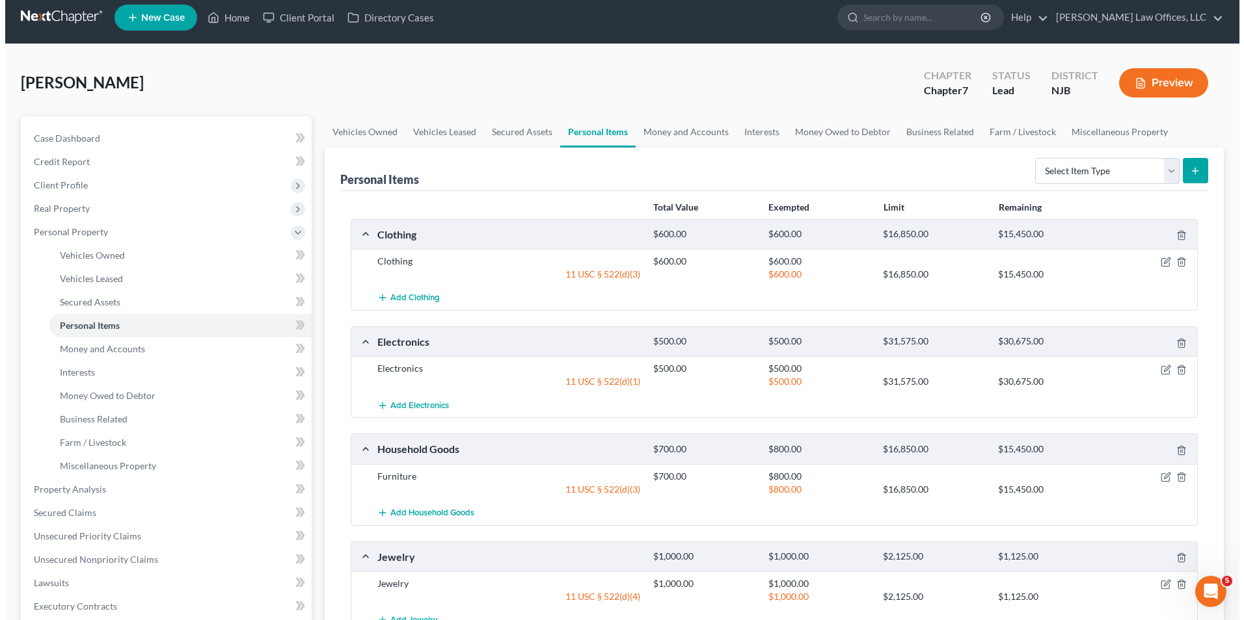
scroll to position [130, 0]
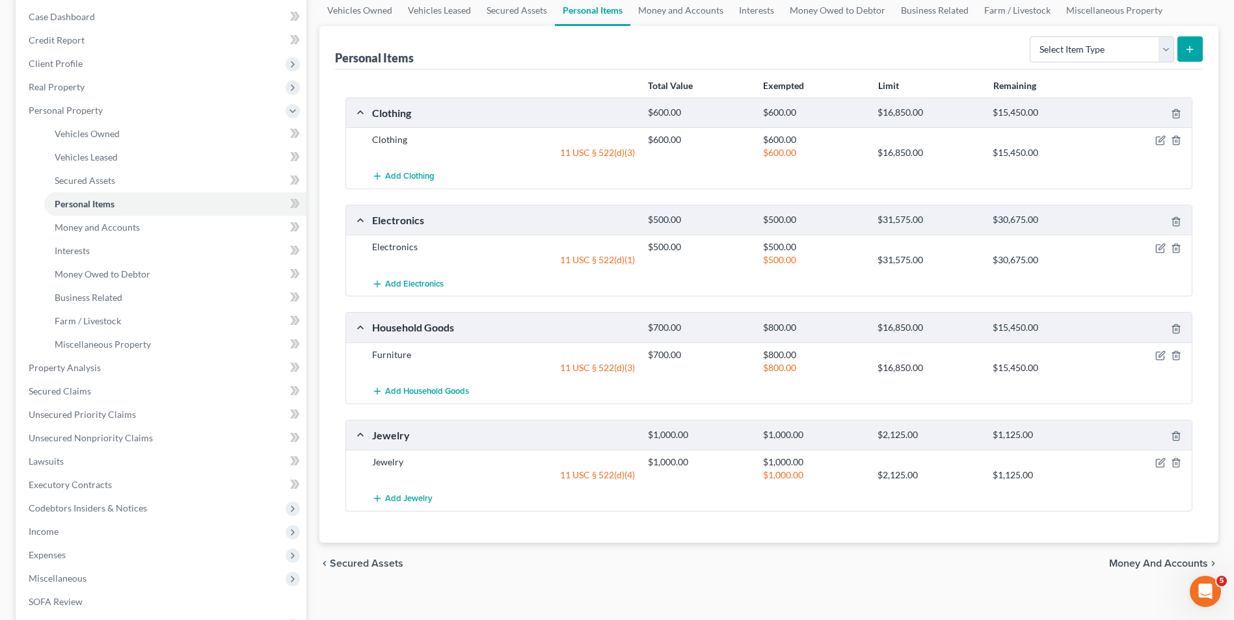
click at [598, 148] on div "11 USC § 522(d)(3)" at bounding box center [504, 152] width 276 height 13
click at [1161, 139] on icon "button" at bounding box center [1161, 140] width 6 height 6
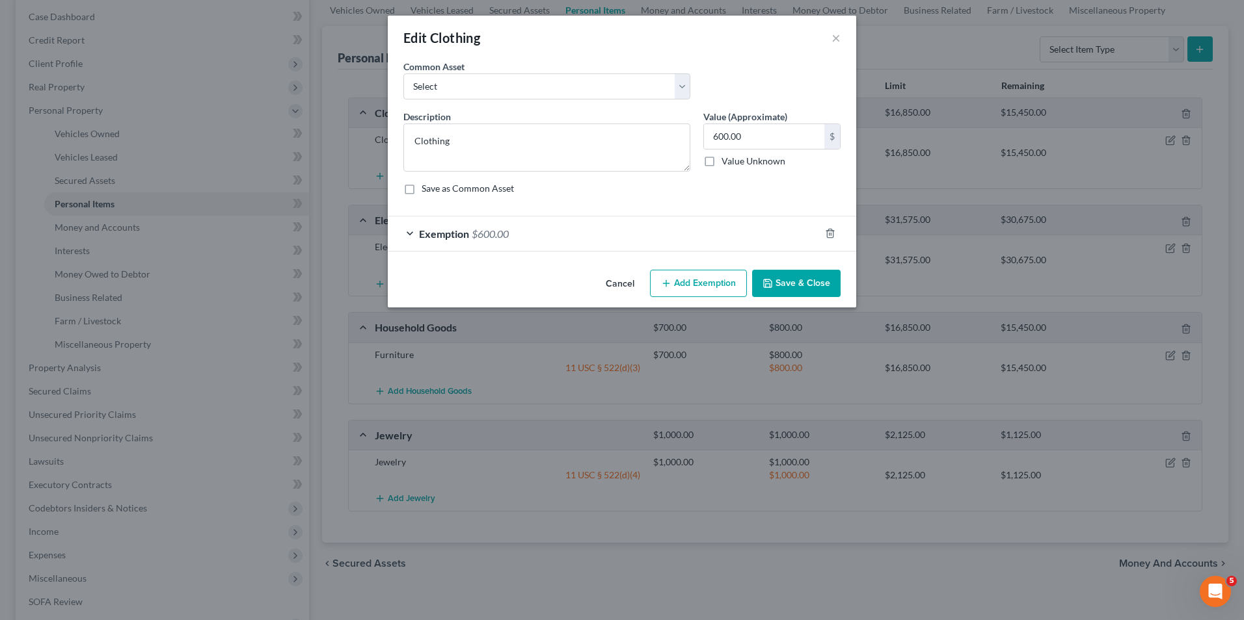
click at [526, 228] on div "Exemption $600.00" at bounding box center [604, 234] width 432 height 34
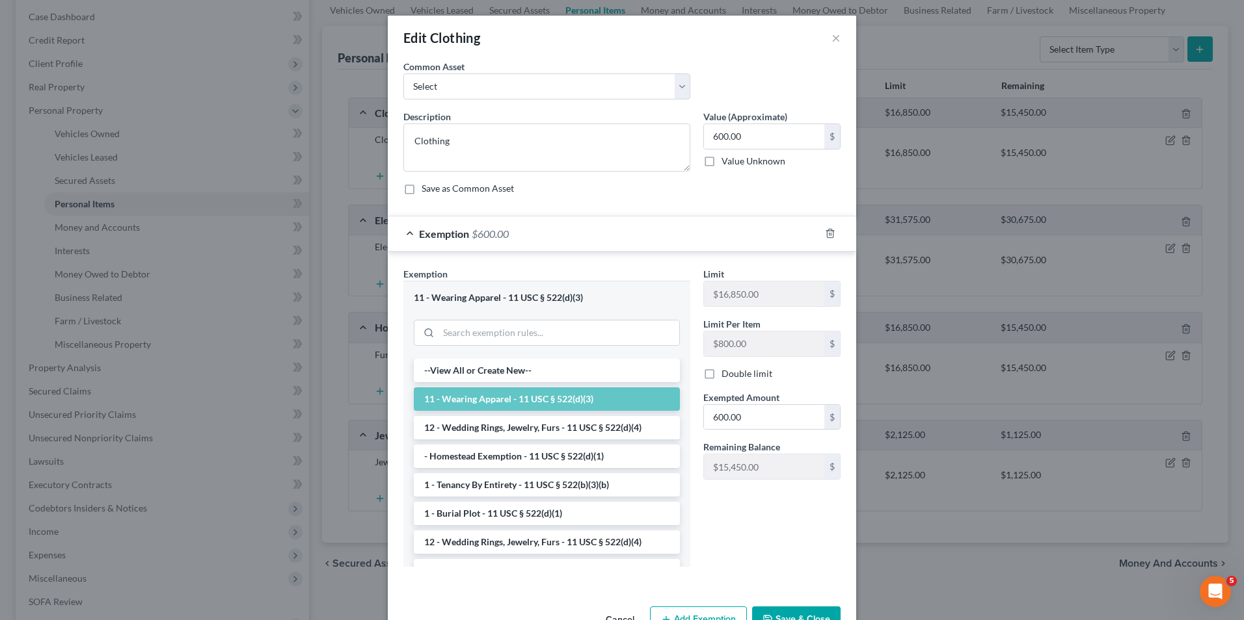
click at [447, 230] on span "Exemption" at bounding box center [444, 234] width 50 height 12
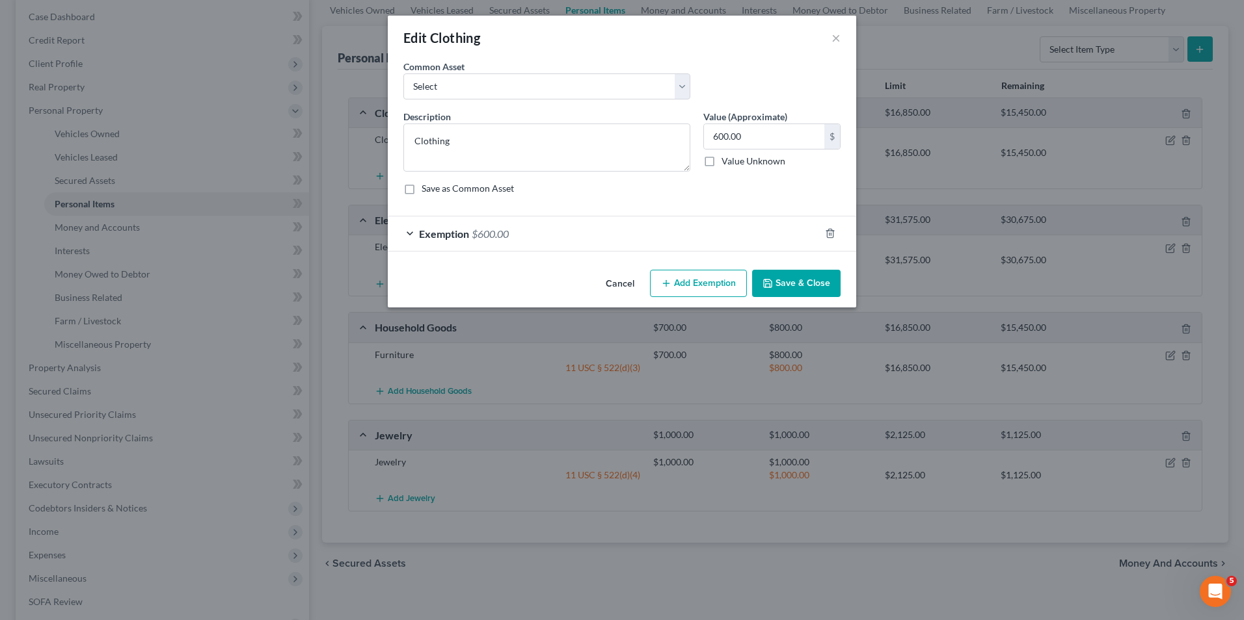
click at [458, 230] on span "Exemption" at bounding box center [444, 234] width 50 height 12
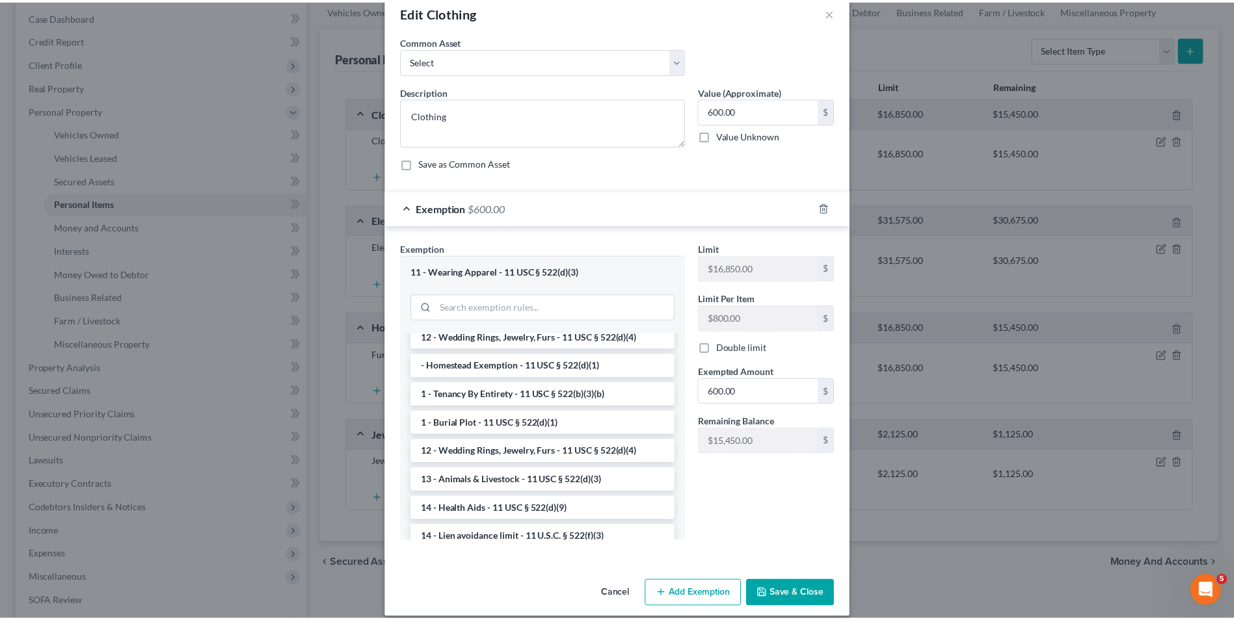
scroll to position [39, 0]
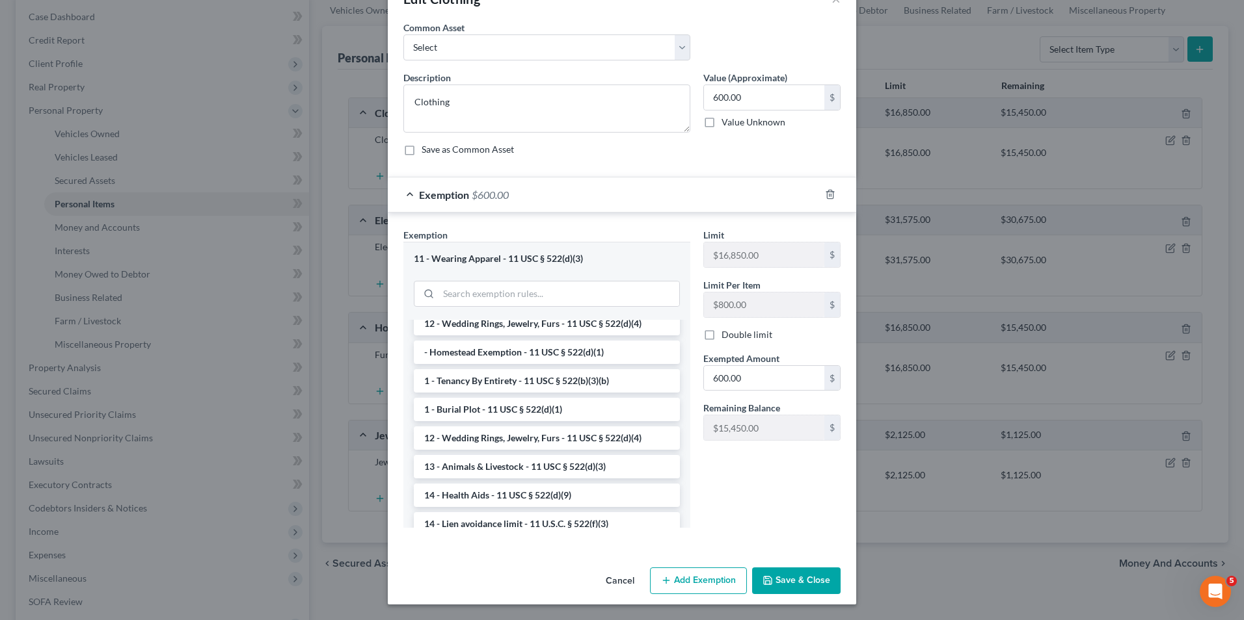
click at [619, 581] on button "Cancel" at bounding box center [619, 582] width 49 height 26
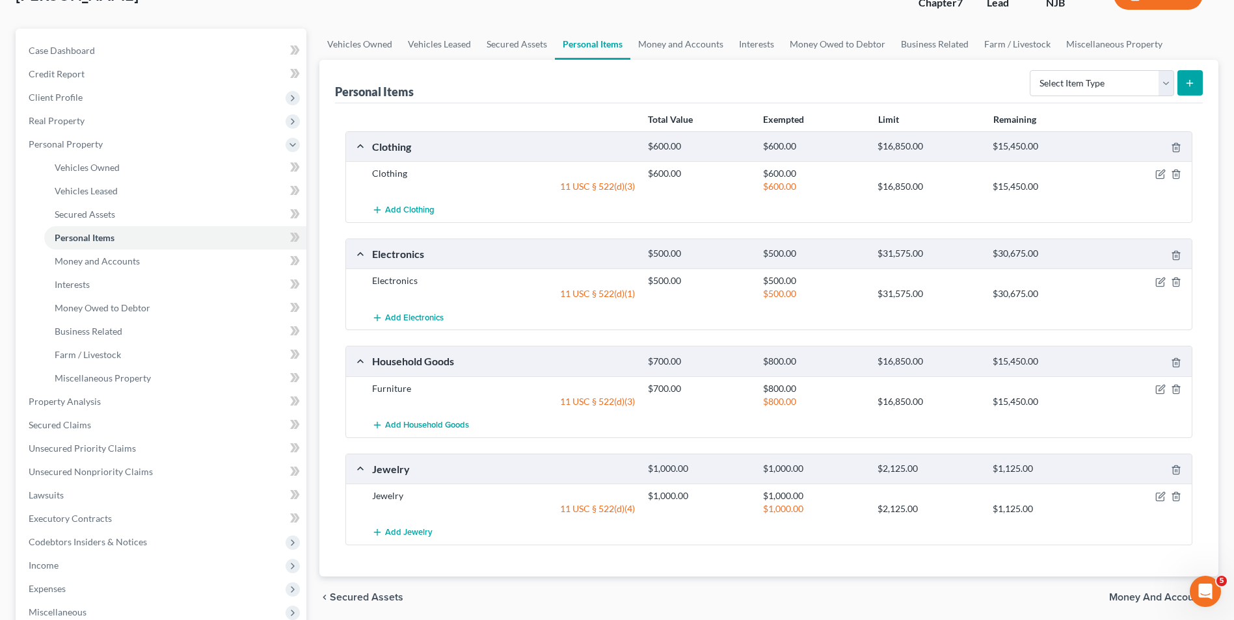
scroll to position [65, 0]
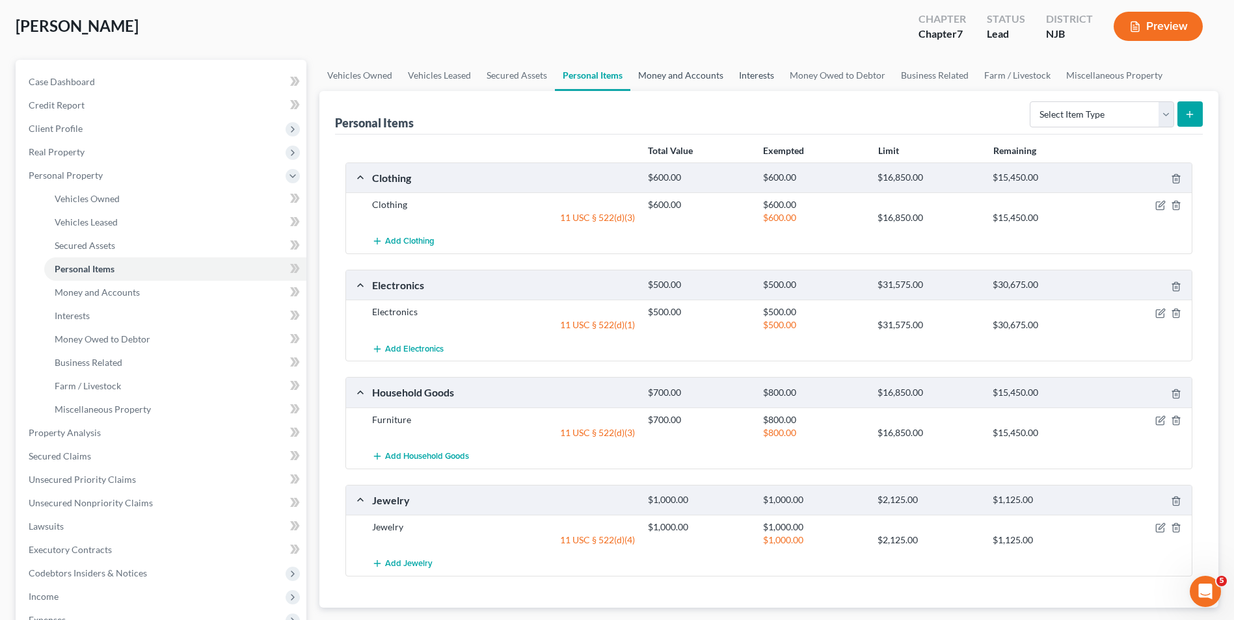
drag, startPoint x: 678, startPoint y: 68, endPoint x: 736, endPoint y: 77, distance: 58.7
click at [678, 68] on link "Money and Accounts" at bounding box center [680, 75] width 101 height 31
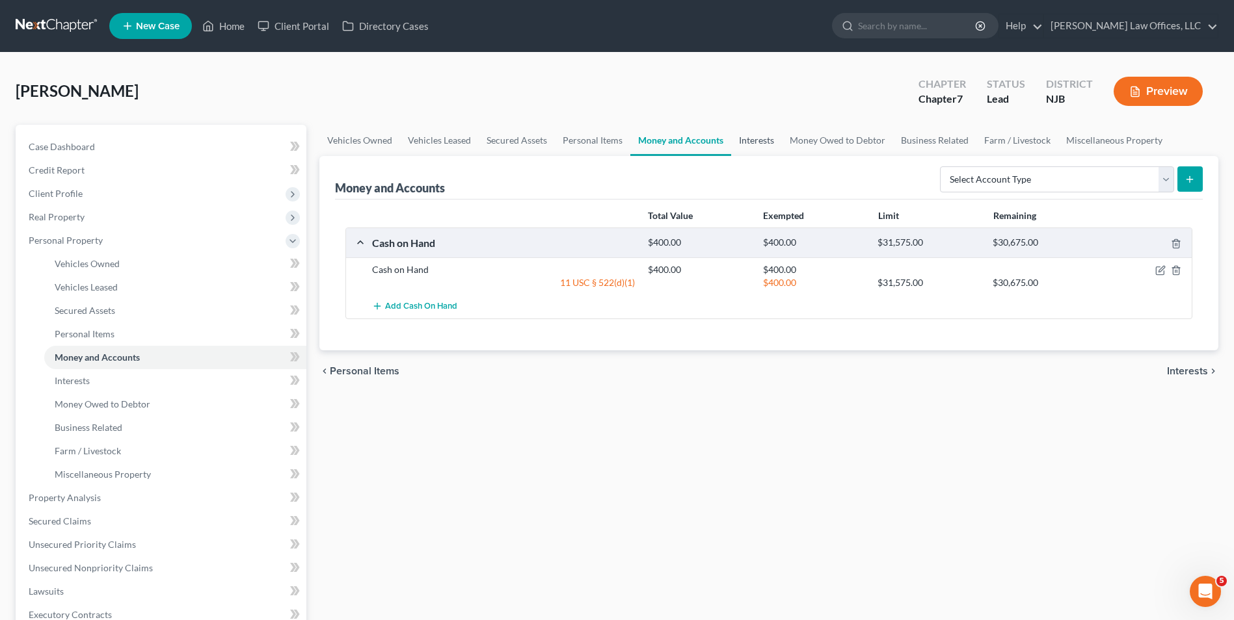
drag, startPoint x: 749, startPoint y: 142, endPoint x: 756, endPoint y: 148, distance: 9.7
click at [749, 142] on link "Interests" at bounding box center [756, 140] width 51 height 31
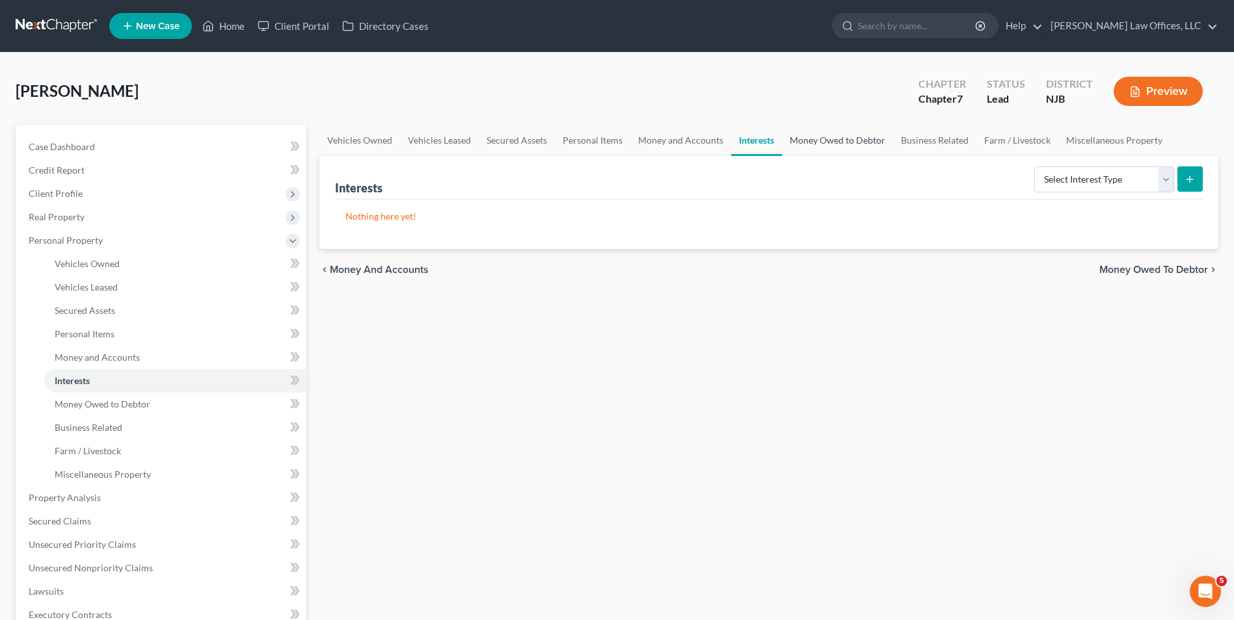
click at [813, 140] on link "Money Owed to Debtor" at bounding box center [837, 140] width 111 height 31
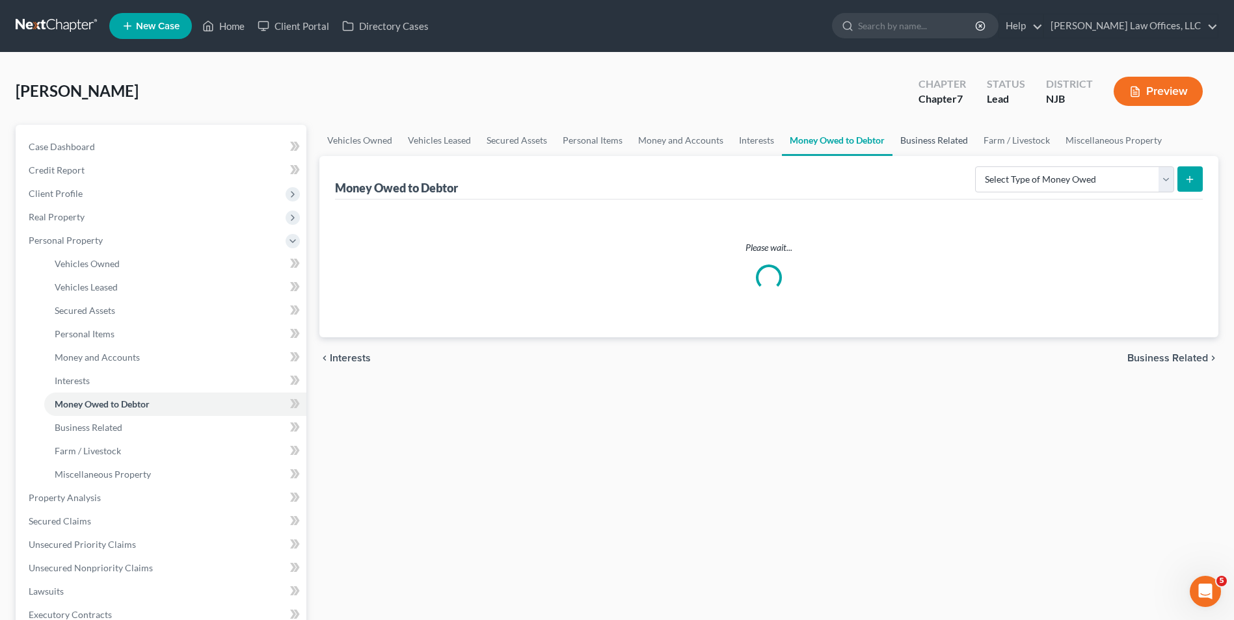
click at [922, 137] on link "Business Related" at bounding box center [933, 140] width 83 height 31
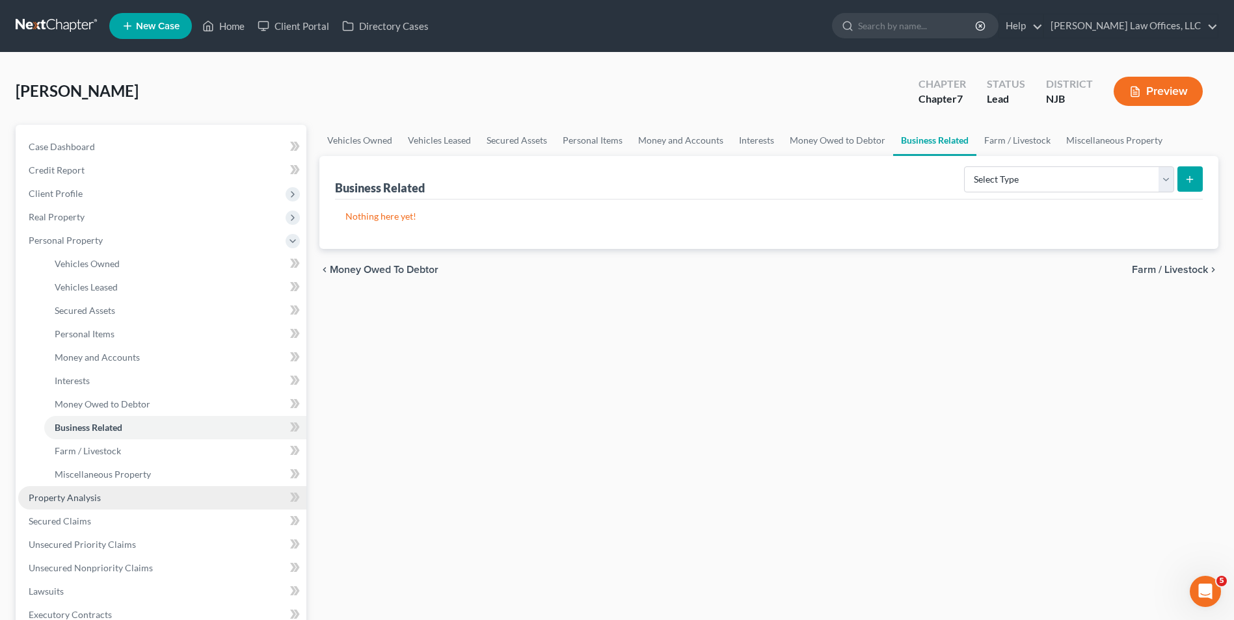
click at [107, 495] on link "Property Analysis" at bounding box center [162, 498] width 288 height 23
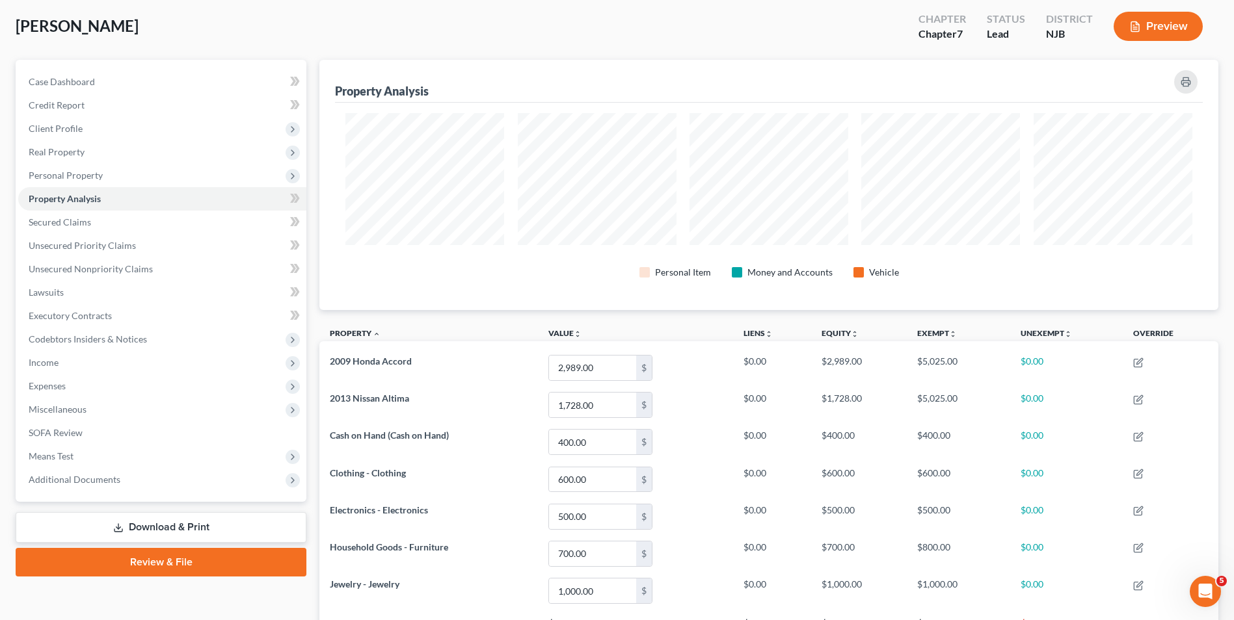
scroll to position [650153, 649504]
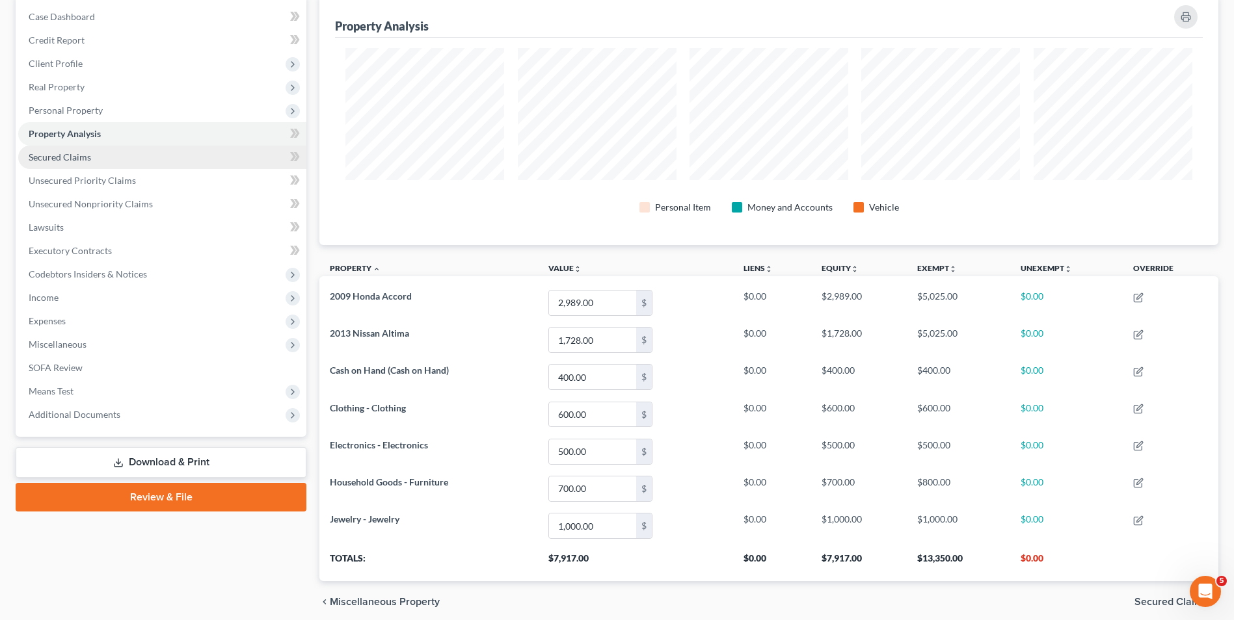
click at [83, 160] on span "Secured Claims" at bounding box center [60, 157] width 62 height 11
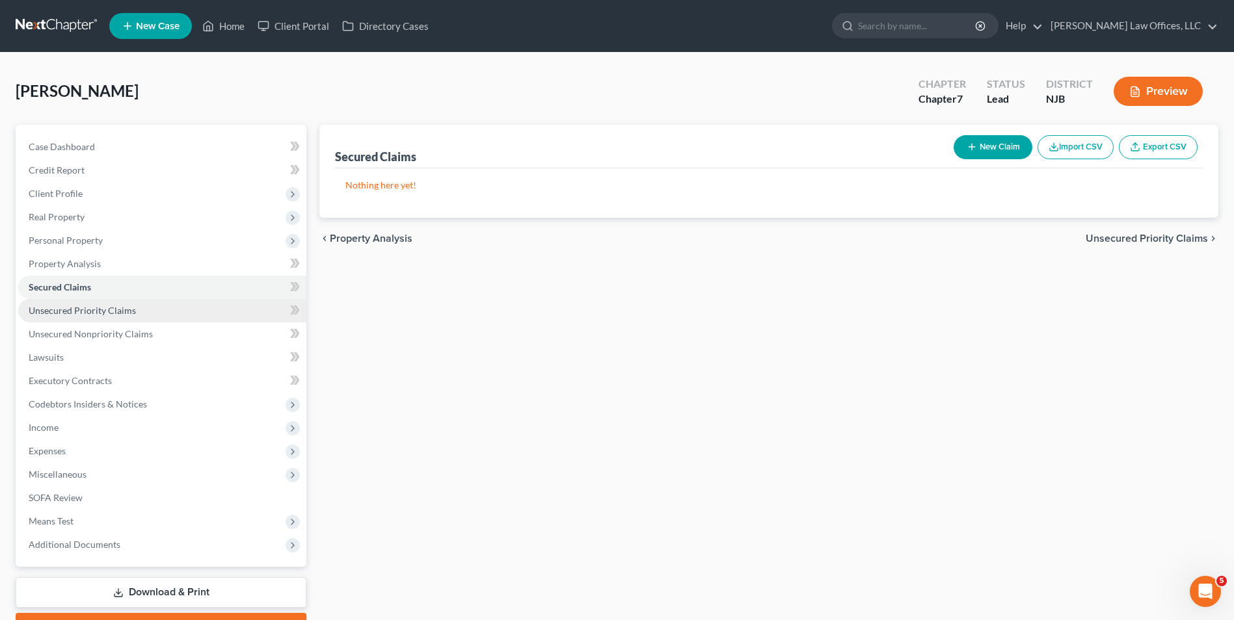
click at [116, 313] on span "Unsecured Priority Claims" at bounding box center [82, 310] width 107 height 11
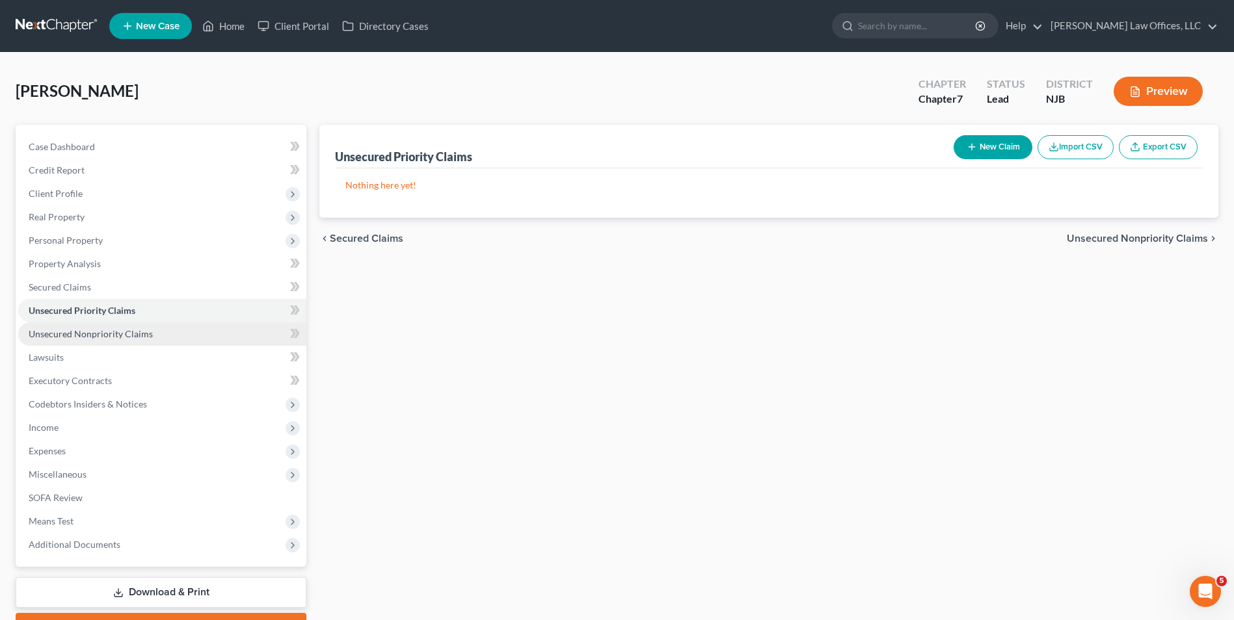
click at [115, 338] on span "Unsecured Nonpriority Claims" at bounding box center [91, 333] width 124 height 11
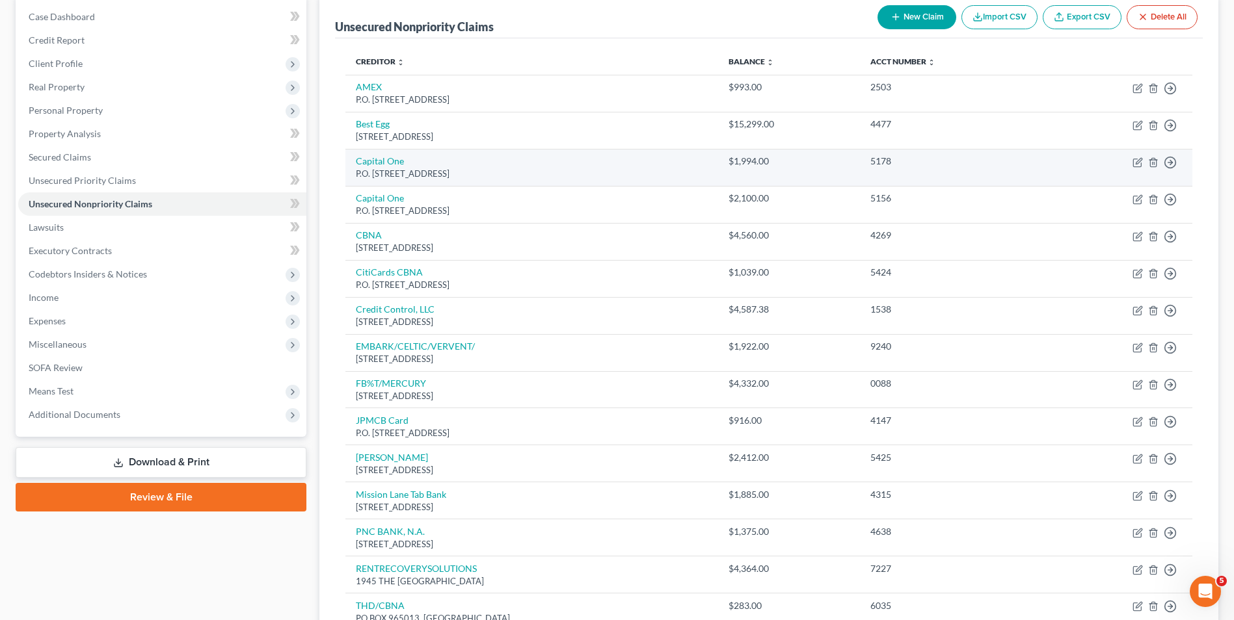
scroll to position [195, 0]
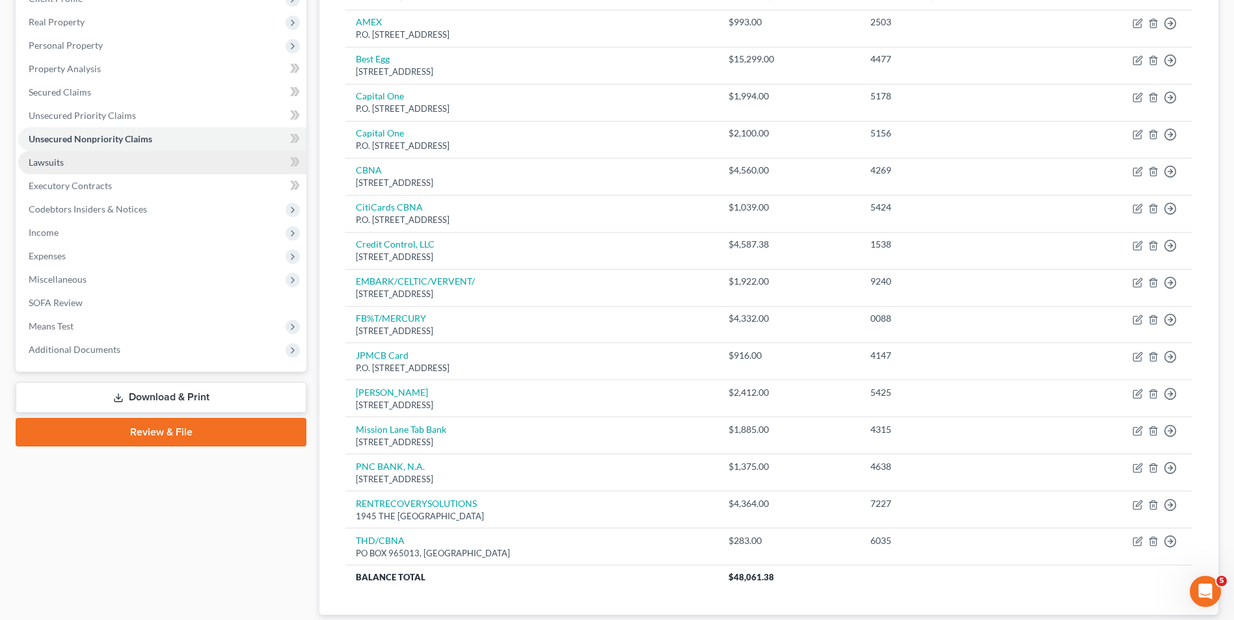
click at [141, 163] on link "Lawsuits" at bounding box center [162, 162] width 288 height 23
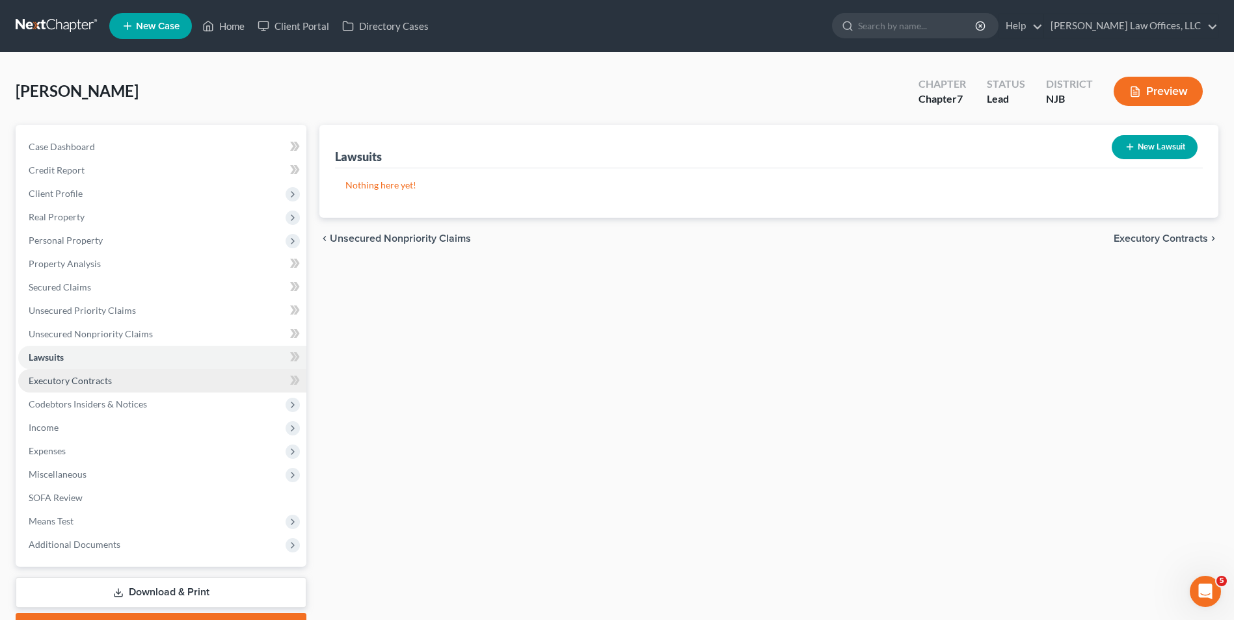
click at [109, 377] on span "Executory Contracts" at bounding box center [70, 380] width 83 height 11
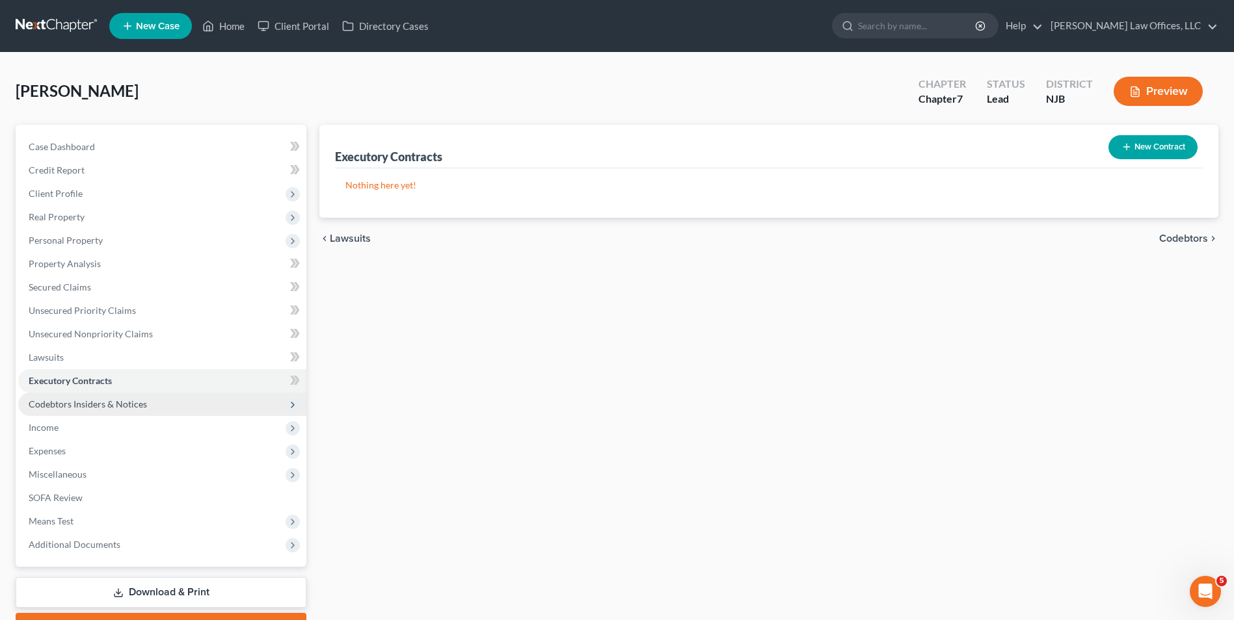
click at [114, 402] on span "Codebtors Insiders & Notices" at bounding box center [88, 404] width 118 height 11
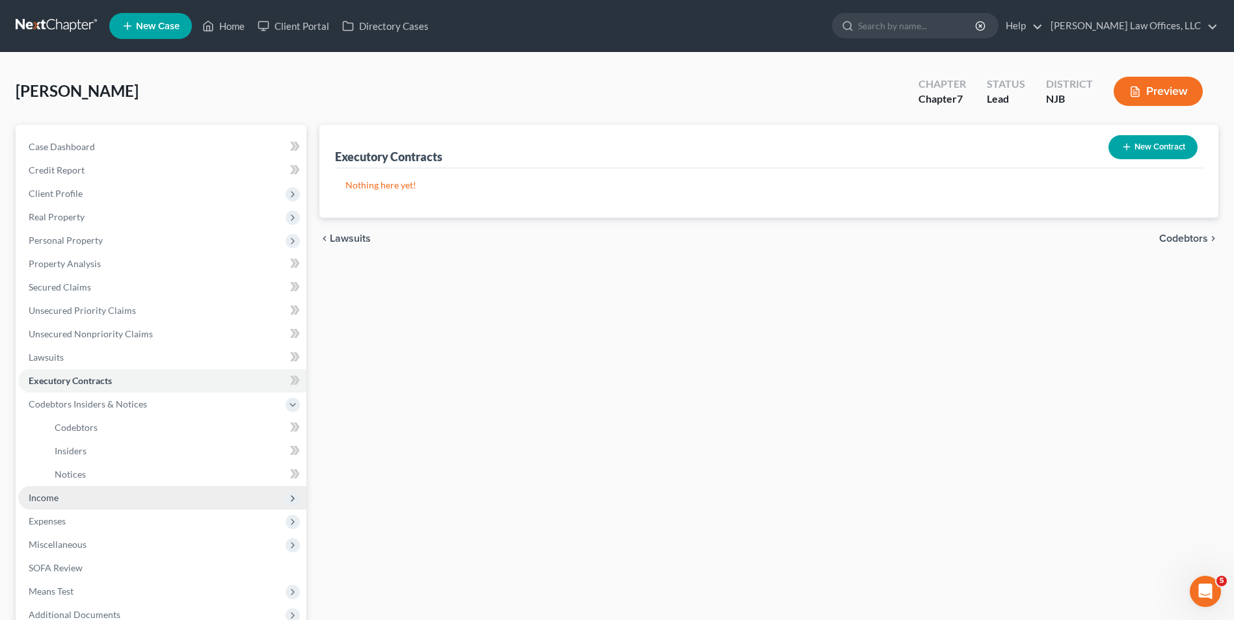
click at [70, 496] on span "Income" at bounding box center [162, 498] width 288 height 23
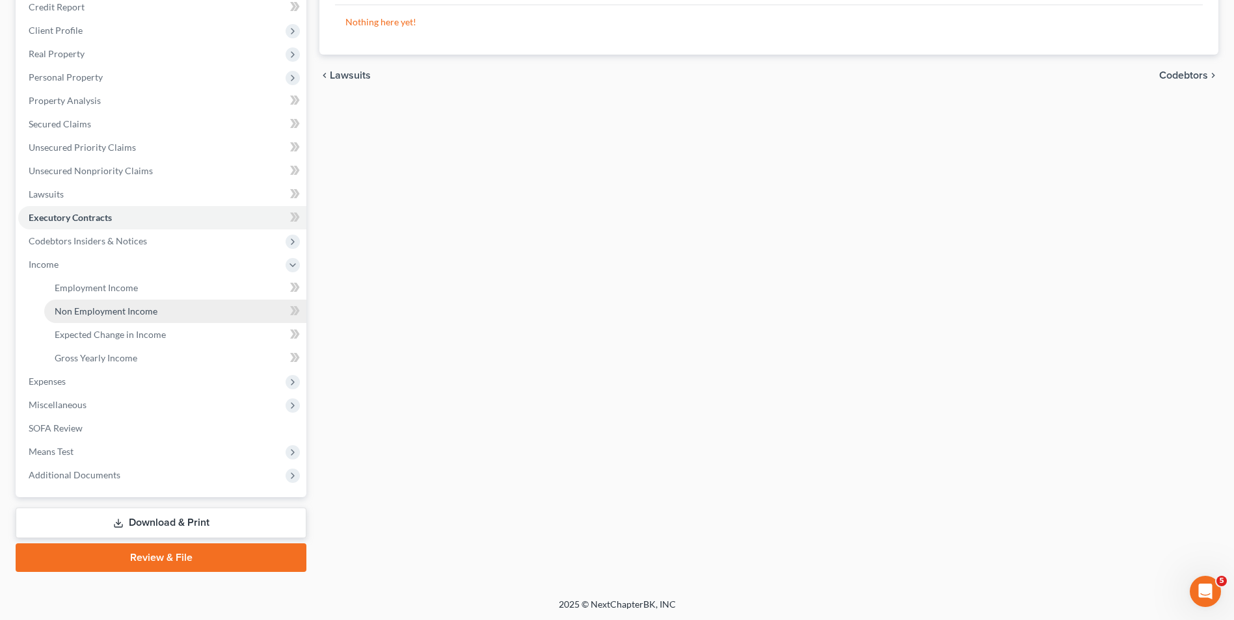
scroll to position [165, 0]
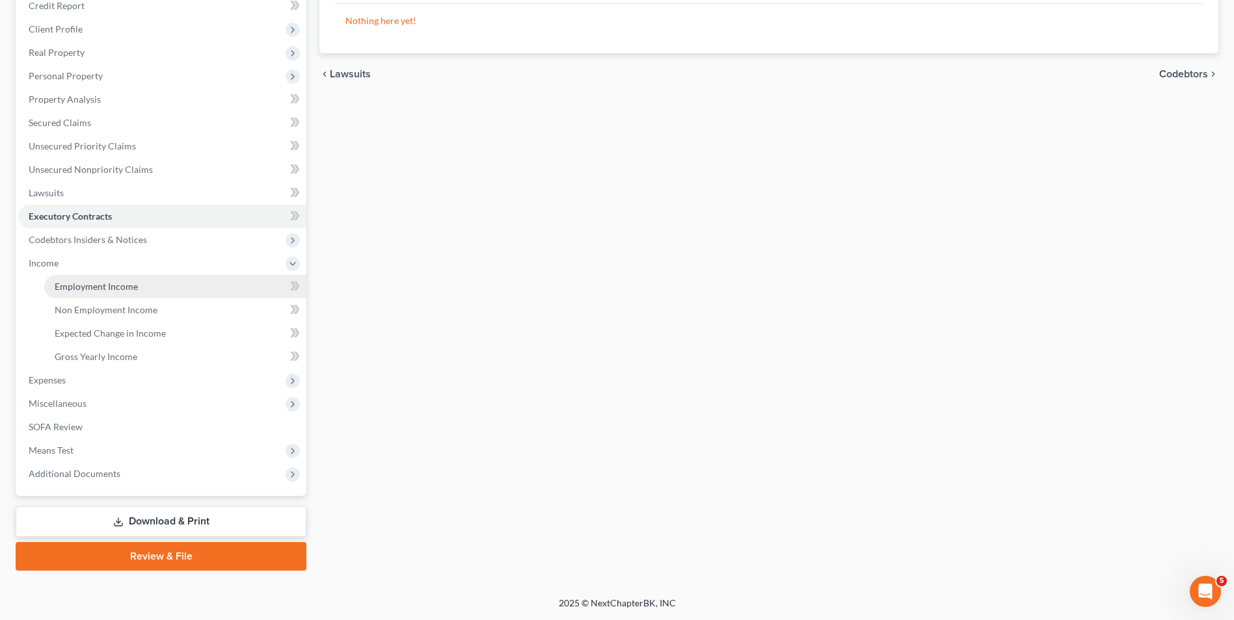
click at [91, 286] on span "Employment Income" at bounding box center [96, 286] width 83 height 11
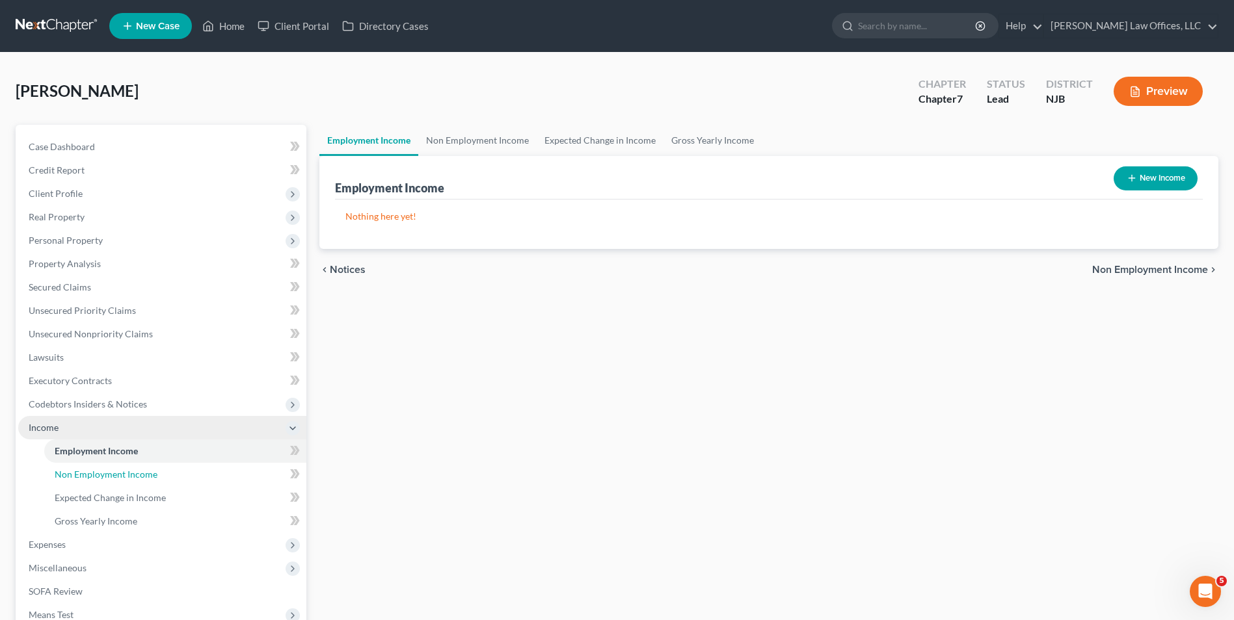
drag, startPoint x: 124, startPoint y: 476, endPoint x: 268, endPoint y: 422, distance: 153.5
click at [124, 476] on span "Non Employment Income" at bounding box center [106, 474] width 103 height 11
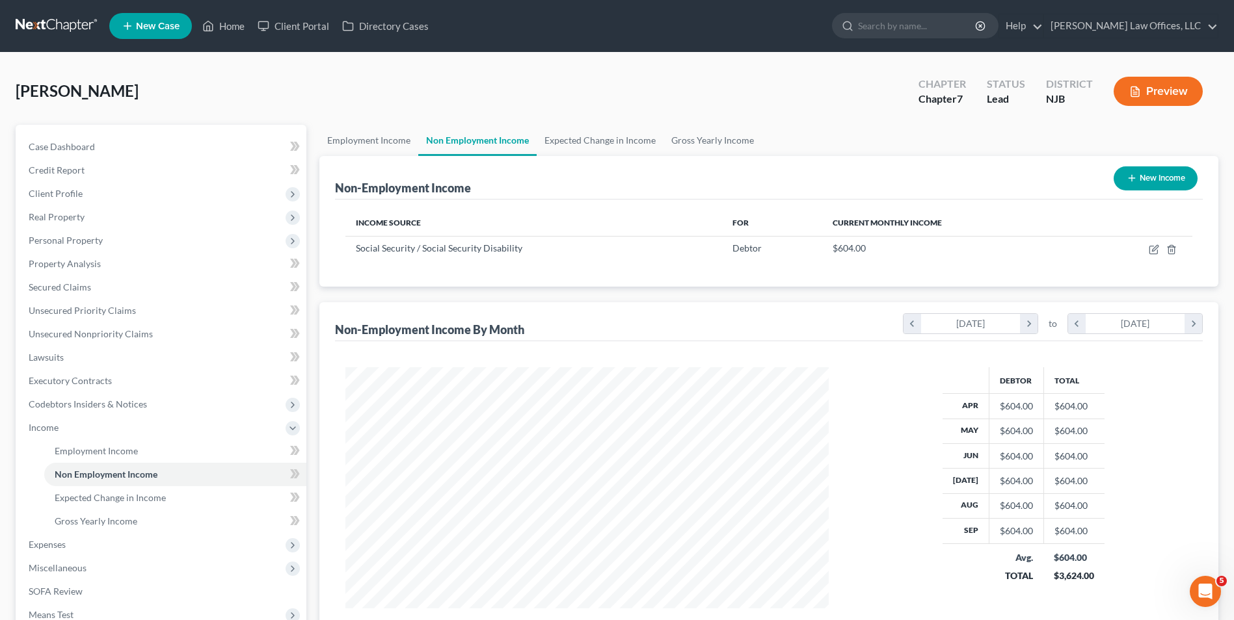
scroll to position [650162, 649894]
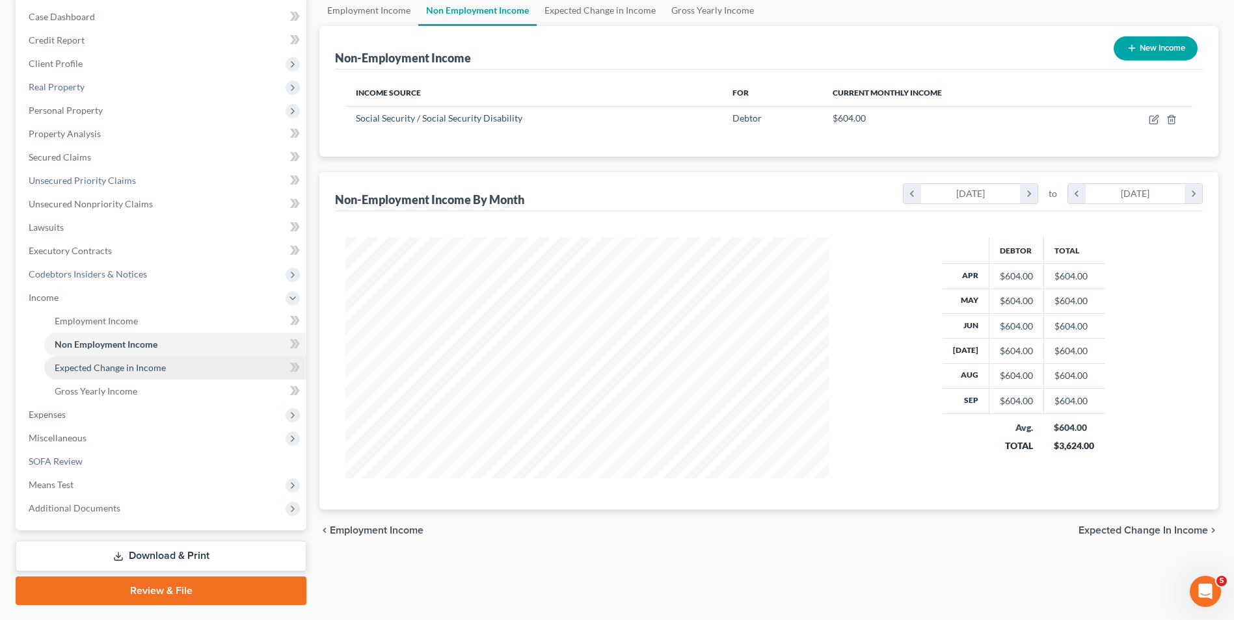
click at [119, 368] on span "Expected Change in Income" at bounding box center [110, 367] width 111 height 11
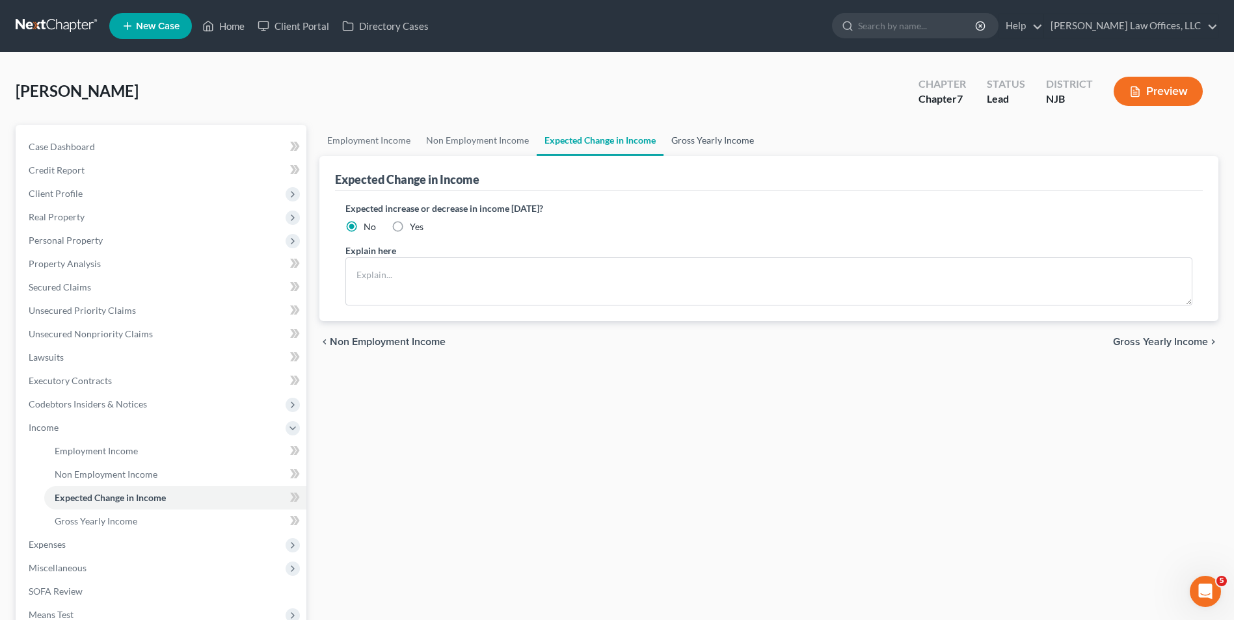
click at [676, 140] on link "Gross Yearly Income" at bounding box center [712, 140] width 98 height 31
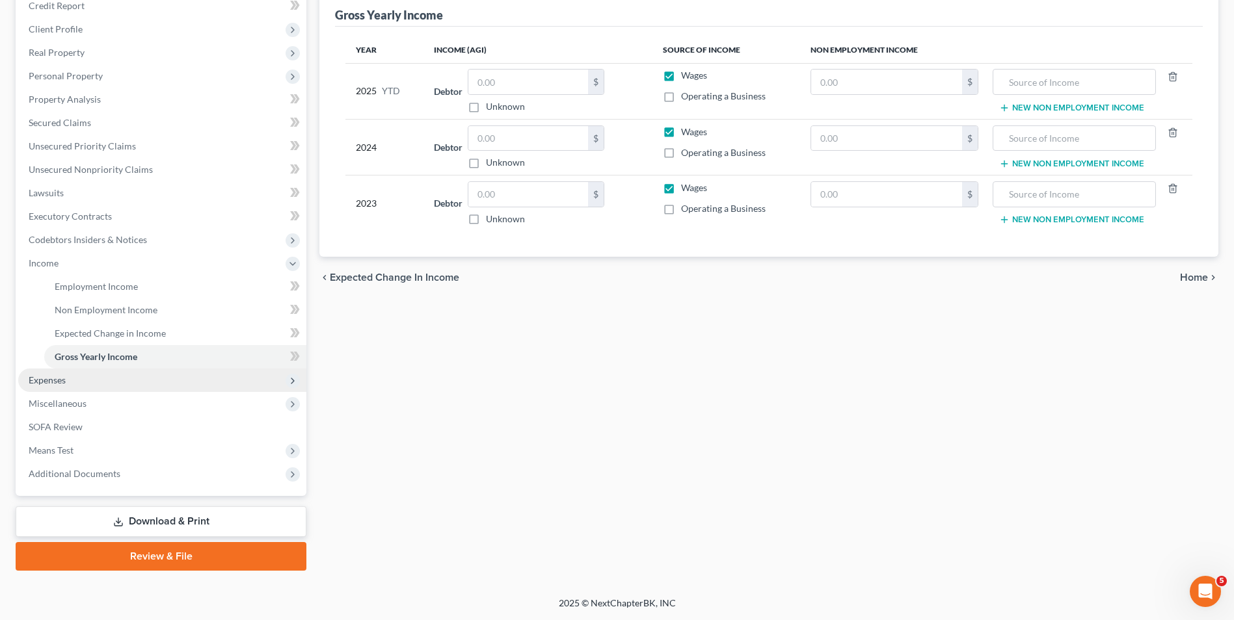
click at [69, 379] on span "Expenses" at bounding box center [162, 380] width 288 height 23
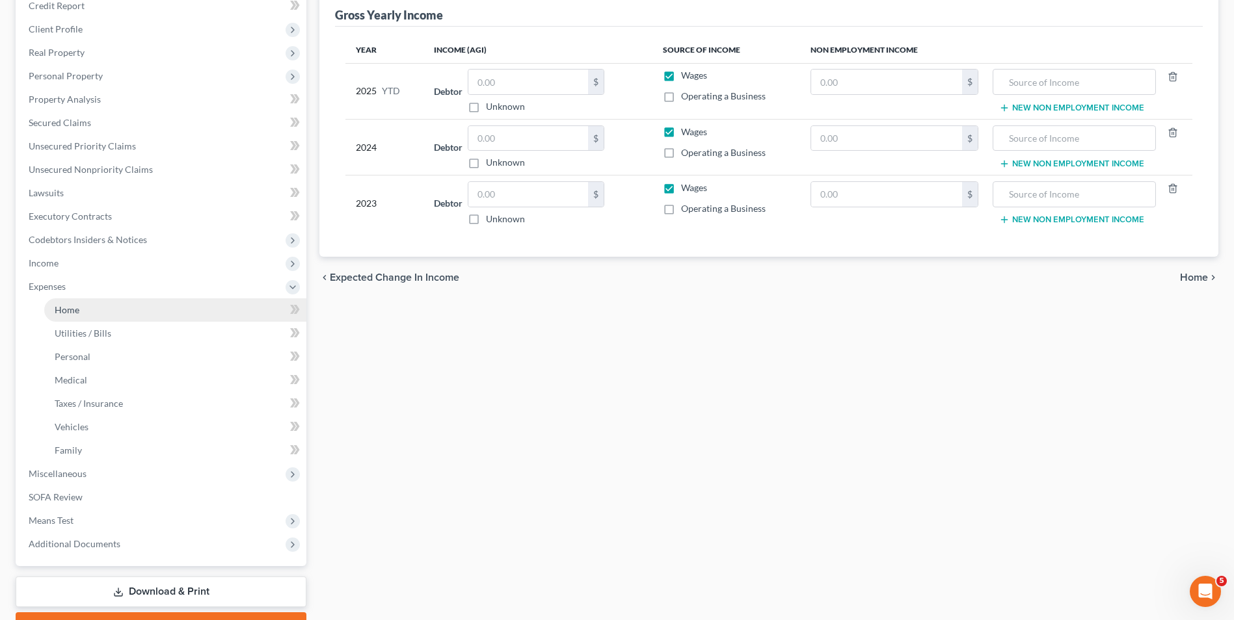
click at [121, 310] on link "Home" at bounding box center [175, 310] width 262 height 23
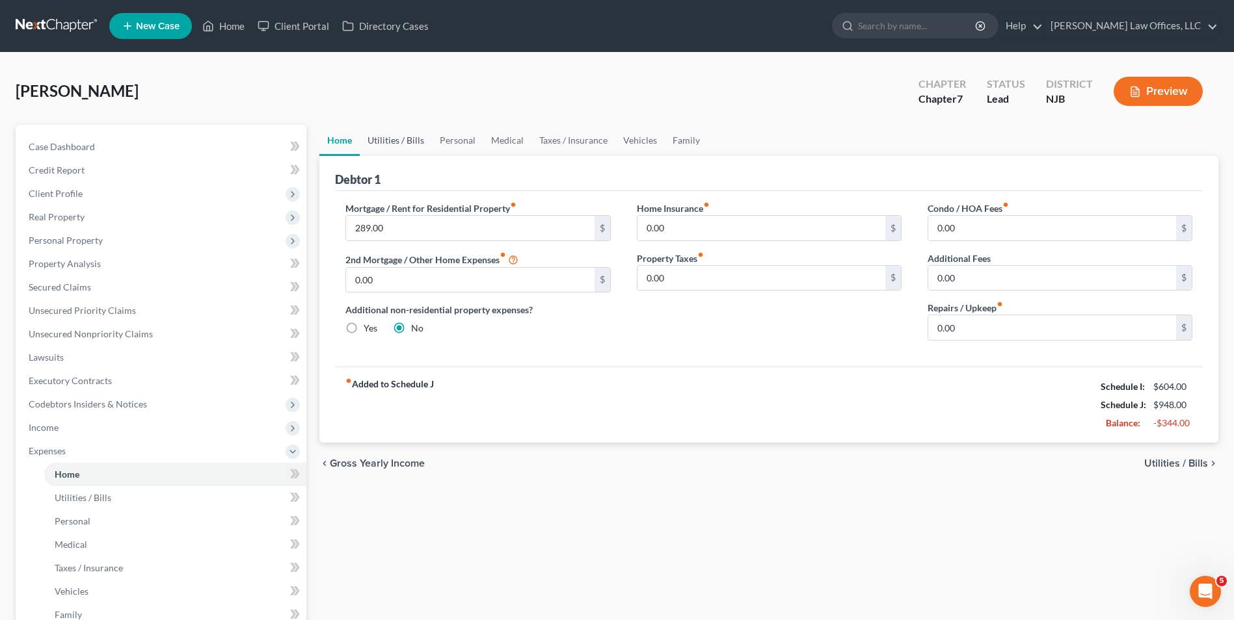
click at [404, 142] on link "Utilities / Bills" at bounding box center [396, 140] width 72 height 31
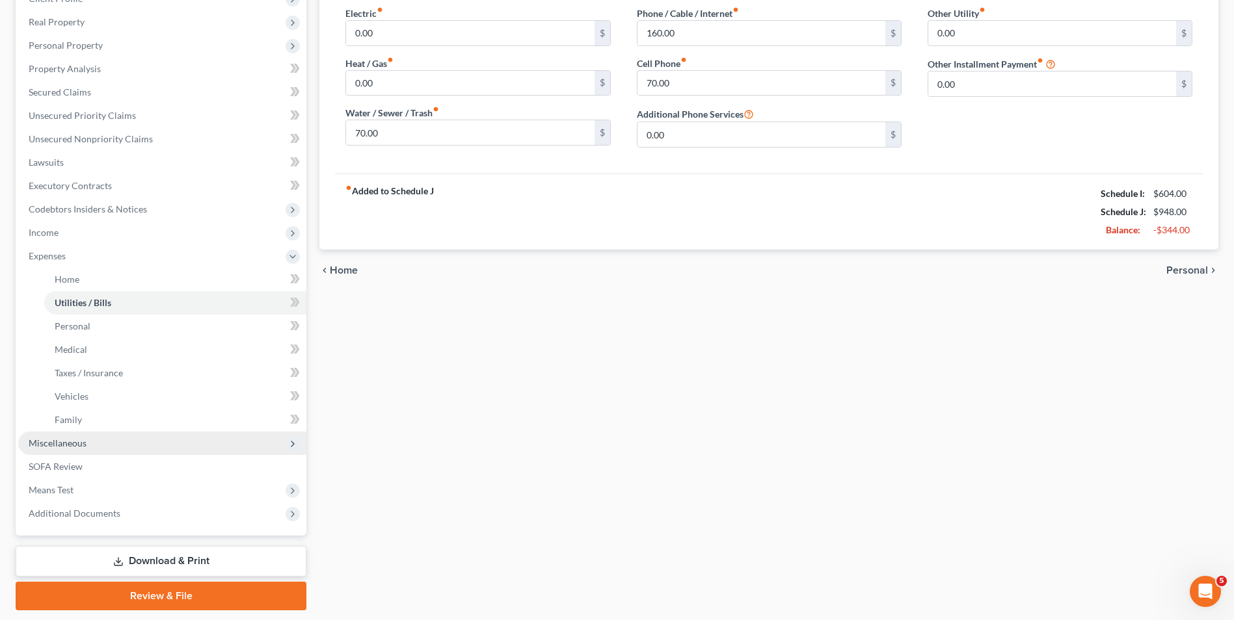
click at [60, 440] on span "Miscellaneous" at bounding box center [58, 443] width 58 height 11
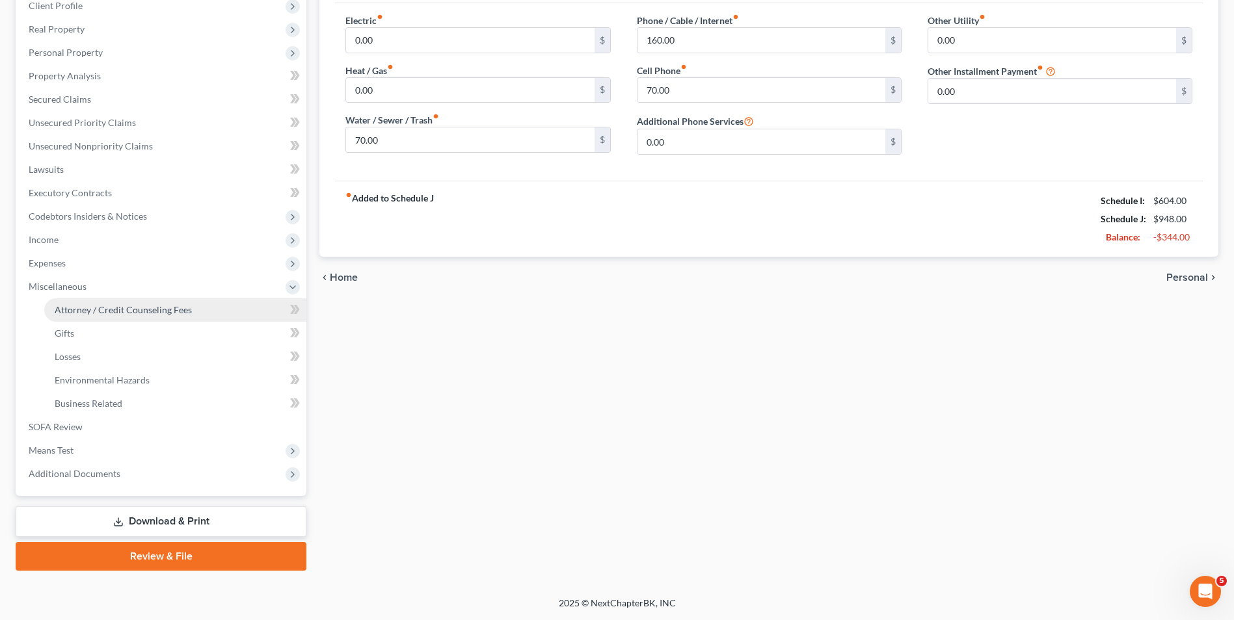
click at [109, 312] on span "Attorney / Credit Counseling Fees" at bounding box center [123, 309] width 137 height 11
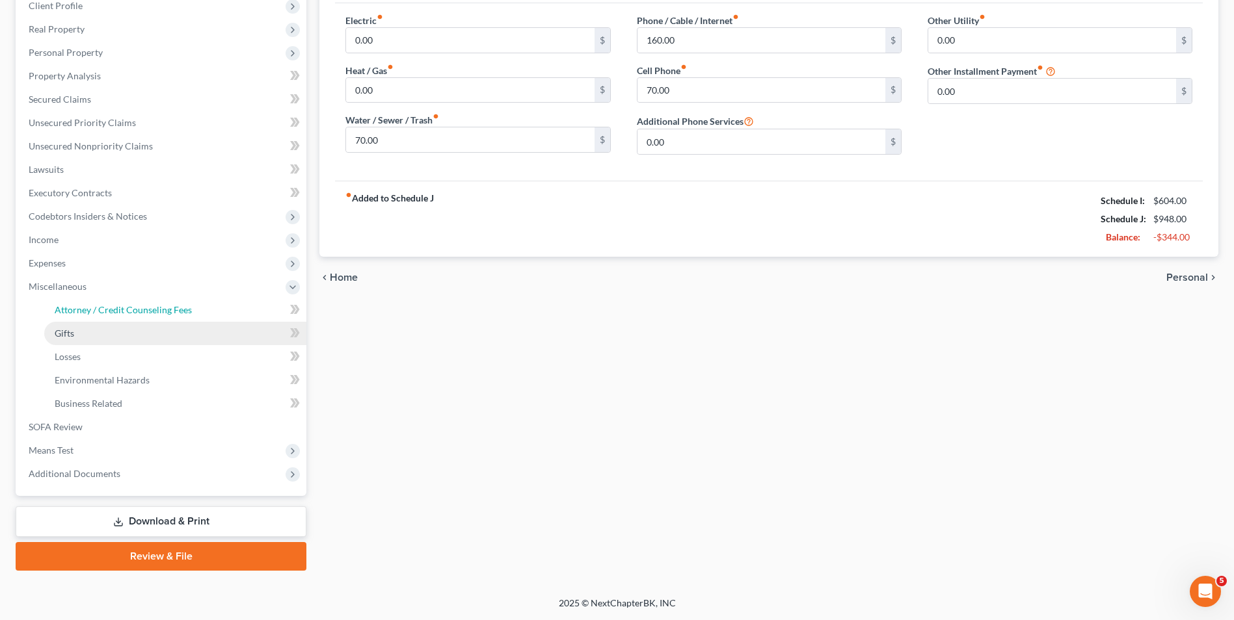
select select "0"
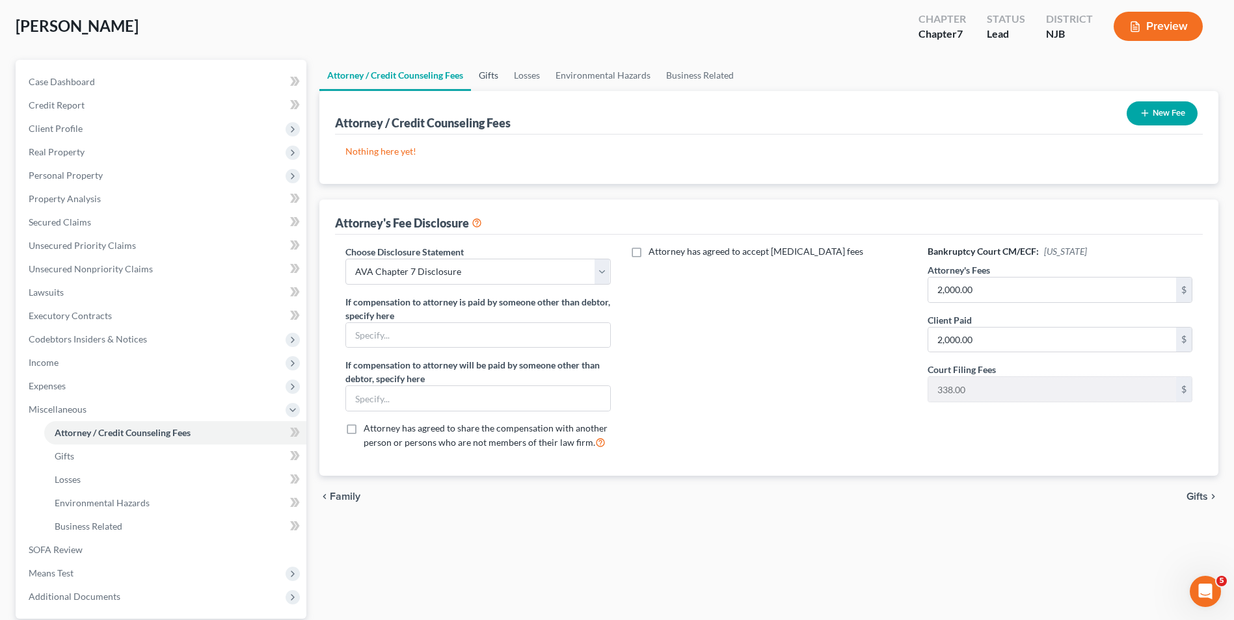
click at [492, 79] on link "Gifts" at bounding box center [488, 75] width 35 height 31
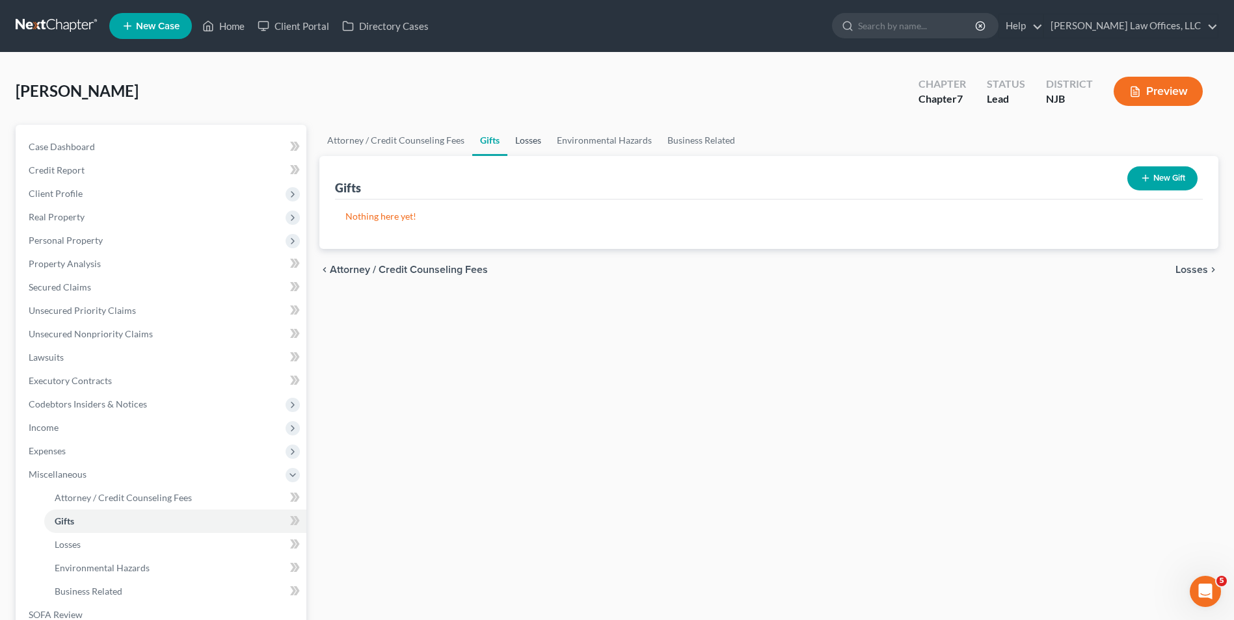
drag, startPoint x: 523, startPoint y: 138, endPoint x: 578, endPoint y: 133, distance: 55.5
click at [522, 138] on link "Losses" at bounding box center [528, 140] width 42 height 31
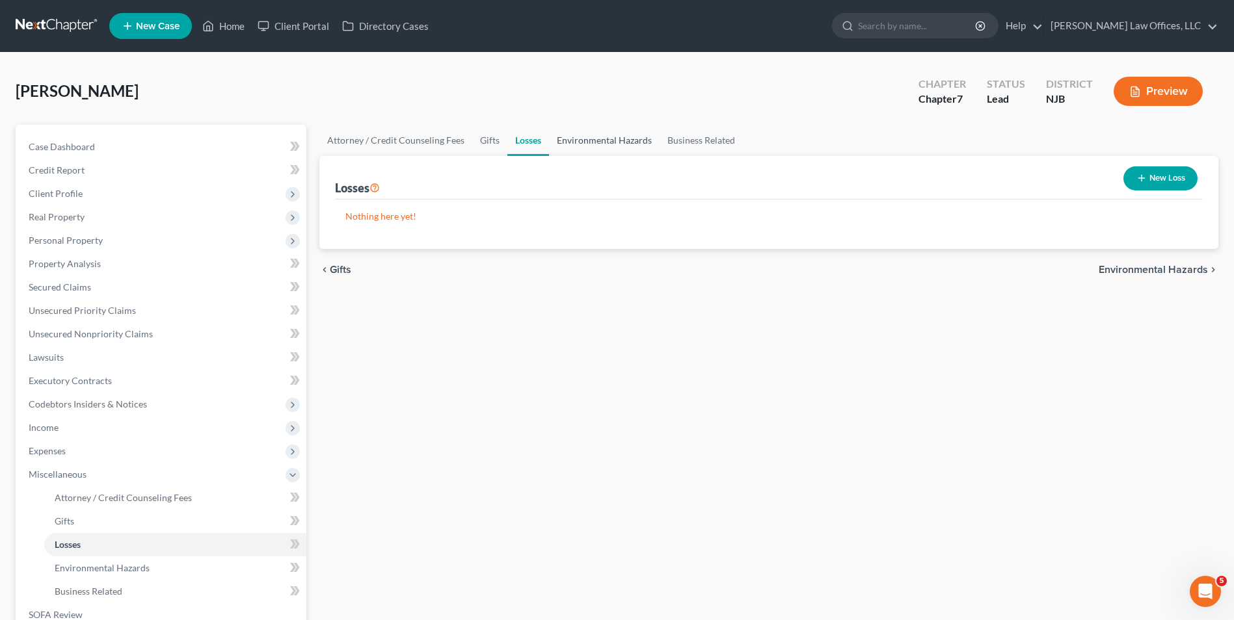
click at [602, 143] on link "Environmental Hazards" at bounding box center [604, 140] width 111 height 31
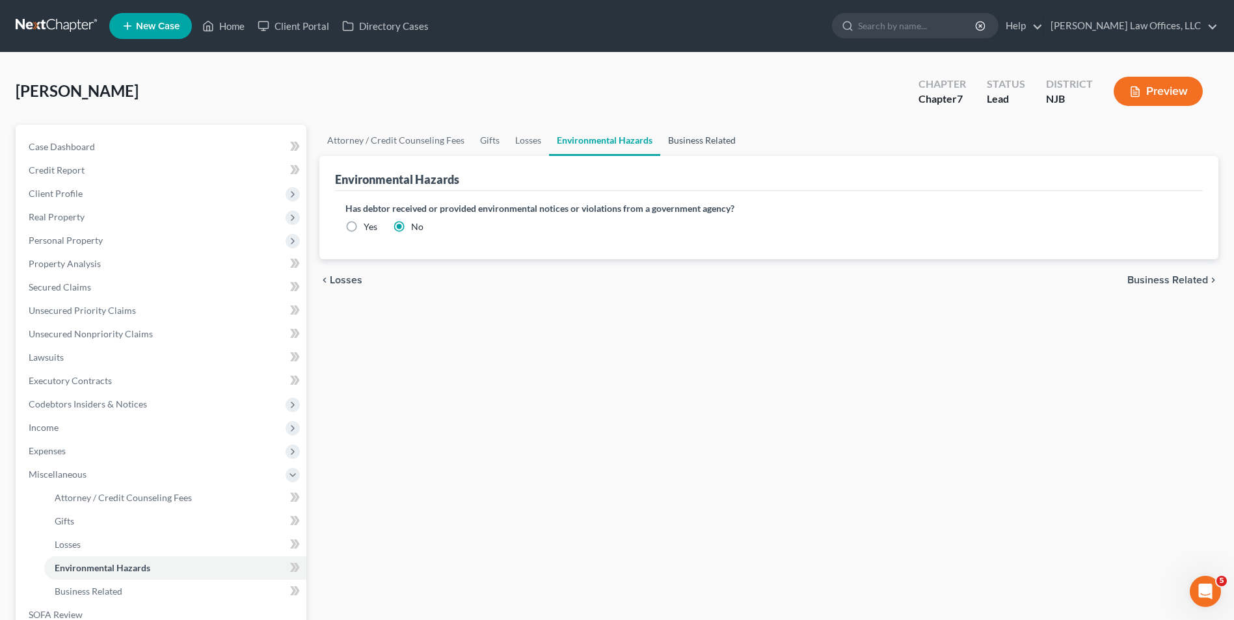
click at [691, 143] on link "Business Related" at bounding box center [701, 140] width 83 height 31
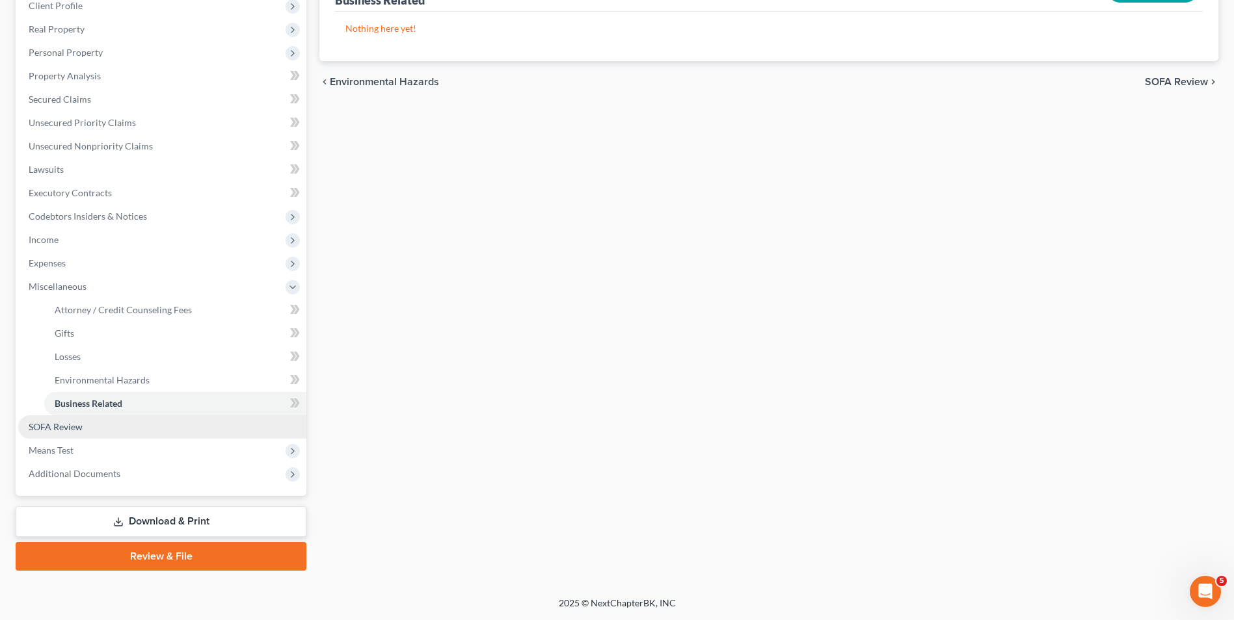
click at [114, 428] on link "SOFA Review" at bounding box center [162, 427] width 288 height 23
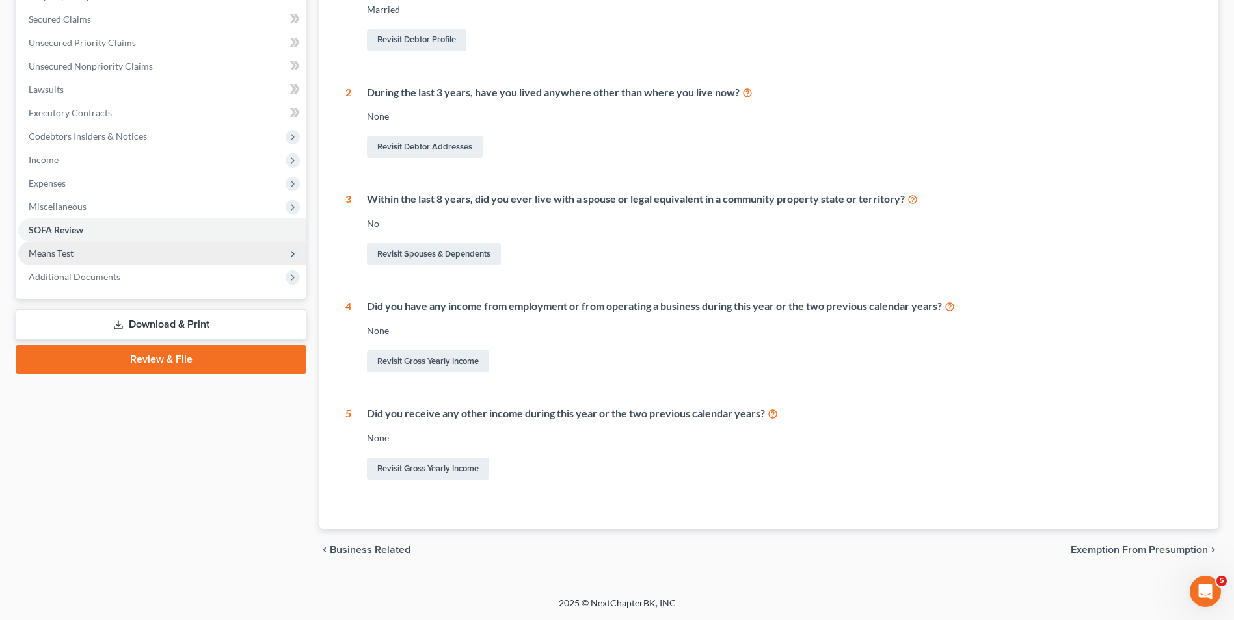
click at [66, 252] on span "Means Test" at bounding box center [51, 253] width 45 height 11
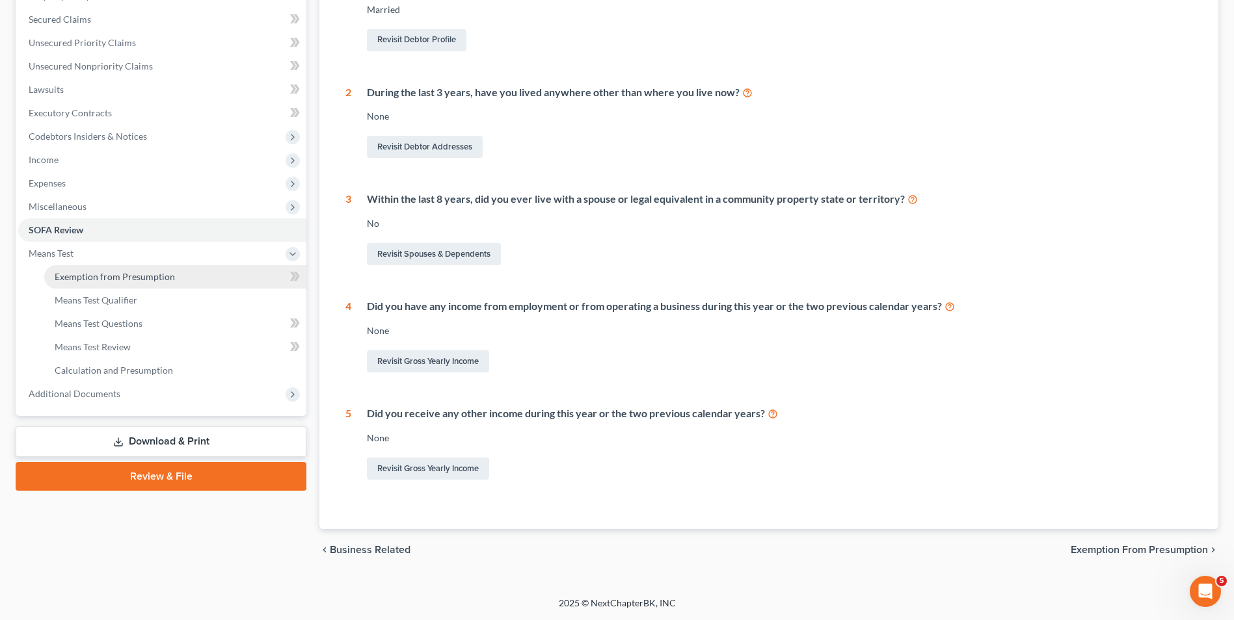
click at [103, 284] on link "Exemption from Presumption" at bounding box center [175, 276] width 262 height 23
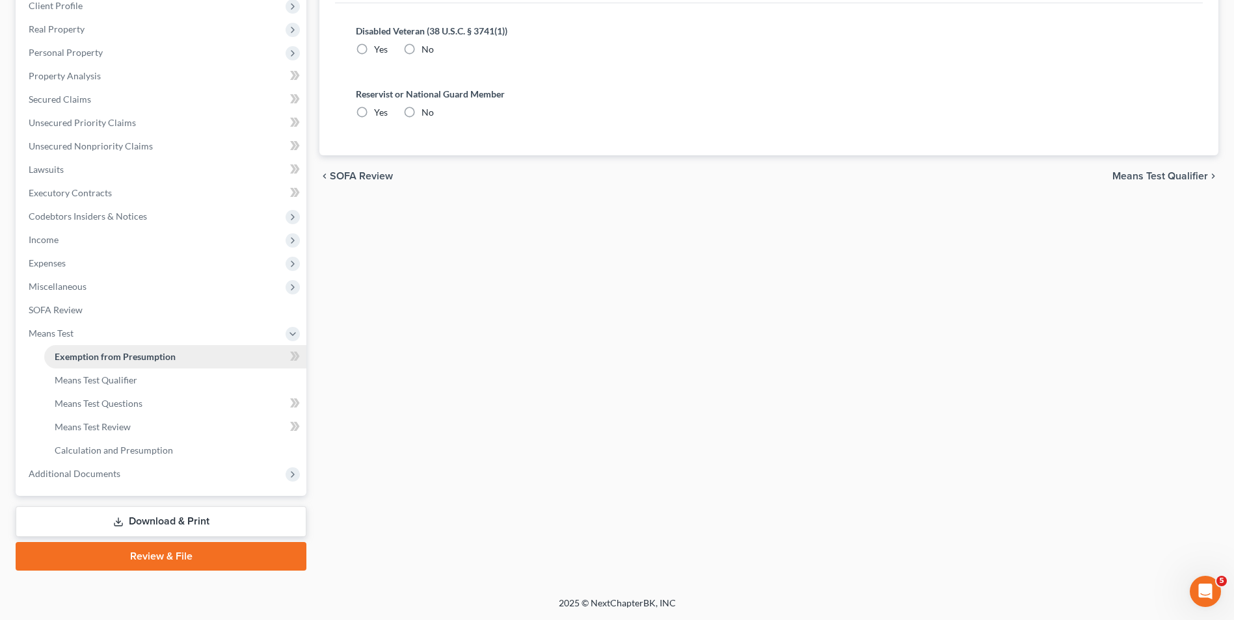
radio input "true"
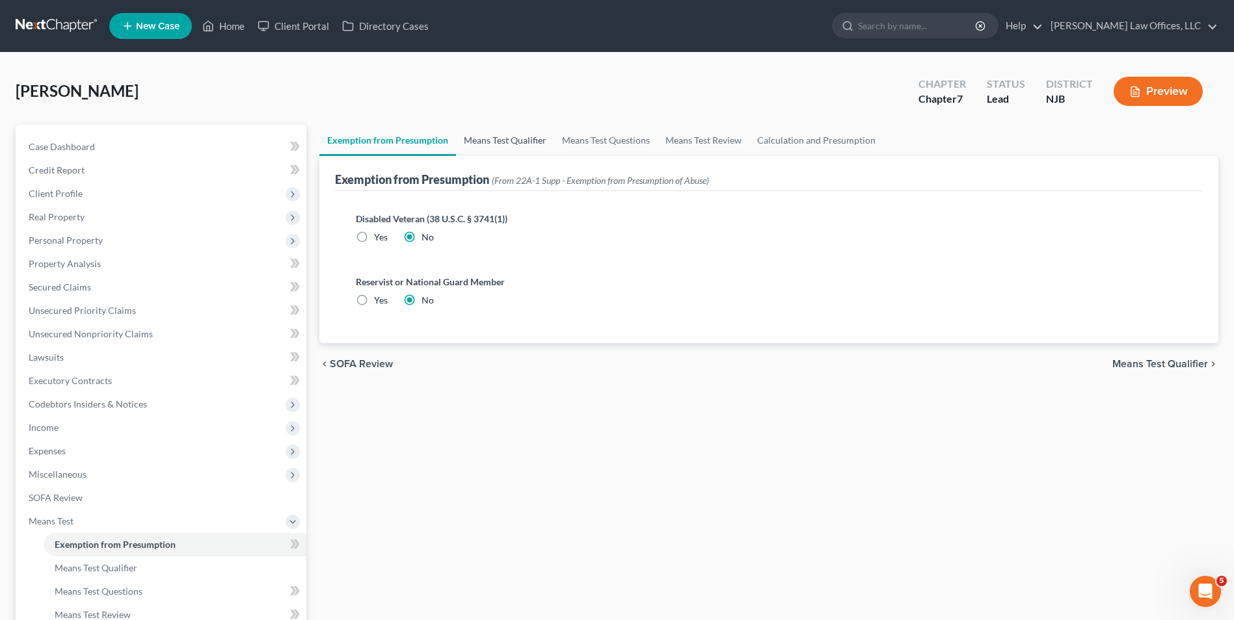
click at [482, 148] on link "Means Test Qualifier" at bounding box center [505, 140] width 98 height 31
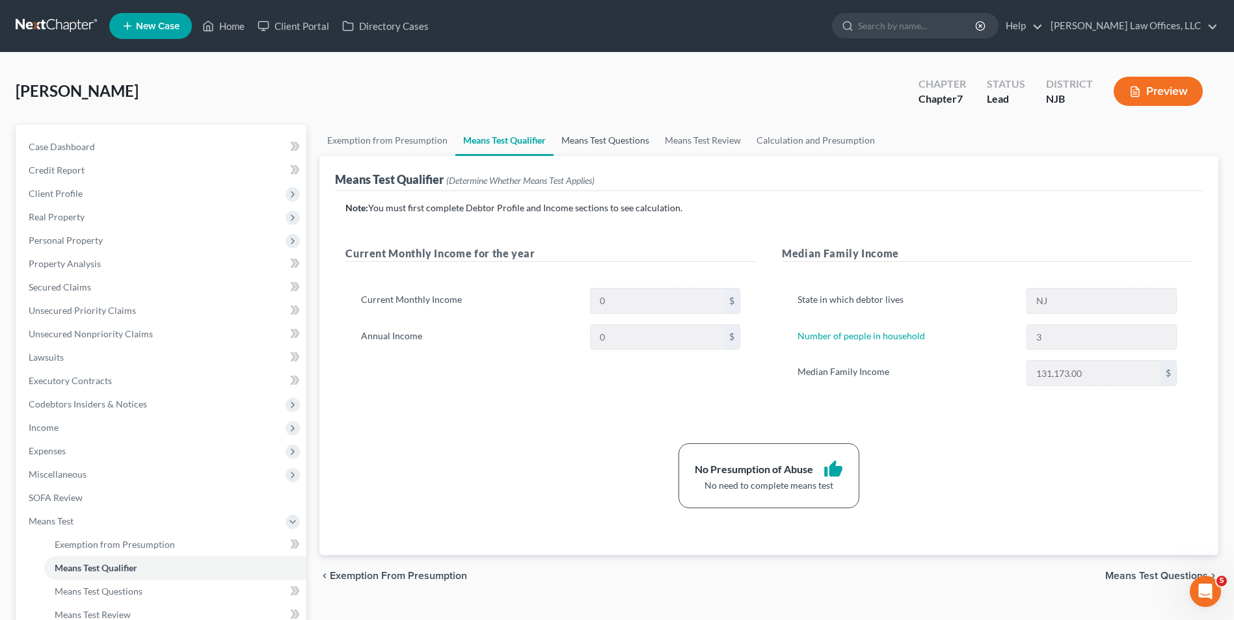
click at [589, 144] on link "Means Test Questions" at bounding box center [604, 140] width 103 height 31
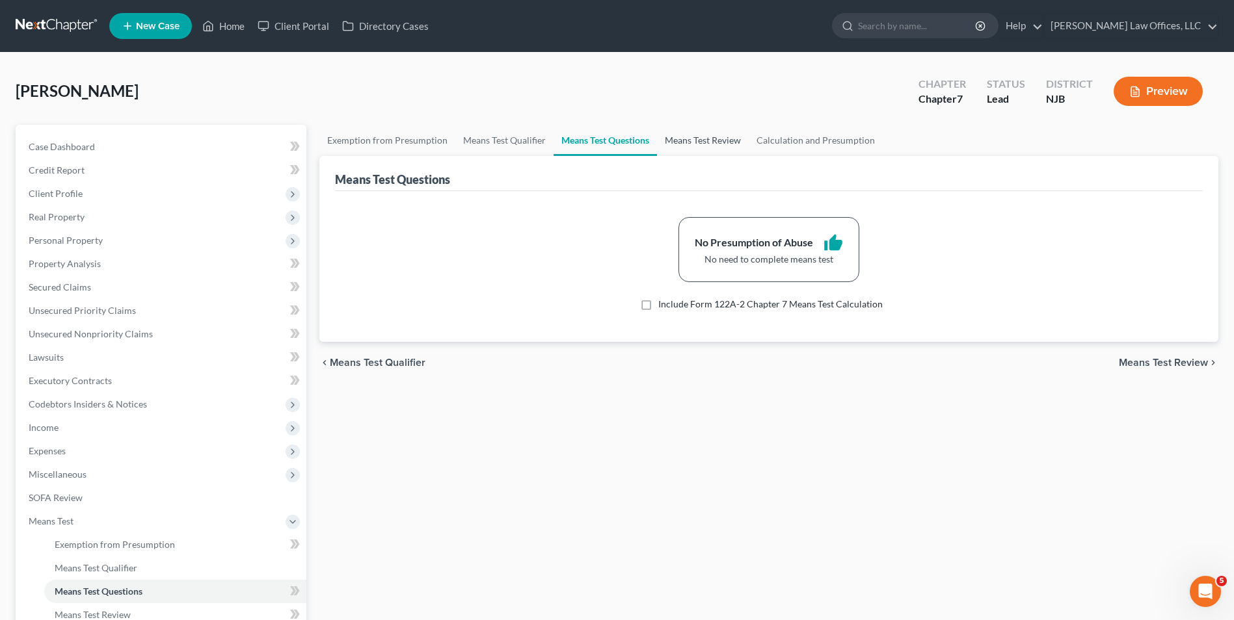
click at [686, 139] on link "Means Test Review" at bounding box center [703, 140] width 92 height 31
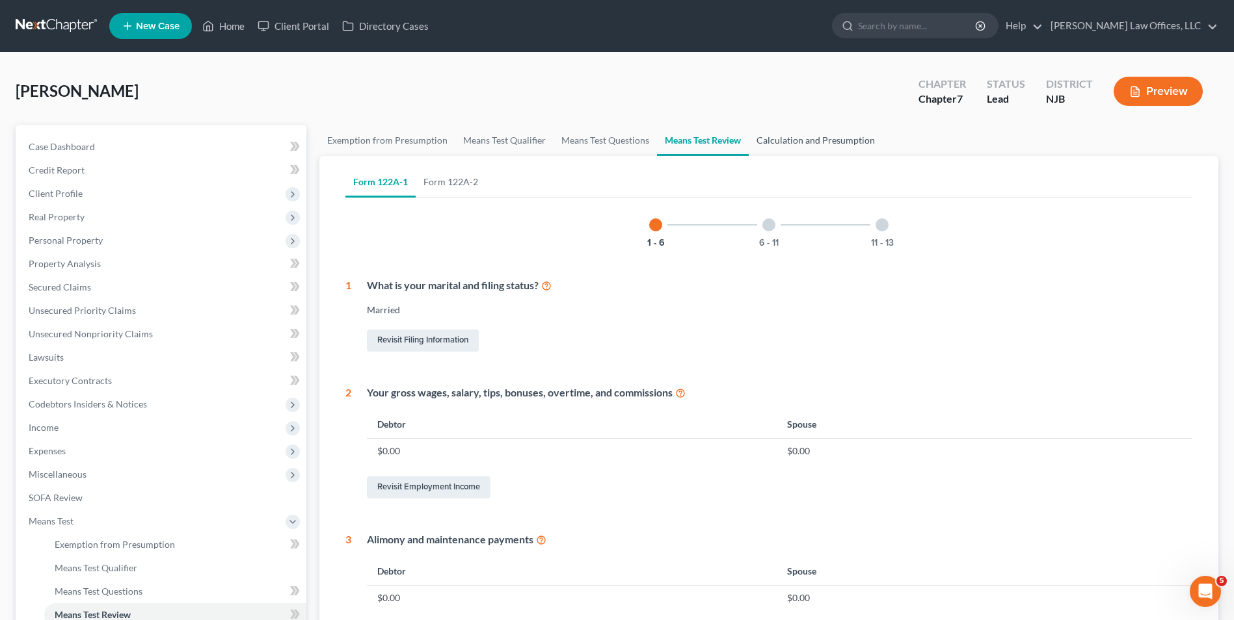
click at [803, 142] on link "Calculation and Presumption" at bounding box center [816, 140] width 134 height 31
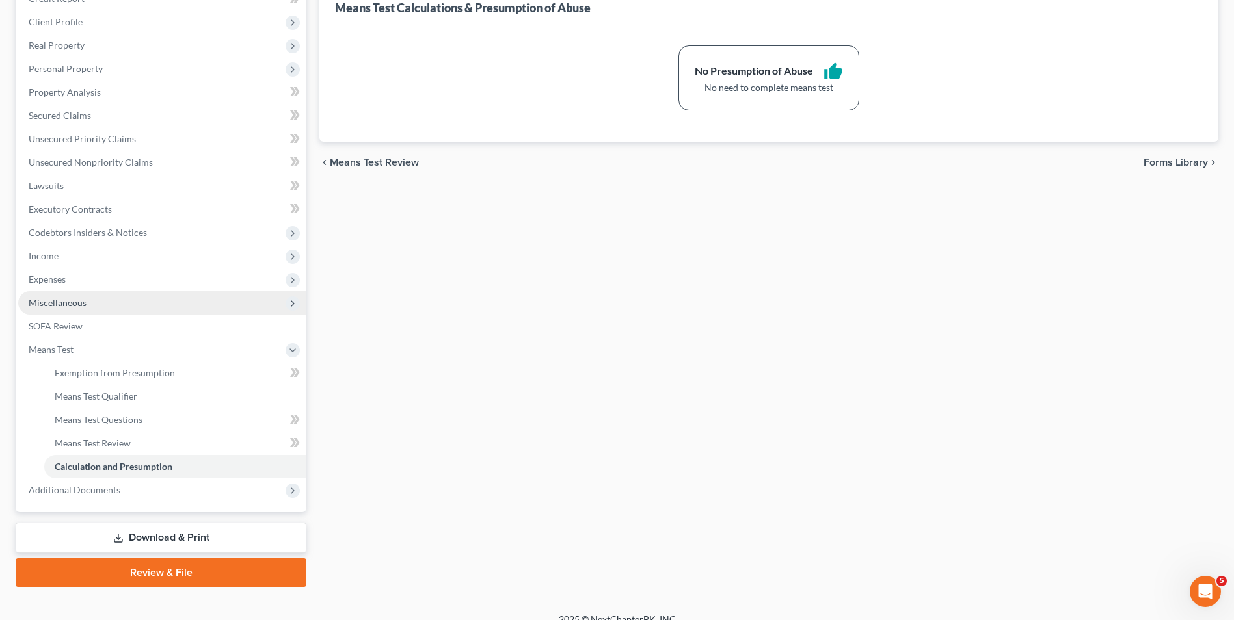
scroll to position [188, 0]
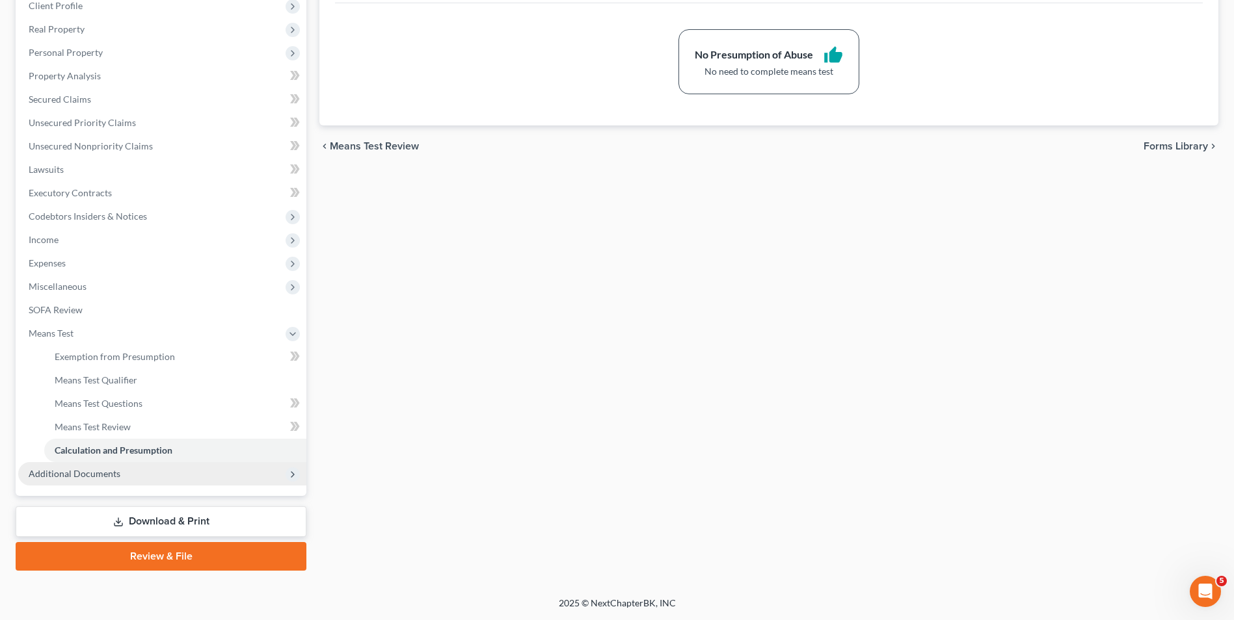
click at [105, 472] on span "Additional Documents" at bounding box center [75, 473] width 92 height 11
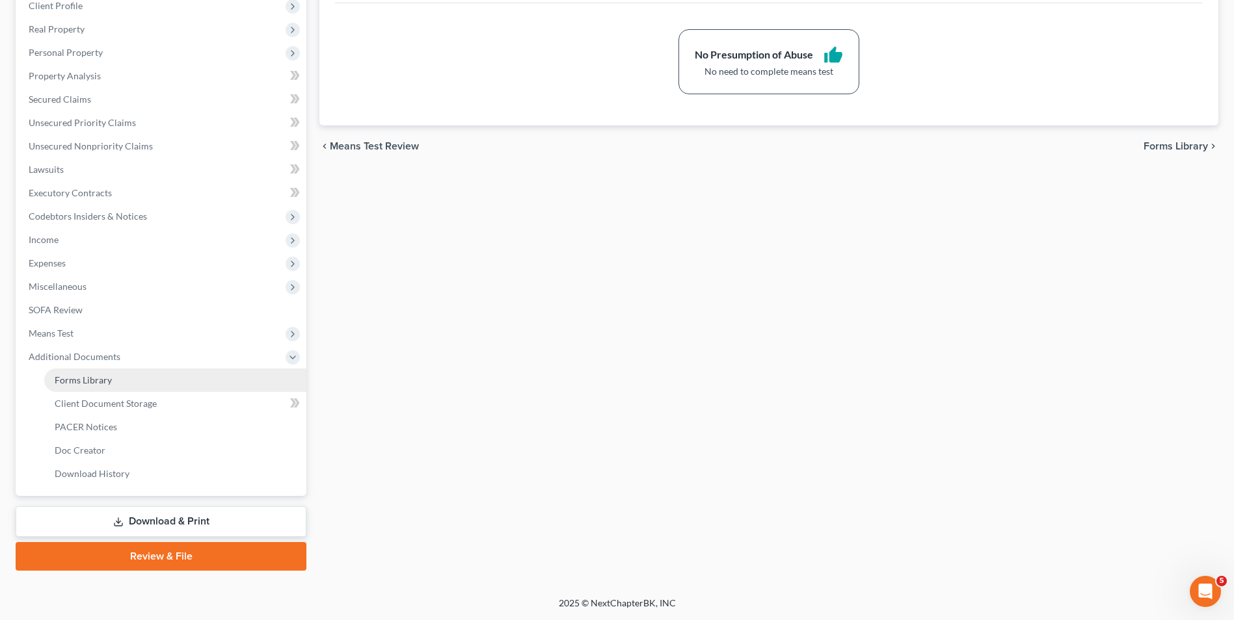
click at [149, 379] on link "Forms Library" at bounding box center [175, 380] width 262 height 23
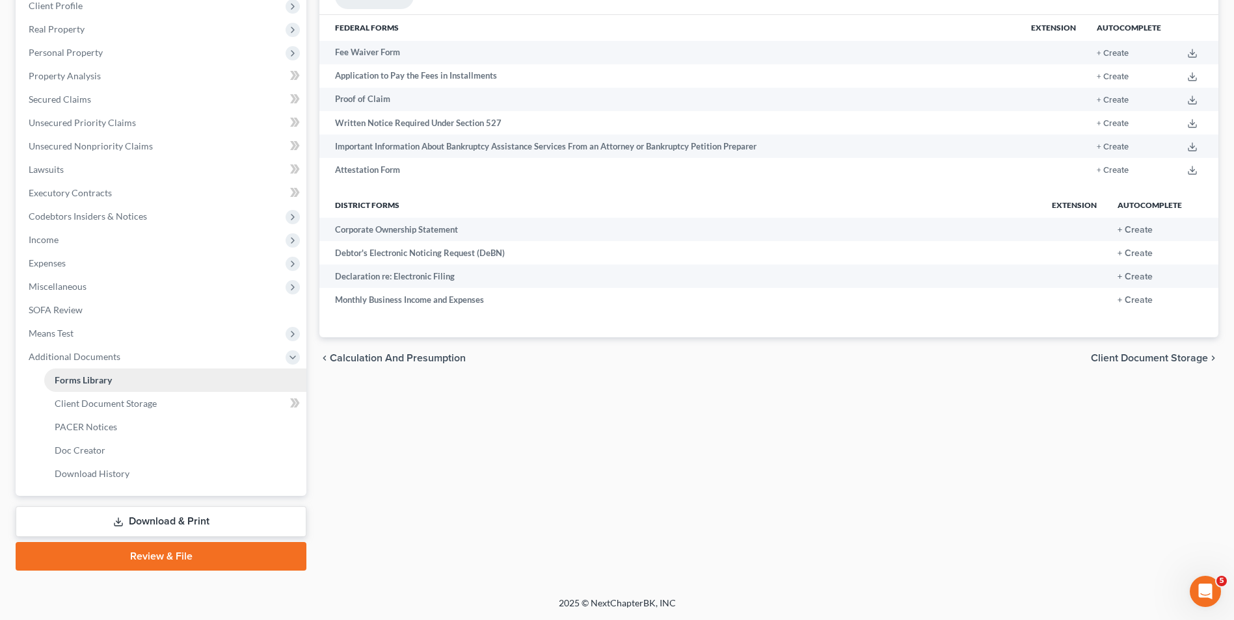
scroll to position [21, 0]
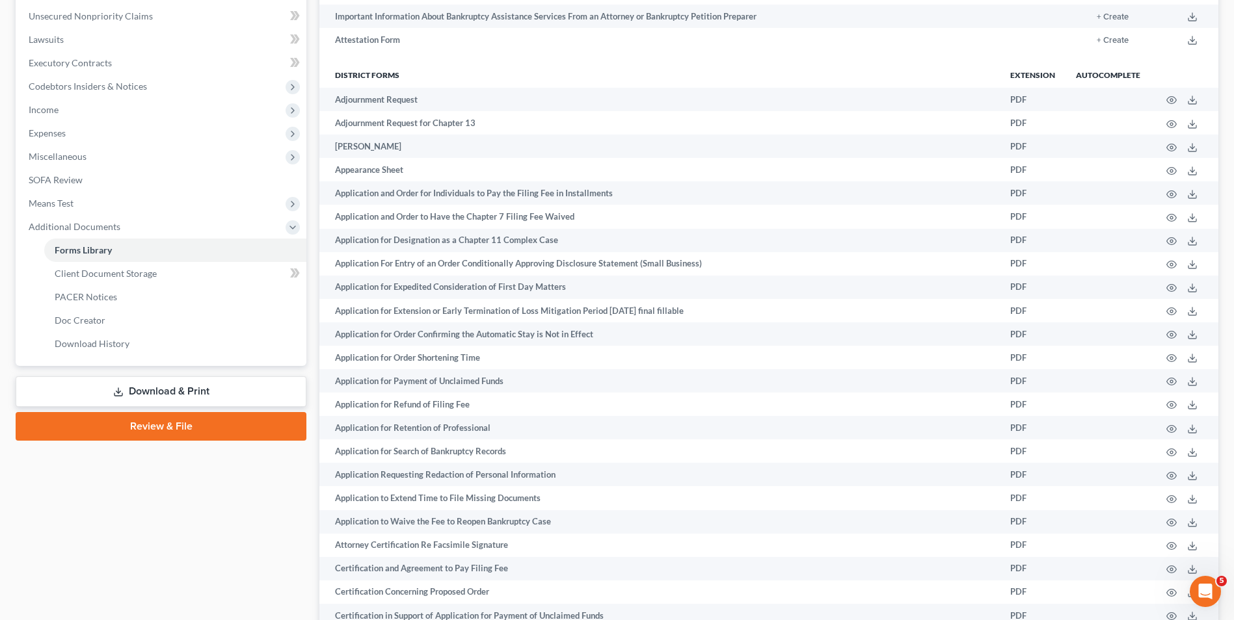
click at [167, 432] on link "Review & File" at bounding box center [161, 426] width 291 height 29
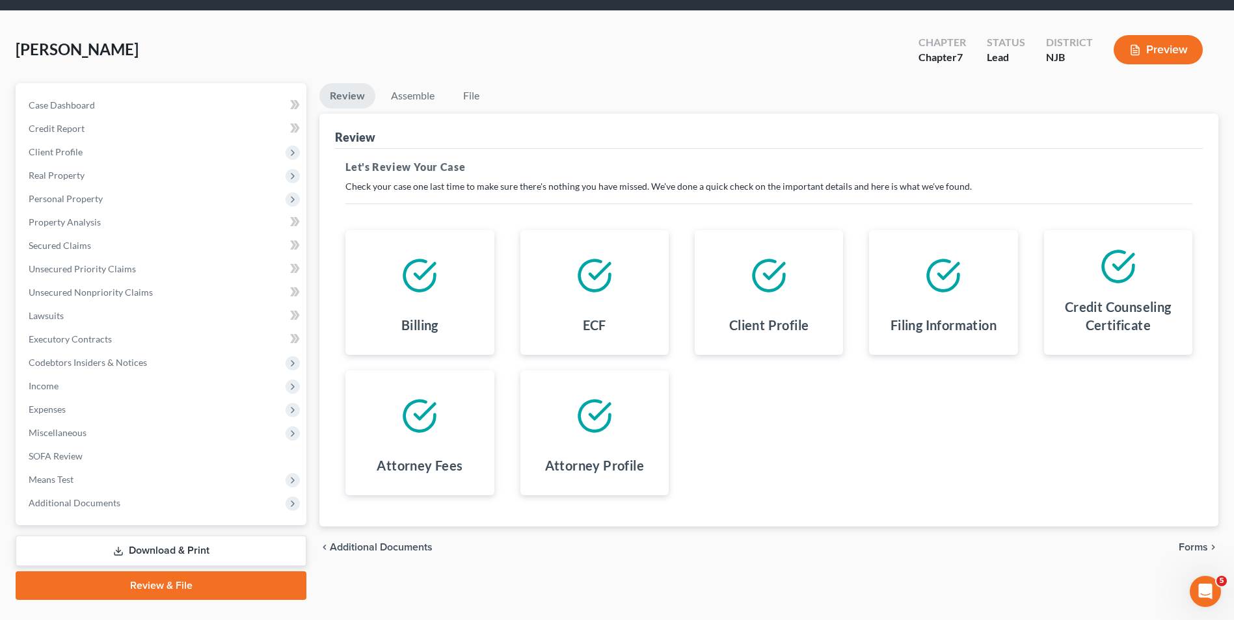
scroll to position [71, 0]
